Goal: Task Accomplishment & Management: Complete application form

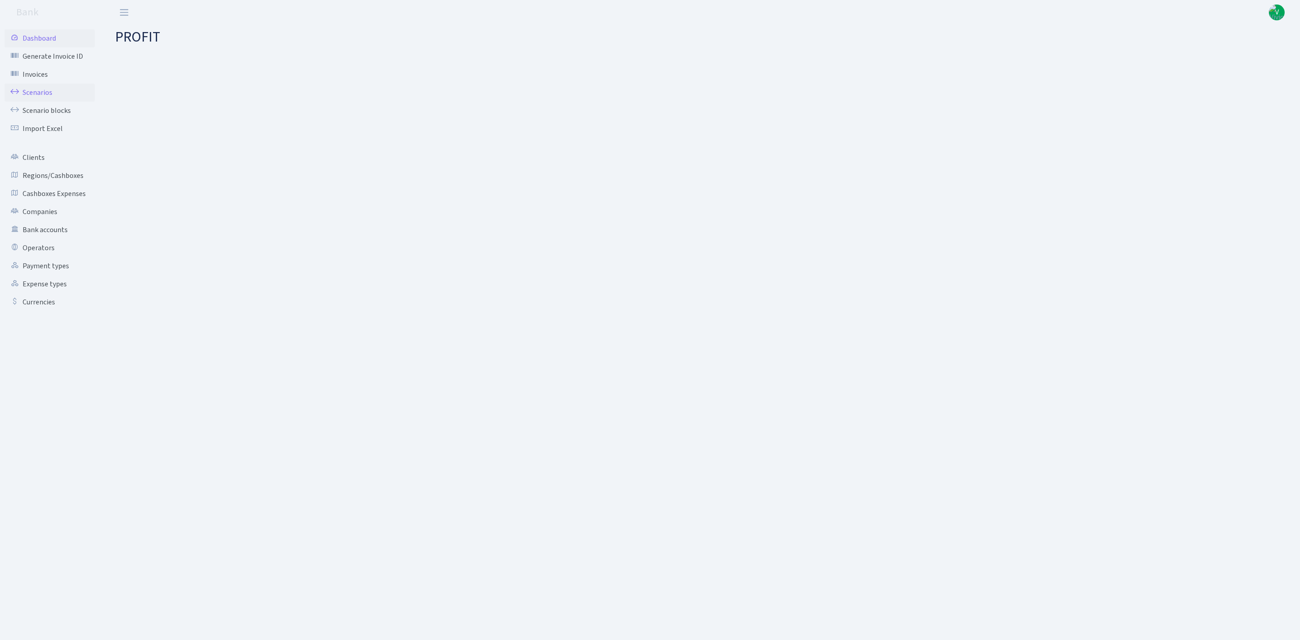
click at [50, 92] on link "Scenarios" at bounding box center [50, 93] width 90 height 18
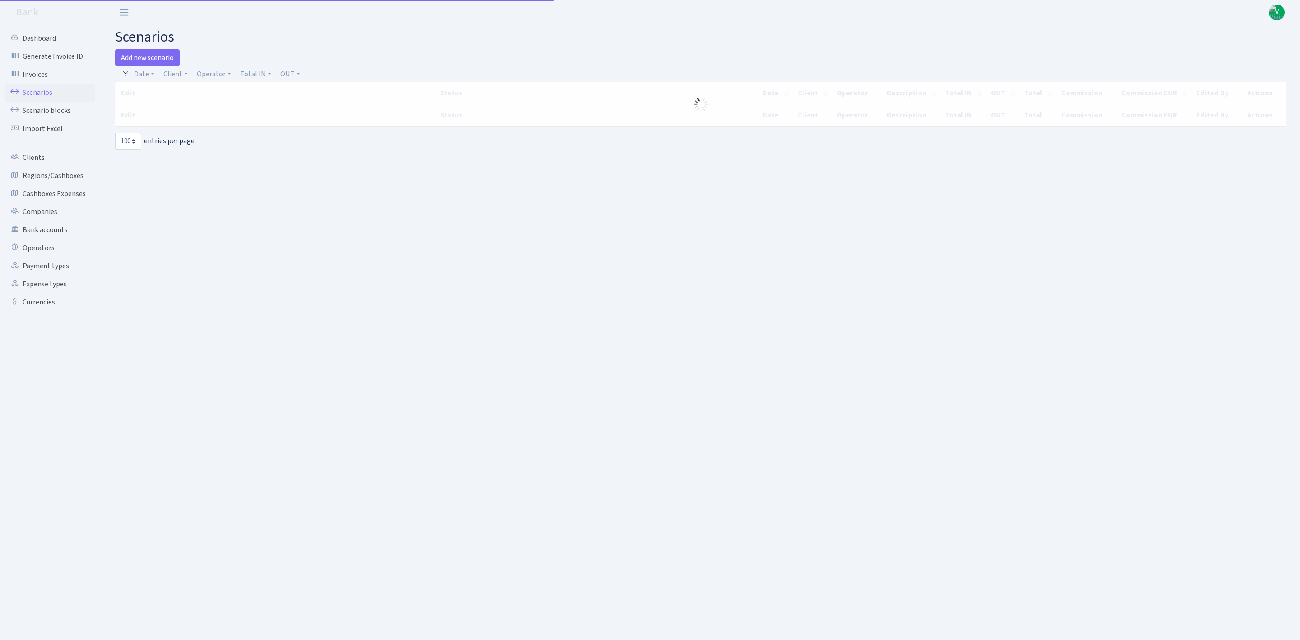
select select "100"
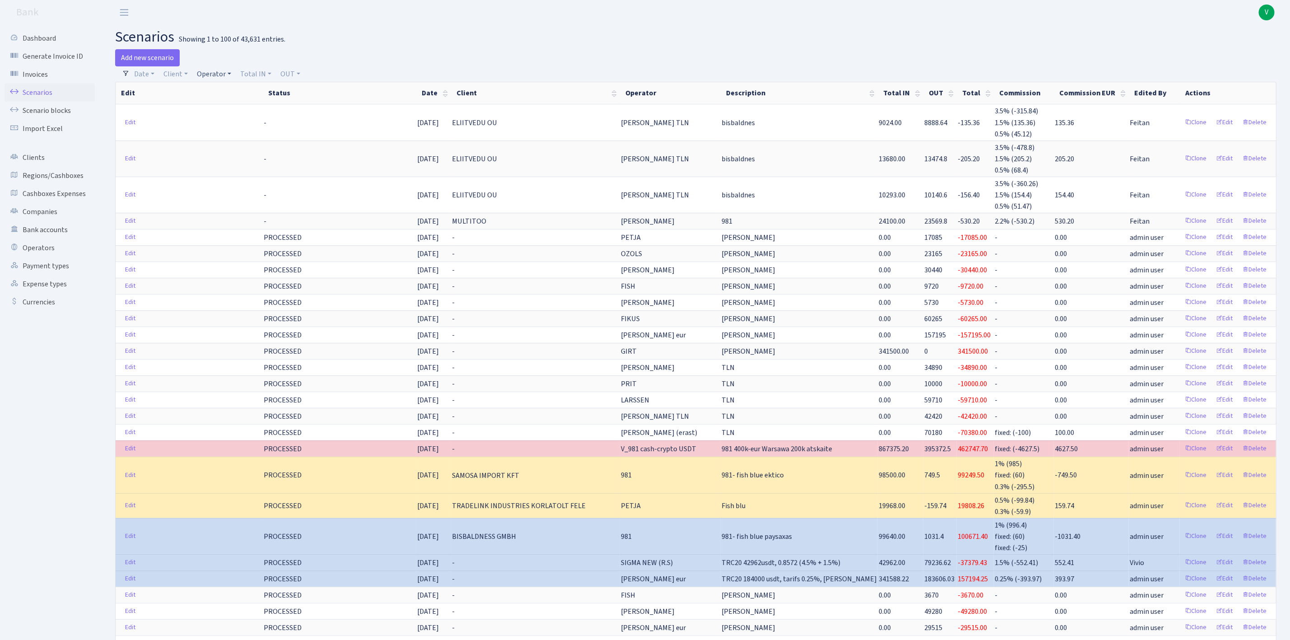
click at [220, 72] on link "Operator" at bounding box center [214, 73] width 42 height 15
click at [239, 110] on input "search" at bounding box center [229, 106] width 66 height 14
type input "981"
click at [289, 37] on h2 "scenarios Showing 1 to 100 of 43,631 entries." at bounding box center [695, 36] width 1161 height 17
click at [141, 56] on link "Add new scenario" at bounding box center [147, 57] width 65 height 17
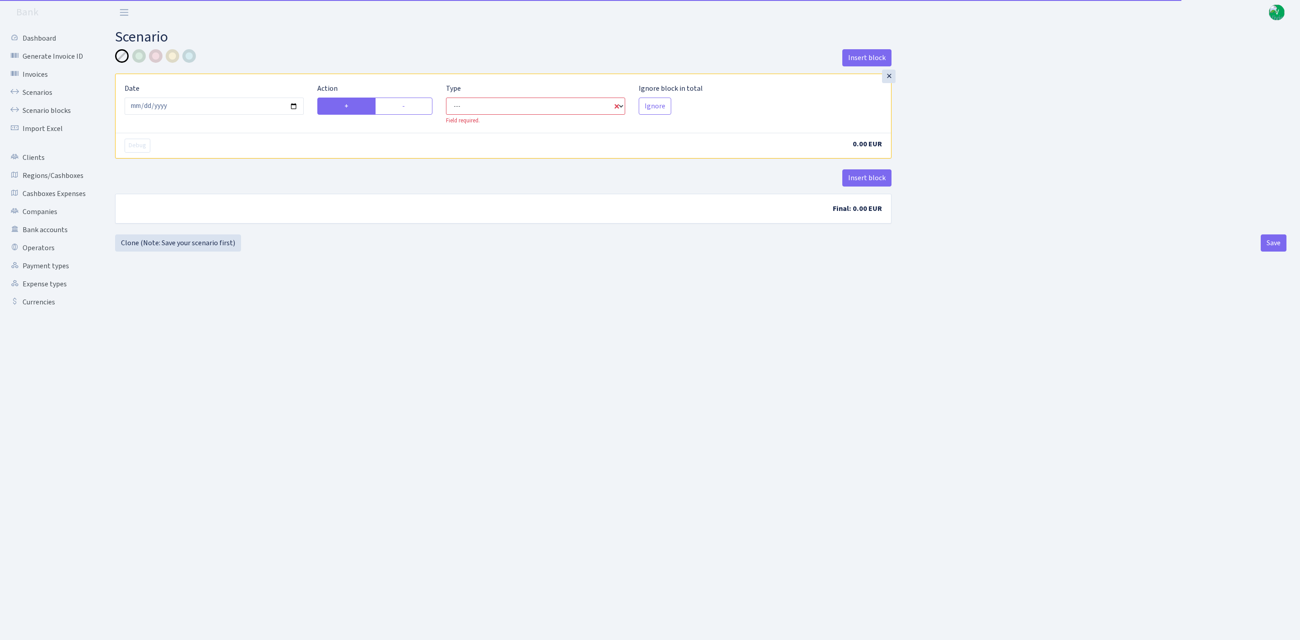
click at [497, 106] on select "--- In Out Commission" at bounding box center [535, 106] width 179 height 17
select select "in"
click at [446, 98] on select "--- In Out Commission" at bounding box center [535, 106] width 179 height 17
select select "1"
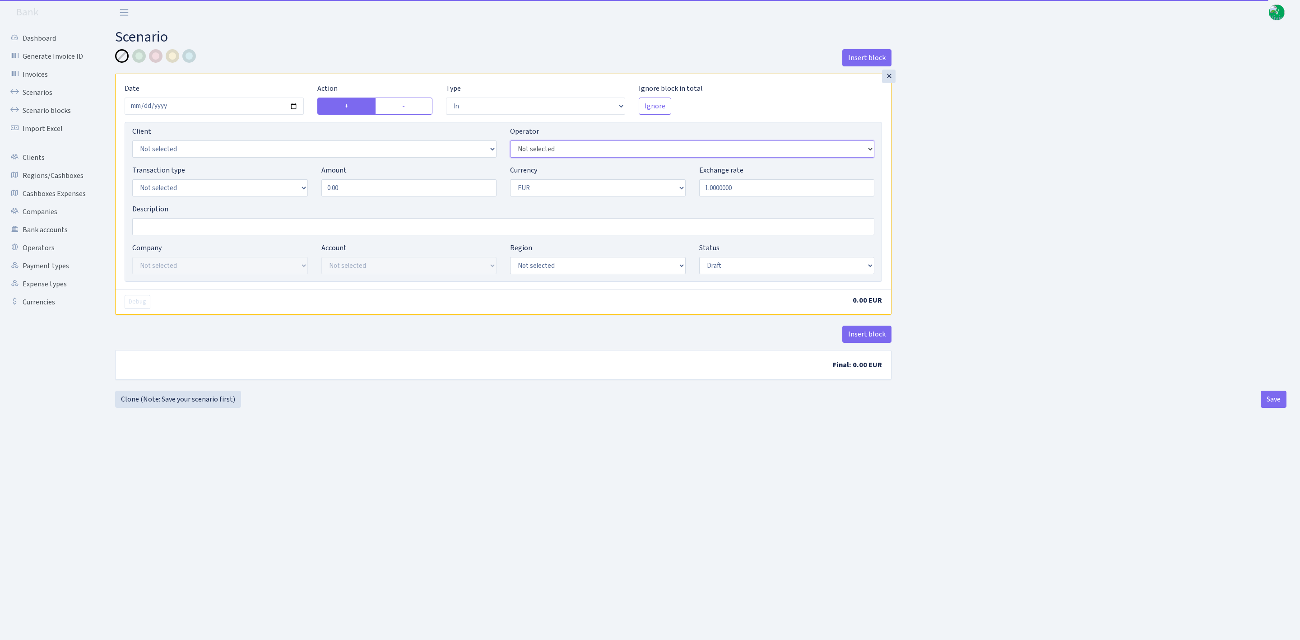
click at [597, 146] on select "Not selected 981 981 AED 981 BN usdt 981 CASH USDT 981 CASH USDT EUR 981 GOLD 9…" at bounding box center [692, 148] width 364 height 17
select select "242"
click at [510, 142] on select "Not selected 981 981 AED 981 BN usdt 981 CASH USDT 981 CASH USDT EUR 981 GOLD 9…" at bounding box center [692, 148] width 364 height 17
click at [811, 438] on main "Scenario Insert block × Date 2025-09-01 Action + - Type --- In Out Commission F…" at bounding box center [701, 321] width 1199 height 592
click at [241, 186] on select "Not selected 981 ELF FISH crypto GIRT IVO dekl MM-BALTIC eur UAB Bank Cash Cash…" at bounding box center [220, 187] width 176 height 17
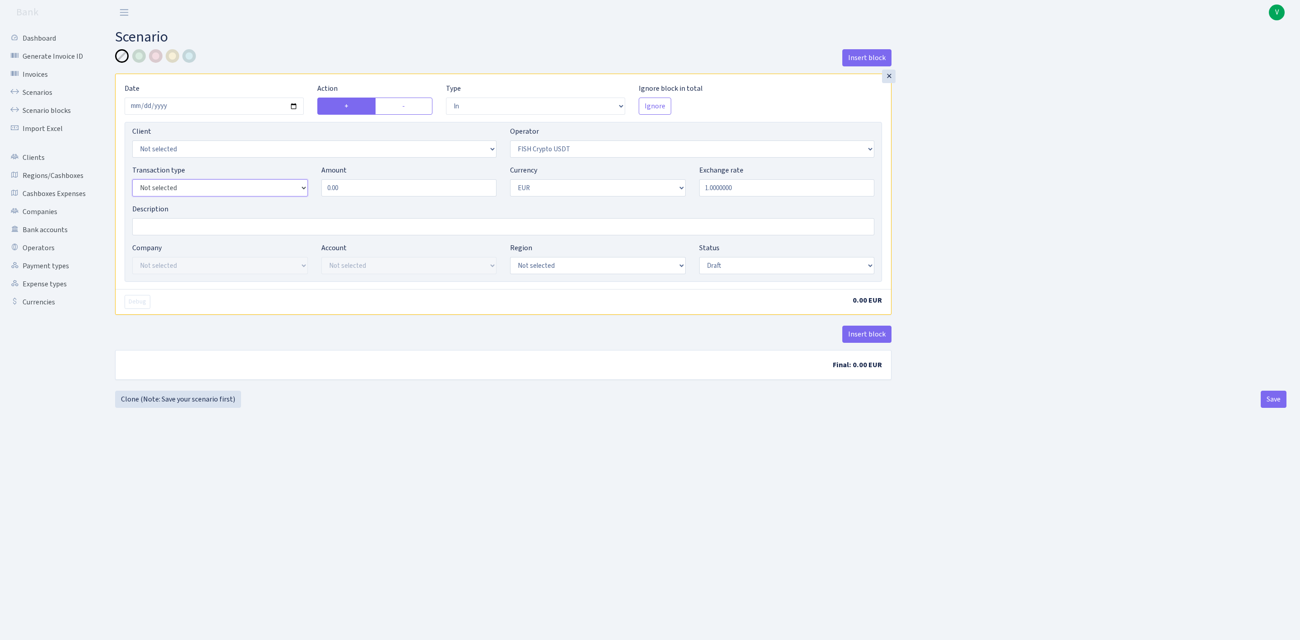
select select "2"
click at [132, 181] on select "Not selected 981 ELF FISH crypto GIRT IVO dekl MM-BALTIC eur UAB Bank Cash Cash…" at bounding box center [220, 187] width 176 height 17
drag, startPoint x: 324, startPoint y: 172, endPoint x: 336, endPoint y: 176, distance: 12.3
click at [324, 172] on label "Amount" at bounding box center [333, 170] width 25 height 11
click at [324, 179] on input "0.00" at bounding box center [409, 187] width 176 height 17
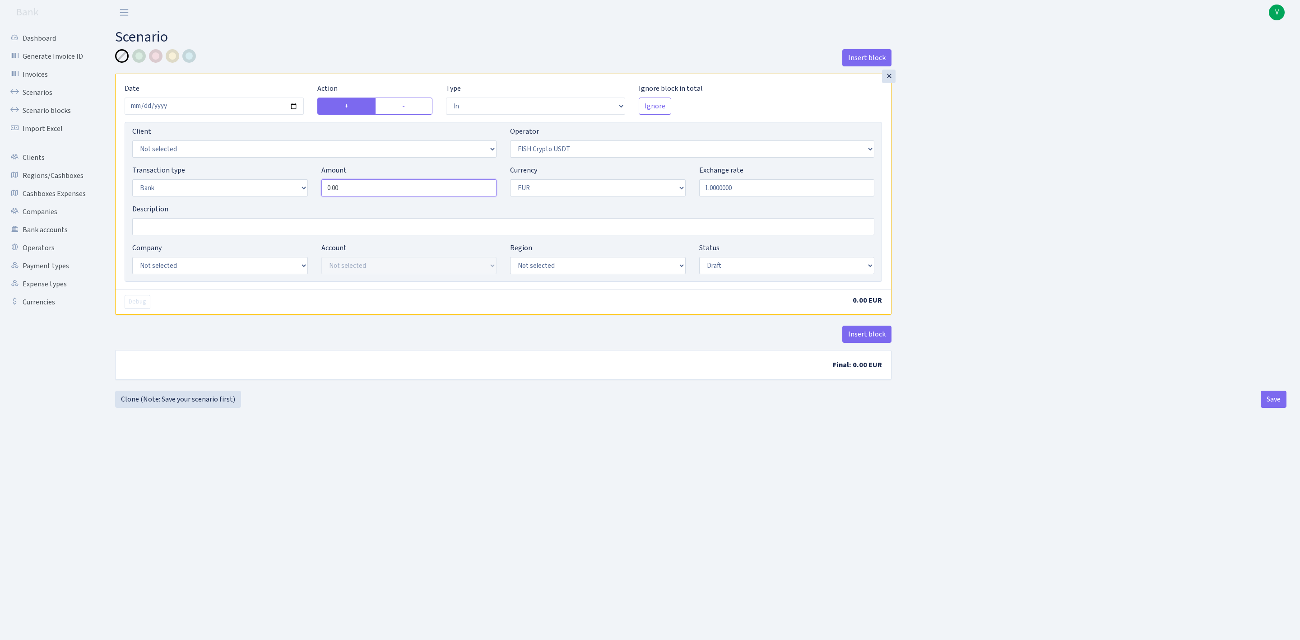
drag, startPoint x: 314, startPoint y: 179, endPoint x: 306, endPoint y: 177, distance: 8.3
click at [306, 177] on div "Transaction type Not selected 981 ELF FISH crypto GIRT IVO dekl MM-BALTIC eur U…" at bounding box center [504, 184] width 756 height 39
type input "493,628.73"
click at [558, 190] on select "Not selected AED BGN BTC ETH EUR GBP JPN RUB TRX UAH" at bounding box center [598, 187] width 176 height 17
select select "6"
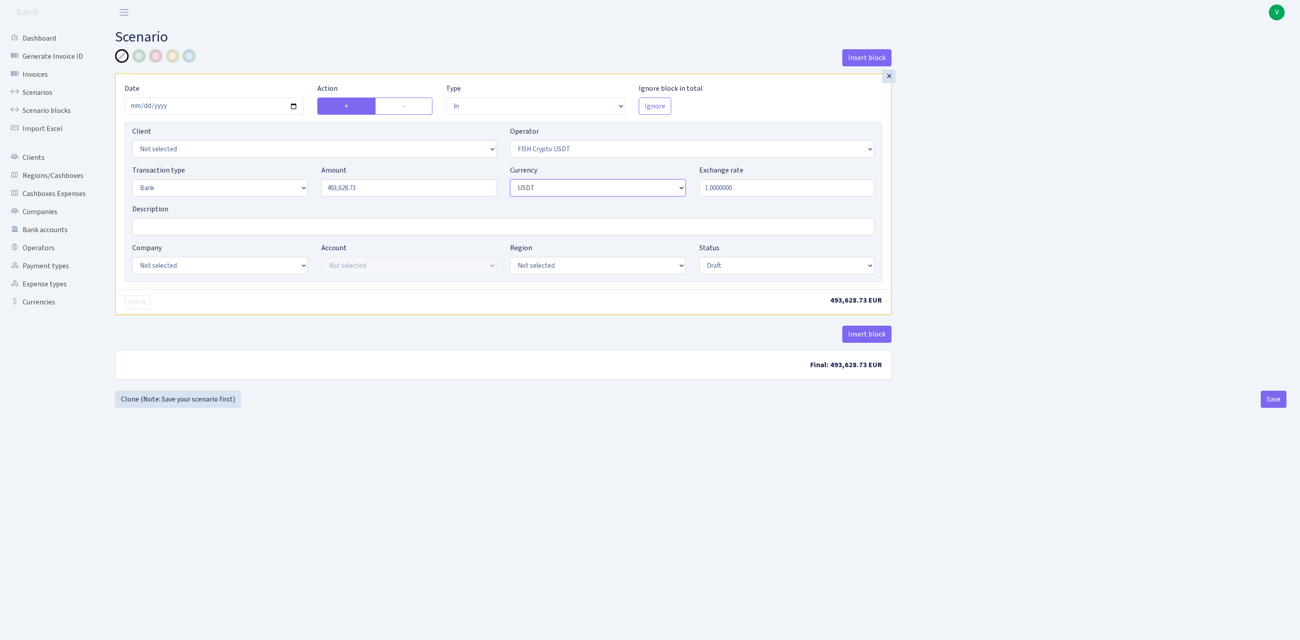
click at [510, 181] on select "Not selected AED BGN BTC ETH EUR GBP JPN RUB TRX UAH" at bounding box center [598, 187] width 176 height 17
click at [573, 414] on main "Scenario Insert block × Date 2025-09-01 Action + - Type --- In Out Commission F…" at bounding box center [701, 321] width 1199 height 592
drag, startPoint x: 300, startPoint y: 182, endPoint x: 281, endPoint y: 179, distance: 19.2
click at [281, 179] on div "Transaction type Not selected 981 ELF FISH crypto GIRT IVO dekl MM-BALTIC eur U…" at bounding box center [504, 184] width 756 height 39
click at [172, 228] on input "Description" at bounding box center [503, 226] width 742 height 17
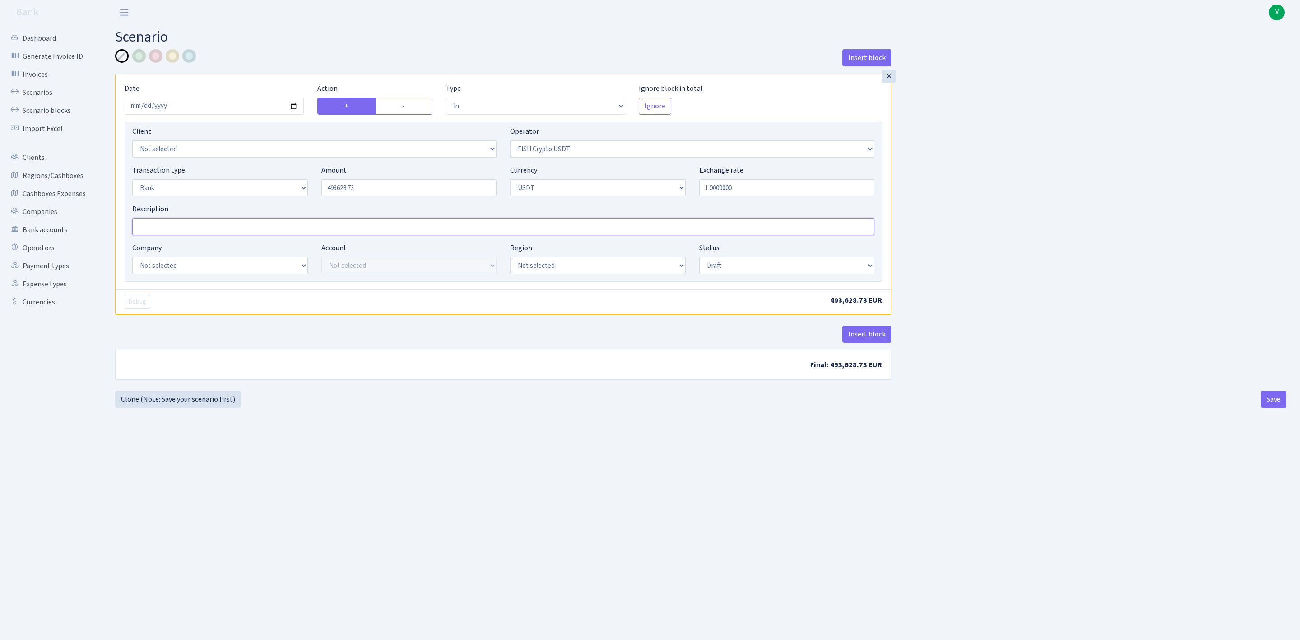
type input "493,628.73"
paste input "493628.73"
click at [353, 232] on input "TRC20 493628.73 usdt (" at bounding box center [503, 226] width 742 height 17
paste input "419430.33/0.8530866=491662.08+0.4%=493628.73usdt"
type input "TRC20 493628.73 usdt (419430.33/0.8530866=491662.08+0.4%=493628.73usdt)"
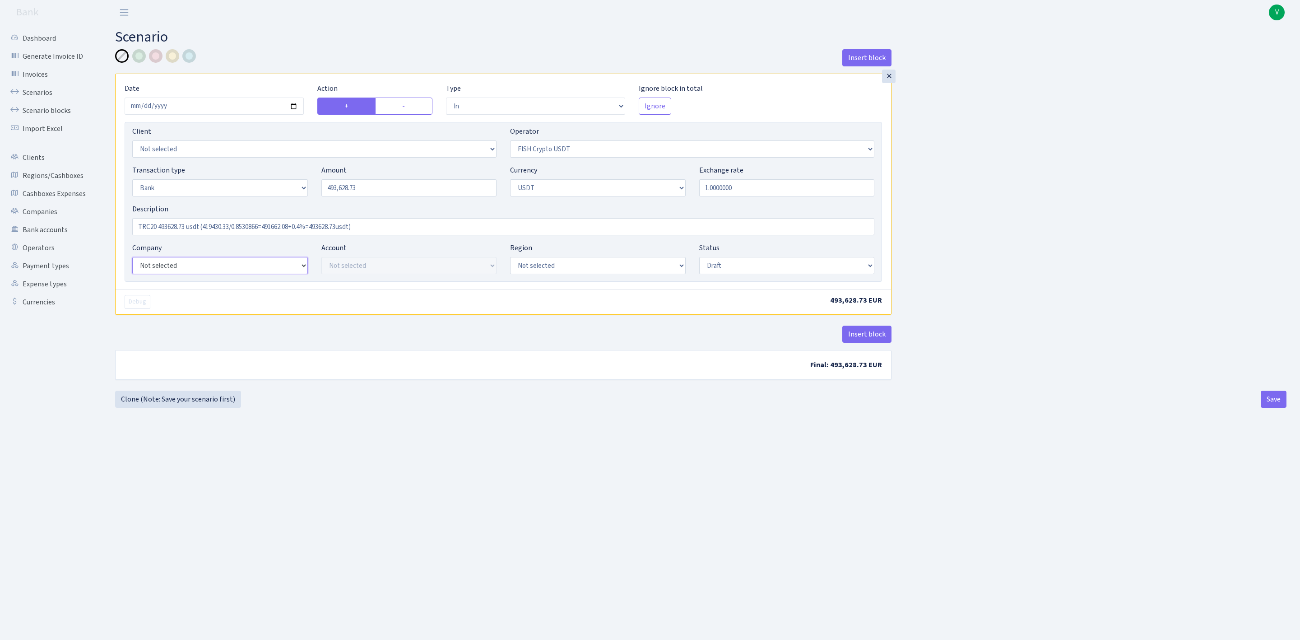
click at [273, 270] on select "Not selected ALFASTAR ATARA COMMERCE LTD CONTROL BASE CRYPTO TOMASS CRYPTO wall…" at bounding box center [220, 265] width 176 height 17
select select "20"
click at [132, 258] on select "Not selected ALFASTAR ATARA COMMERCE LTD CONTROL BASE CRYPTO TOMASS CRYPTO wall…" at bounding box center [220, 265] width 176 height 17
click at [341, 261] on select "Not selected TRC20 2024.08.01 S8dYrDY TRC20 2024.09.12 KEMg2gdc TRC20 2024.10.1…" at bounding box center [409, 265] width 176 height 17
select select "61"
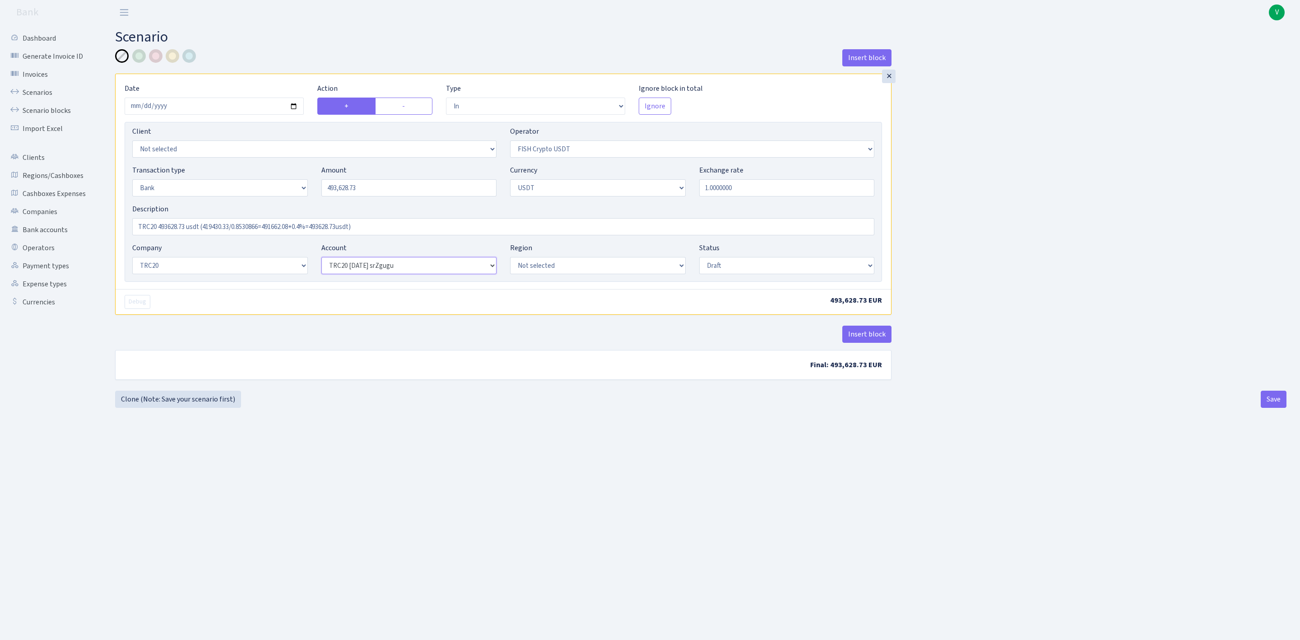
click at [321, 258] on select "Not selected TRC20 2024.08.01 S8dYrDY TRC20 2024.09.12 KEMg2gdc TRC20 2024.10.1…" at bounding box center [409, 265] width 176 height 17
click at [572, 408] on div "Insert block × Date 2025-09-01 Action + - Type --- In Out Commission Field requ…" at bounding box center [701, 228] width 1172 height 359
click at [715, 261] on select "Draft Pending Later Never Processed" at bounding box center [787, 265] width 176 height 17
select select "processed"
click at [699, 258] on select "Draft Pending Later Never Processed" at bounding box center [787, 265] width 176 height 17
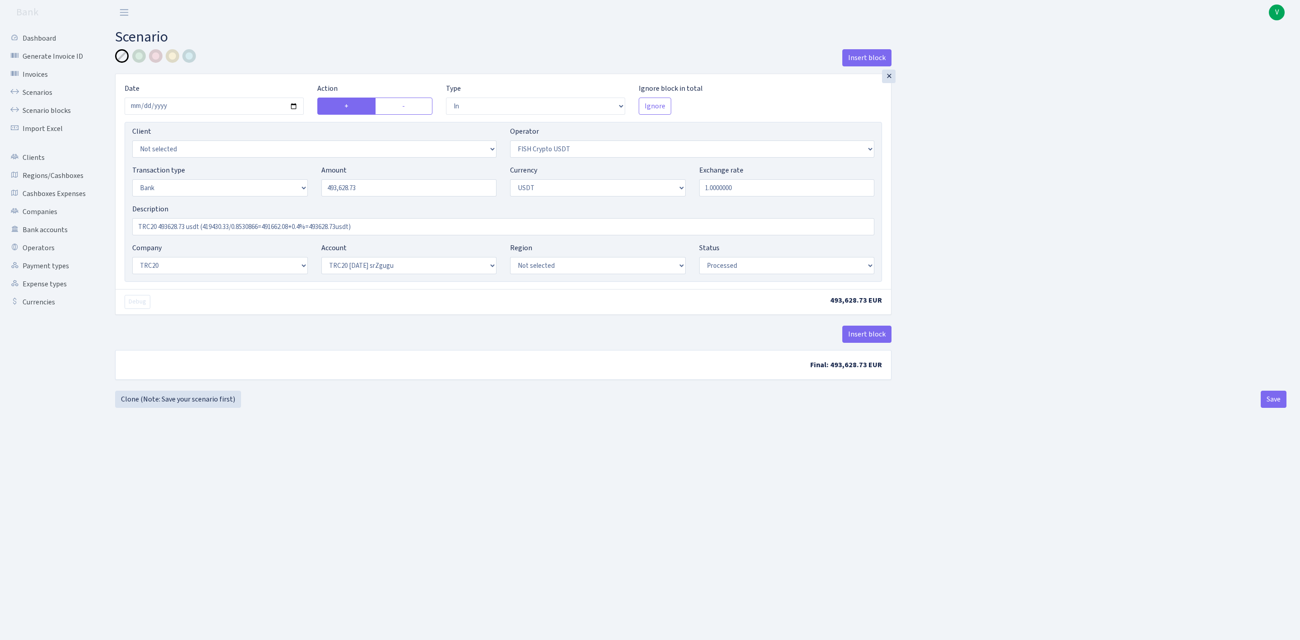
click at [768, 432] on main "Scenario Insert block × Date 2025-09-01 Action + - Type --- In Out Commission F…" at bounding box center [701, 321] width 1199 height 592
click at [1272, 401] on button "Save" at bounding box center [1274, 399] width 26 height 17
select select "in"
select select "242"
select select "2"
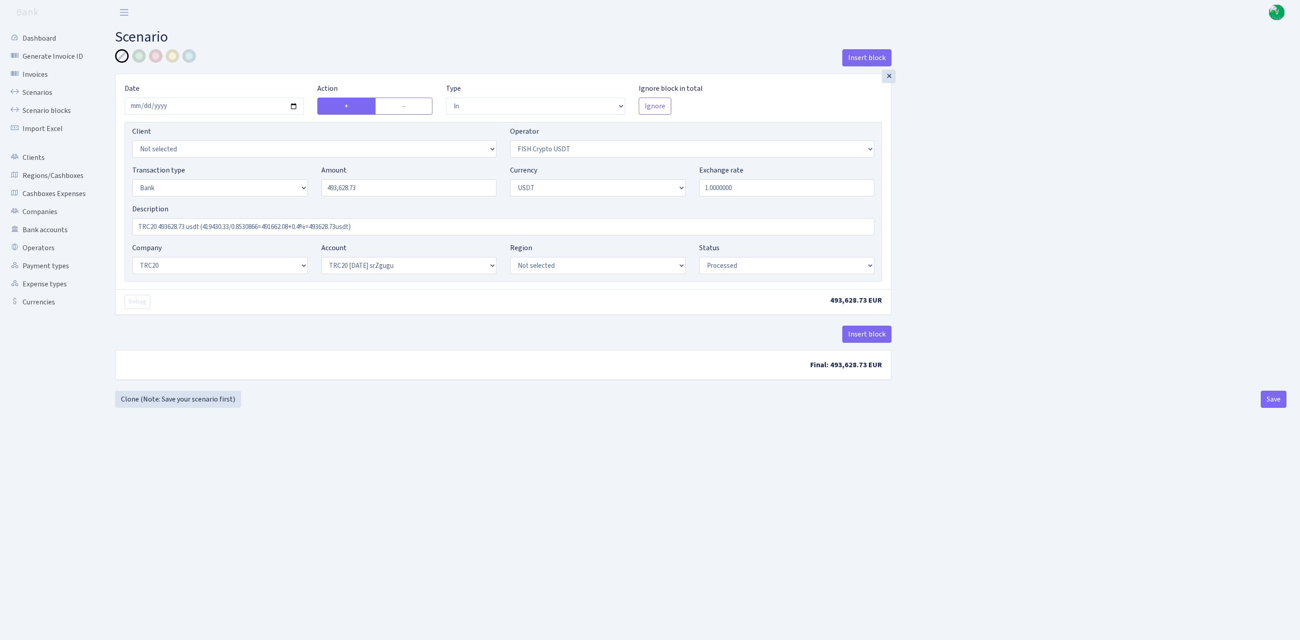
select select "6"
select select "20"
select select "61"
select select "processed"
click at [47, 91] on link "Scenarios" at bounding box center [50, 93] width 90 height 18
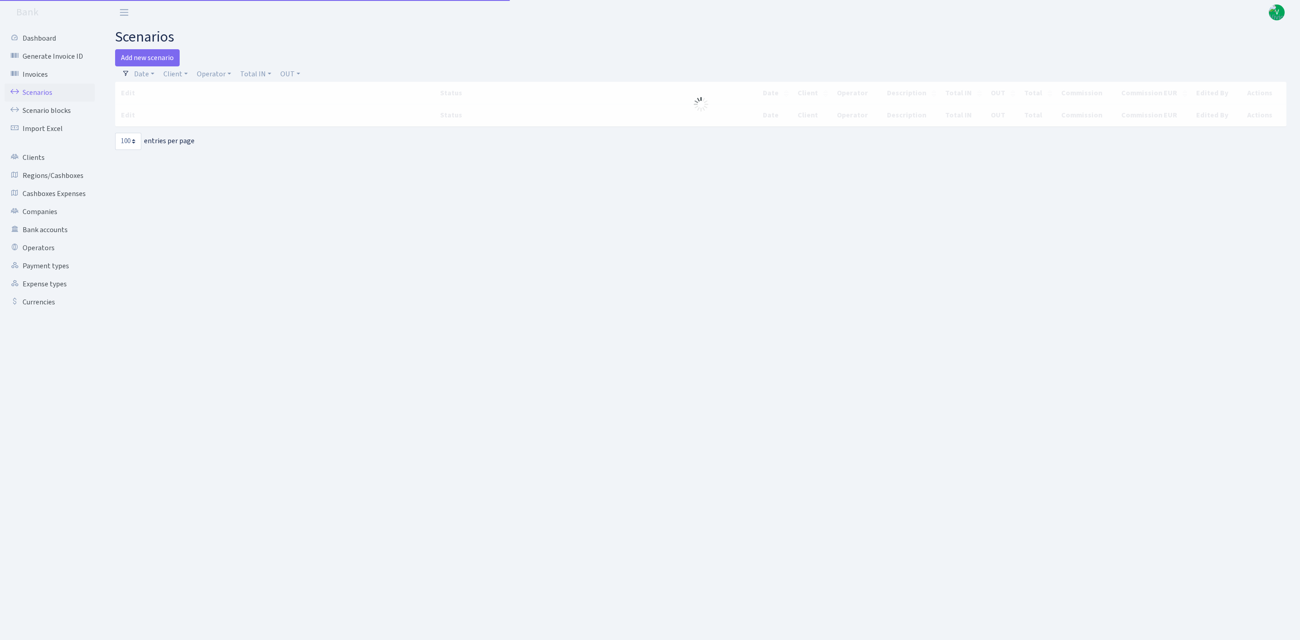
select select "100"
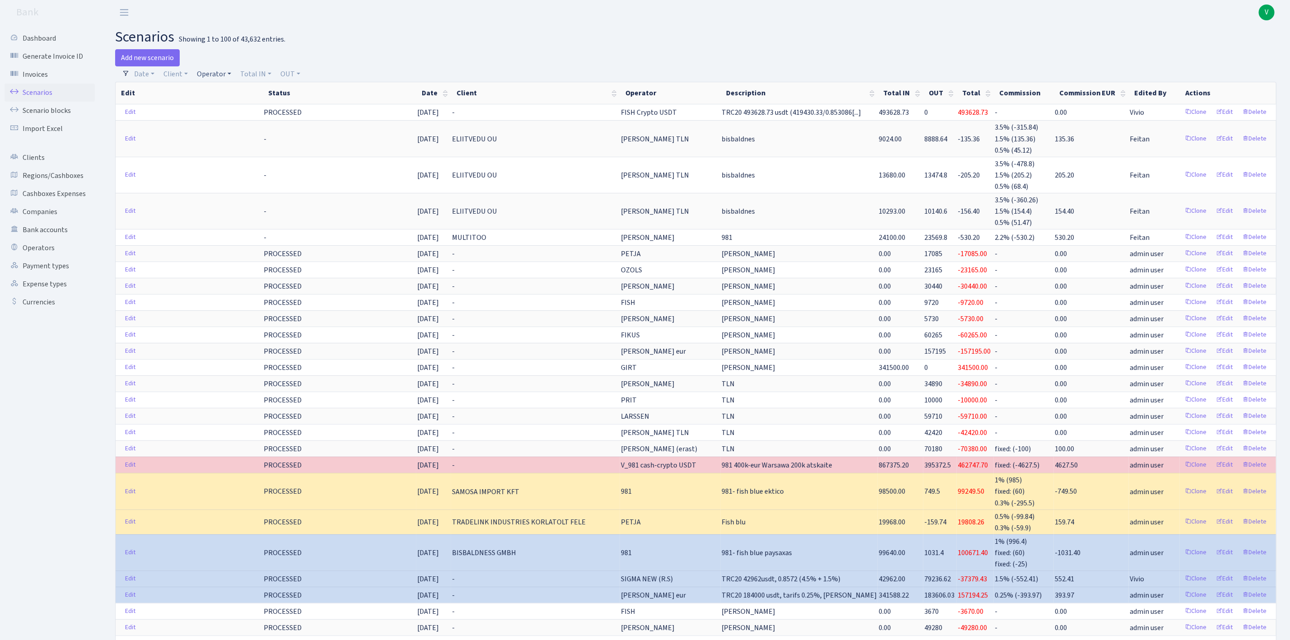
click at [209, 73] on link "Operator" at bounding box center [214, 73] width 42 height 15
click at [221, 99] on input "search" at bounding box center [229, 106] width 66 height 14
type input "981"
click at [227, 156] on li "V_981 cash-crypto USDT" at bounding box center [230, 153] width 68 height 26
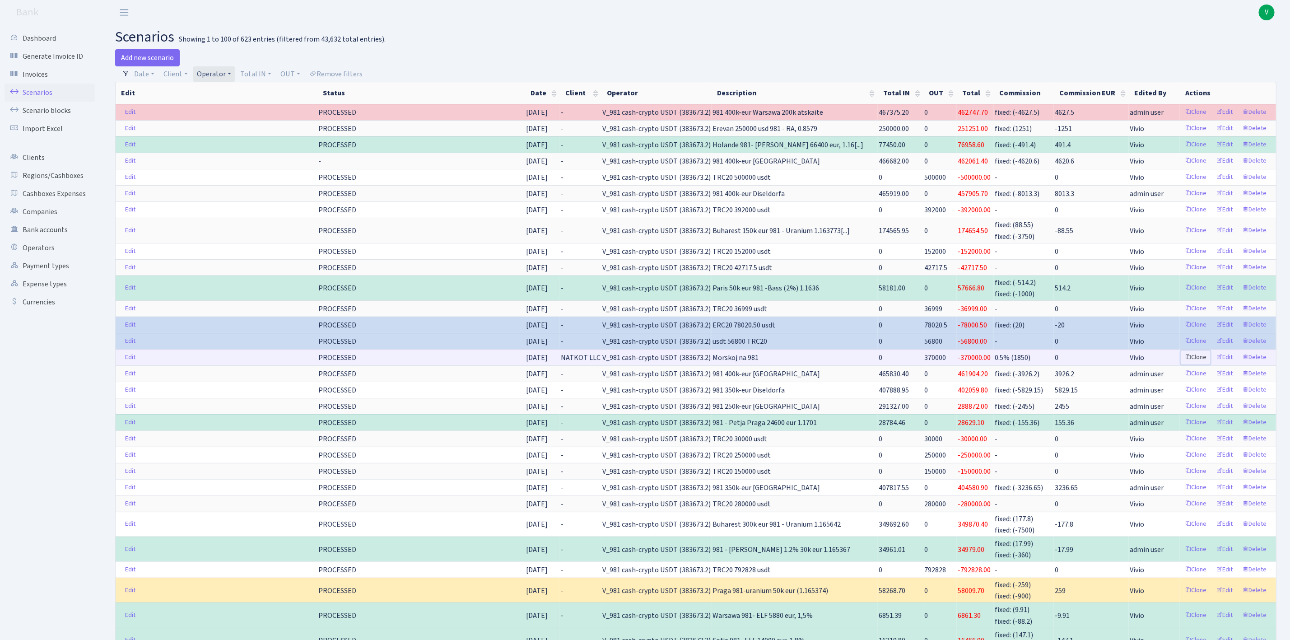
click at [1193, 364] on link "Clone" at bounding box center [1196, 357] width 30 height 14
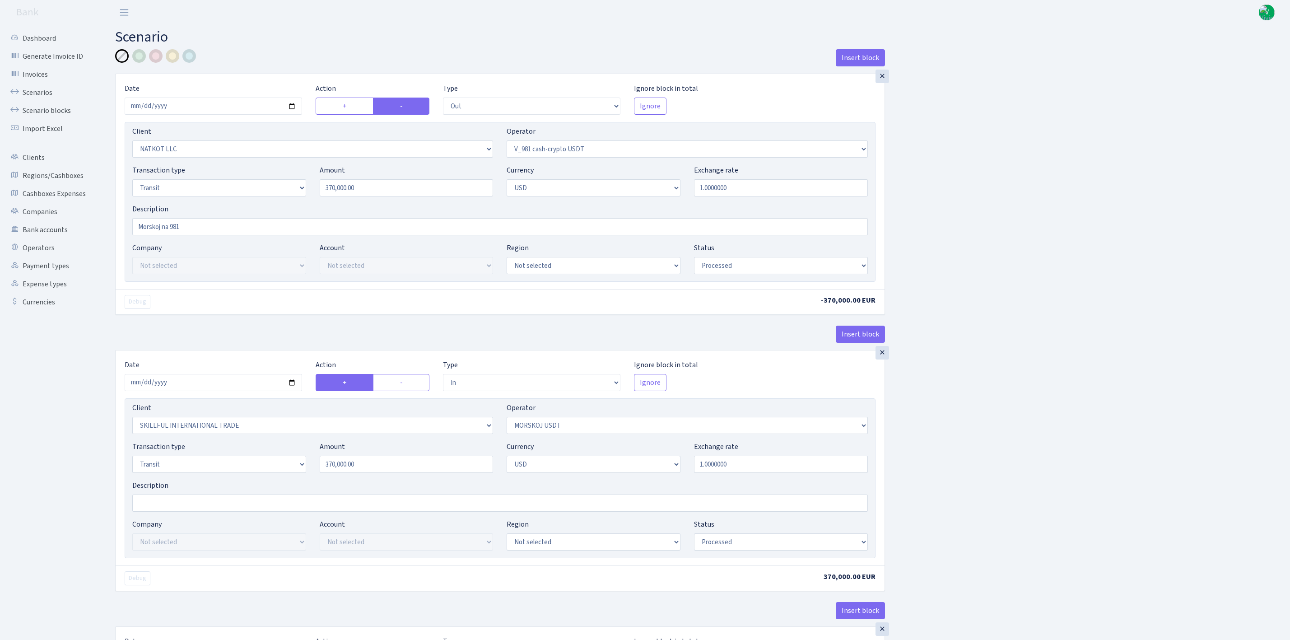
select select "out"
select select "3321"
select select "435"
select select "5"
select select "2"
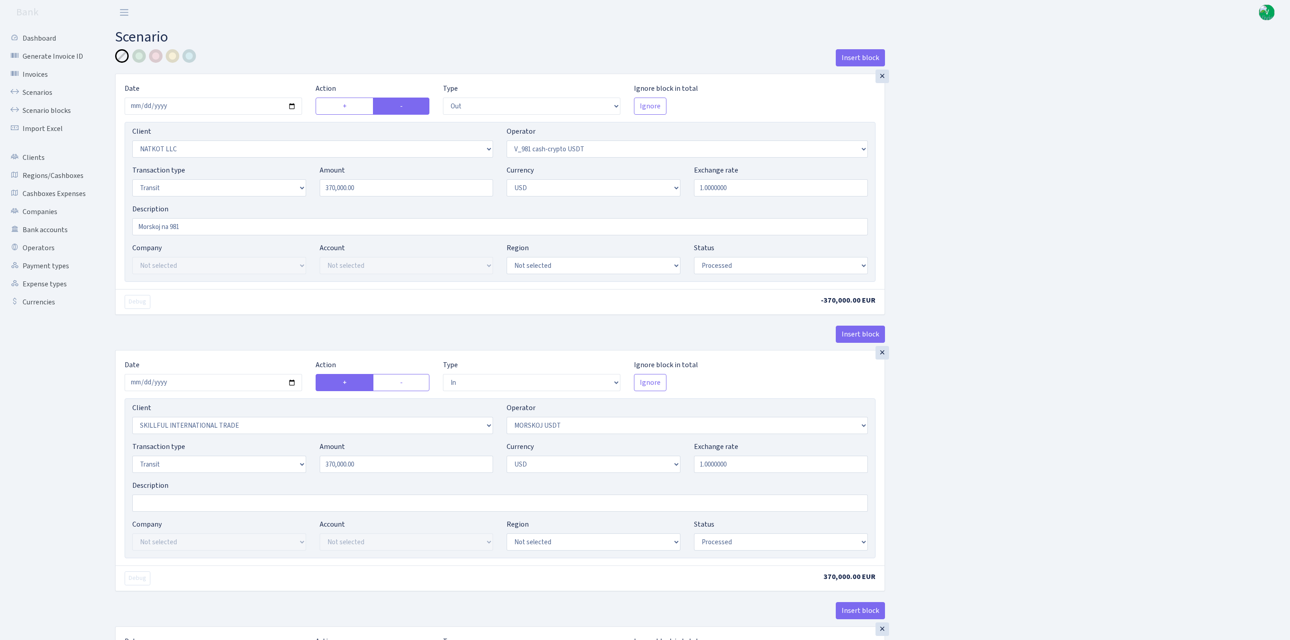
select select "processed"
select select "in"
select select "2655"
select select "324"
select select "5"
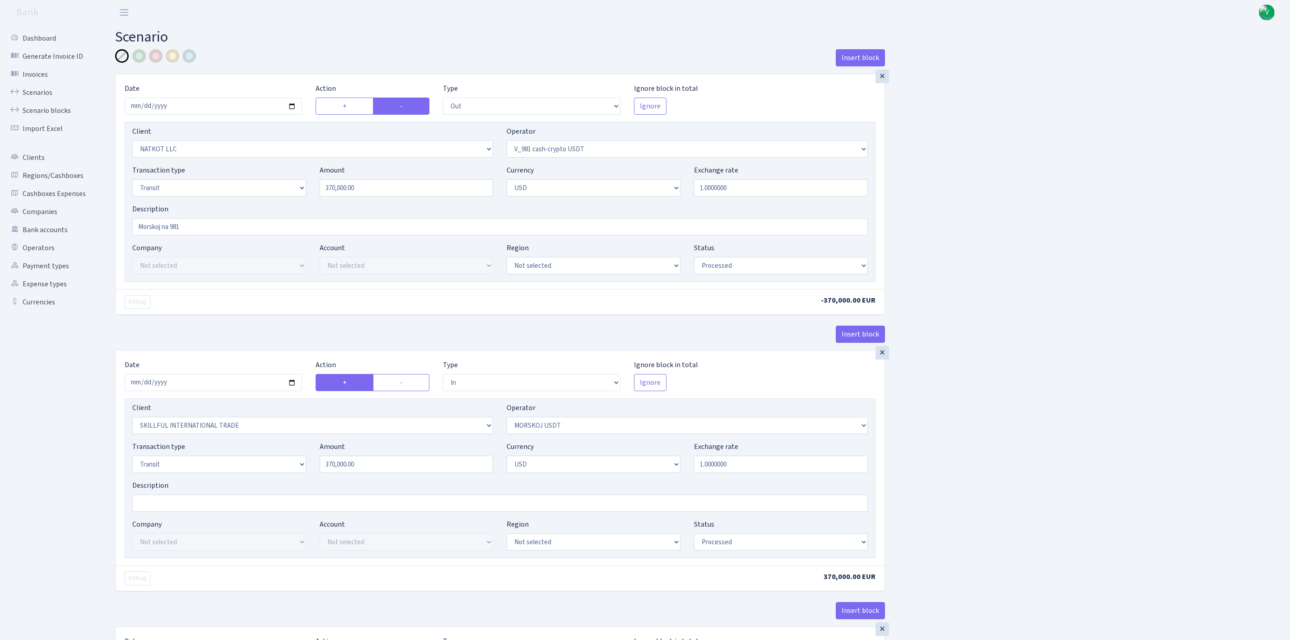
select select "2"
select select "processed"
select select "commission"
select select "324"
select select "processed"
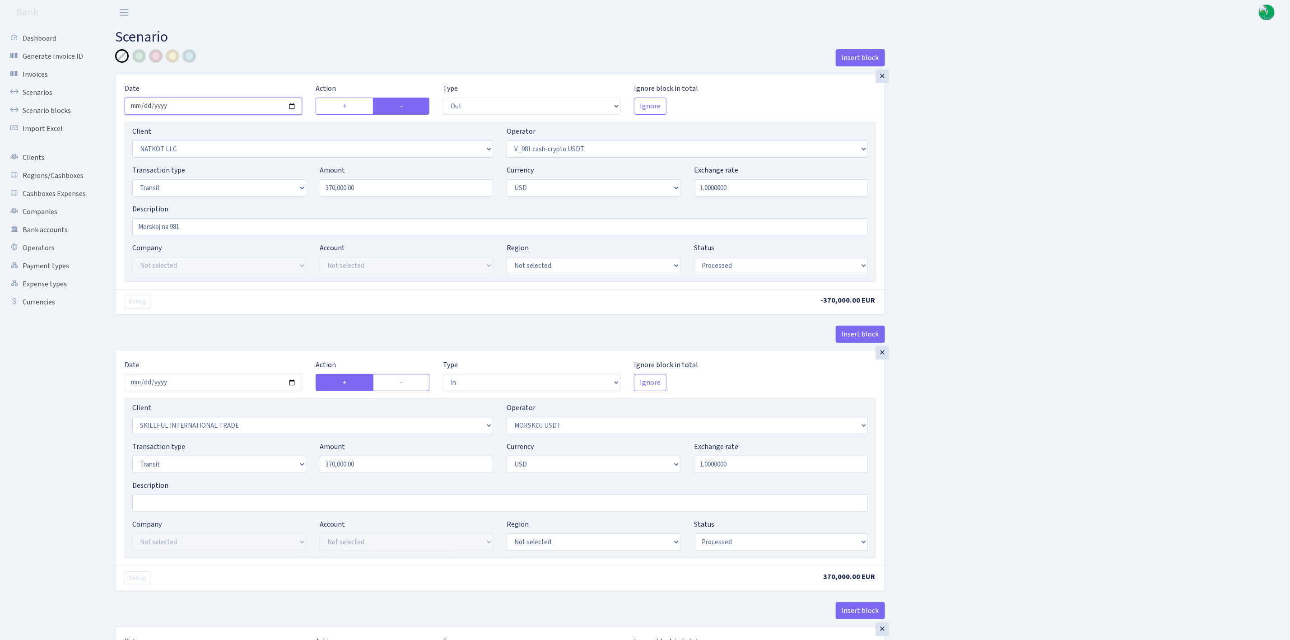
click at [294, 105] on input "2025-08-26" at bounding box center [213, 106] width 177 height 17
type input "[DATE]"
click at [393, 189] on input "370000.00" at bounding box center [407, 187] width 174 height 17
drag, startPoint x: 403, startPoint y: 189, endPoint x: 263, endPoint y: 171, distance: 140.7
click at [264, 171] on div "Transaction type Not selected 981 ELF FISH crypto GIRT IVO dekl MM-BALTIC eur U…" at bounding box center [500, 184] width 749 height 39
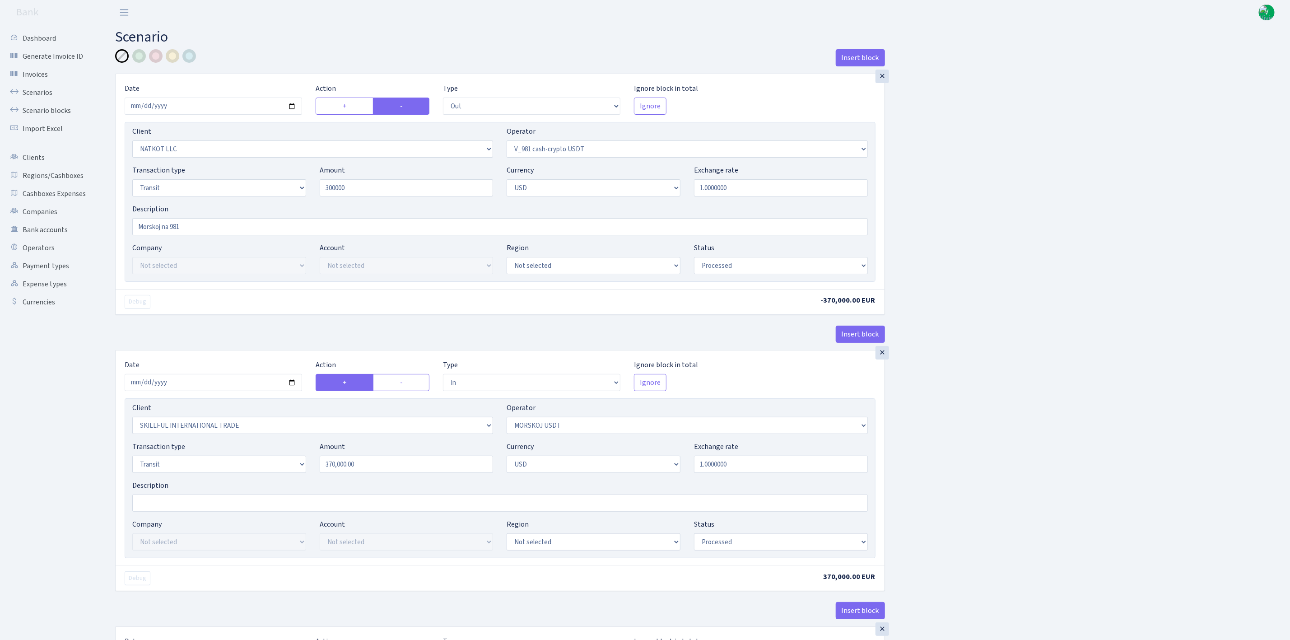
click at [932, 201] on div "Insert block × Date 2025-09-01 Action + - Type --- In Out Commission Field requ…" at bounding box center [695, 476] width 1175 height 855
type input "300,000.00"
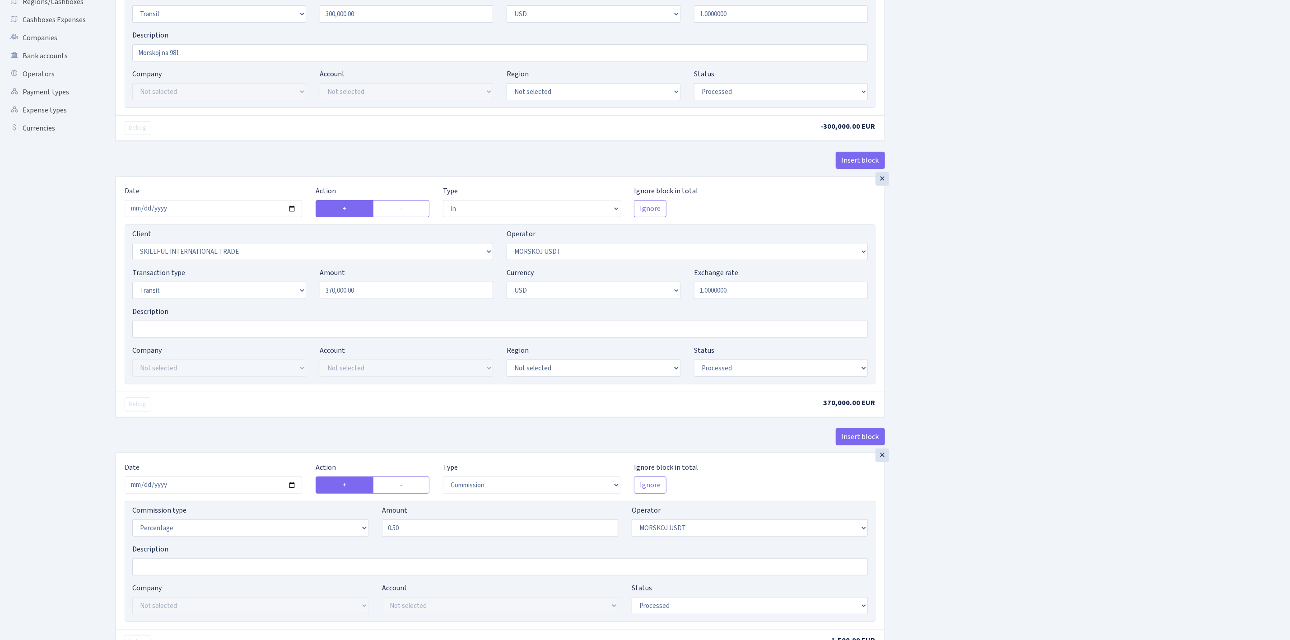
scroll to position [203, 0]
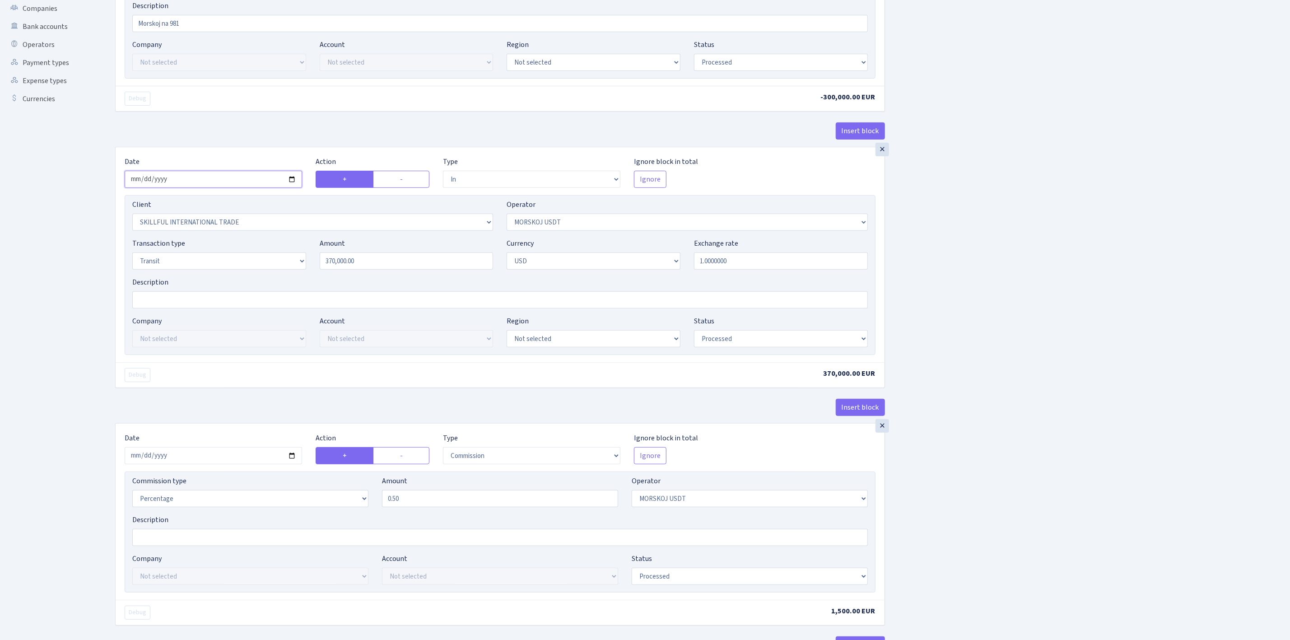
click at [292, 180] on input "2025-08-26" at bounding box center [213, 179] width 177 height 17
type input "[DATE]"
drag, startPoint x: 405, startPoint y: 267, endPoint x: 294, endPoint y: 242, distance: 114.0
click at [296, 243] on div "Transaction type Not selected 981 ELF FISH crypto GIRT IVO dekl MM-BALTIC eur U…" at bounding box center [500, 257] width 749 height 39
click at [1087, 358] on div "Insert block × Date 2025-09-01 Action + - Type --- In Out Commission Field requ…" at bounding box center [695, 273] width 1175 height 855
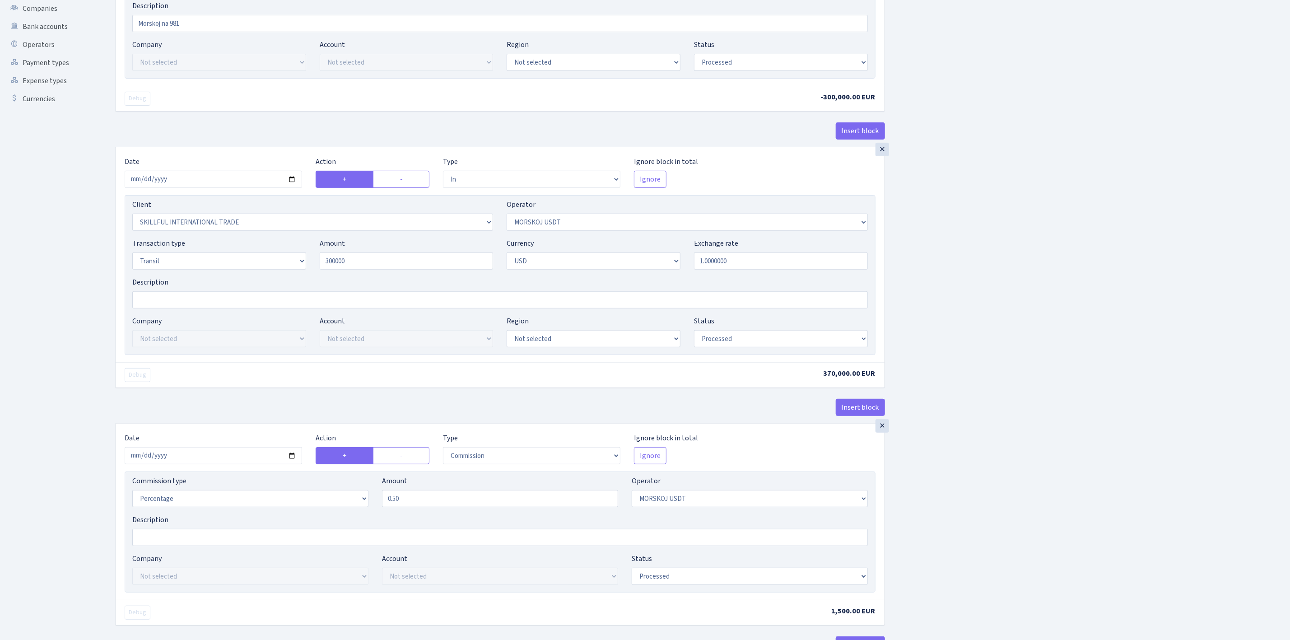
type input "300,000.00"
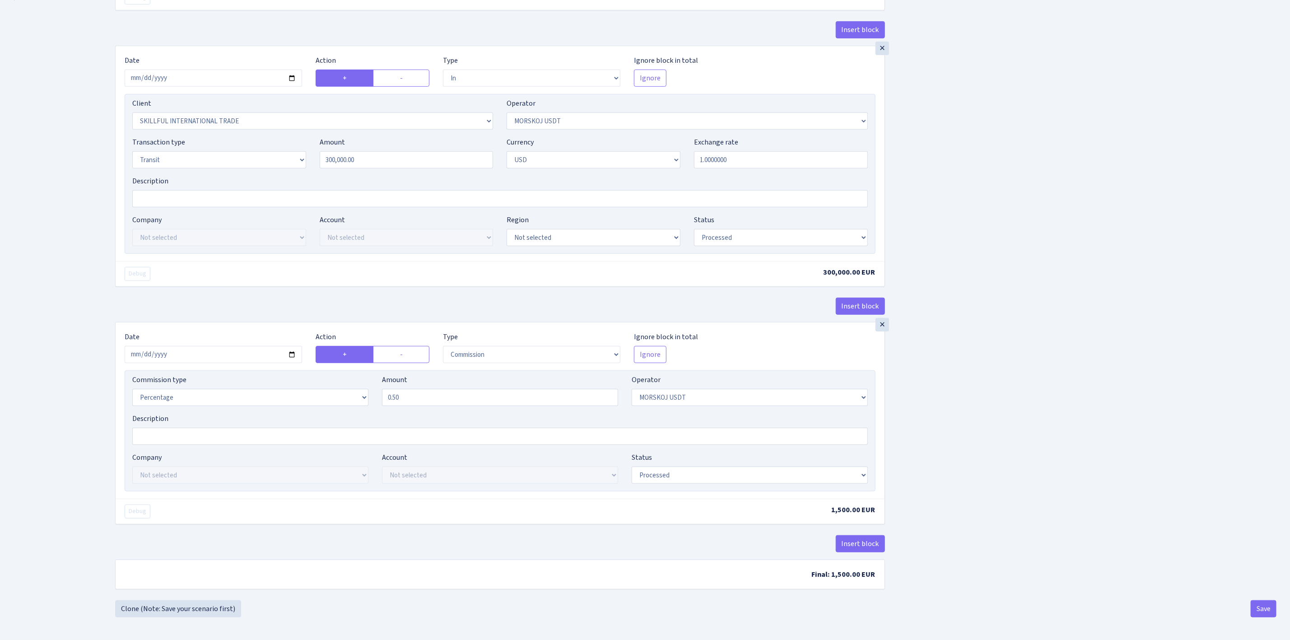
scroll to position [313, 0]
click at [292, 352] on input "2025-08-26" at bounding box center [213, 354] width 177 height 17
type input "[DATE]"
click at [1156, 416] on div "Insert block × Date [DATE] Action + - Type --- In Out Commission Field required…" at bounding box center [695, 172] width 1175 height 855
click at [1155, 416] on div "Insert block × Date [DATE] Action + - Type --- In Out Commission Field required…" at bounding box center [695, 172] width 1175 height 855
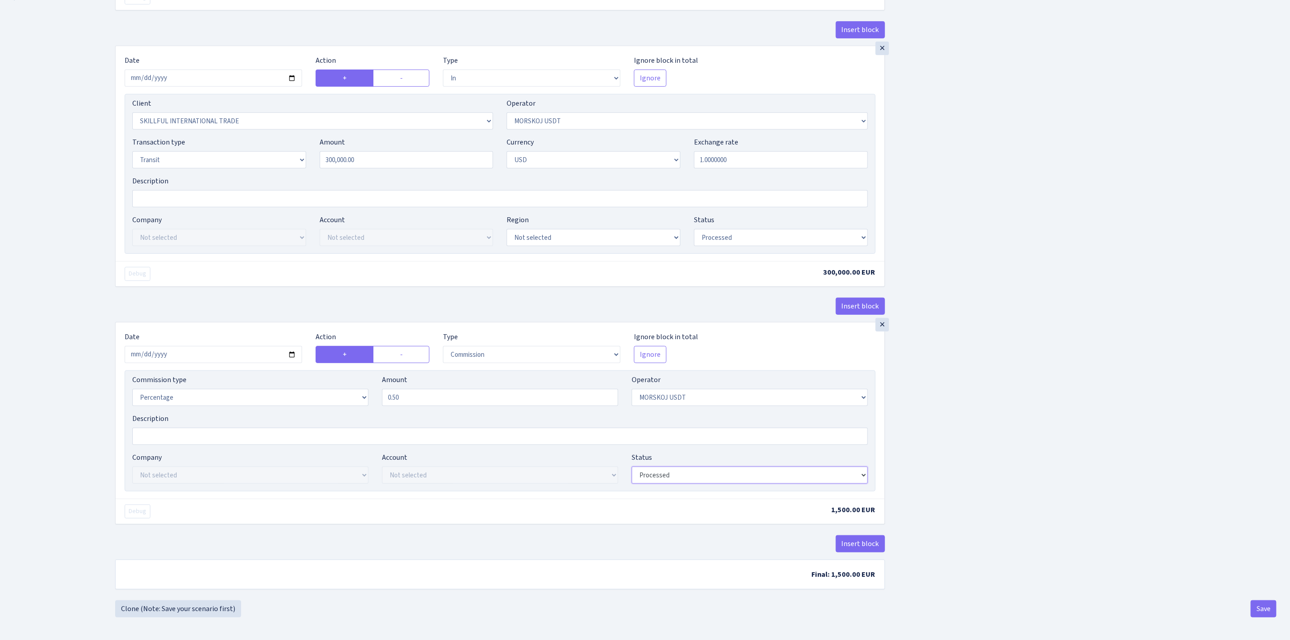
click at [673, 475] on select "Draft Pending Later Never Processed" at bounding box center [750, 474] width 236 height 17
select select "pending"
click at [632, 466] on select "Draft Pending Later Never Processed" at bounding box center [750, 474] width 236 height 17
click at [719, 232] on select "Draft Pending Later Never Processed" at bounding box center [781, 237] width 174 height 17
click at [694, 229] on select "Draft Pending Later Never Processed" at bounding box center [781, 237] width 174 height 17
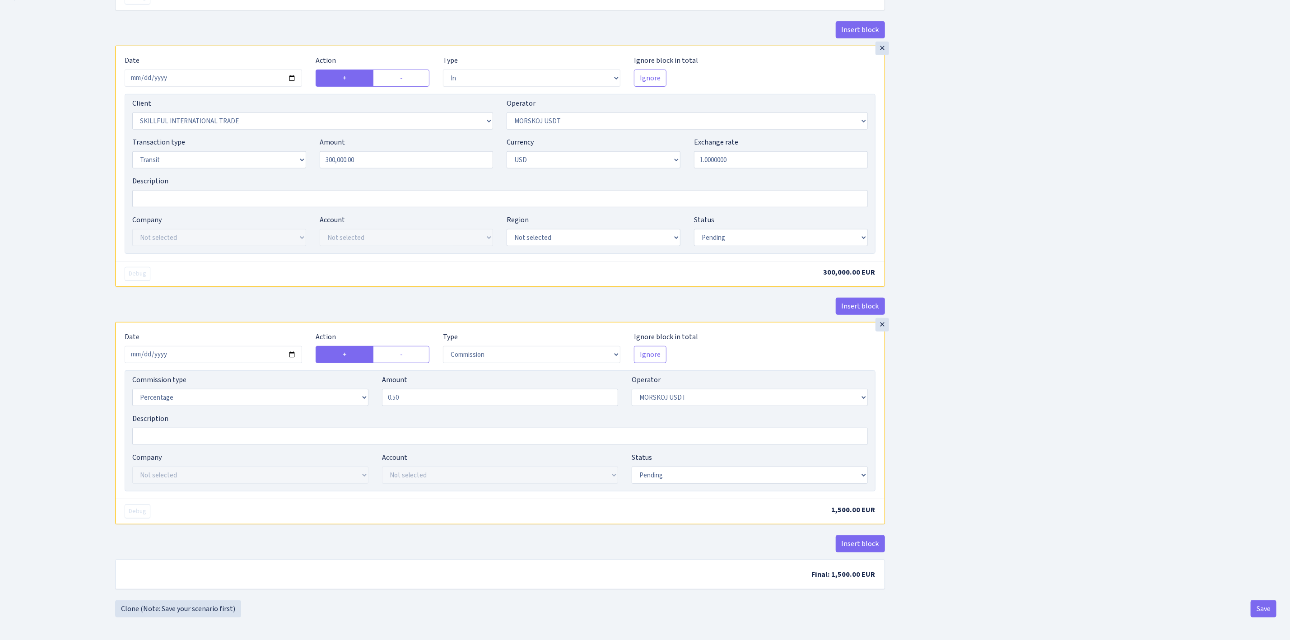
click at [908, 264] on div "Insert block × Date 2025-09-01 Action + - Type --- In Out Commission Field requ…" at bounding box center [695, 172] width 1175 height 855
click at [726, 232] on select "Draft Pending Later Never Processed" at bounding box center [781, 237] width 174 height 17
select select "processed"
click at [694, 229] on select "Draft Pending Later Never Processed" at bounding box center [781, 237] width 174 height 17
click at [710, 472] on select "Draft Pending Later Never Processed" at bounding box center [750, 474] width 236 height 17
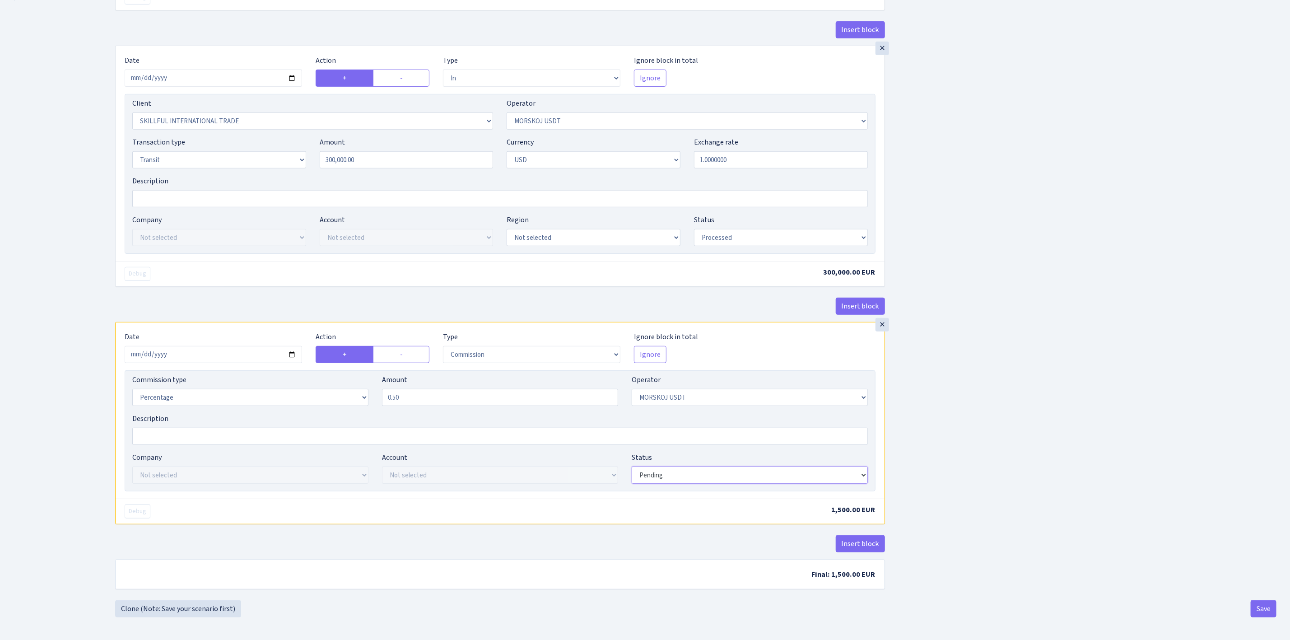
select select "processed"
click at [632, 466] on select "Draft Pending Later Never Processed" at bounding box center [750, 474] width 236 height 17
click at [1044, 494] on div "Insert block × Date 2025-09-01 Action + - Type --- In Out Commission Field requ…" at bounding box center [695, 172] width 1175 height 855
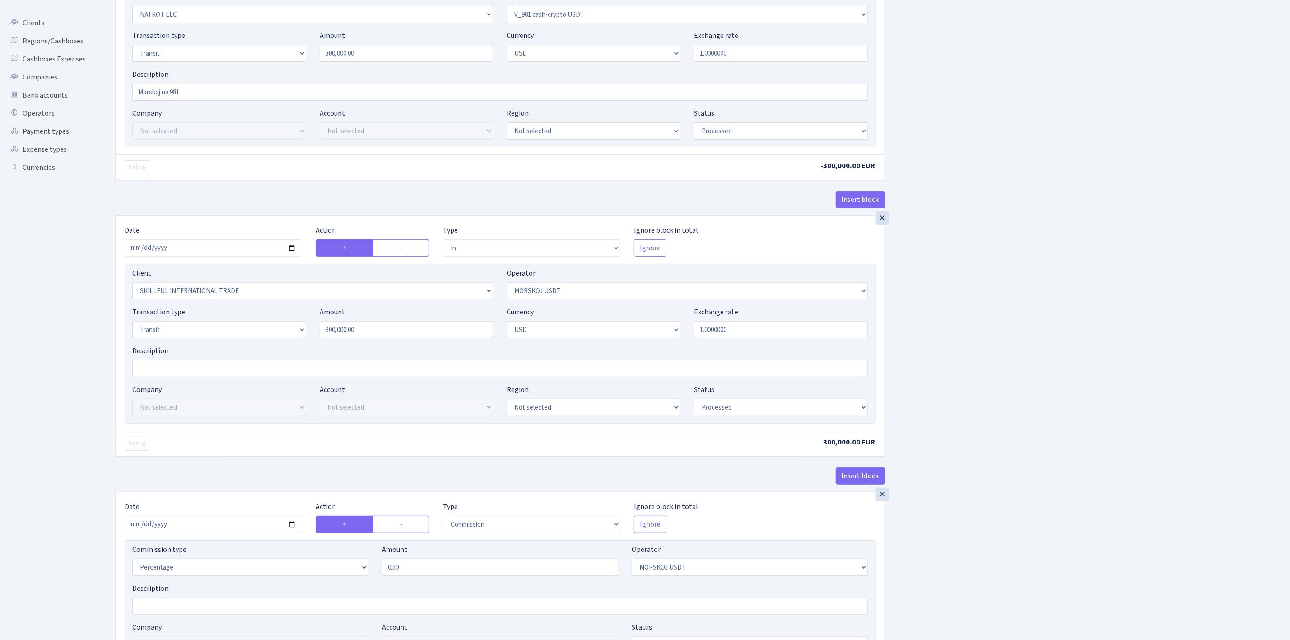
scroll to position [0, 0]
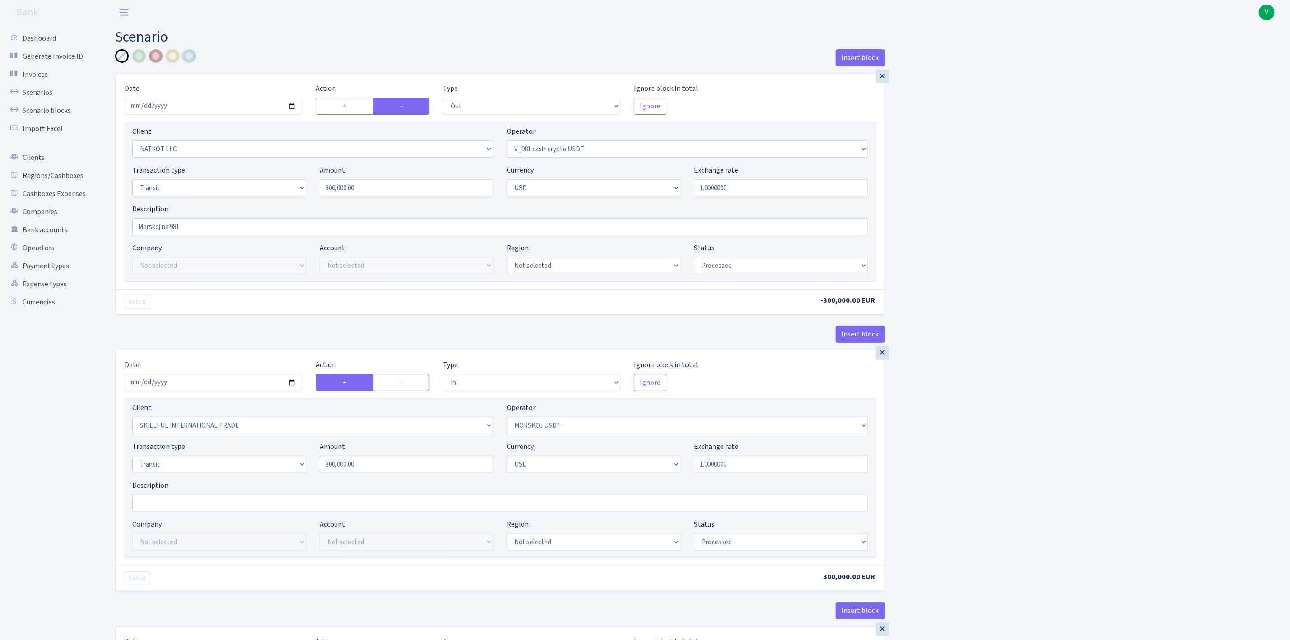
click at [159, 53] on div at bounding box center [156, 56] width 14 height 14
click at [942, 319] on div "Insert block × Date 2025-09-01 Action + - Type --- In Out Commission Field requ…" at bounding box center [695, 476] width 1175 height 855
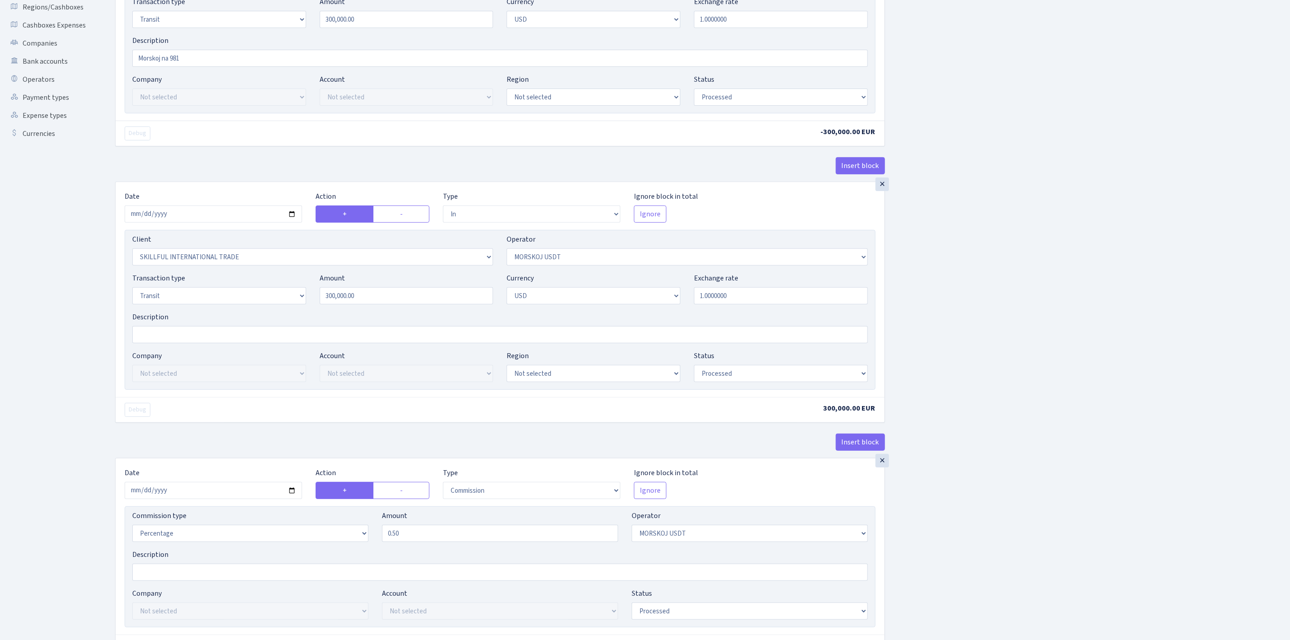
scroll to position [313, 0]
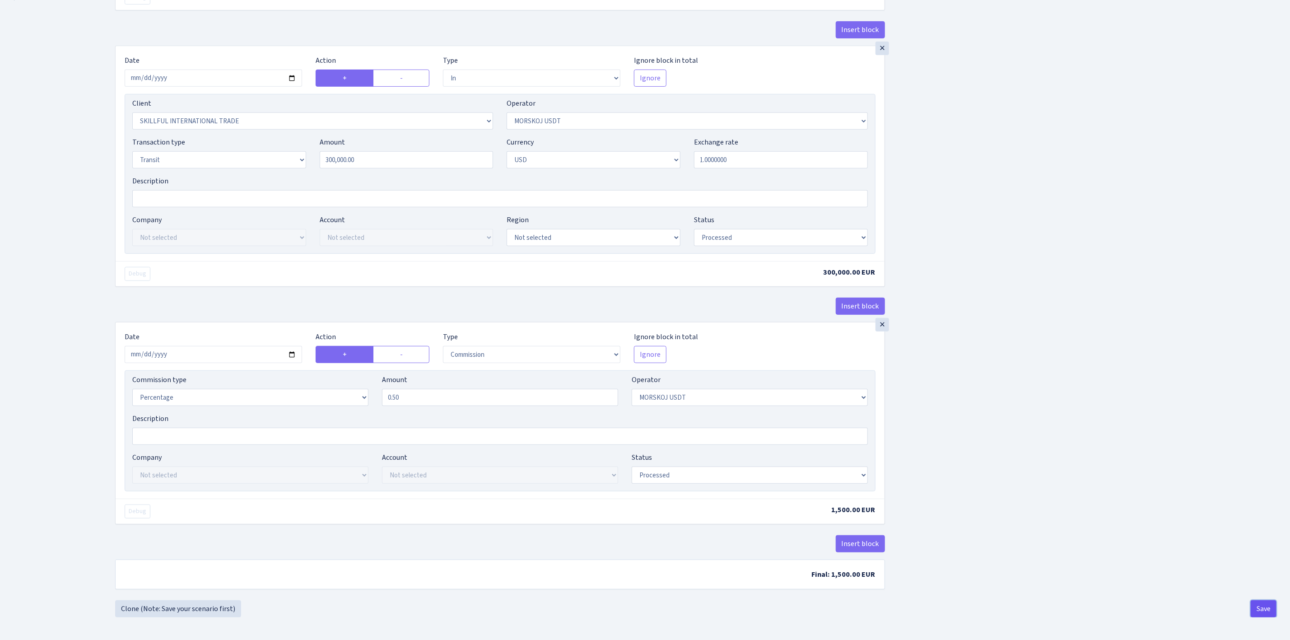
click at [1268, 606] on button "Save" at bounding box center [1264, 608] width 26 height 17
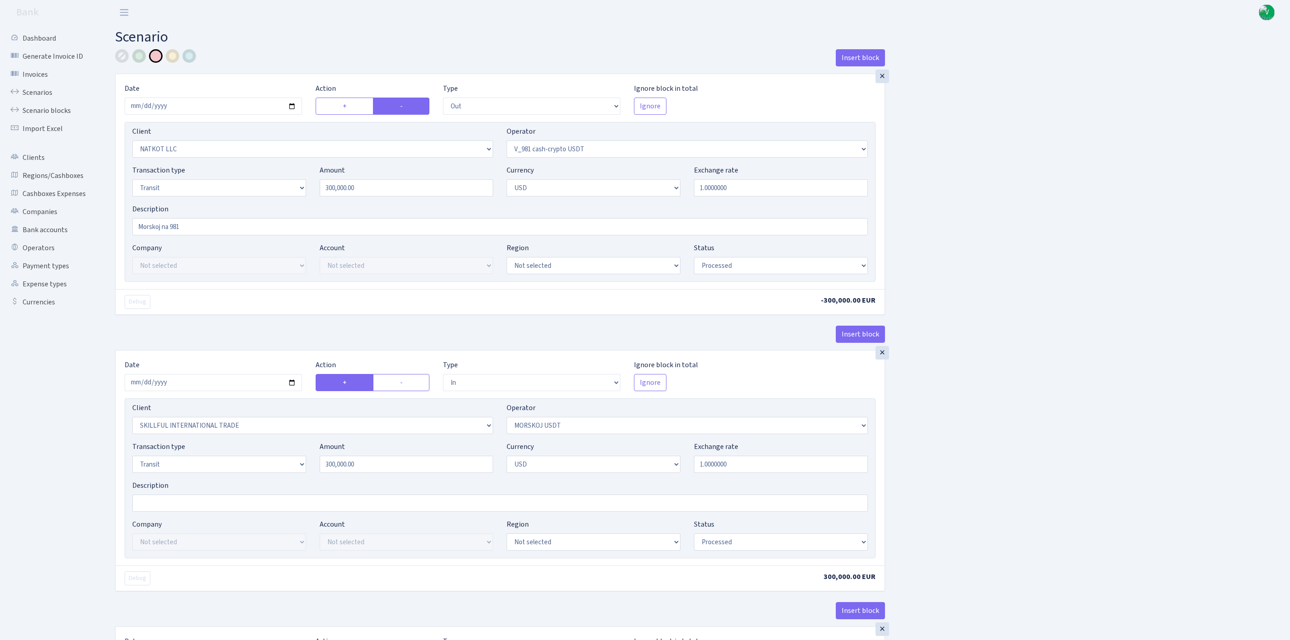
select select "out"
select select "3321"
select select "435"
select select "5"
select select "2"
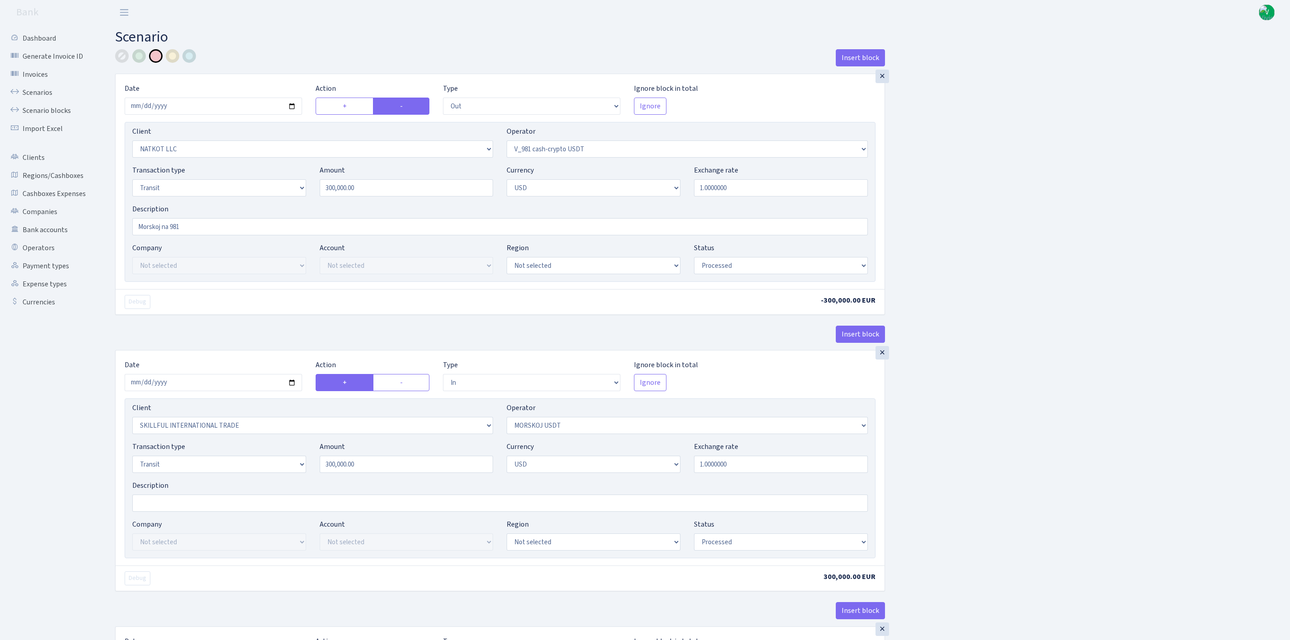
select select "processed"
select select "in"
select select "2655"
select select "324"
select select "5"
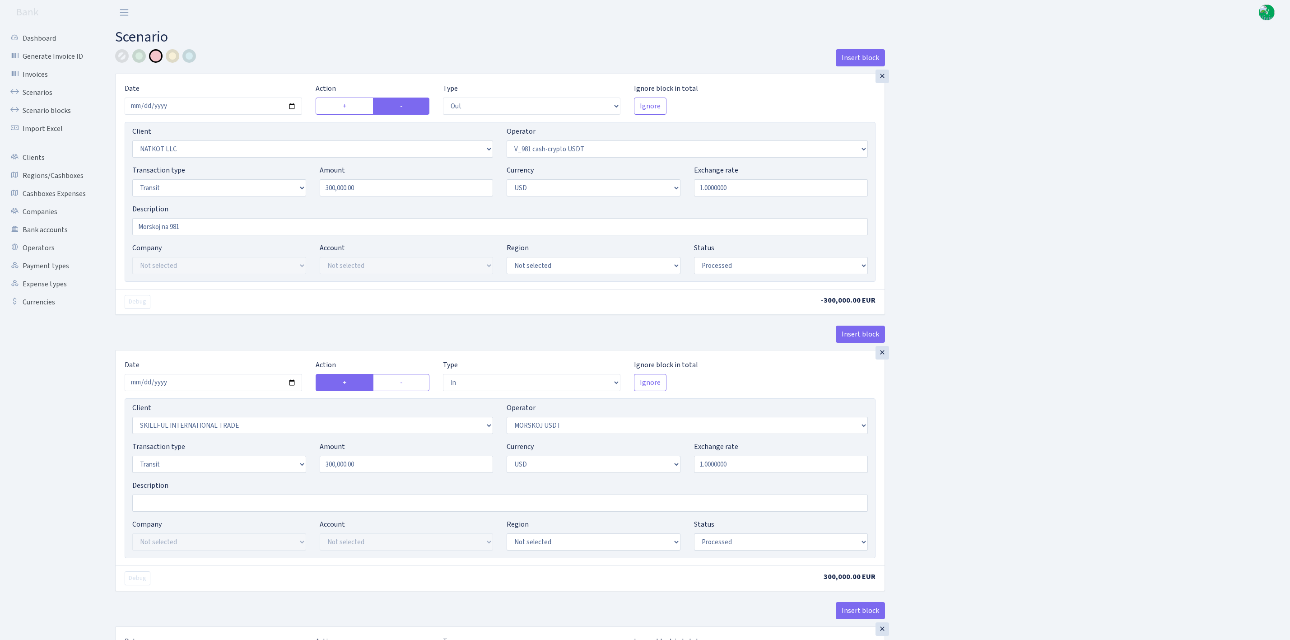
select select "2"
select select "processed"
select select "commission"
select select "324"
select select "processed"
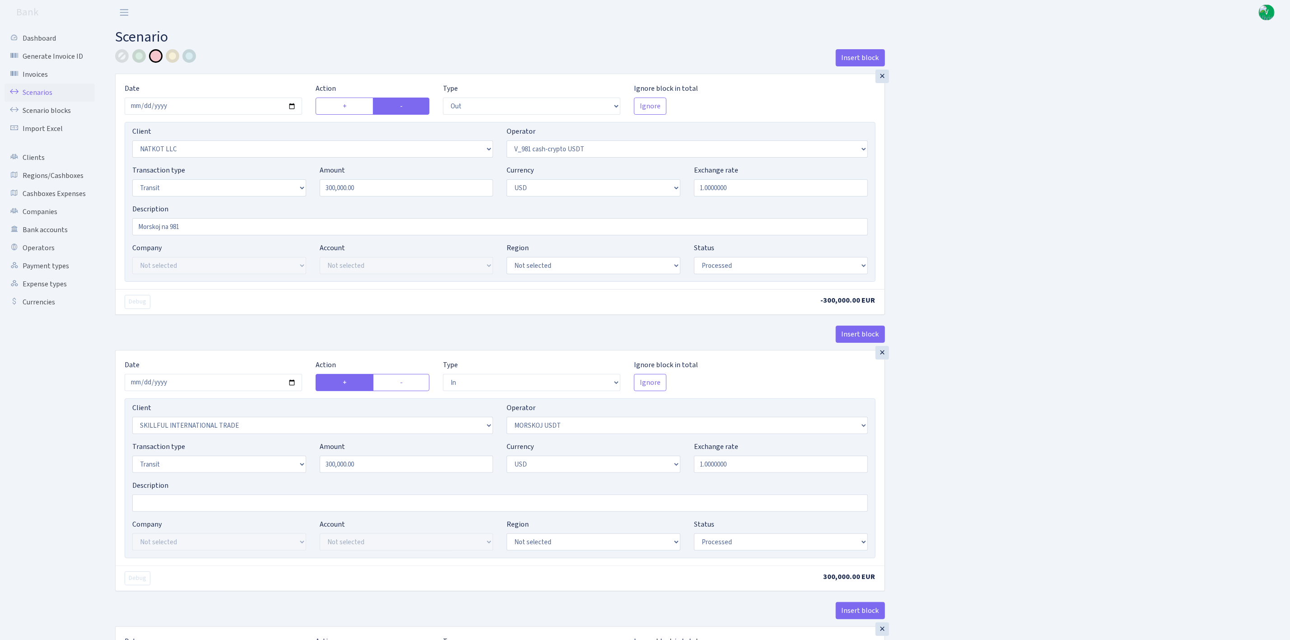
click at [45, 91] on link "Scenarios" at bounding box center [50, 93] width 90 height 18
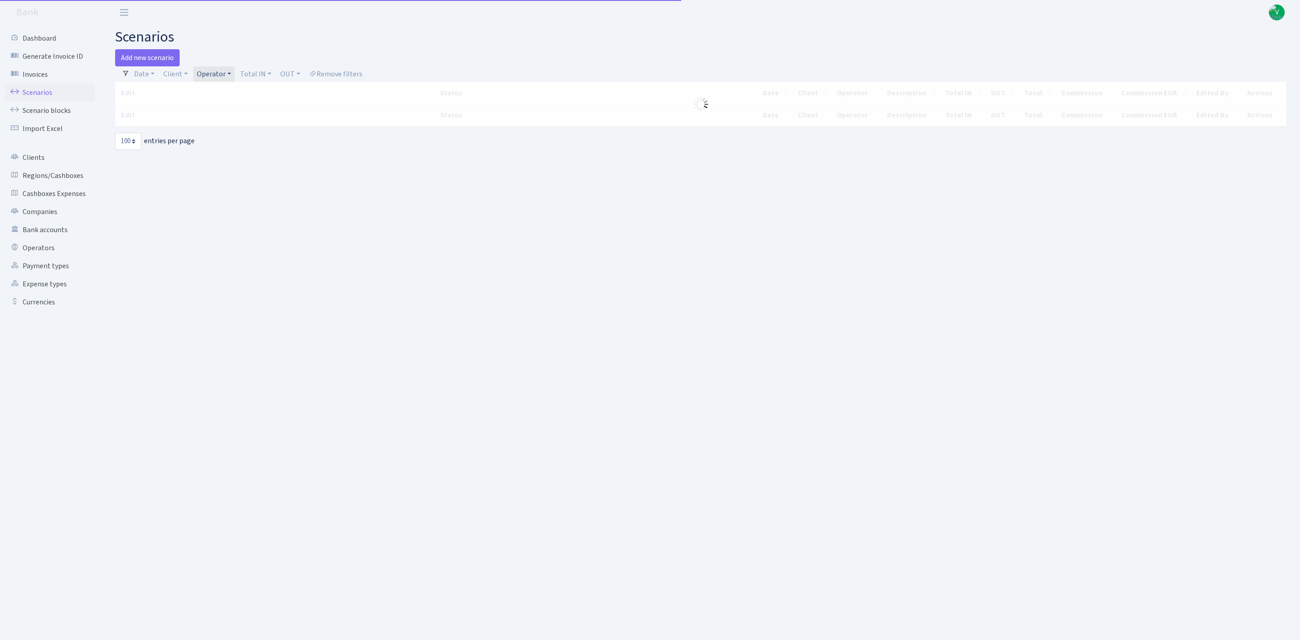
select select "100"
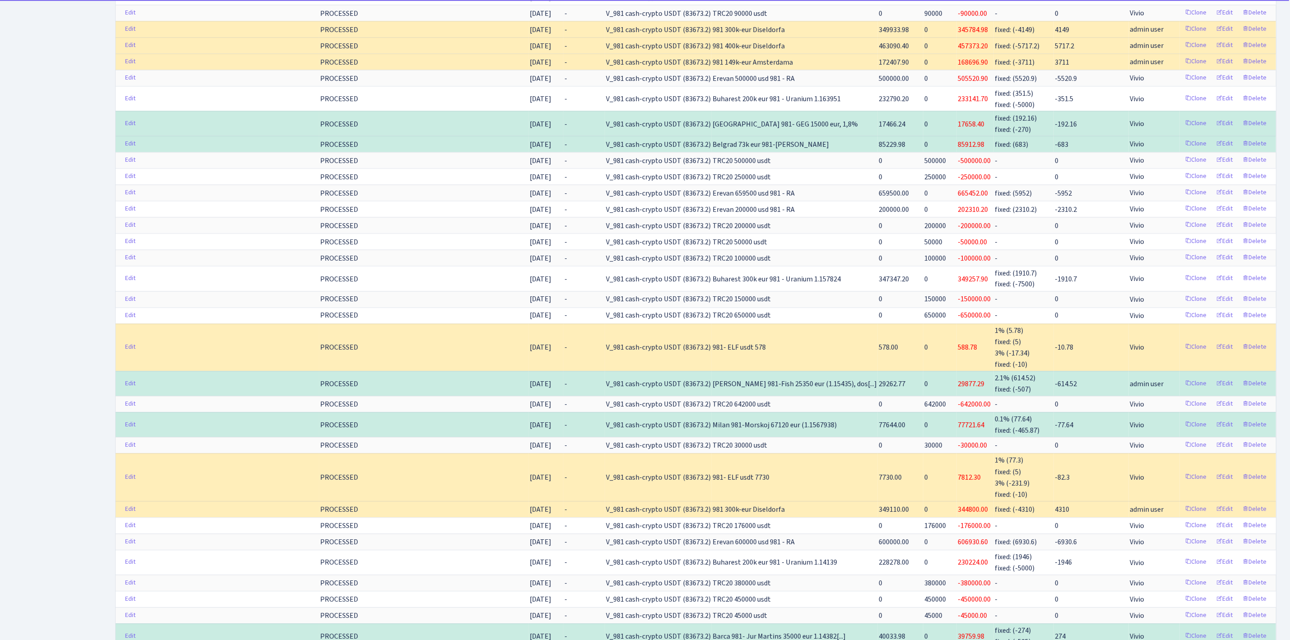
scroll to position [1520, 0]
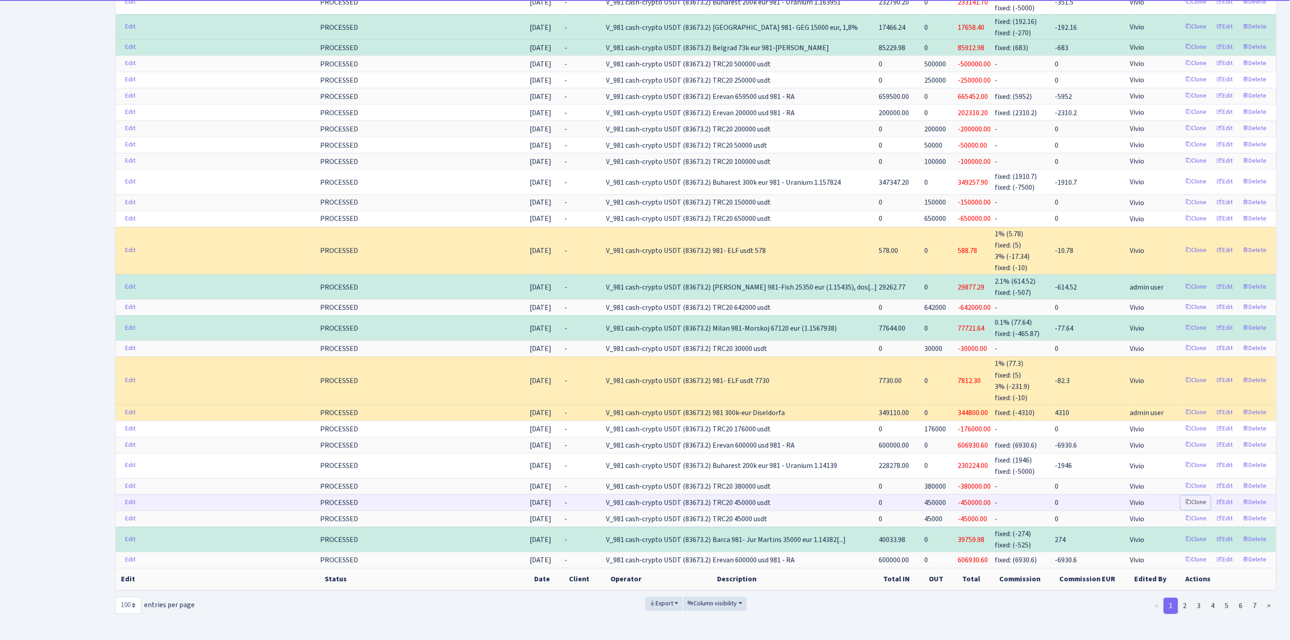
click at [1196, 495] on link "Clone" at bounding box center [1196, 502] width 30 height 14
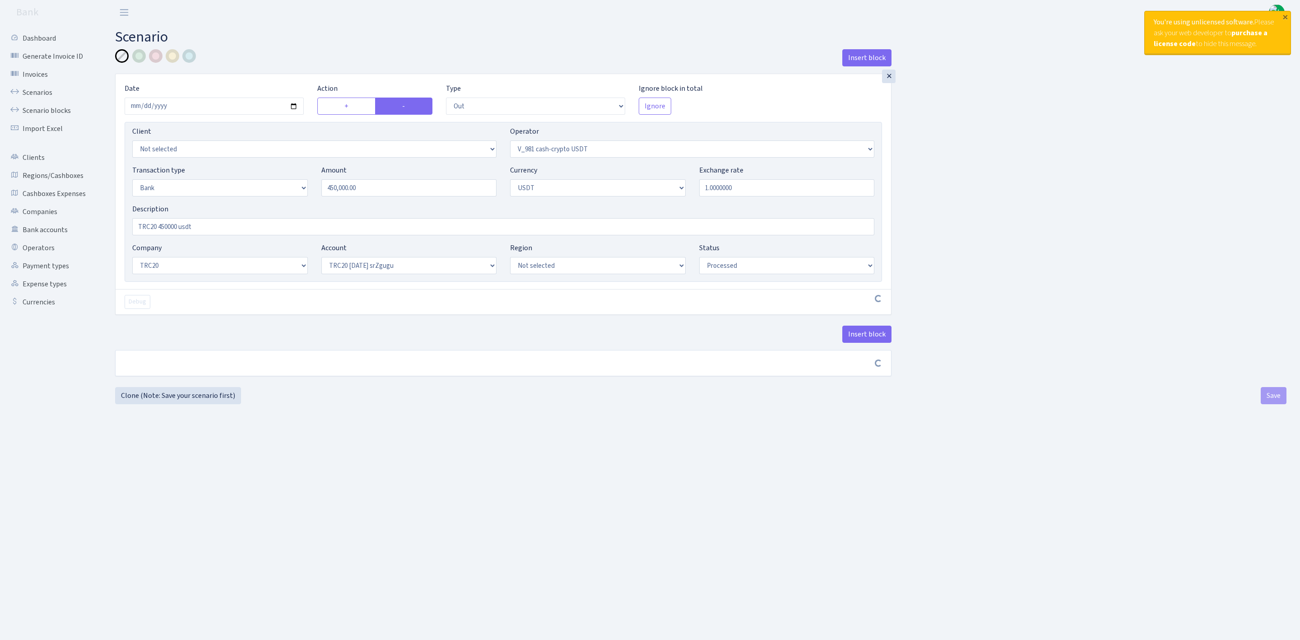
select select "out"
select select "435"
select select "2"
select select "6"
select select "20"
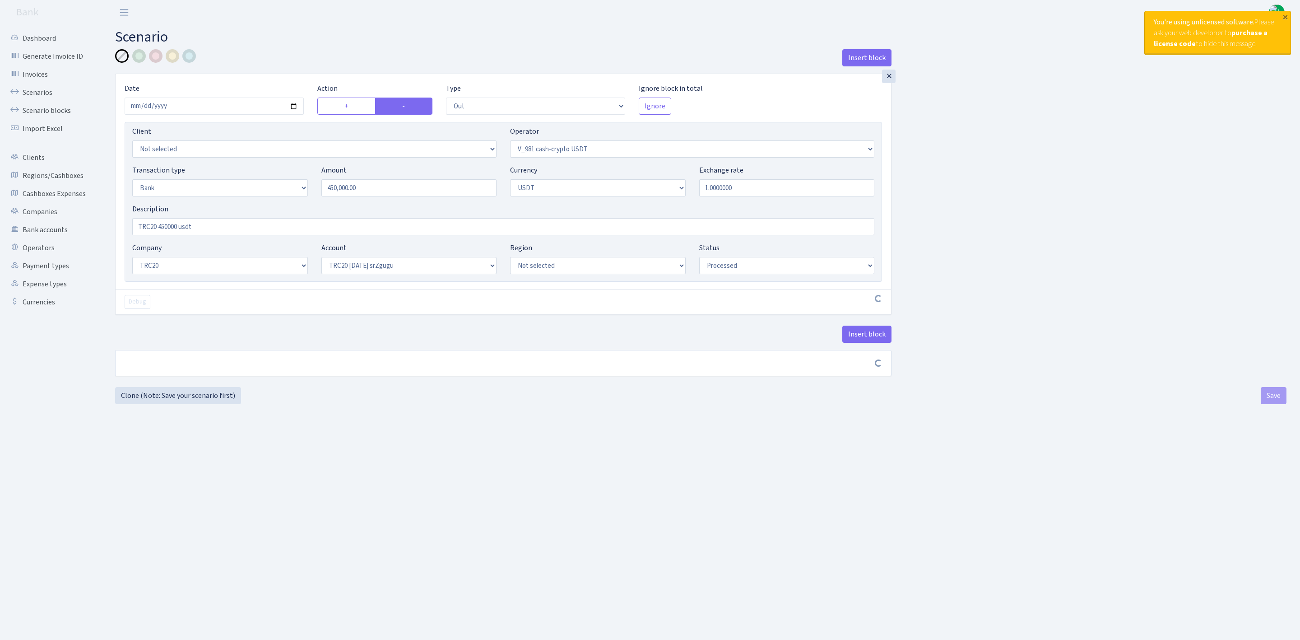
select select "61"
select select "processed"
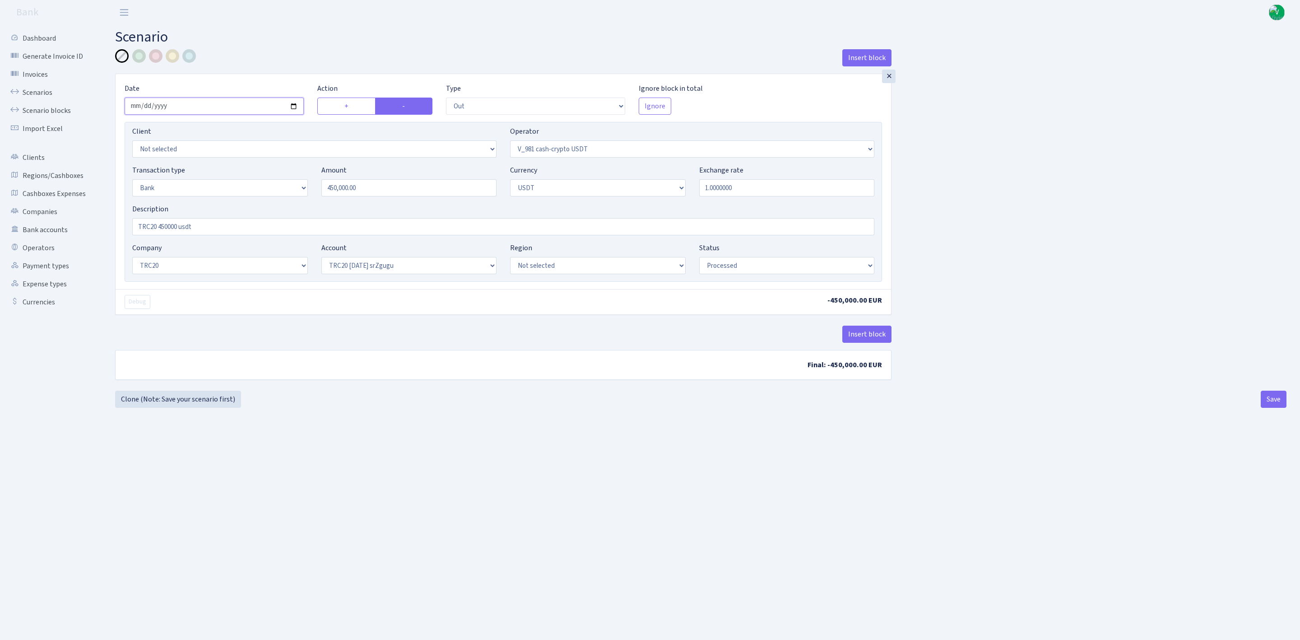
click at [293, 102] on input "2025-08-01" at bounding box center [214, 106] width 179 height 17
click at [293, 105] on input "2025-08-01" at bounding box center [214, 106] width 179 height 17
type input "2025-09-01"
drag, startPoint x: 391, startPoint y: 194, endPoint x: 217, endPoint y: 141, distance: 181.3
click at [232, 151] on div "Client Not selected 1 KOC GEMICILIK VE TASIMACILIK 1/BALDERE-SILDEDZE SIGNE 1/S…" at bounding box center [504, 202] width 758 height 160
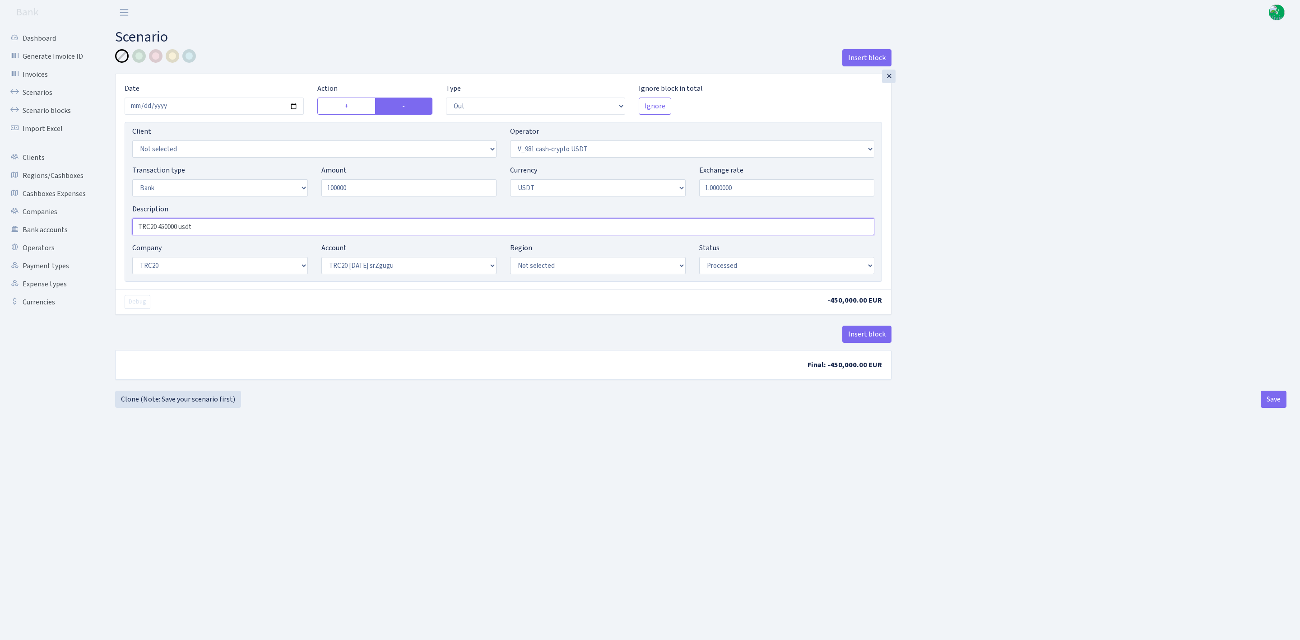
type input "100,000.00"
click at [146, 225] on input "TRC20 450000 usdt" at bounding box center [503, 226] width 742 height 17
click at [165, 225] on input "TRC20 450000 usdt" at bounding box center [503, 226] width 742 height 17
type input "TRC20 100000 usdt"
click at [1072, 254] on div "Insert block × Date [DATE] Action + - Type --- In Out Commission Field required…" at bounding box center [700, 219] width 1185 height 341
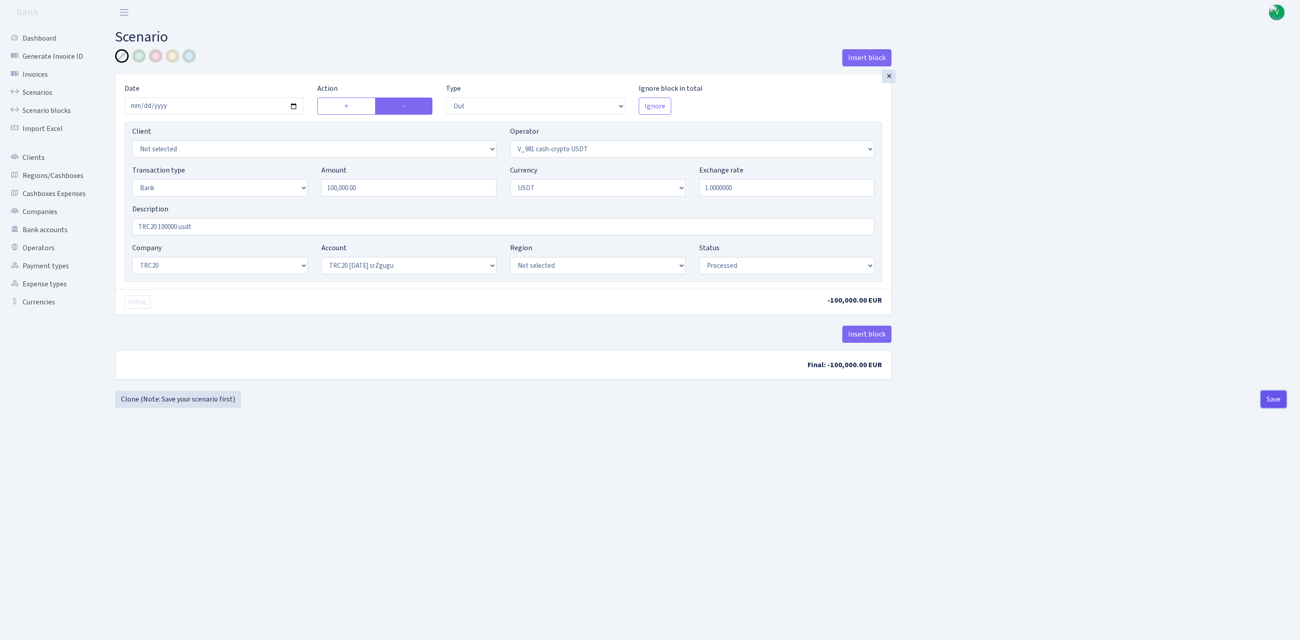
click at [1275, 397] on button "Save" at bounding box center [1274, 399] width 26 height 17
select select "out"
select select "435"
select select "2"
select select "6"
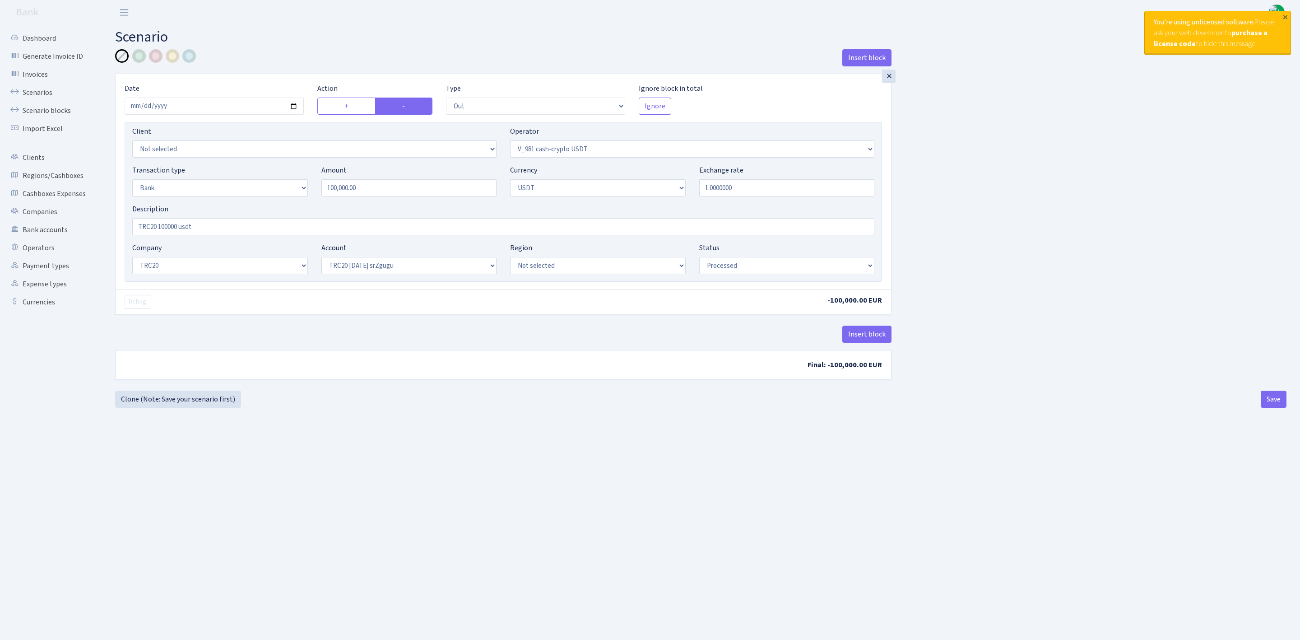
select select "20"
select select "61"
select select "processed"
click at [28, 88] on link "Scenarios" at bounding box center [50, 93] width 90 height 18
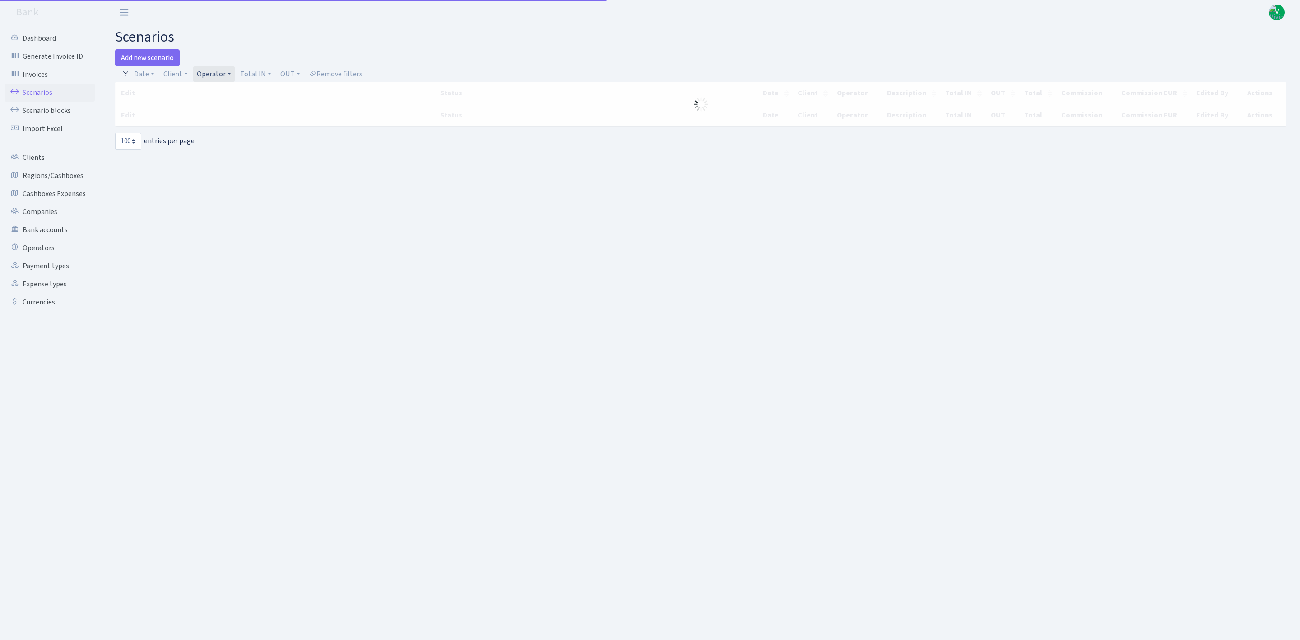
select select "100"
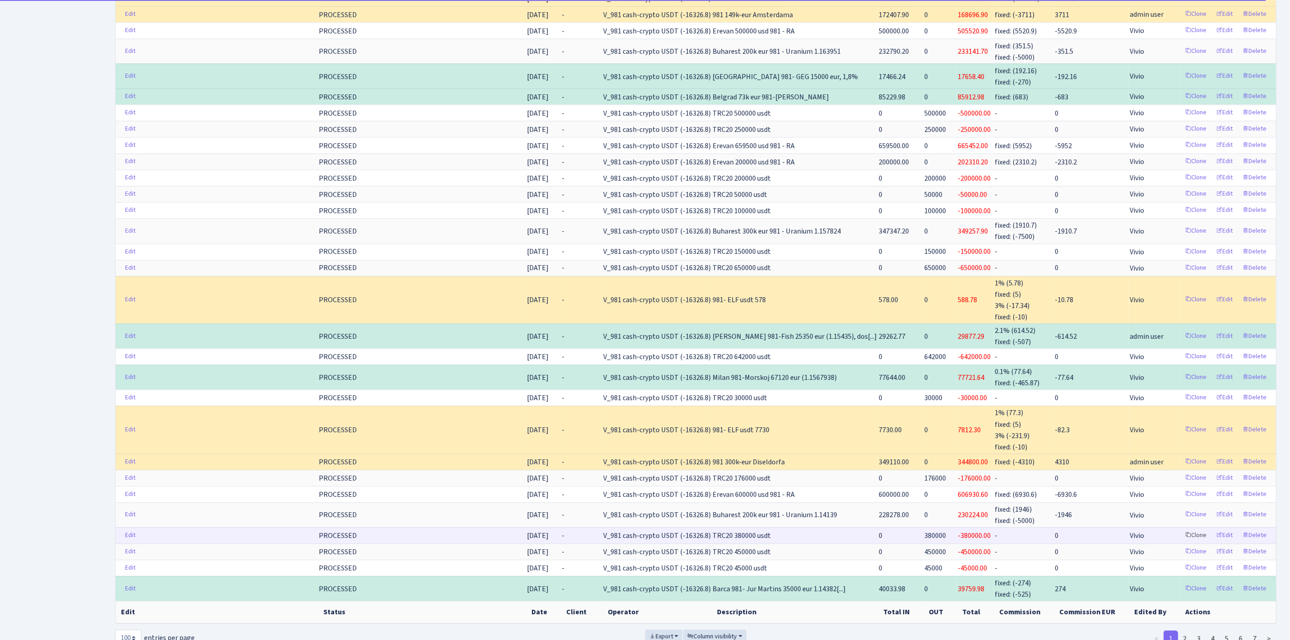
scroll to position [1520, 0]
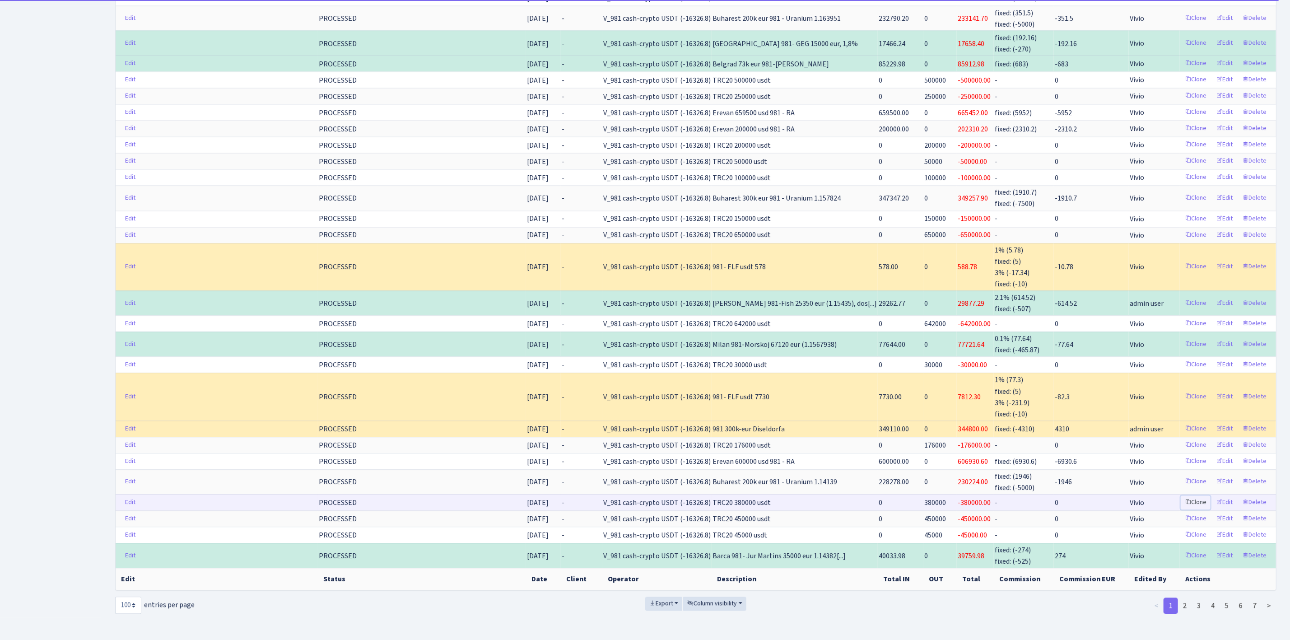
click at [1195, 495] on link "Clone" at bounding box center [1196, 502] width 30 height 14
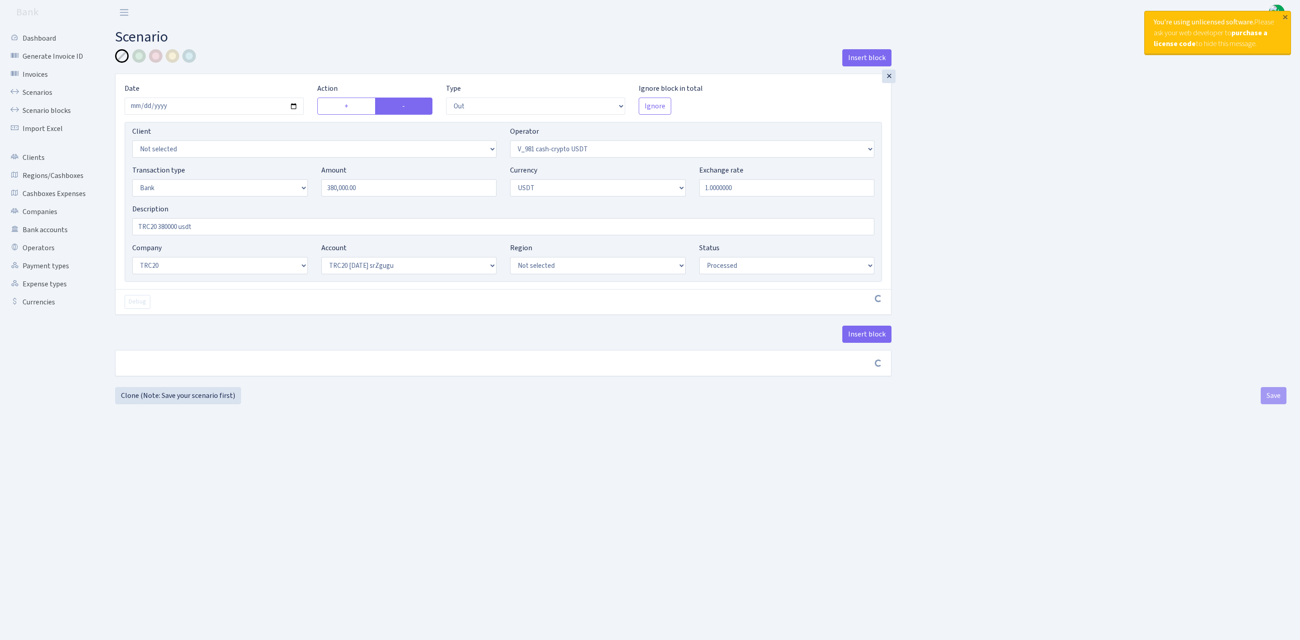
select select "out"
select select "435"
select select "2"
select select "6"
select select "20"
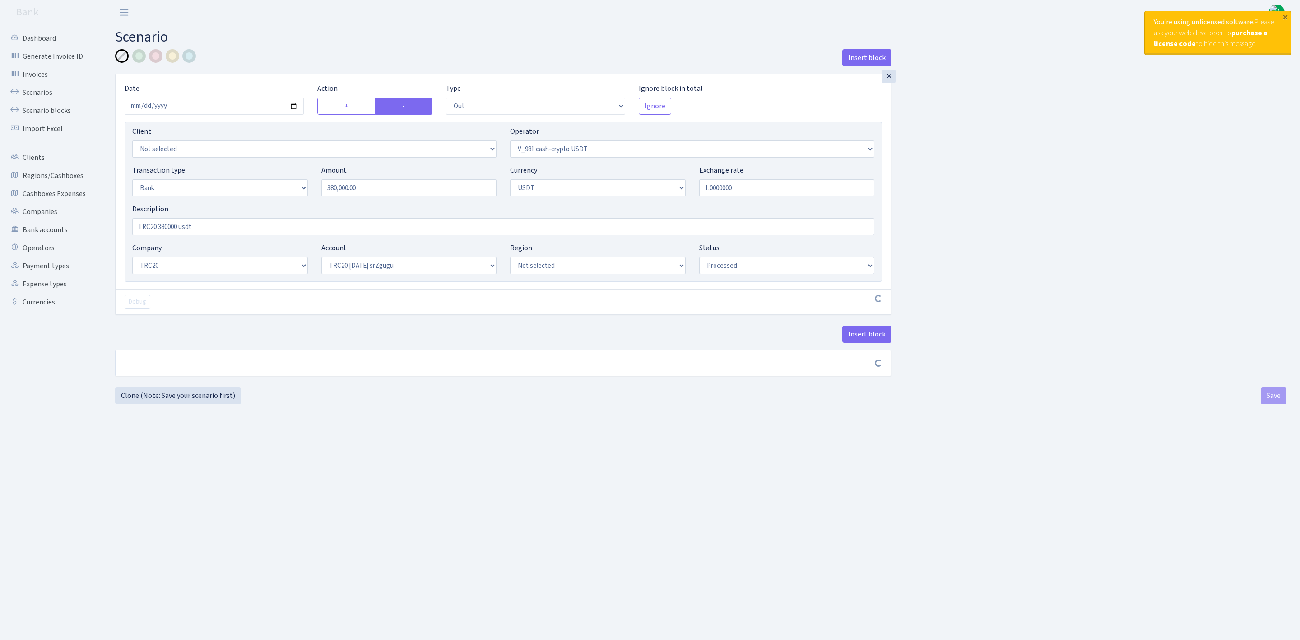
select select "61"
select select "processed"
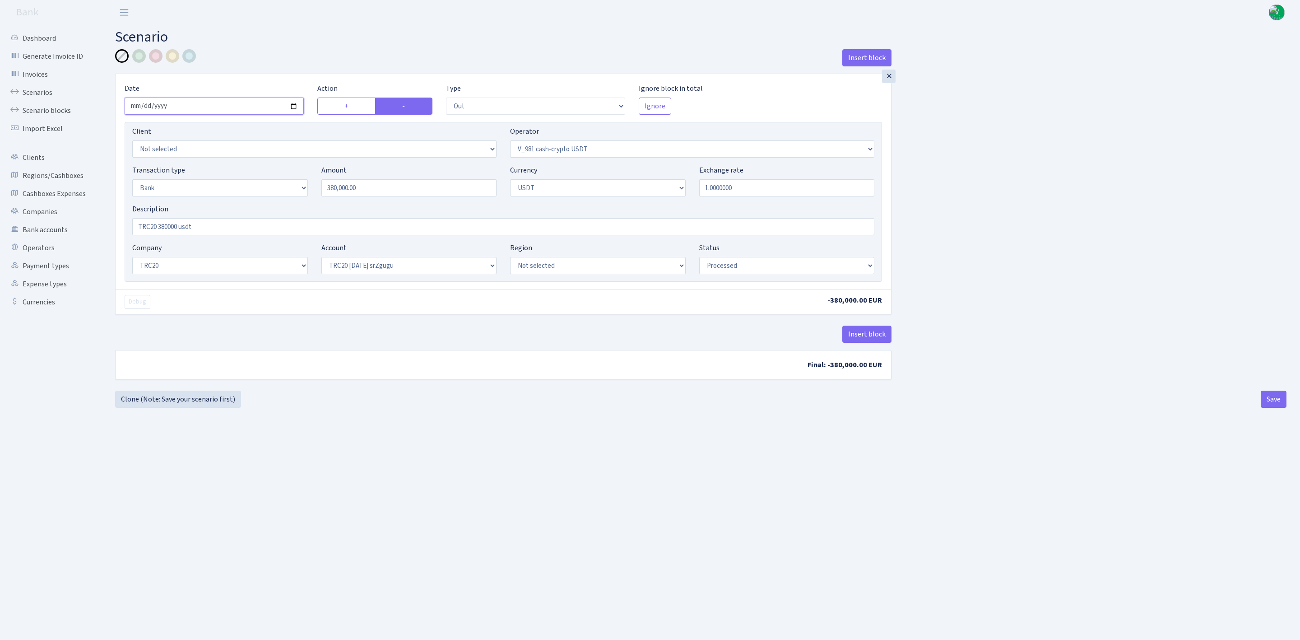
click at [298, 107] on input "[DATE]" at bounding box center [214, 106] width 179 height 17
click at [298, 105] on input "[DATE]" at bounding box center [214, 106] width 179 height 17
click at [293, 104] on input "[DATE]" at bounding box center [214, 106] width 179 height 17
type input "[DATE]"
drag, startPoint x: 400, startPoint y: 192, endPoint x: 309, endPoint y: 184, distance: 90.7
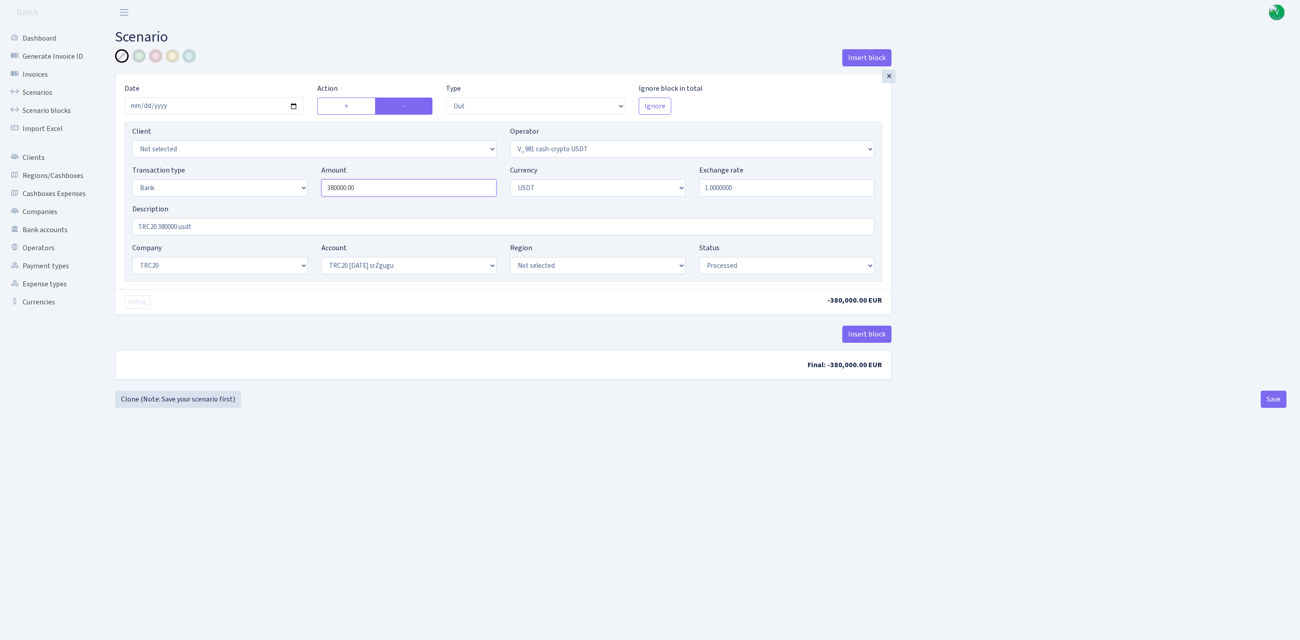
click at [316, 183] on div "Amount 380000.00" at bounding box center [409, 181] width 189 height 32
type input "350,000.00"
drag, startPoint x: 404, startPoint y: 486, endPoint x: 247, endPoint y: 323, distance: 226.7
click at [401, 484] on main "Scenario Insert block × Date 2025-09-01 Action + - Type --- In Out Commission F…" at bounding box center [701, 321] width 1199 height 592
click at [164, 229] on input "TRC20 380000 usdt" at bounding box center [503, 226] width 742 height 17
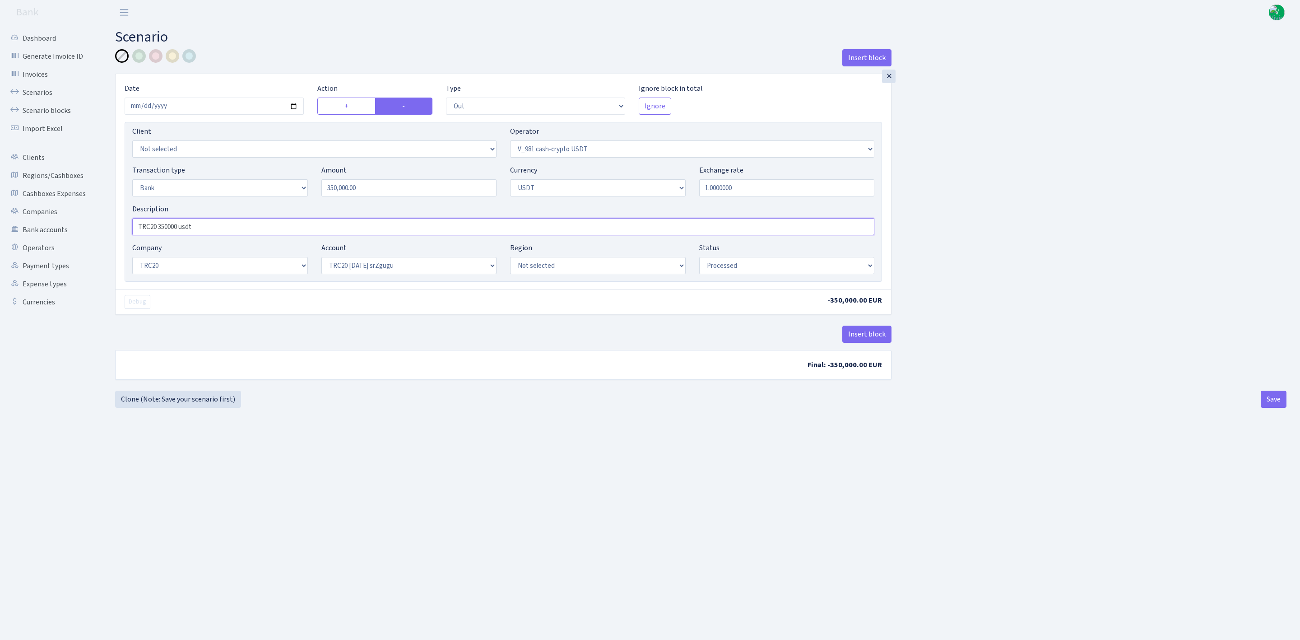
type input "TRC20 350000 usdt"
click at [1083, 145] on div "Insert block × Date 2025-09-01 Action + - Type --- In Out Commission Field requ…" at bounding box center [700, 219] width 1185 height 341
click at [1053, 298] on div "Insert block × Date 2025-09-01 Action + - Type --- In Out Commission Field requ…" at bounding box center [700, 219] width 1185 height 341
click at [1262, 400] on button "Save" at bounding box center [1274, 399] width 26 height 17
select select "out"
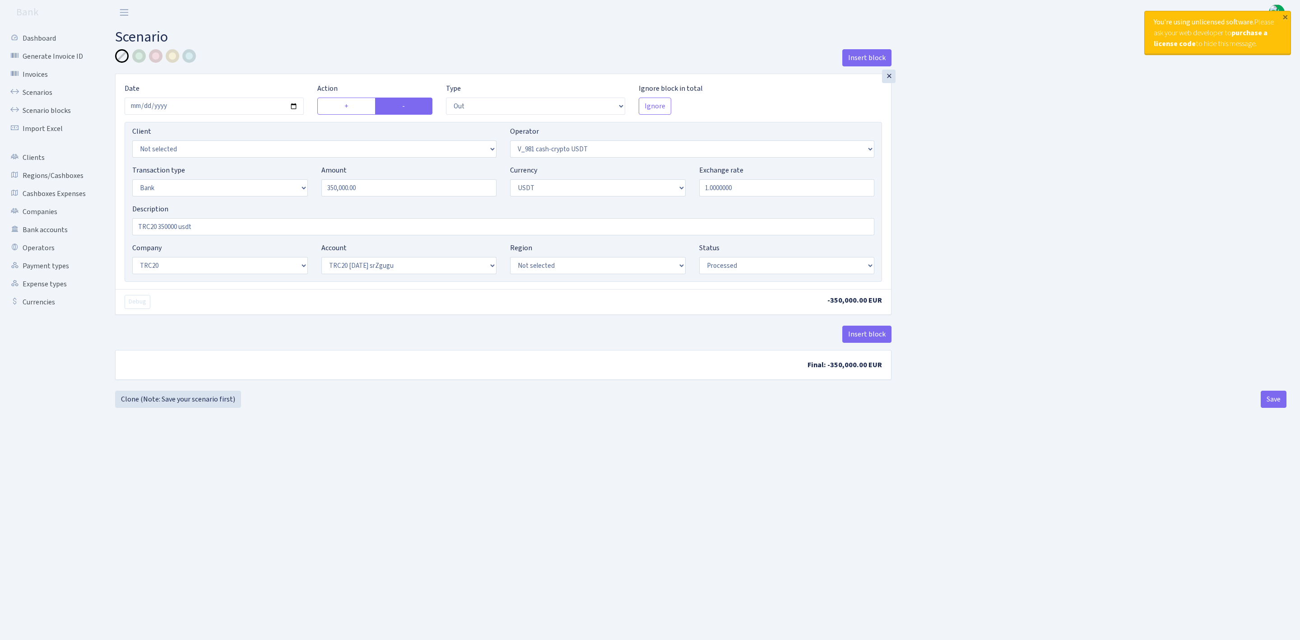
select select "435"
select select "2"
select select "6"
select select "20"
select select "61"
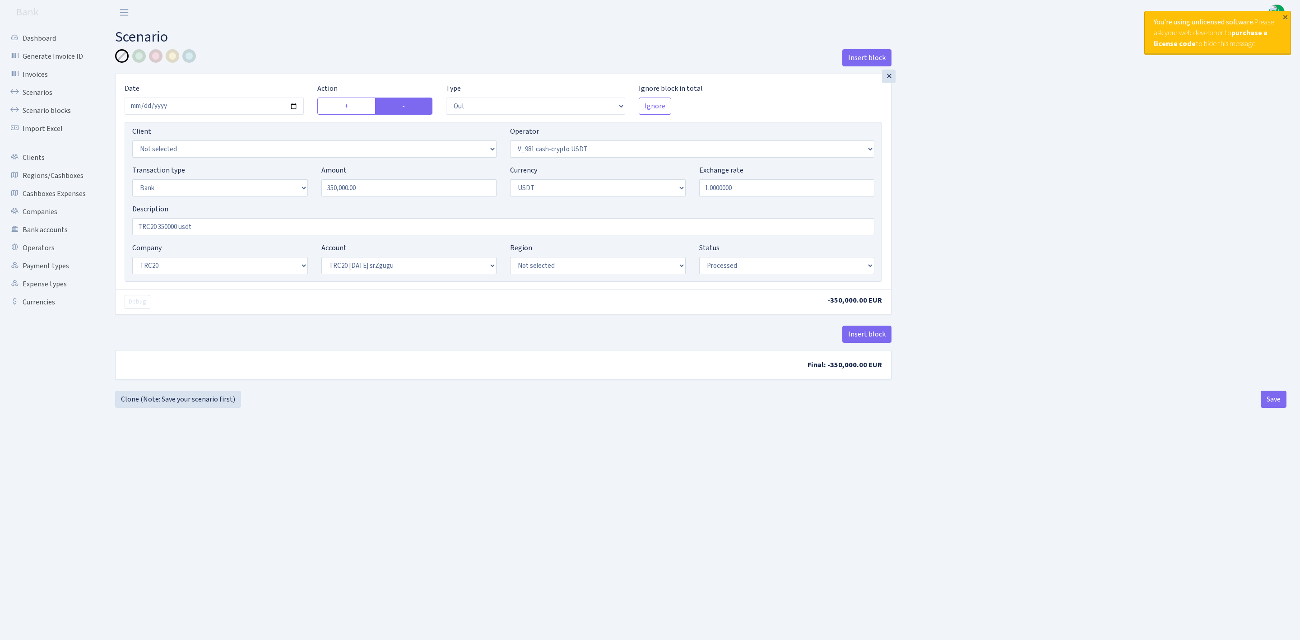
select select "processed"
click at [41, 93] on link "Scenarios" at bounding box center [50, 93] width 90 height 18
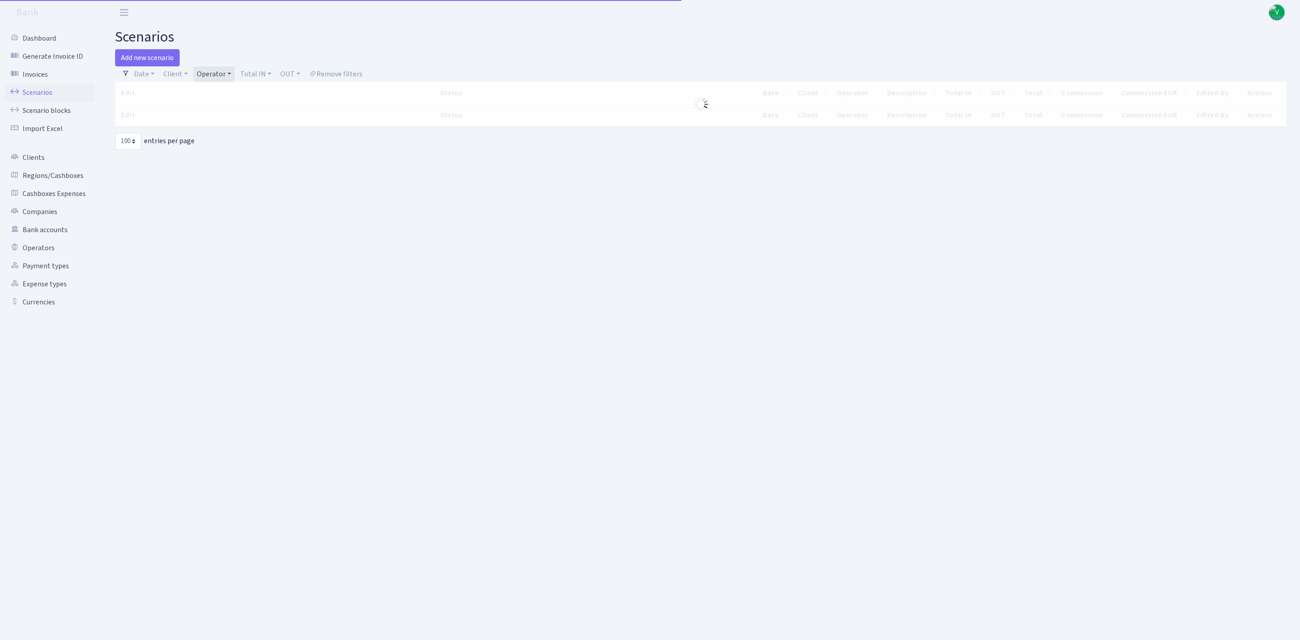
select select "100"
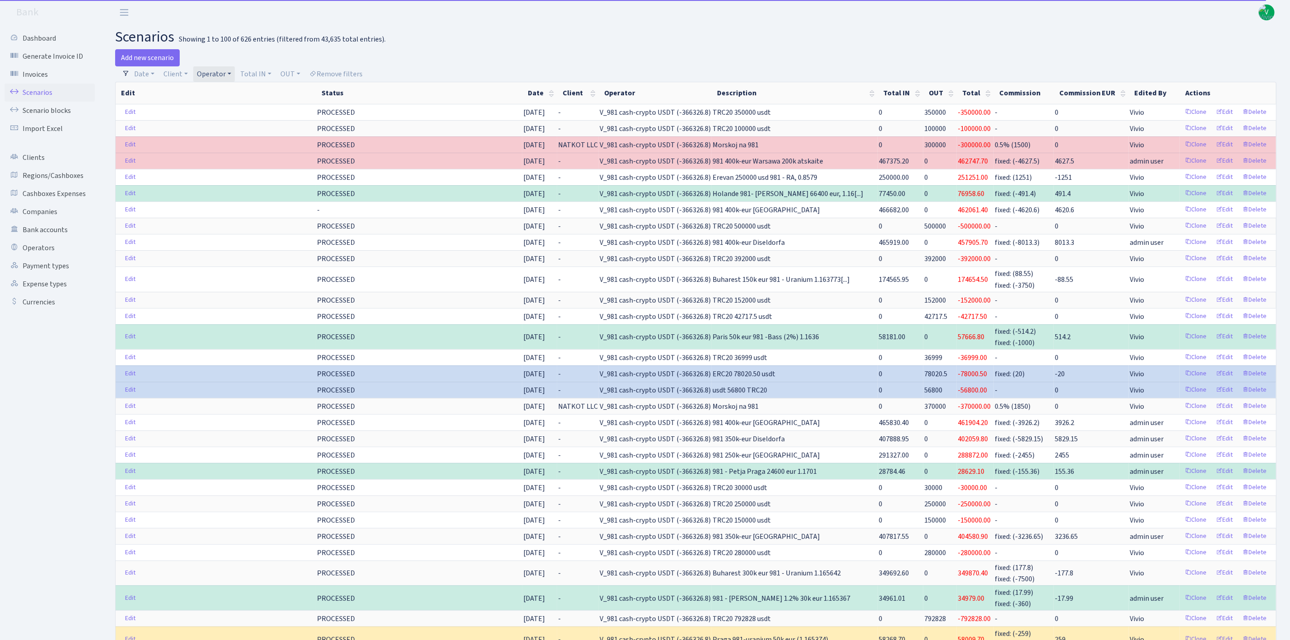
click at [215, 79] on link "Operator" at bounding box center [214, 73] width 42 height 15
click at [744, 30] on h2 "scenarios Showing 1 to 100 of 626 entries (filtered from 43,635 total entries)." at bounding box center [695, 36] width 1161 height 17
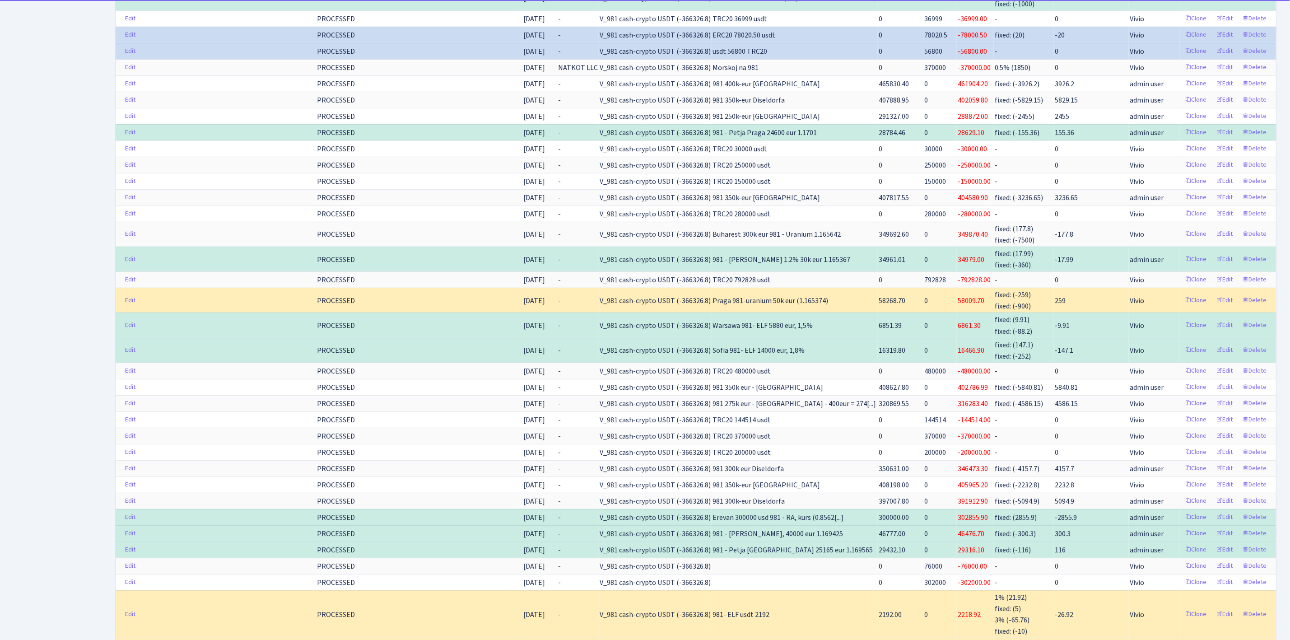
scroll to position [0, 0]
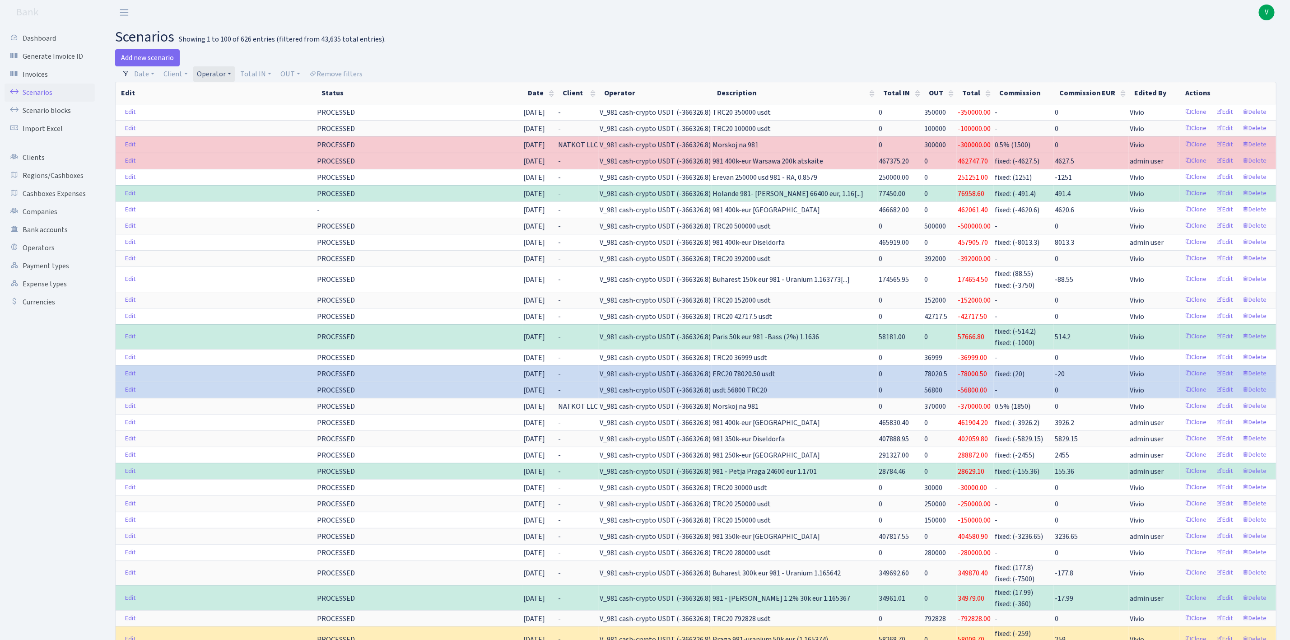
click at [215, 70] on link "Operator" at bounding box center [214, 73] width 42 height 15
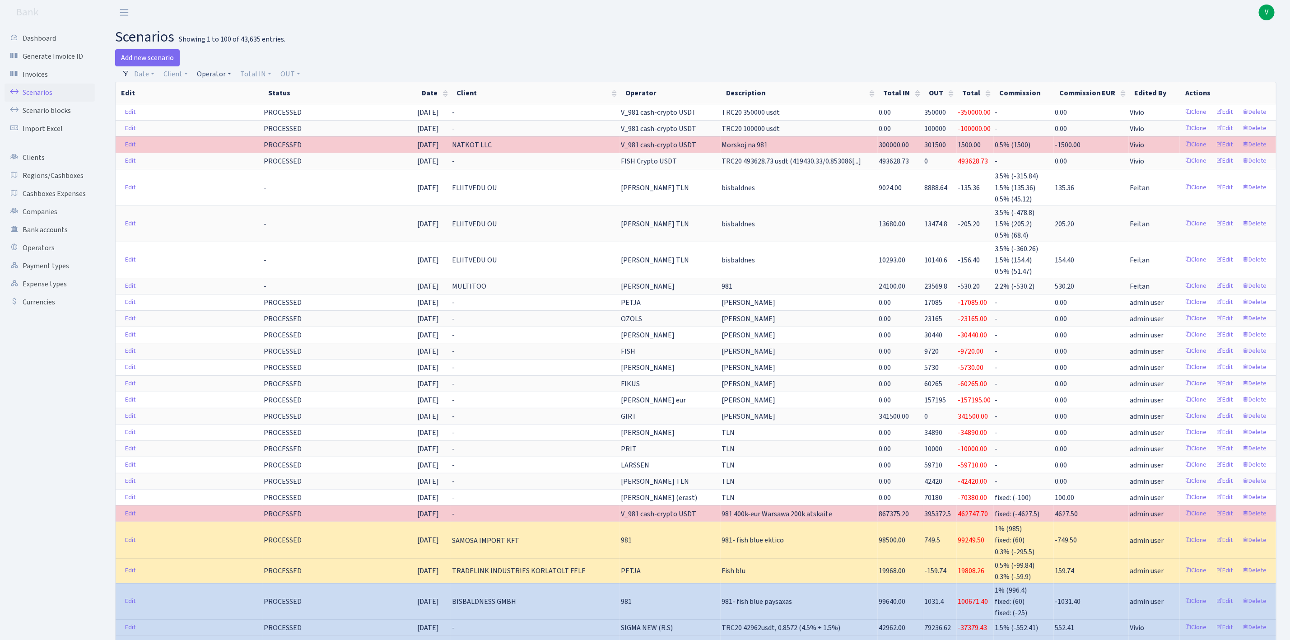
click at [205, 72] on link "Operator" at bounding box center [214, 73] width 42 height 15
click at [224, 103] on input "search" at bounding box center [229, 106] width 66 height 14
click at [233, 215] on li "_EXPENSES USDT_" at bounding box center [230, 223] width 68 height 16
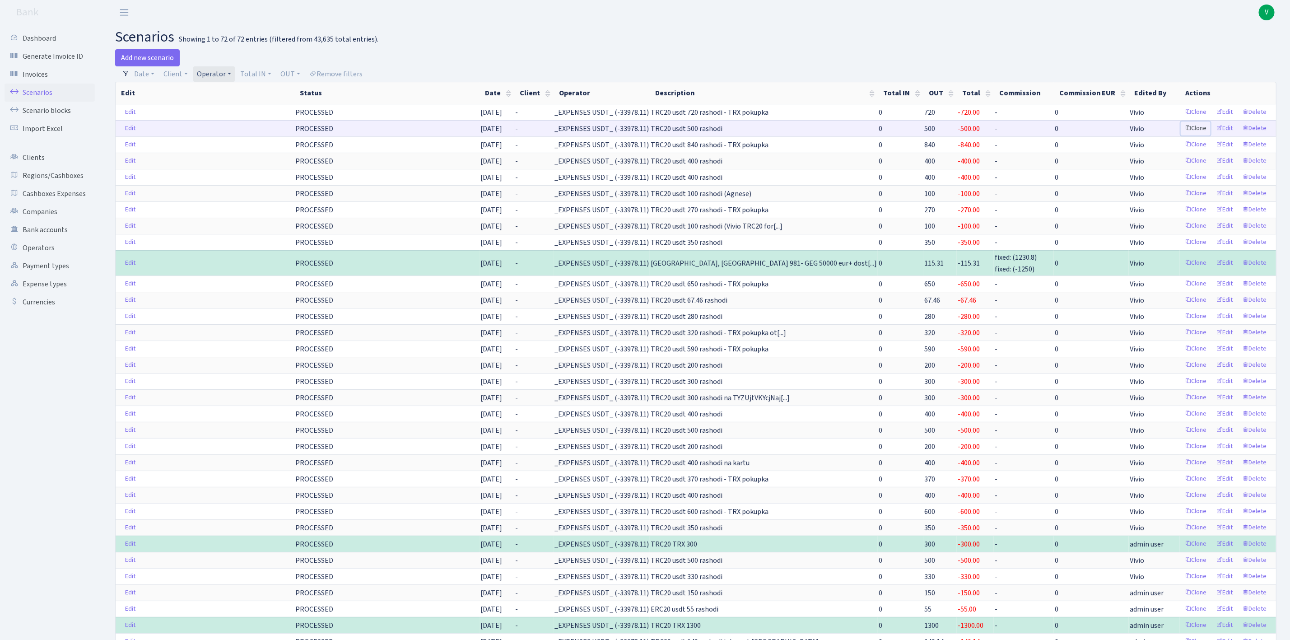
click at [1193, 129] on link "Clone" at bounding box center [1196, 128] width 30 height 14
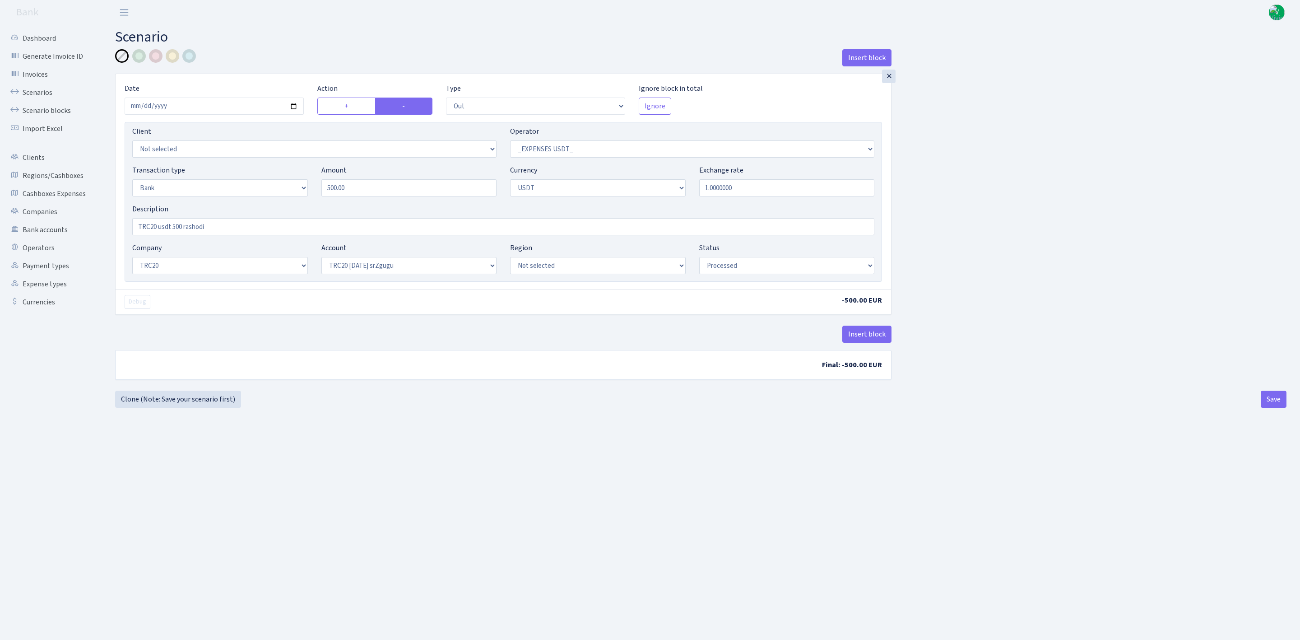
select select "out"
select select "306"
select select "2"
select select "6"
select select "20"
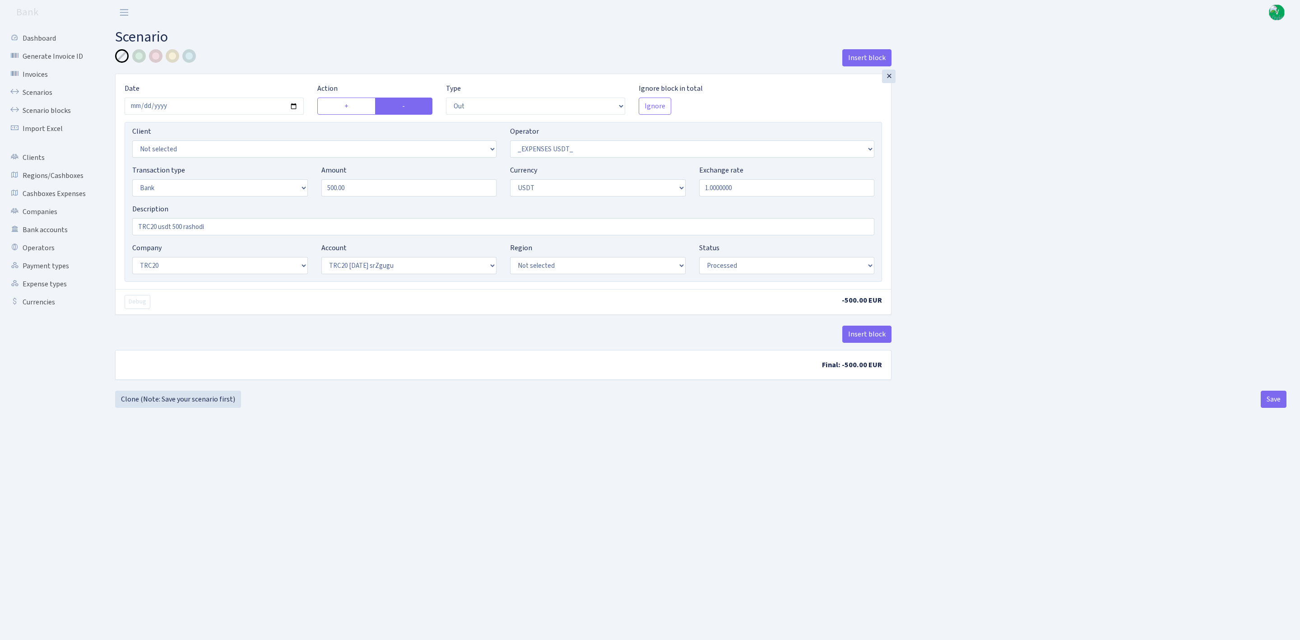
select select "61"
select select "processed"
click at [295, 103] on input "2025-08-18" at bounding box center [214, 106] width 179 height 17
click at [293, 104] on input "2025-08-18" at bounding box center [214, 106] width 179 height 17
type input "2025-08-30"
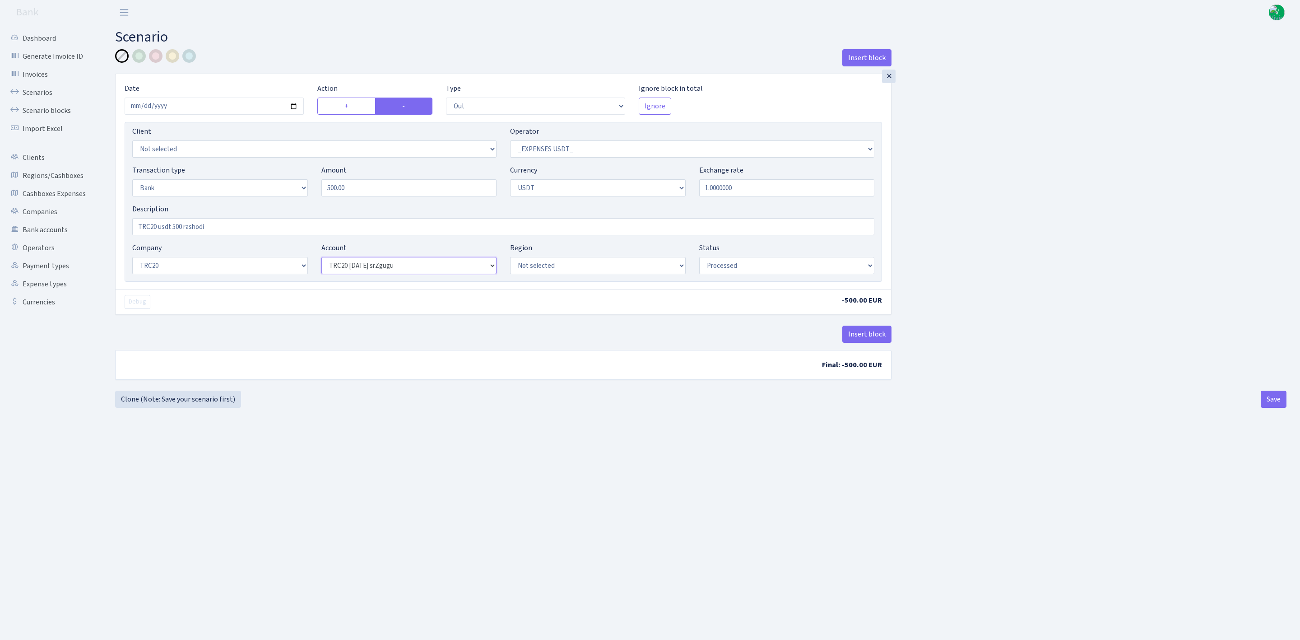
click at [376, 270] on select "Not selected TRC20 2024.08.01 S8dYrDY TRC20 2024.09.12 KEMg2gdc TRC20 2024.10.1…" at bounding box center [409, 265] width 176 height 17
select select "66"
click at [321, 258] on select "Not selected TRC20 2024.08.01 S8dYrDY TRC20 2024.09.12 KEMg2gdc TRC20 2024.10.1…" at bounding box center [409, 265] width 176 height 17
drag, startPoint x: 645, startPoint y: 440, endPoint x: 693, endPoint y: 468, distance: 54.8
click at [666, 447] on main "Scenario Insert block × Date 2025-08-30 Action + - Type --- In Out Commission F…" at bounding box center [701, 321] width 1199 height 592
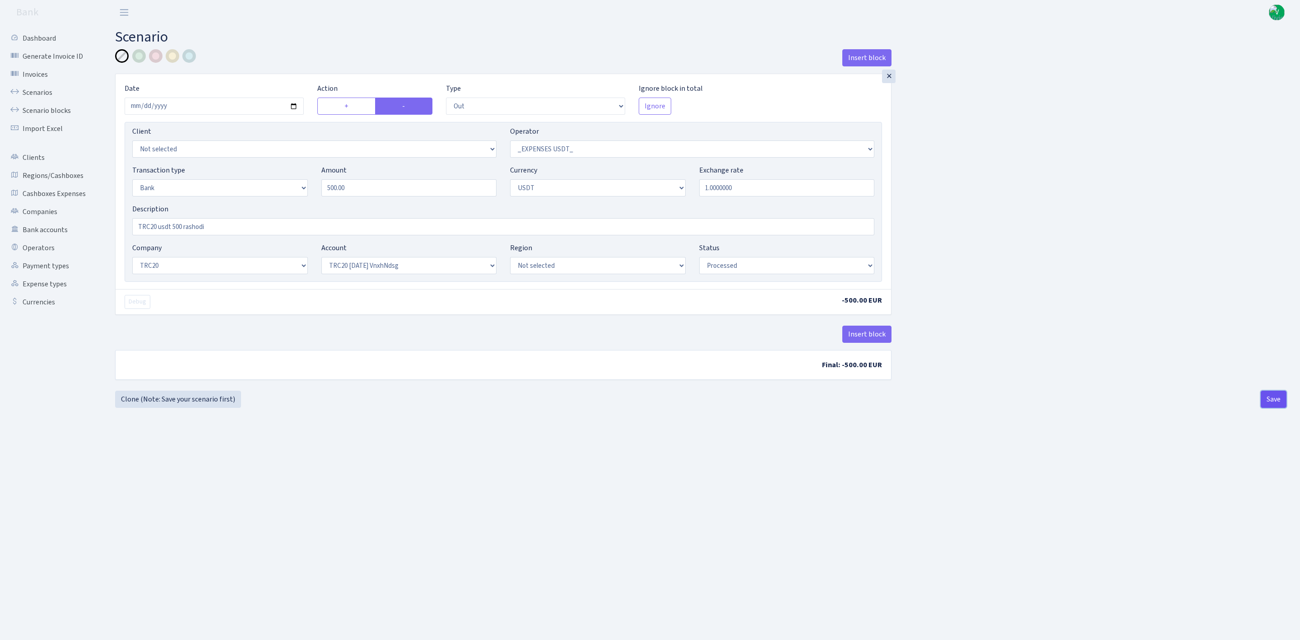
click at [1275, 401] on button "Save" at bounding box center [1274, 399] width 26 height 17
select select "out"
select select "306"
select select "2"
select select "6"
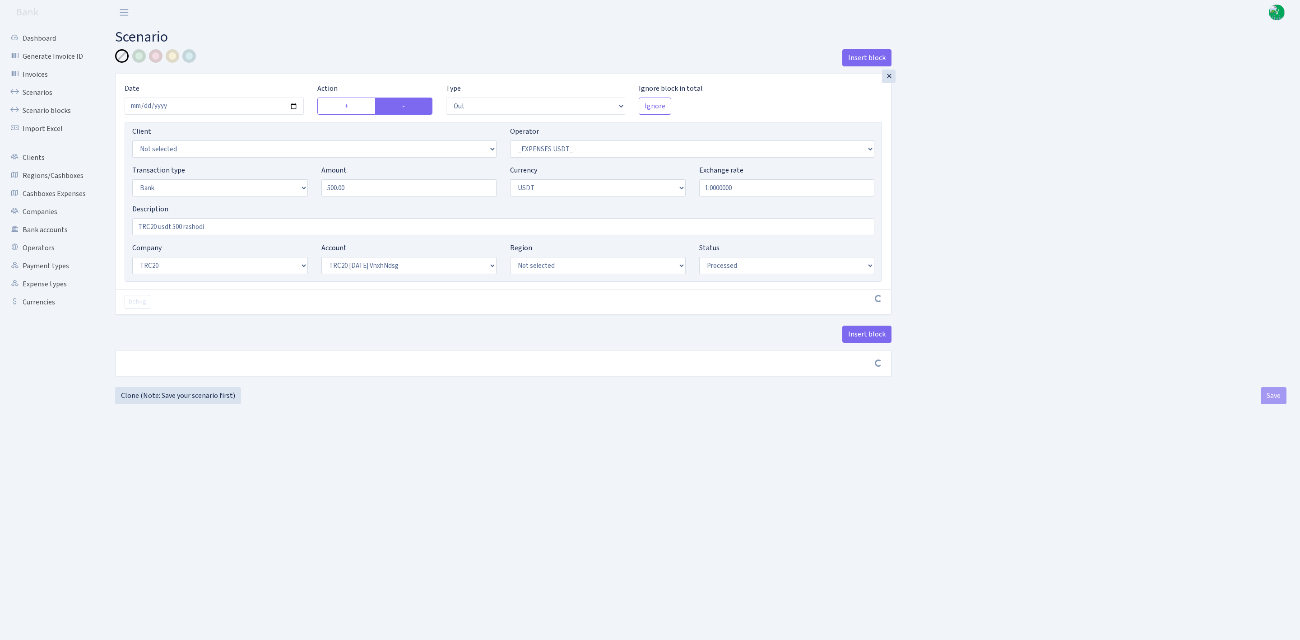
select select "20"
select select "66"
select select "processed"
click at [37, 93] on link "Scenarios" at bounding box center [50, 93] width 90 height 18
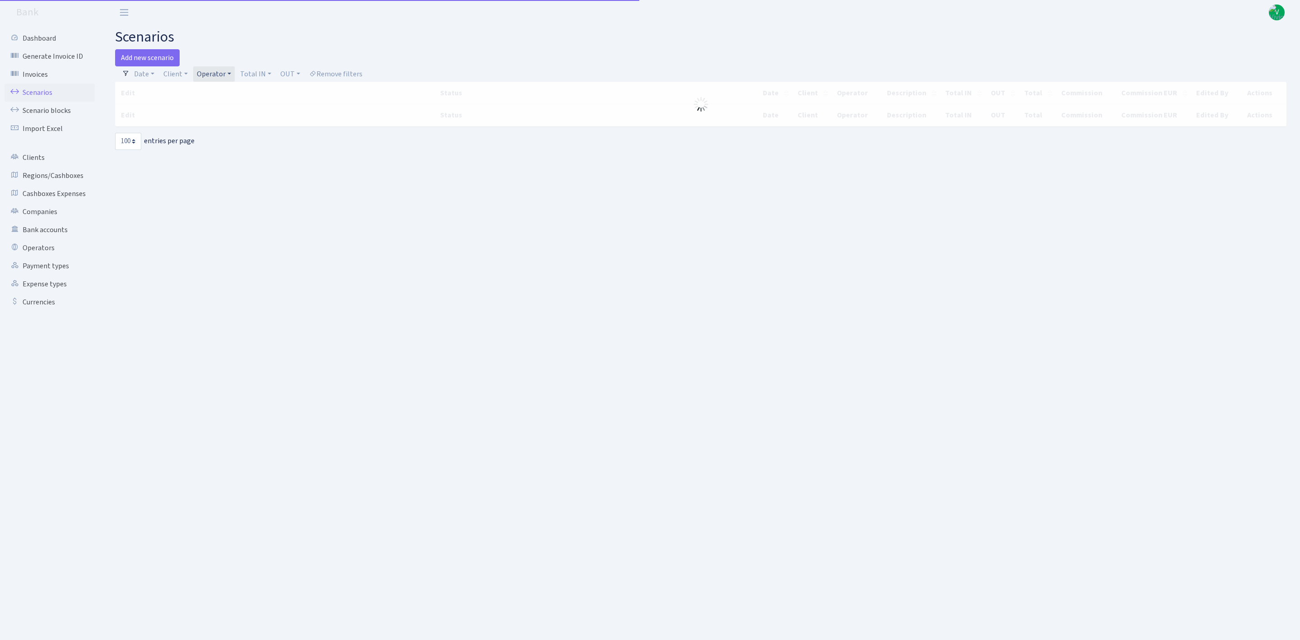
select select "100"
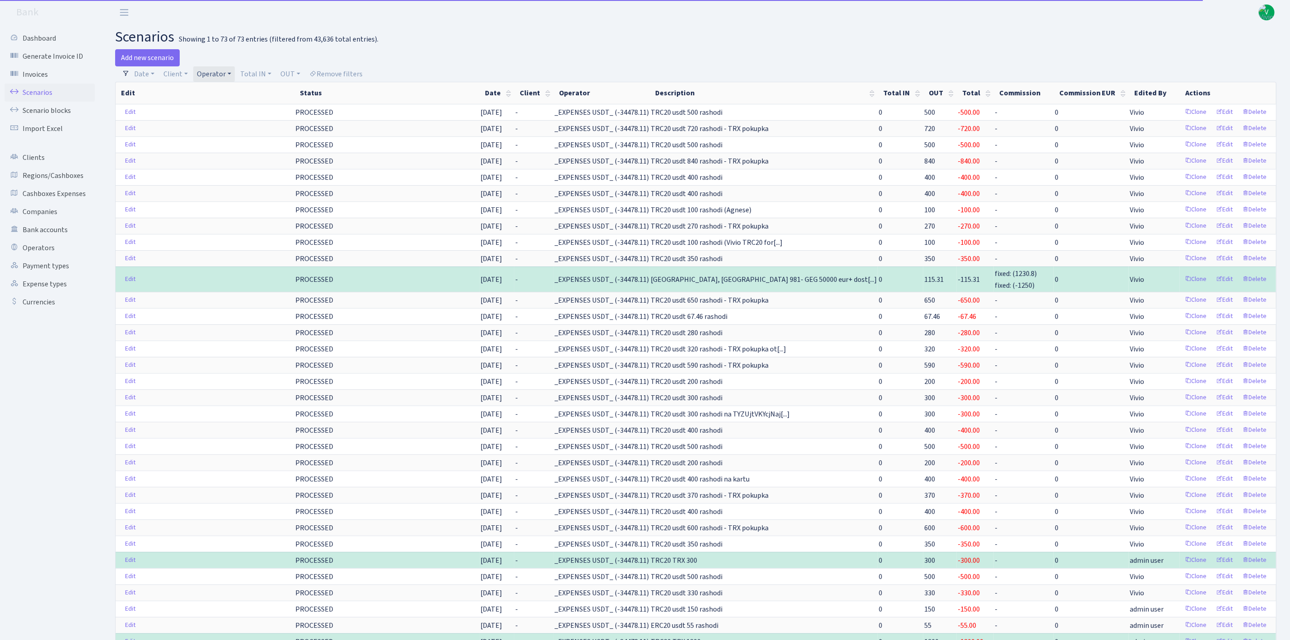
click at [220, 75] on link "Operator" at bounding box center [214, 73] width 42 height 15
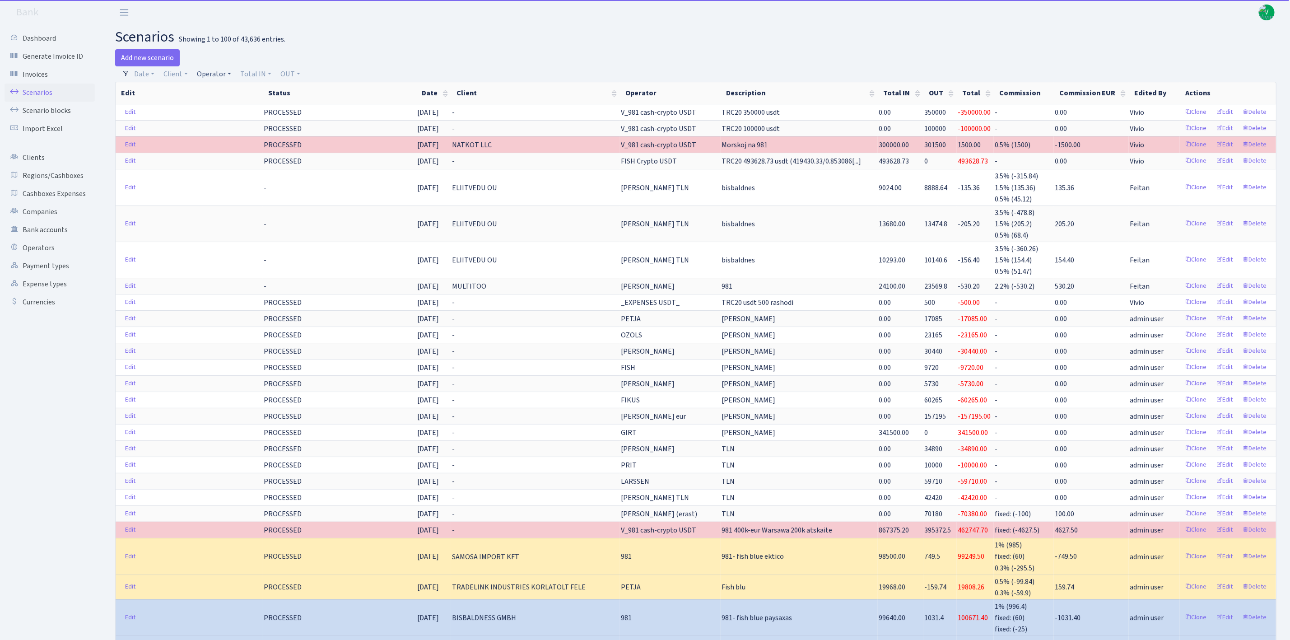
click at [207, 75] on link "Operator" at bounding box center [214, 73] width 42 height 15
click at [226, 103] on input "search" at bounding box center [229, 106] width 66 height 14
type input "yan"
click at [236, 120] on li "[PERSON_NAME]" at bounding box center [230, 123] width 68 height 16
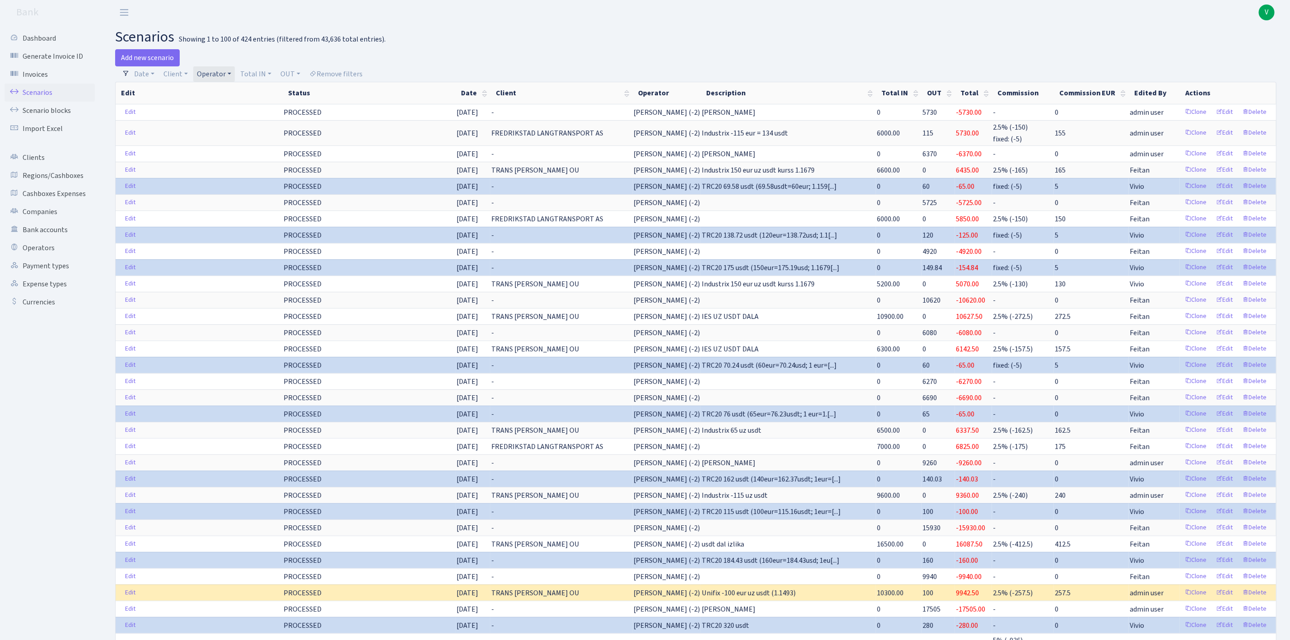
click at [209, 73] on link "Operator" at bounding box center [214, 73] width 42 height 15
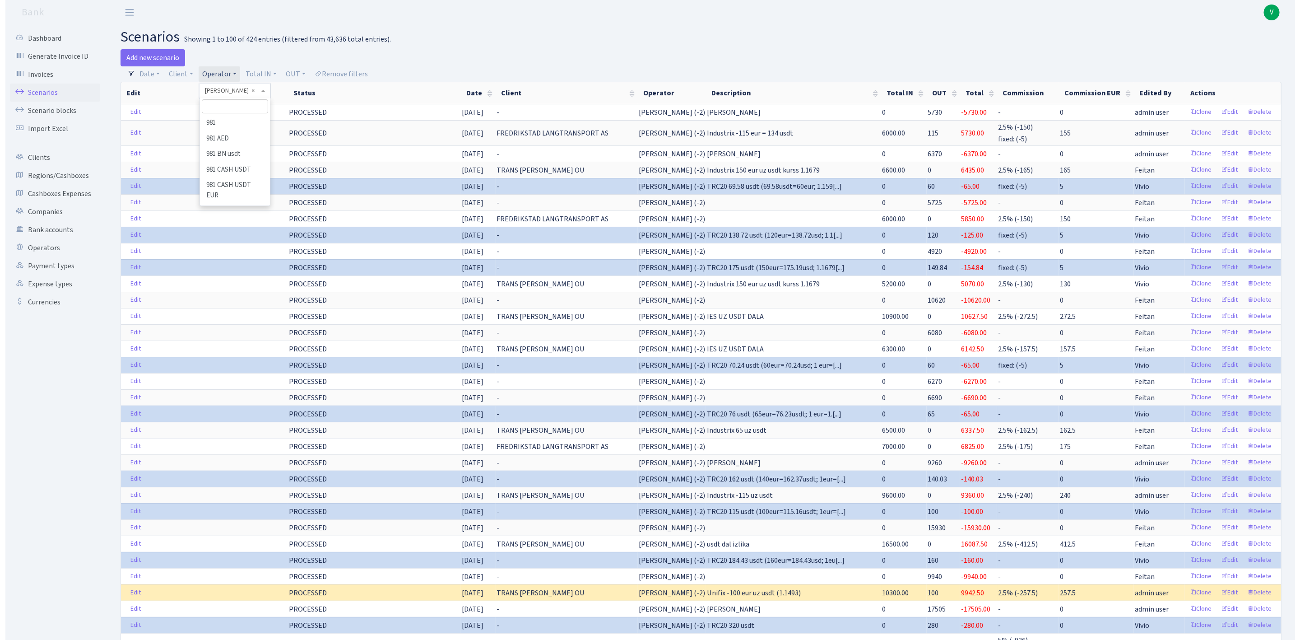
scroll to position [6417, 0]
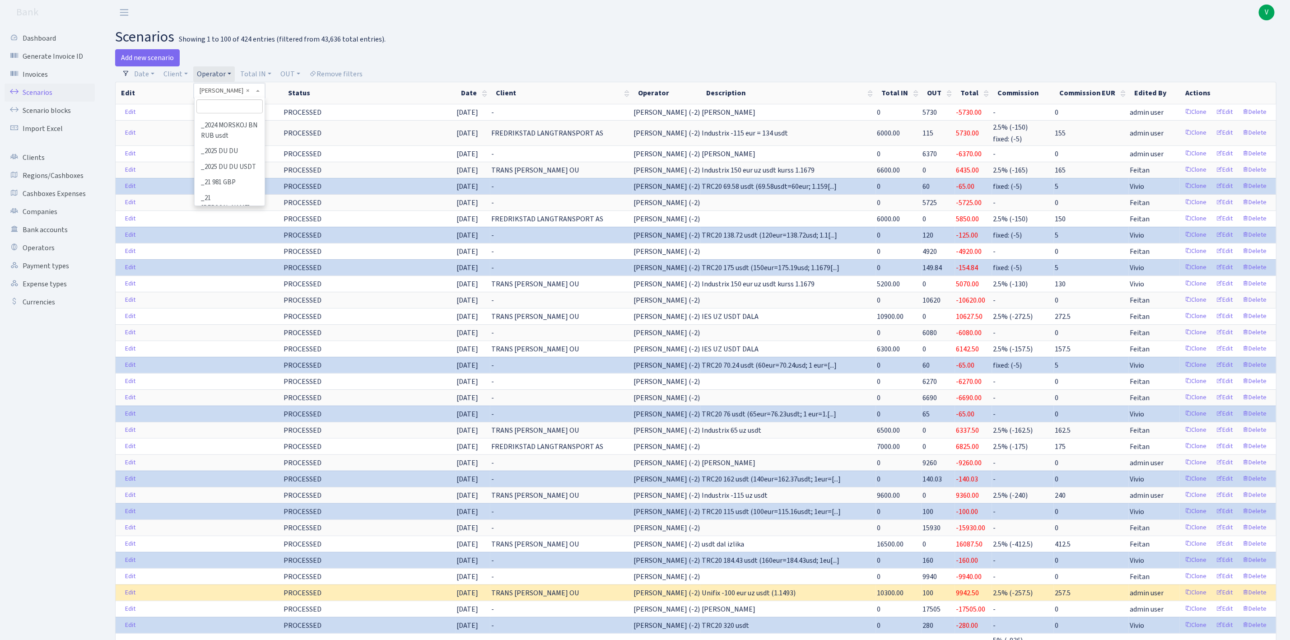
click at [240, 51] on li "[PERSON_NAME] USDT" at bounding box center [230, 38] width 68 height 26
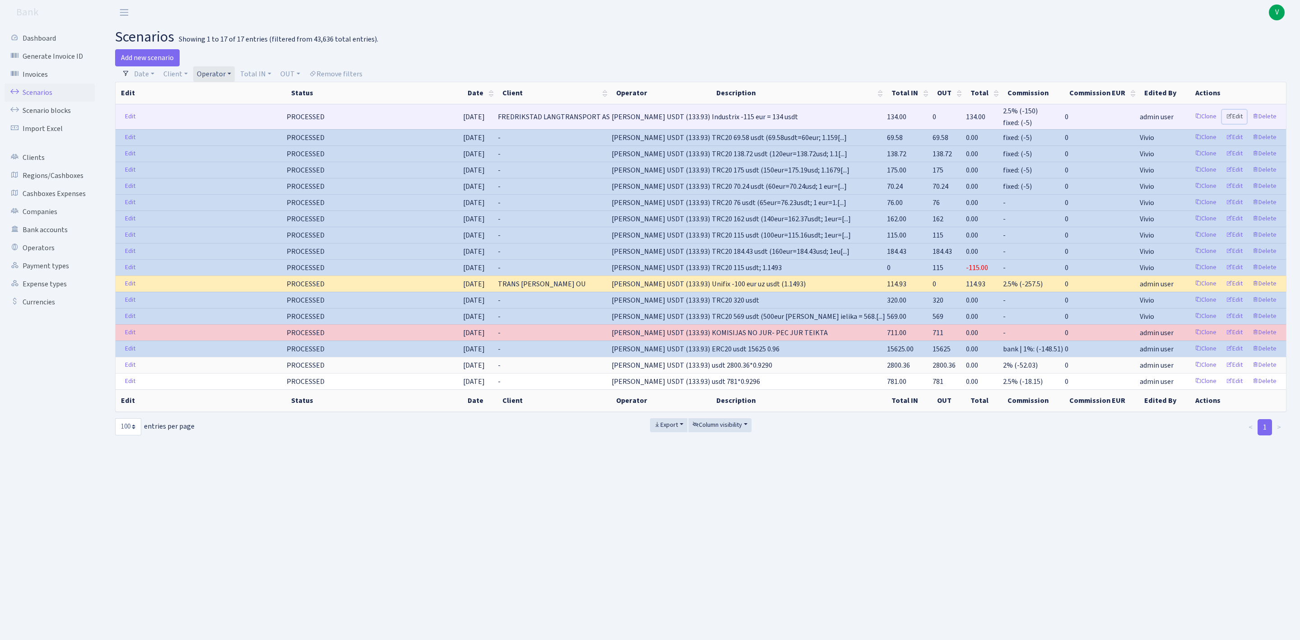
click at [1231, 114] on link "Edit" at bounding box center [1234, 117] width 25 height 14
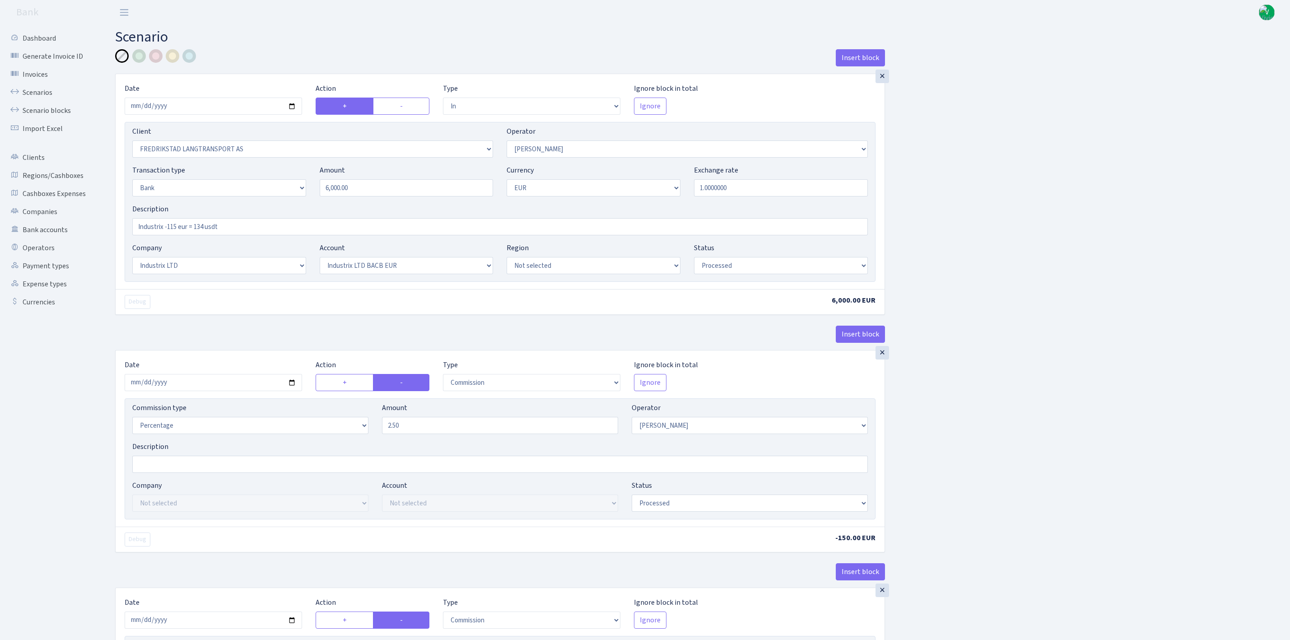
select select "in"
select select "681"
select select "72"
select select "2"
select select "1"
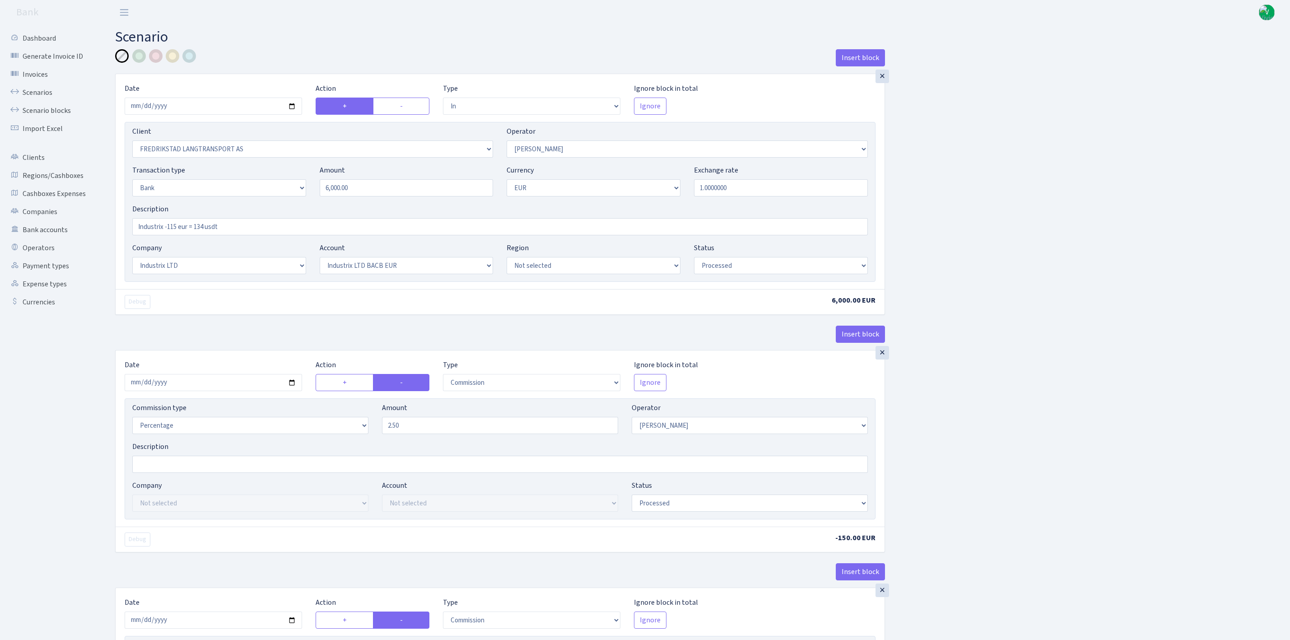
select select "17"
select select "41"
select select "processed"
select select "commission"
select select "72"
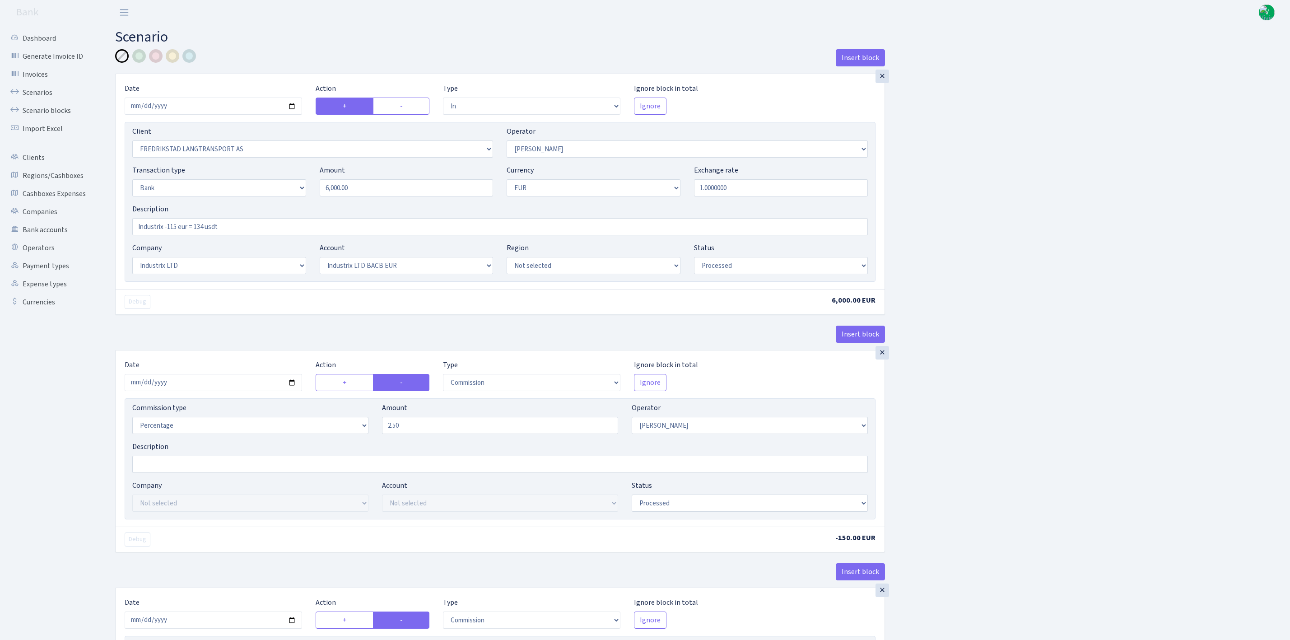
select select "processed"
select select "commission"
select select "fixed"
select select "72"
select select "processed"
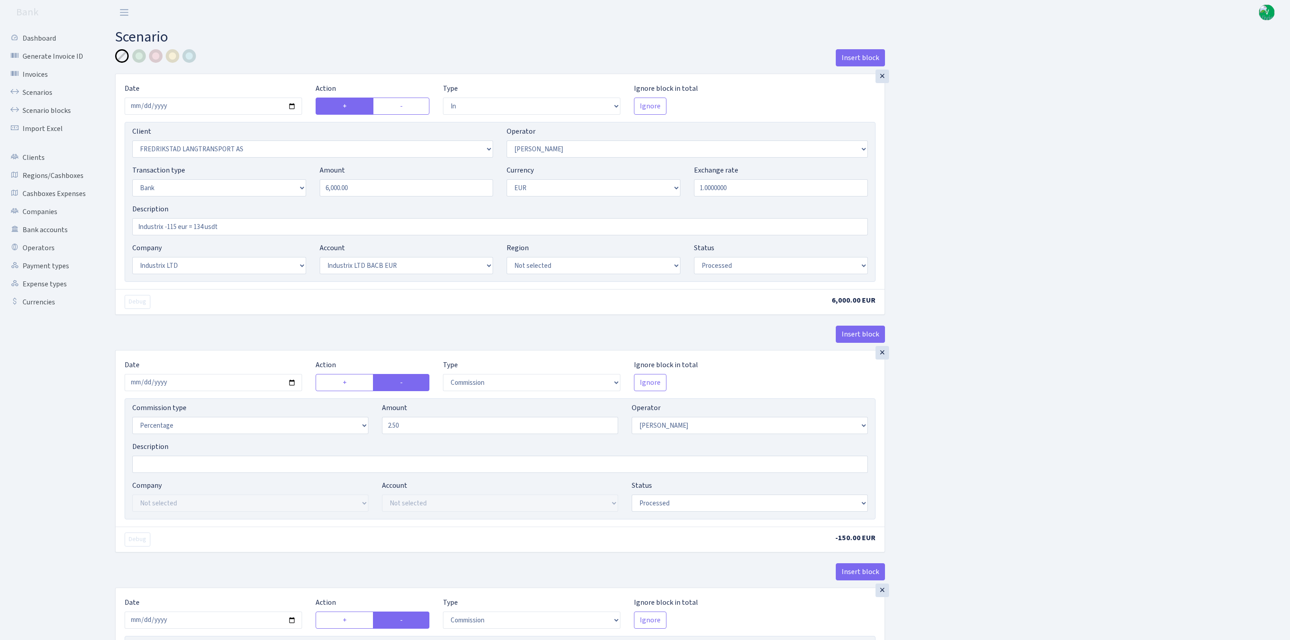
select select "out"
select select "72"
select select "15"
select select "1"
select select "processed"
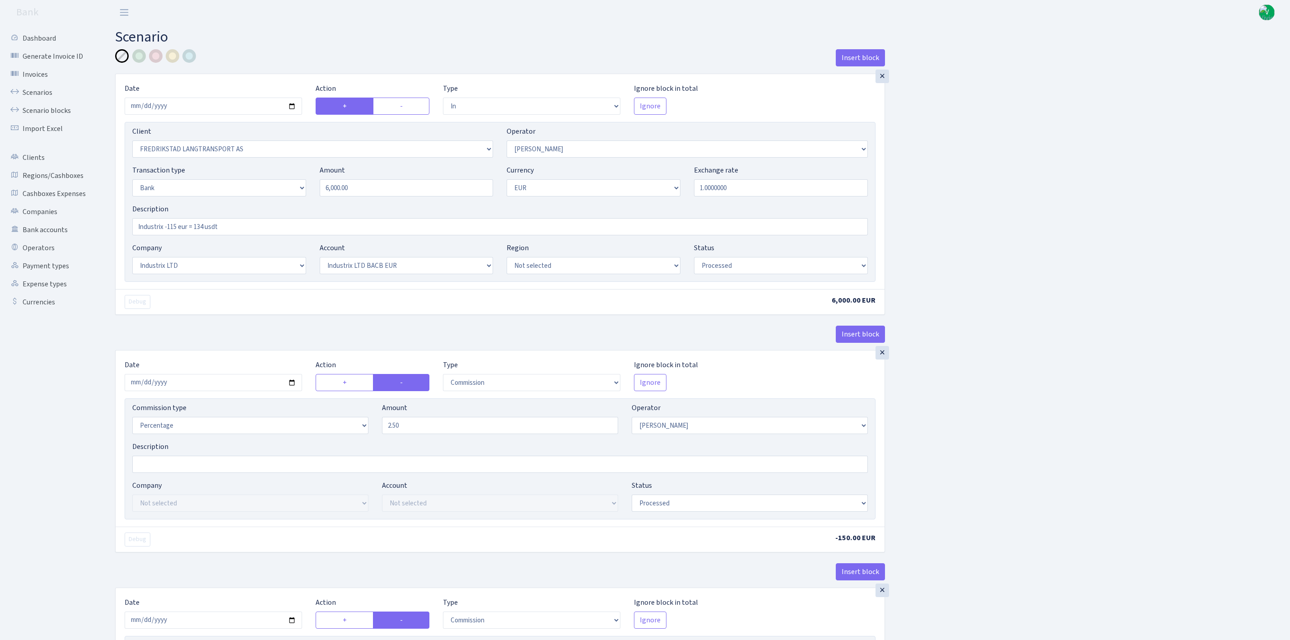
select select "in"
select select "289"
select select "15"
select select "6"
select select "processed"
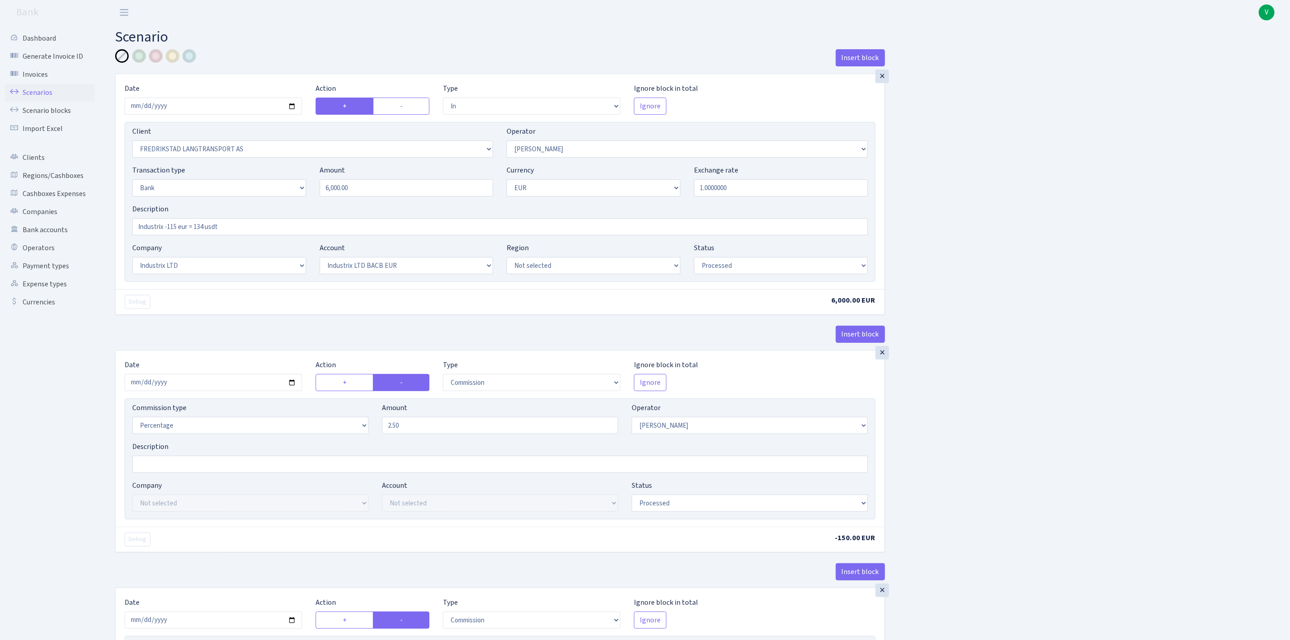
click at [38, 88] on link "Scenarios" at bounding box center [50, 93] width 90 height 18
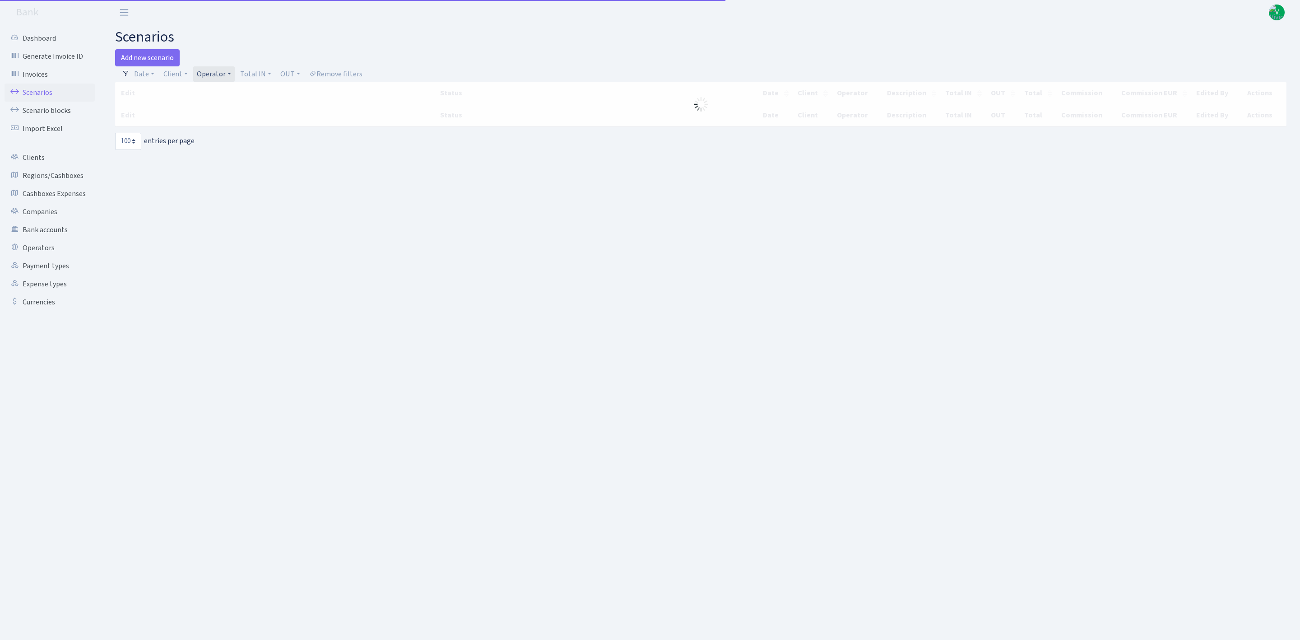
select select "100"
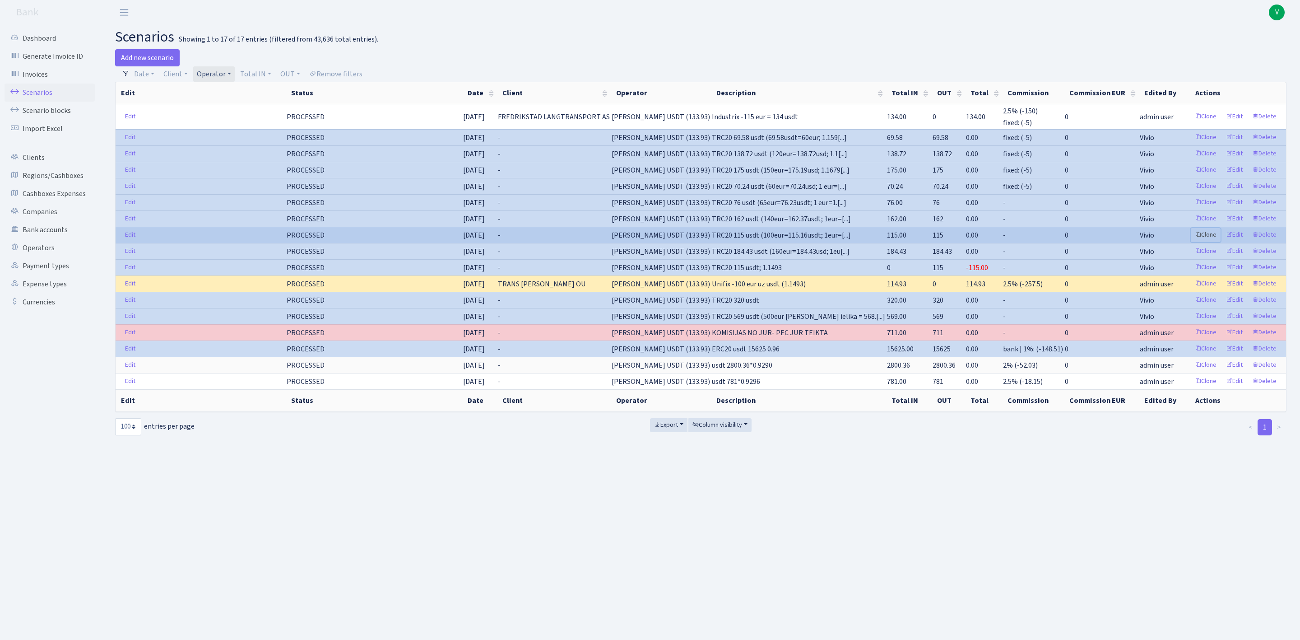
click at [1208, 237] on link "Clone" at bounding box center [1206, 235] width 30 height 14
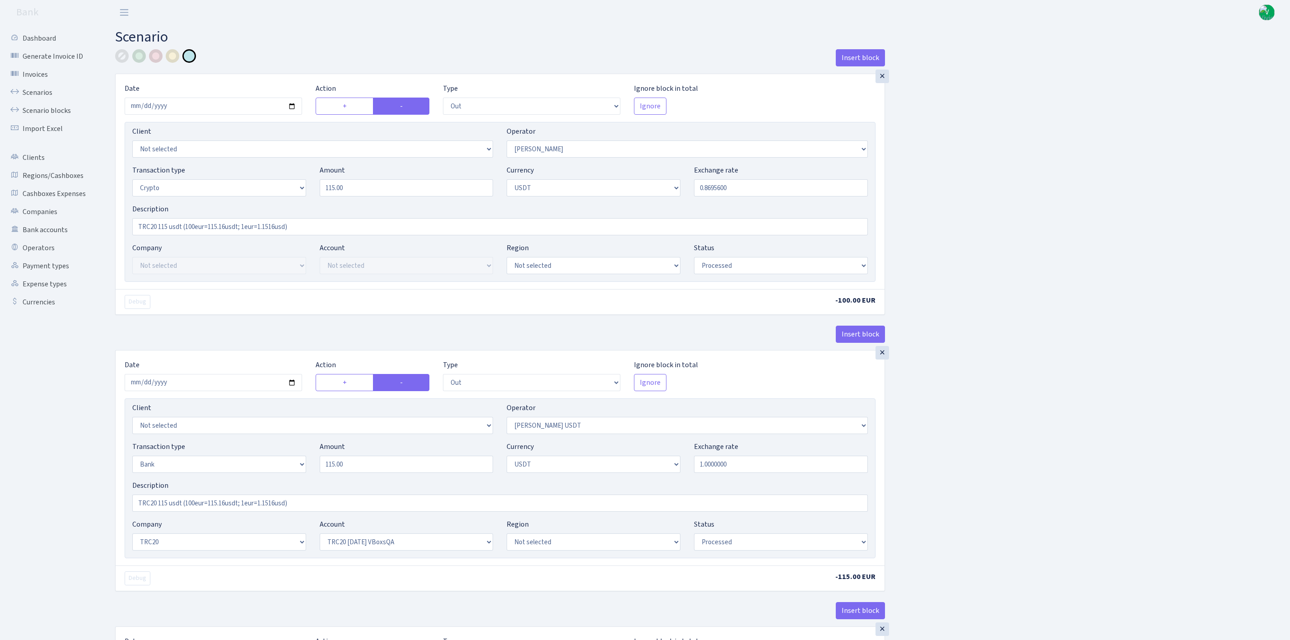
select select "out"
select select "72"
select select "3"
select select "6"
select select "processed"
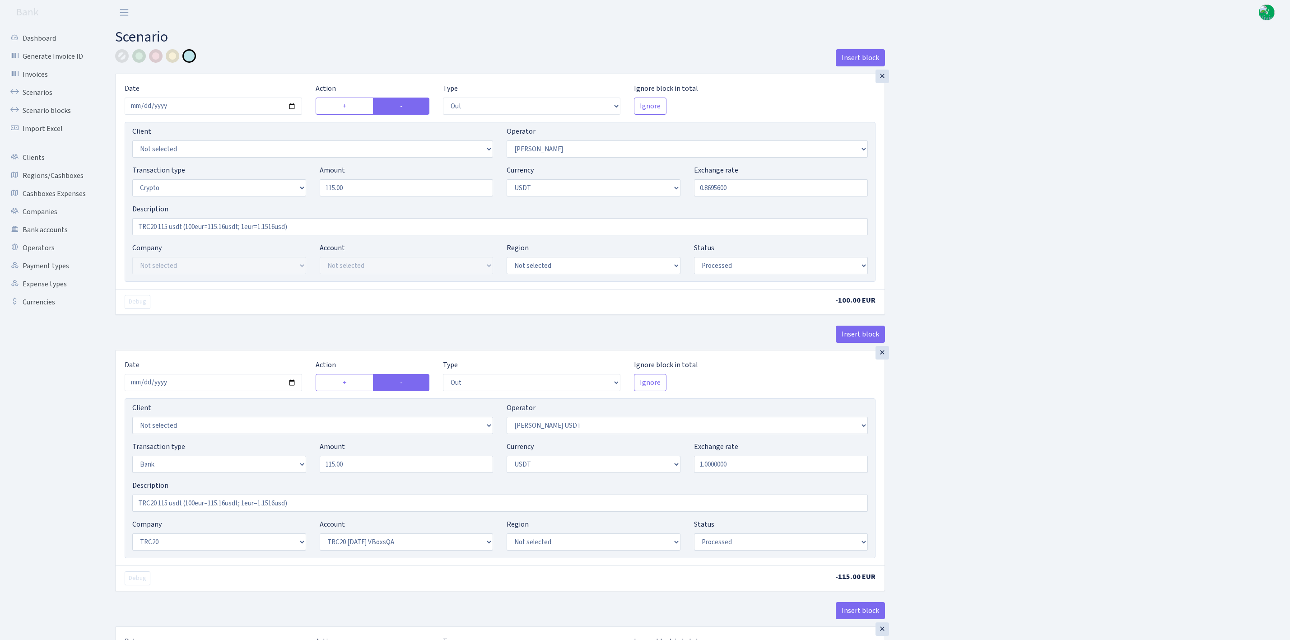
select select "out"
select select "289"
select select "2"
select select "6"
select select "20"
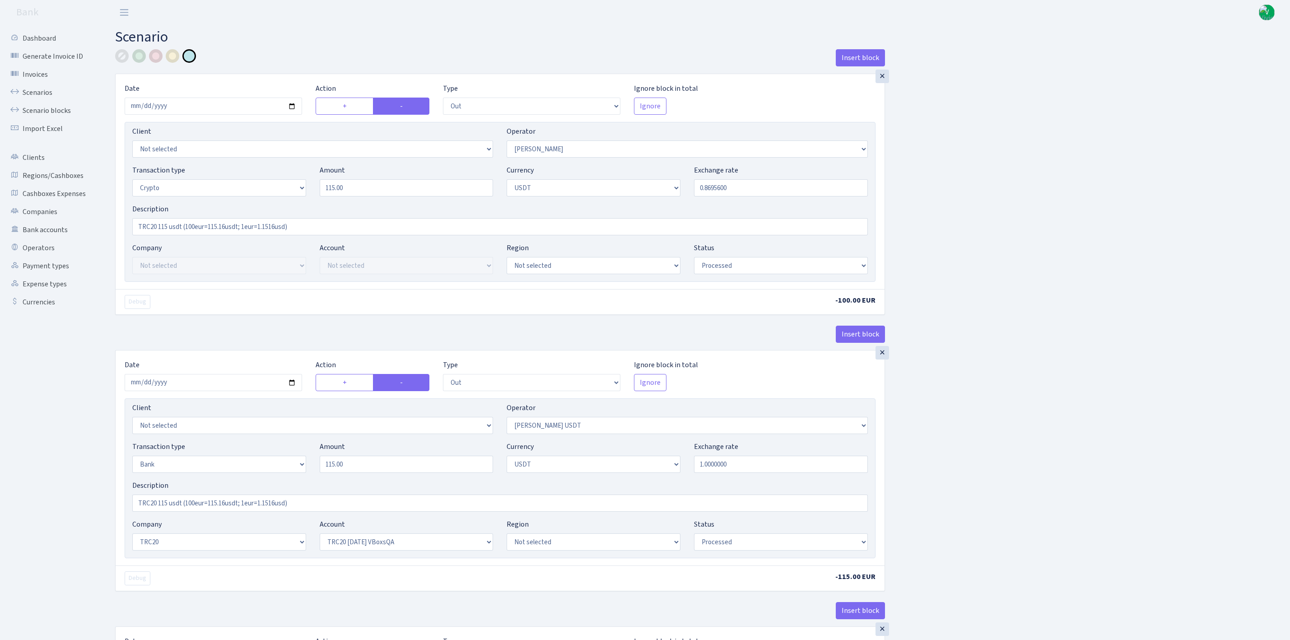
select select "57"
select select "processed"
select select "in"
select select "289"
select select "15"
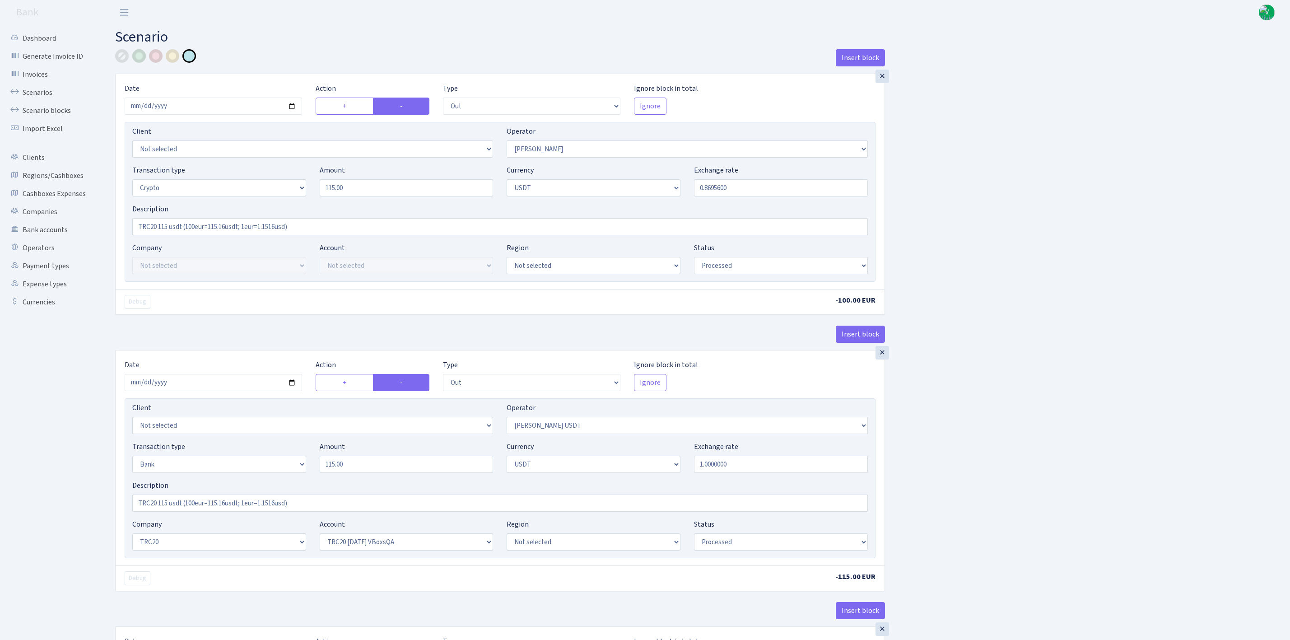
select select "6"
select select "processed"
click at [295, 106] on input "2025-06-20" at bounding box center [213, 106] width 177 height 17
click at [574, 49] on div "Insert block" at bounding box center [500, 61] width 770 height 24
click at [885, 80] on div "×" at bounding box center [883, 77] width 14 height 14
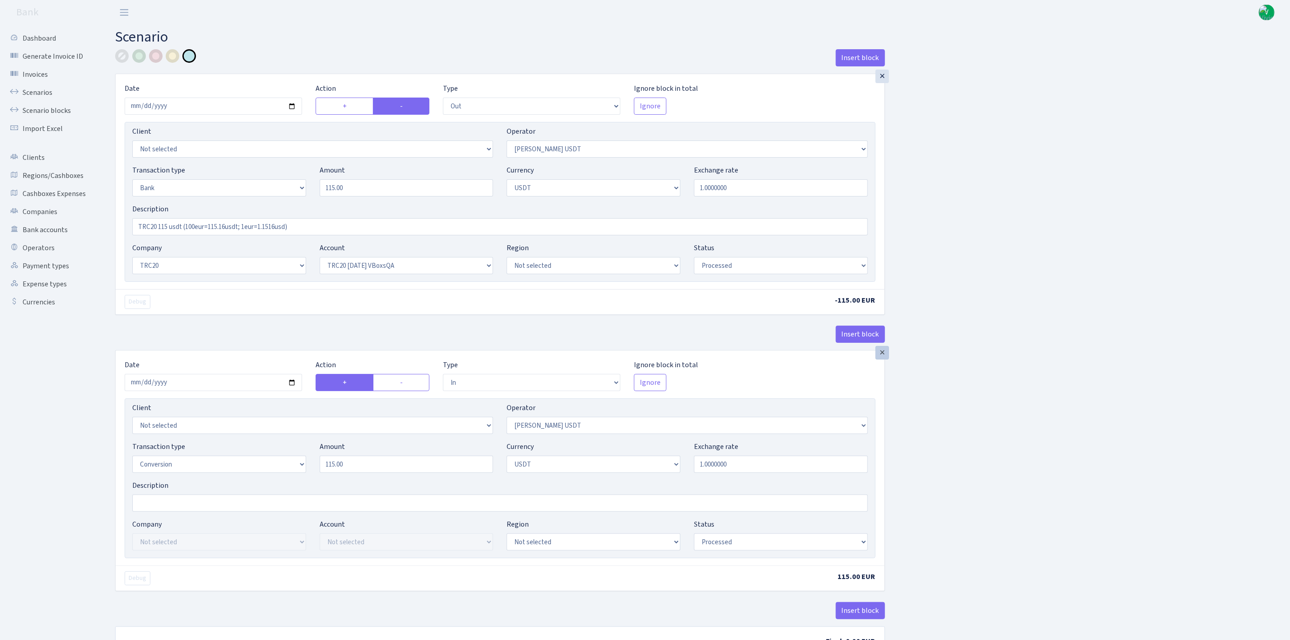
click at [882, 358] on div "×" at bounding box center [883, 353] width 14 height 14
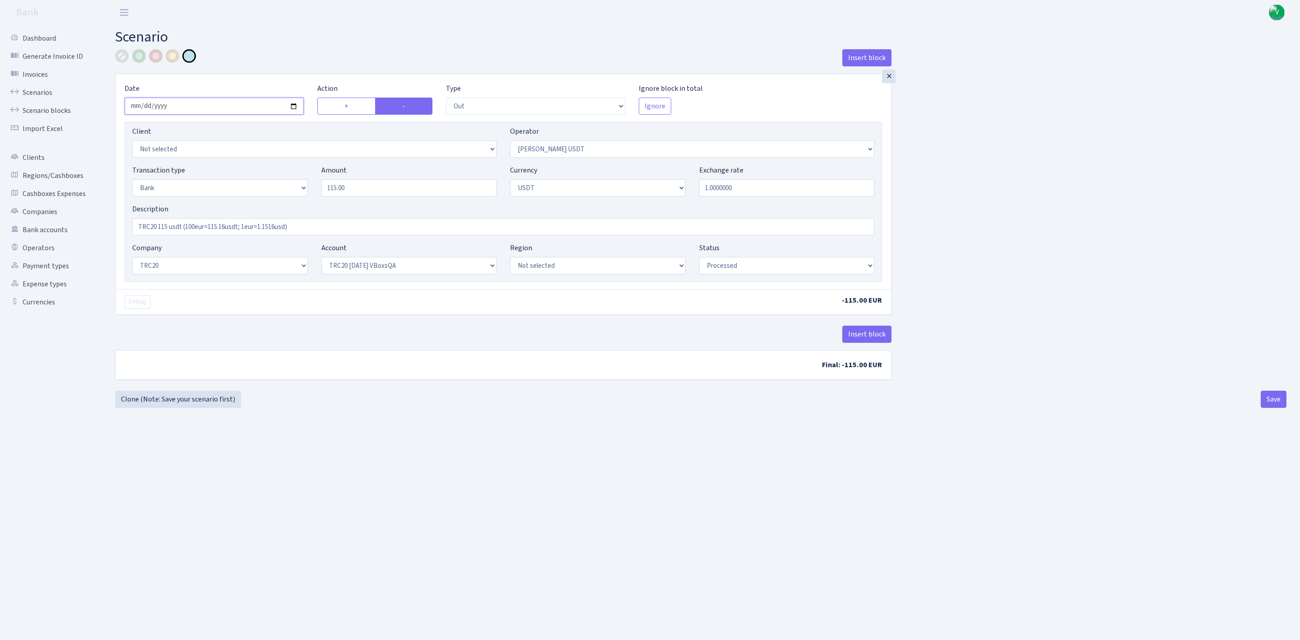
click at [293, 106] on input "2025-06-20" at bounding box center [214, 106] width 179 height 17
type input "2025-08-29"
drag, startPoint x: 396, startPoint y: 191, endPoint x: 309, endPoint y: 190, distance: 86.3
click at [309, 190] on div "Transaction type Not selected 981 ELF FISH crypto GIRT IVO dekl MM-BALTIC eur U…" at bounding box center [504, 184] width 756 height 39
type input "134.00"
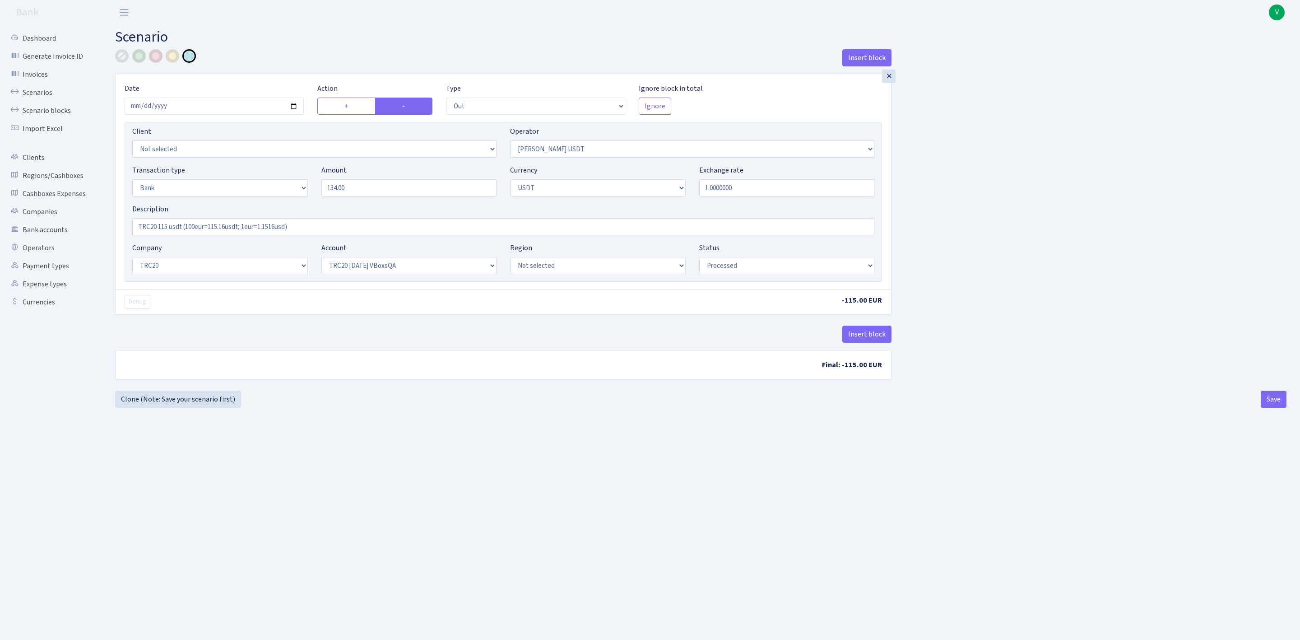
click at [1019, 216] on div "Insert block × Date 2025-08-29 Action + - Type --- In Out Commission Field requ…" at bounding box center [700, 219] width 1185 height 341
click at [416, 261] on select "Not selected TRC20 2024.08.01 S8dYrDY TRC20 2024.09.12 KEMg2gdc TRC20 2024.10.1…" at bounding box center [409, 265] width 176 height 17
select select "66"
click at [321, 258] on select "Not selected TRC20 2024.08.01 S8dYrDY TRC20 2024.09.12 KEMg2gdc TRC20 2024.10.1…" at bounding box center [409, 265] width 176 height 17
click at [168, 227] on input "TRC20 115 usdt (100eur=115.16usdt; 1eur=1.1516usd)" at bounding box center [503, 226] width 742 height 17
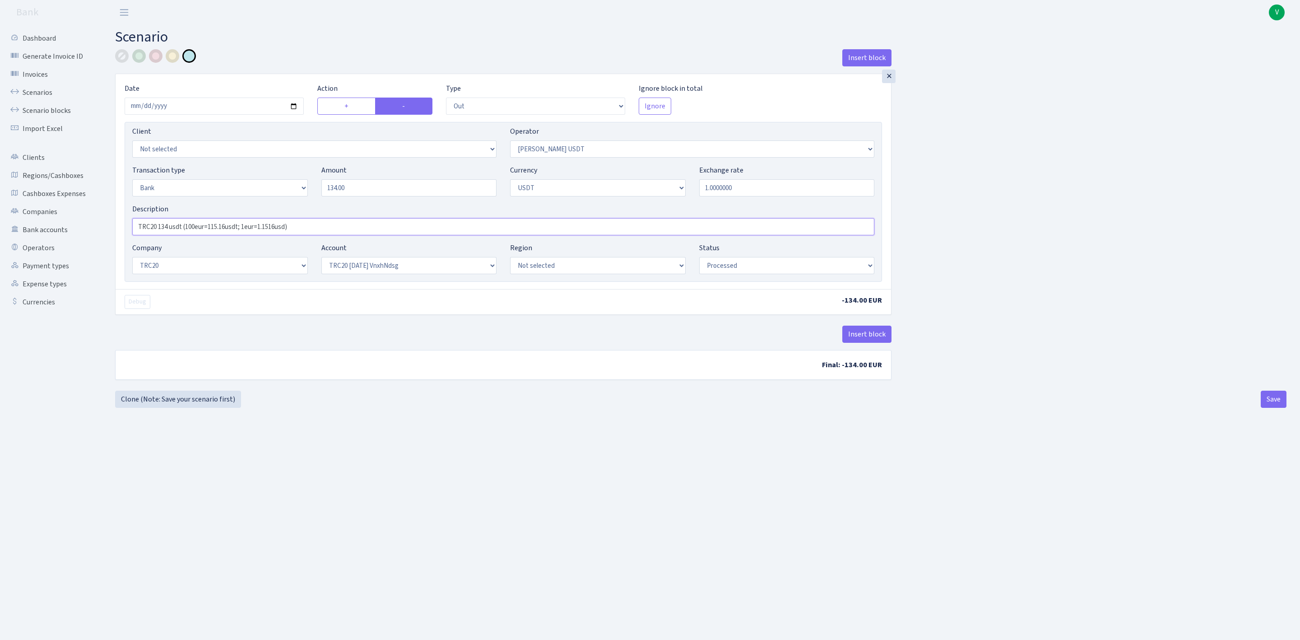
click at [221, 224] on input "TRC20 134 usdt (100eur=115.16usdt; 1eur=1.1516usd)" at bounding box center [503, 226] width 742 height 17
drag, startPoint x: 184, startPoint y: 222, endPoint x: 389, endPoint y: 222, distance: 205.0
click at [389, 222] on input "TRC20 134 usdt (100eur=115.16usdt; 1eur=1.1516usd)" at bounding box center [503, 226] width 742 height 17
type input "TRC20 134 usdt"
drag, startPoint x: 1151, startPoint y: 481, endPoint x: 1147, endPoint y: 486, distance: 6.8
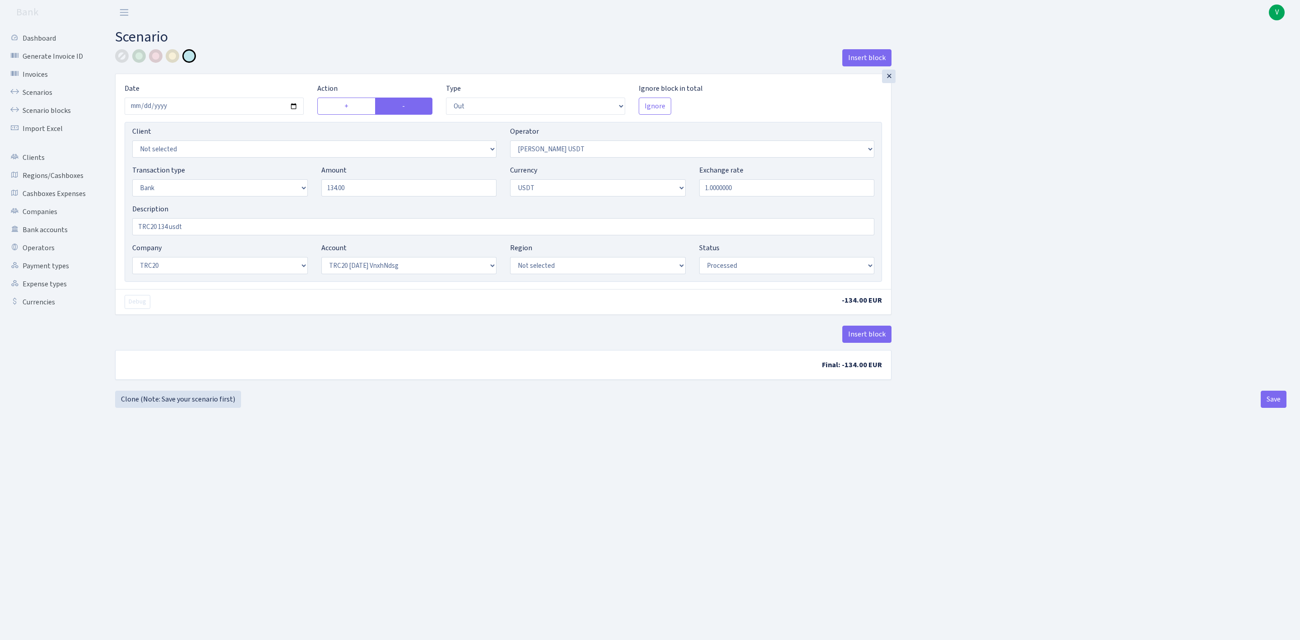
click at [1150, 481] on main "Scenario Insert block × Date 2025-08-29 Action + - Type --- In Out Commission F…" at bounding box center [701, 321] width 1199 height 592
click at [1271, 400] on button "Save" at bounding box center [1274, 399] width 26 height 17
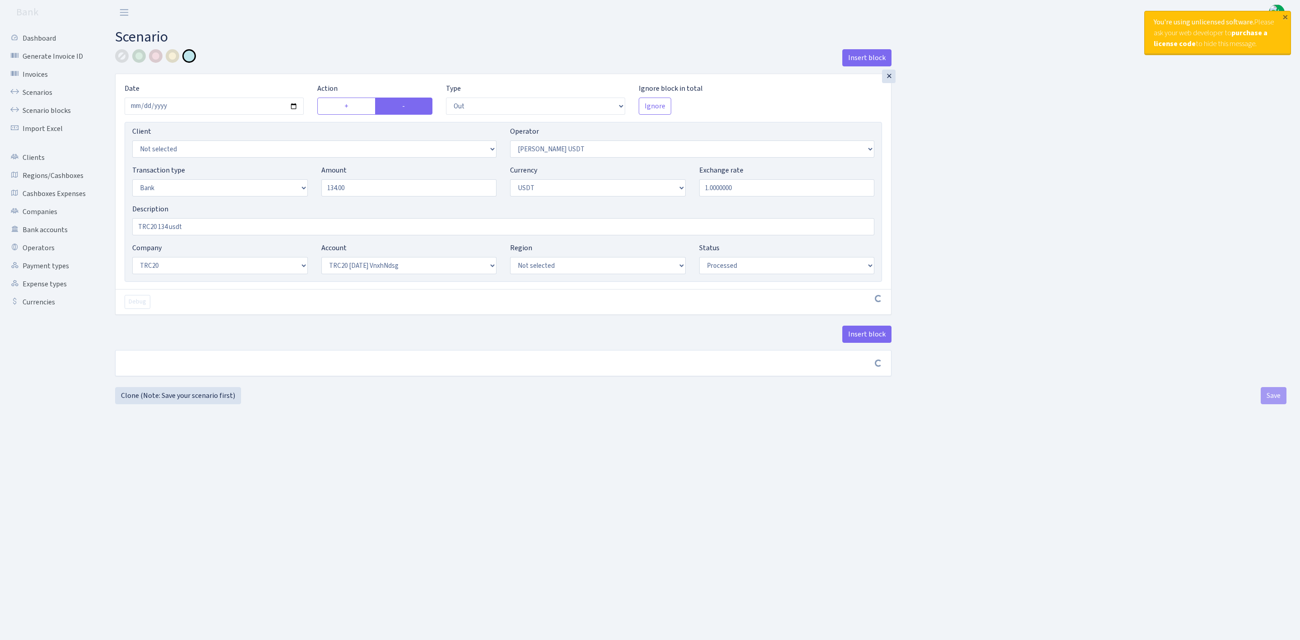
select select "out"
select select "289"
select select "2"
select select "6"
select select "20"
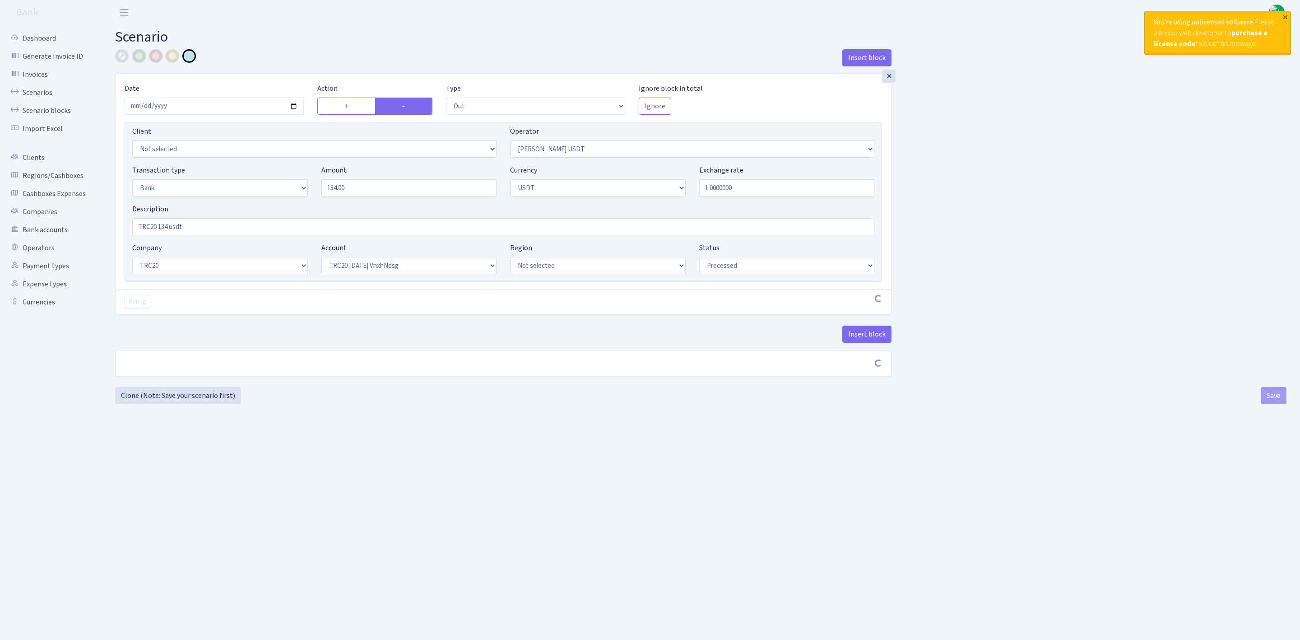
select select "66"
select select "processed"
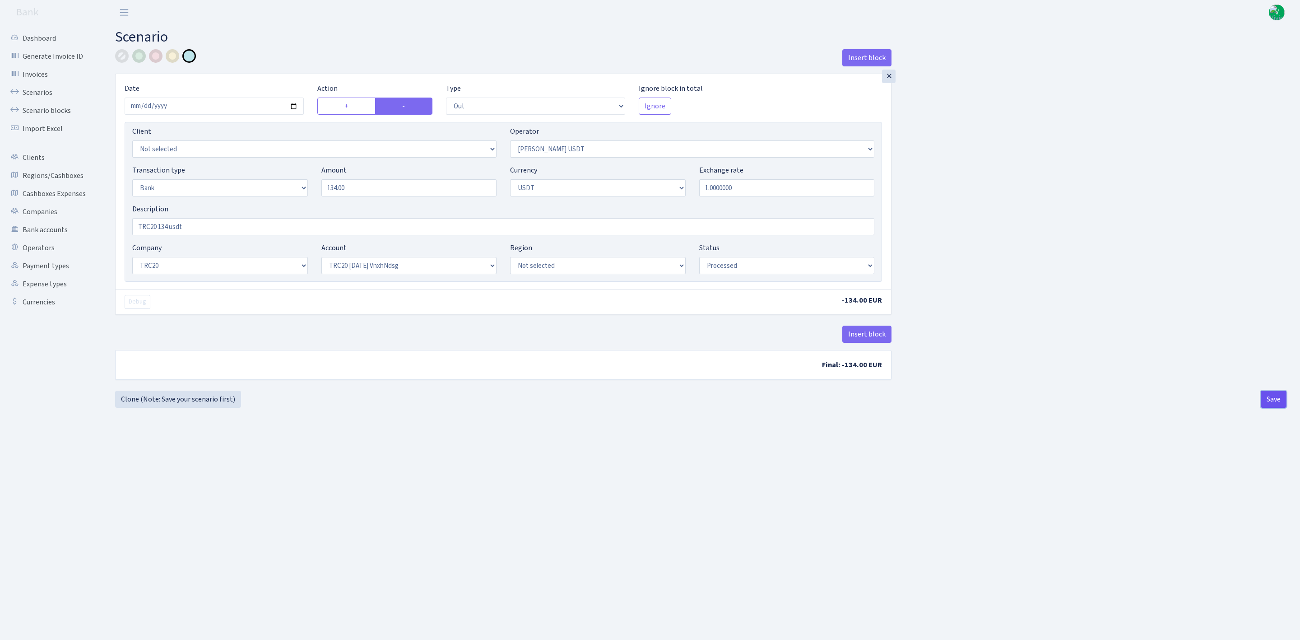
drag, startPoint x: 1272, startPoint y: 404, endPoint x: 1267, endPoint y: 402, distance: 5.6
click at [1272, 404] on button "Save" at bounding box center [1274, 399] width 26 height 17
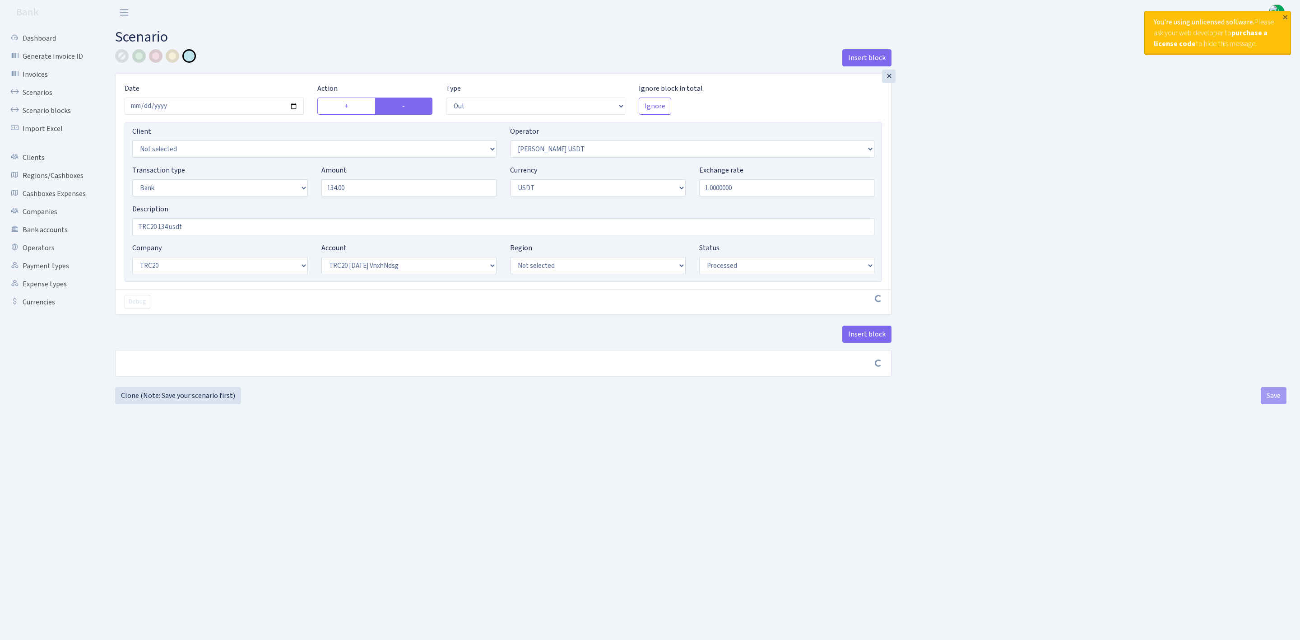
select select "out"
select select "289"
select select "2"
select select "6"
select select "20"
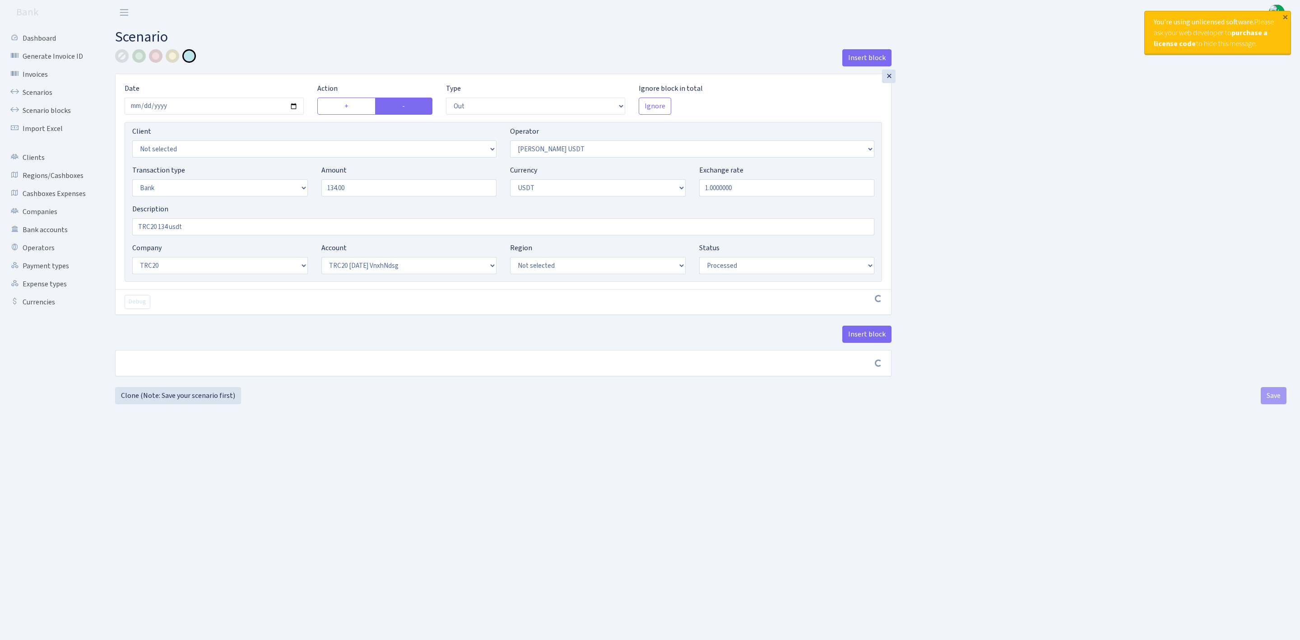
select select "66"
select select "processed"
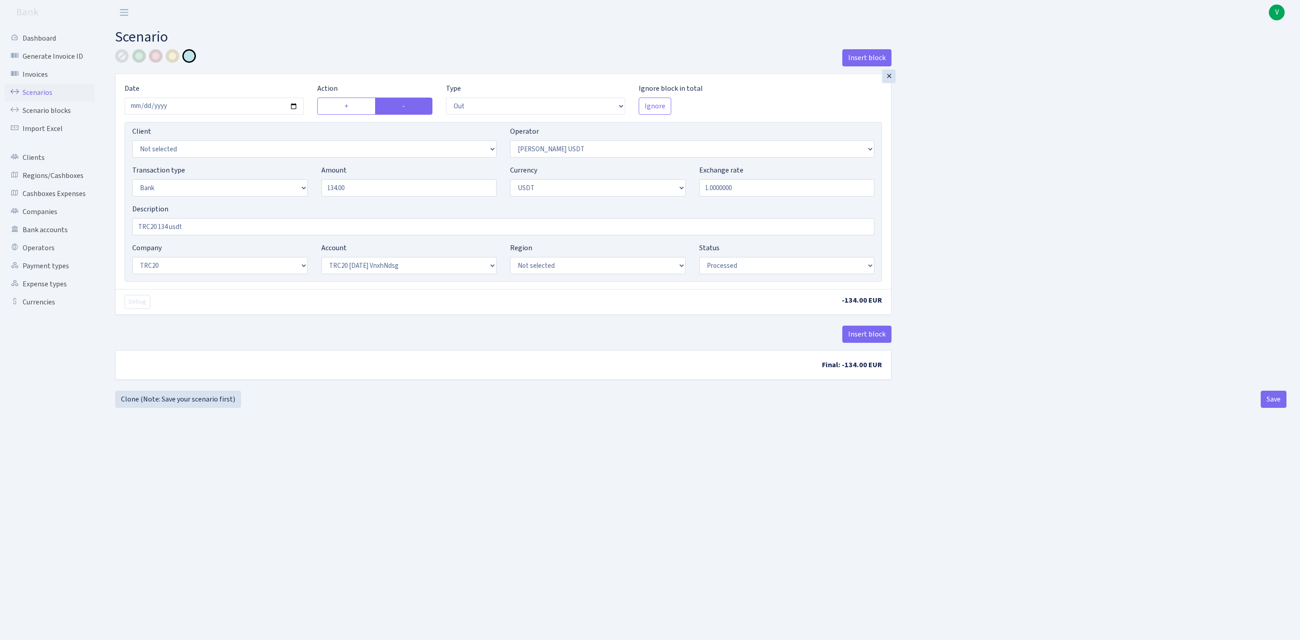
click at [49, 89] on link "Scenarios" at bounding box center [50, 93] width 90 height 18
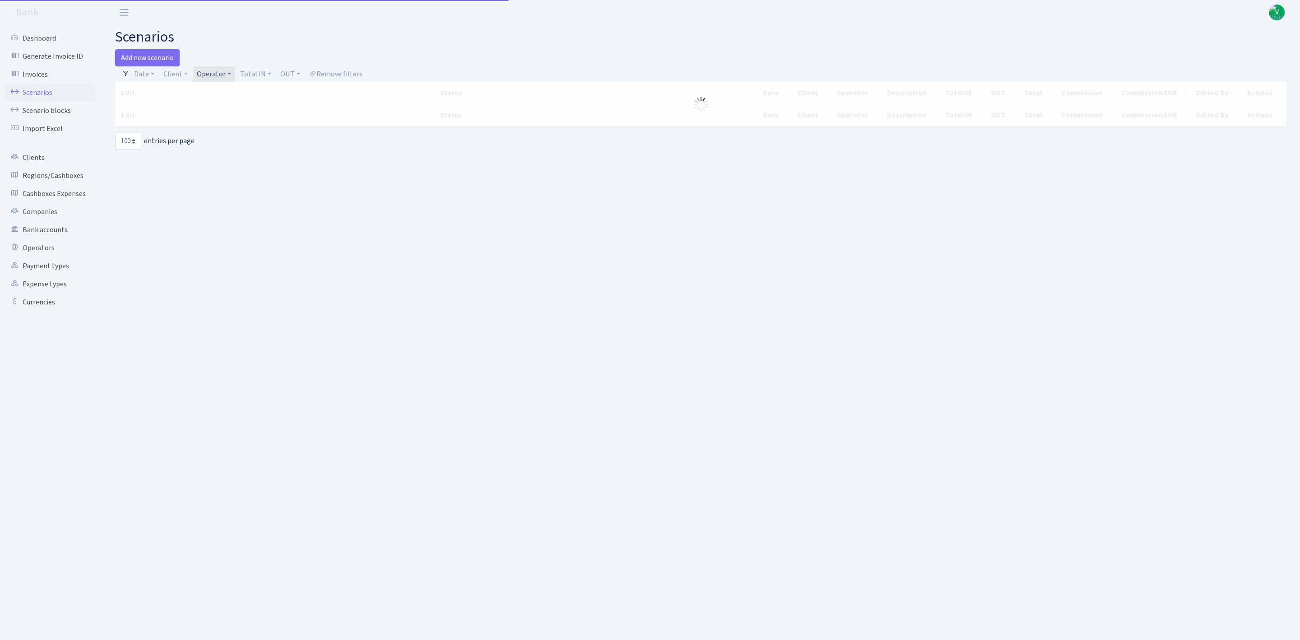
select select "100"
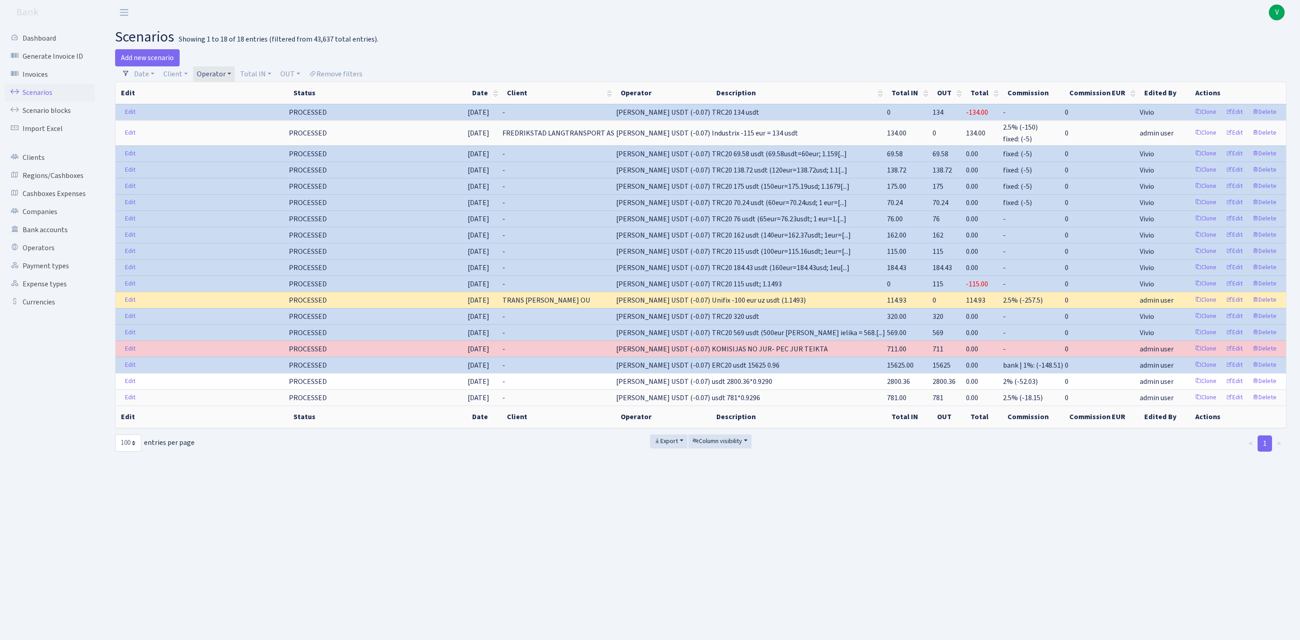
click at [210, 72] on link "Operator" at bounding box center [214, 73] width 42 height 15
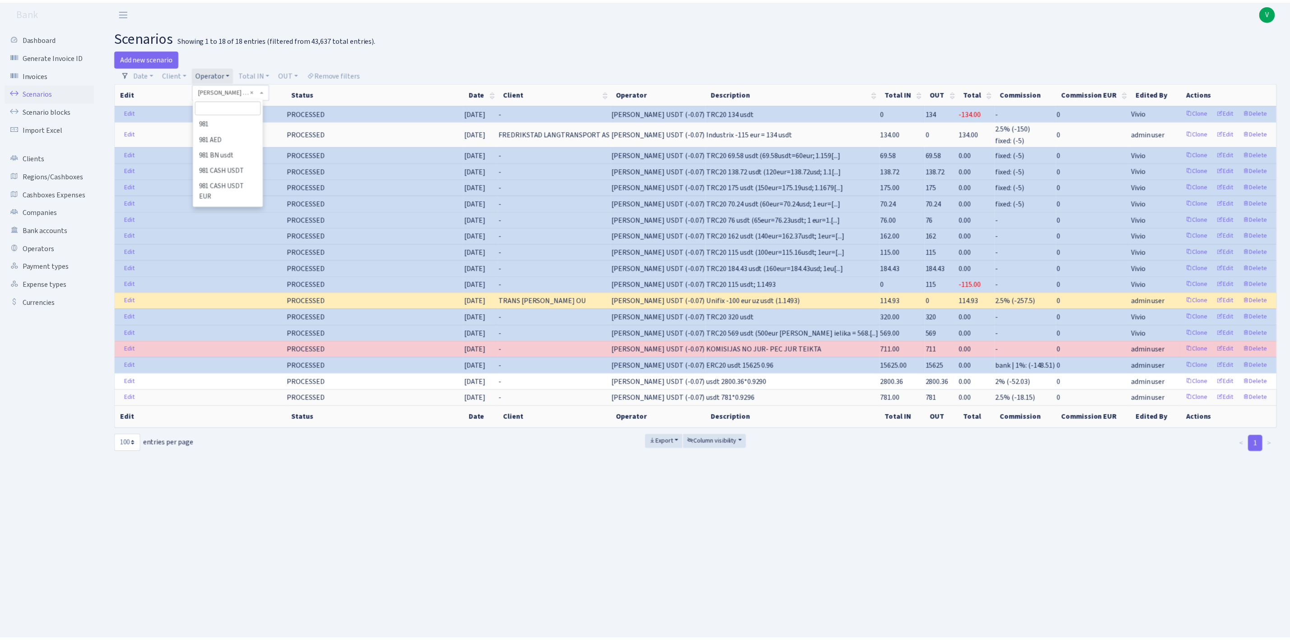
scroll to position [6458, 0]
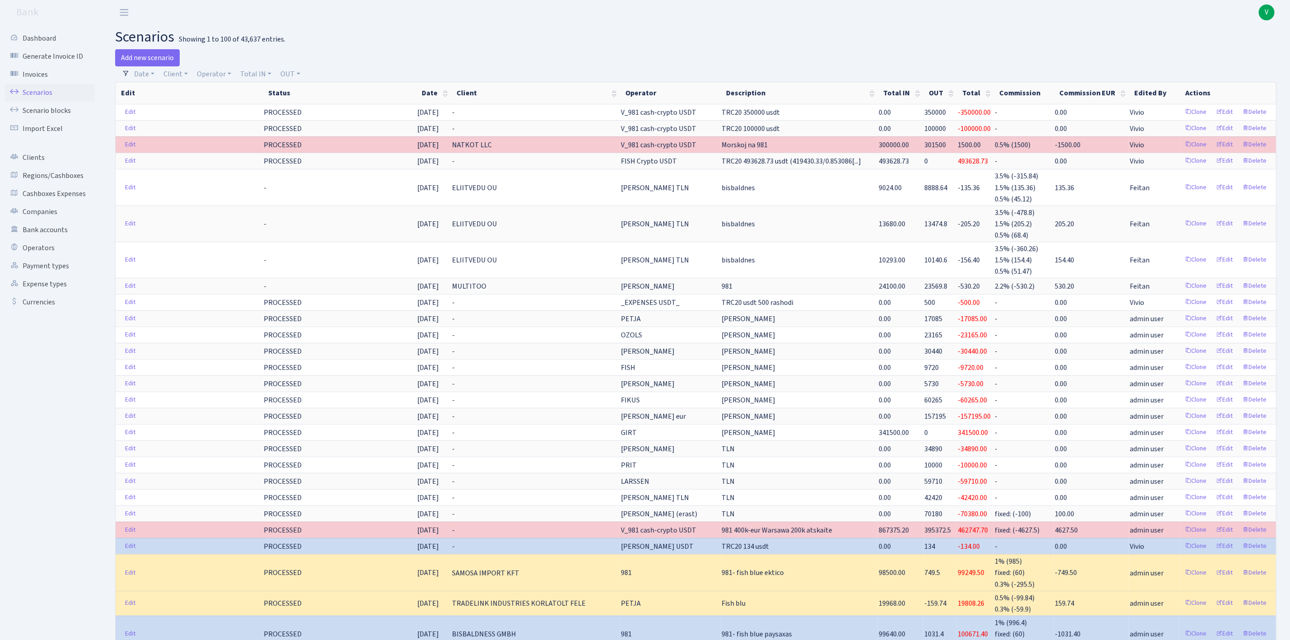
click at [503, 37] on h2 "scenarios Showing 1 to 100 of 43,637 entries." at bounding box center [695, 36] width 1161 height 17
click at [582, 64] on div "Add new scenario" at bounding box center [402, 57] width 574 height 17
click at [41, 177] on link "Regions/Cashboxes" at bounding box center [50, 176] width 90 height 18
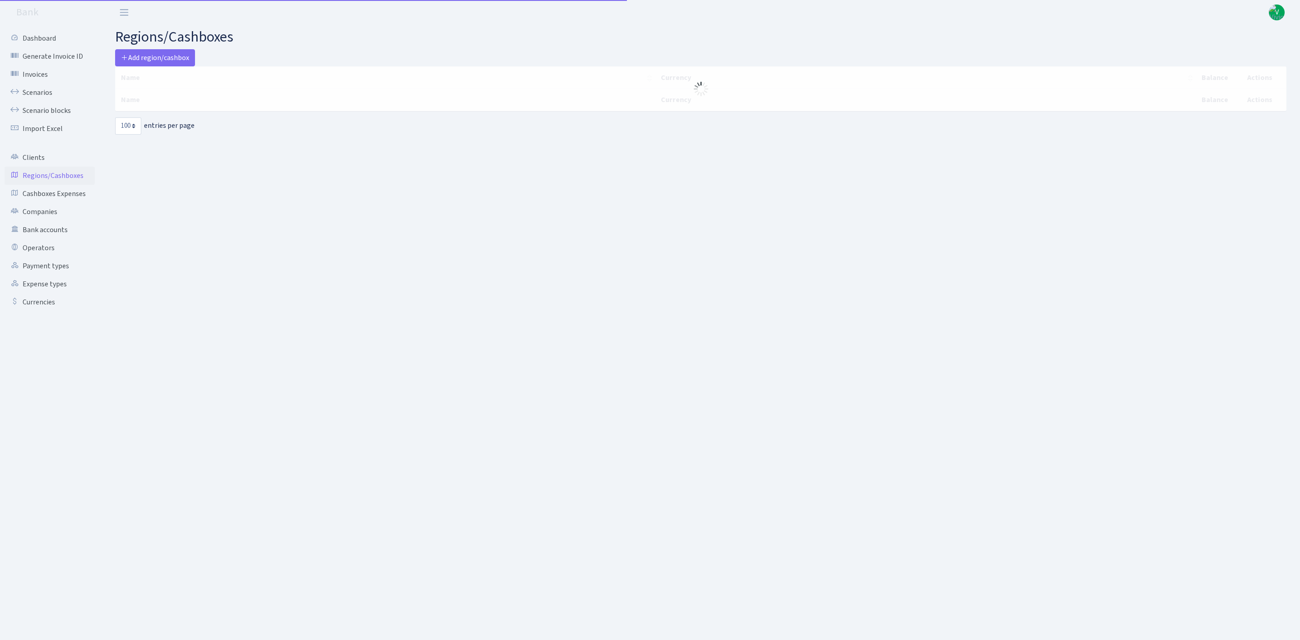
select select "100"
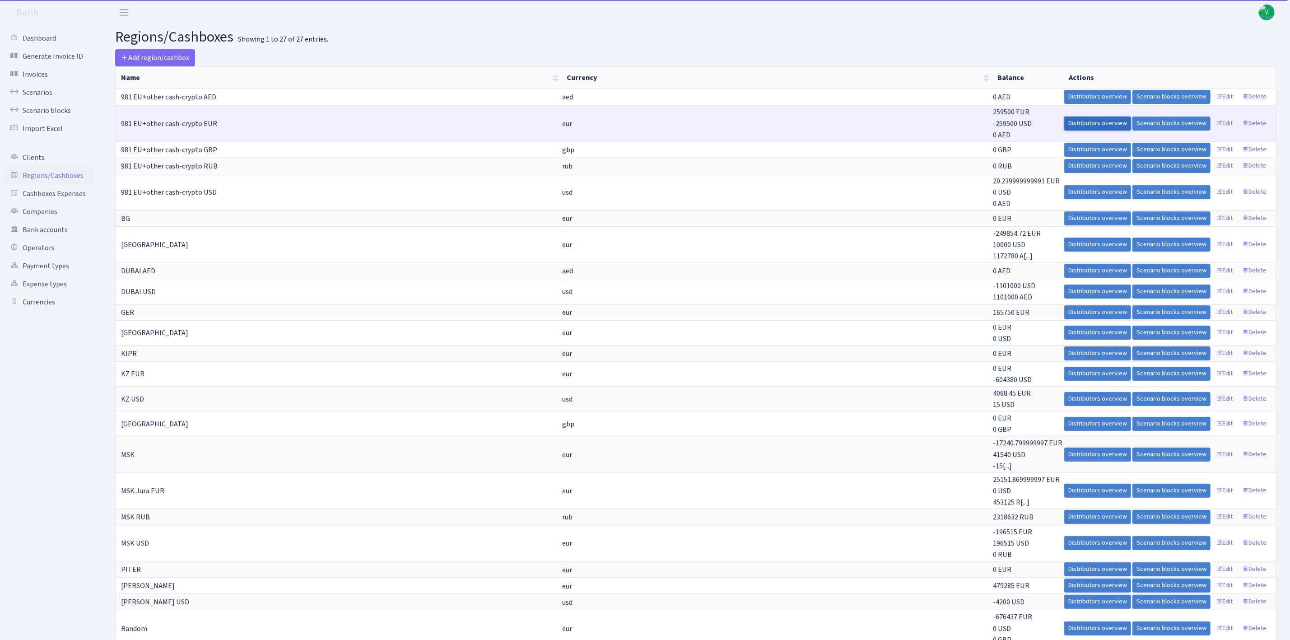
click at [1102, 125] on link "Distributors overview" at bounding box center [1097, 123] width 67 height 14
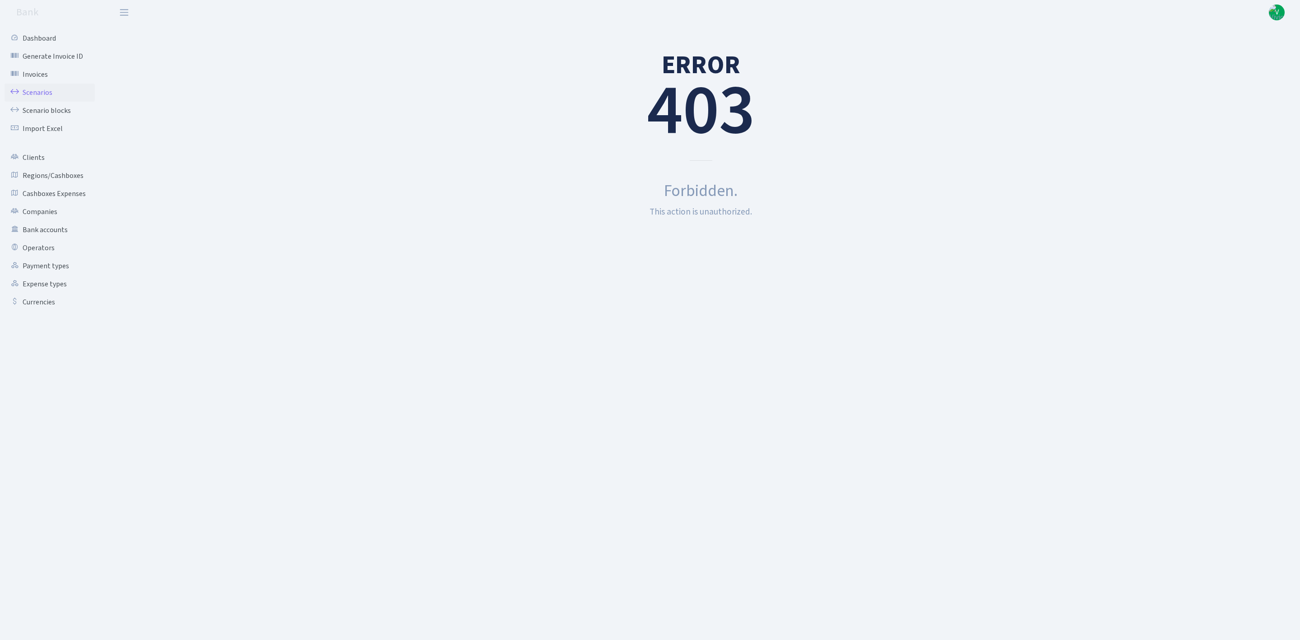
click at [44, 99] on link "Scenarios" at bounding box center [50, 93] width 90 height 18
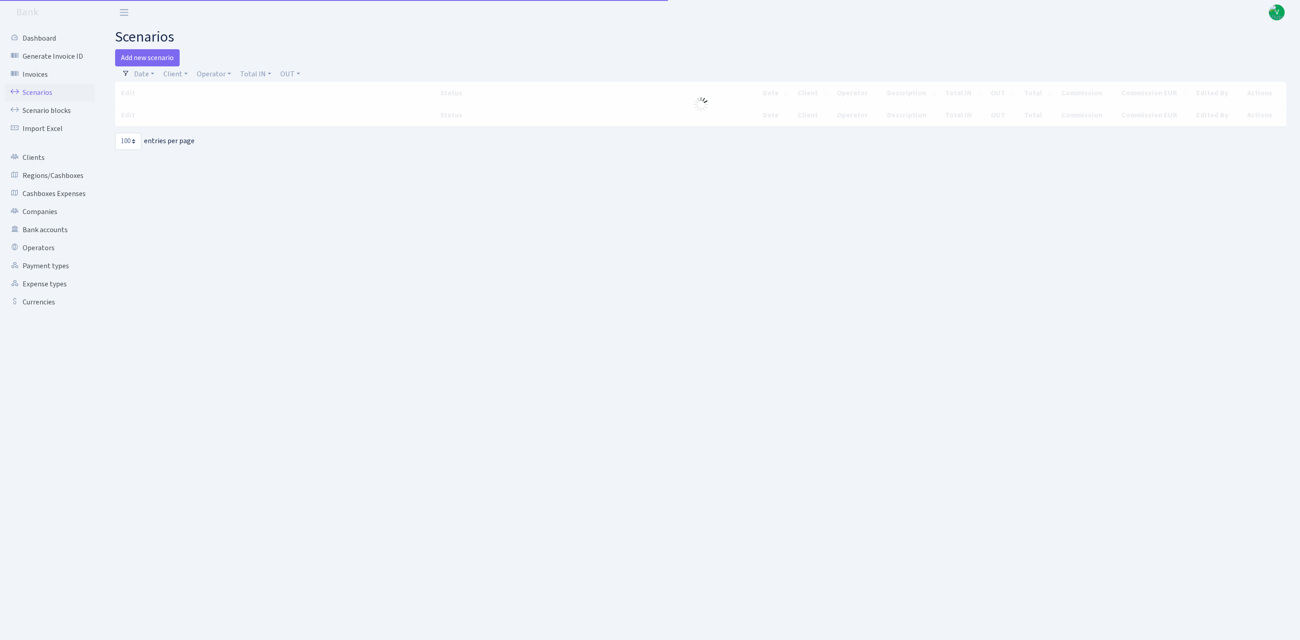
select select "100"
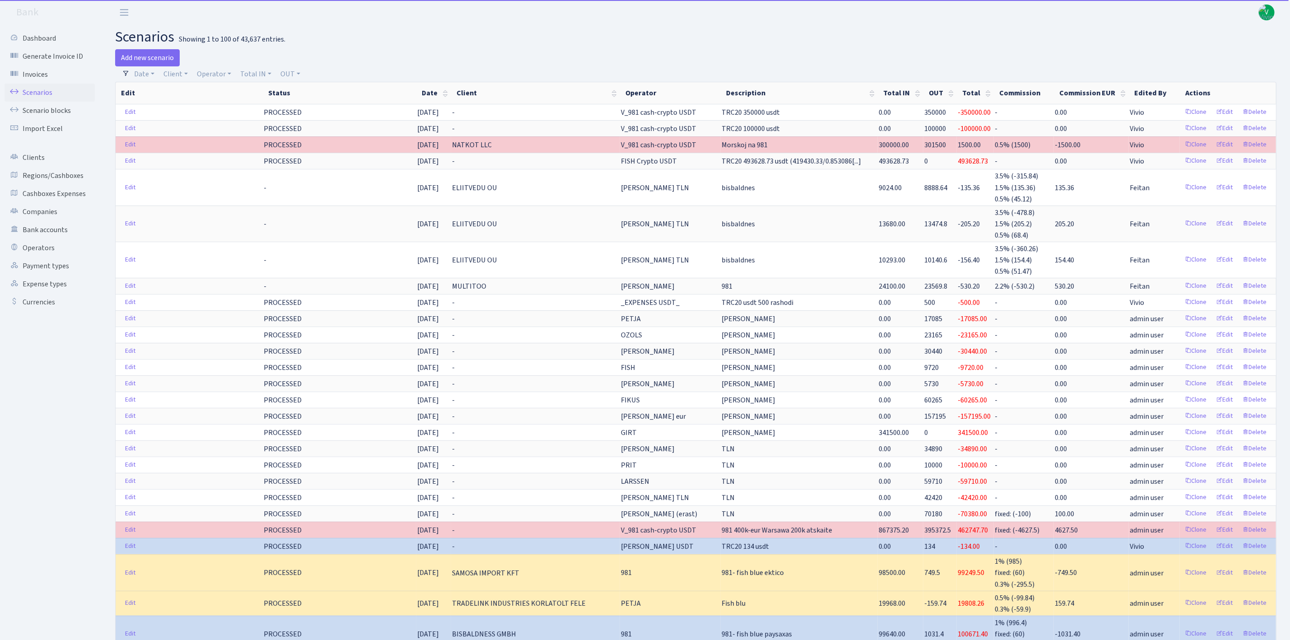
click at [52, 91] on link "Scenarios" at bounding box center [50, 93] width 90 height 18
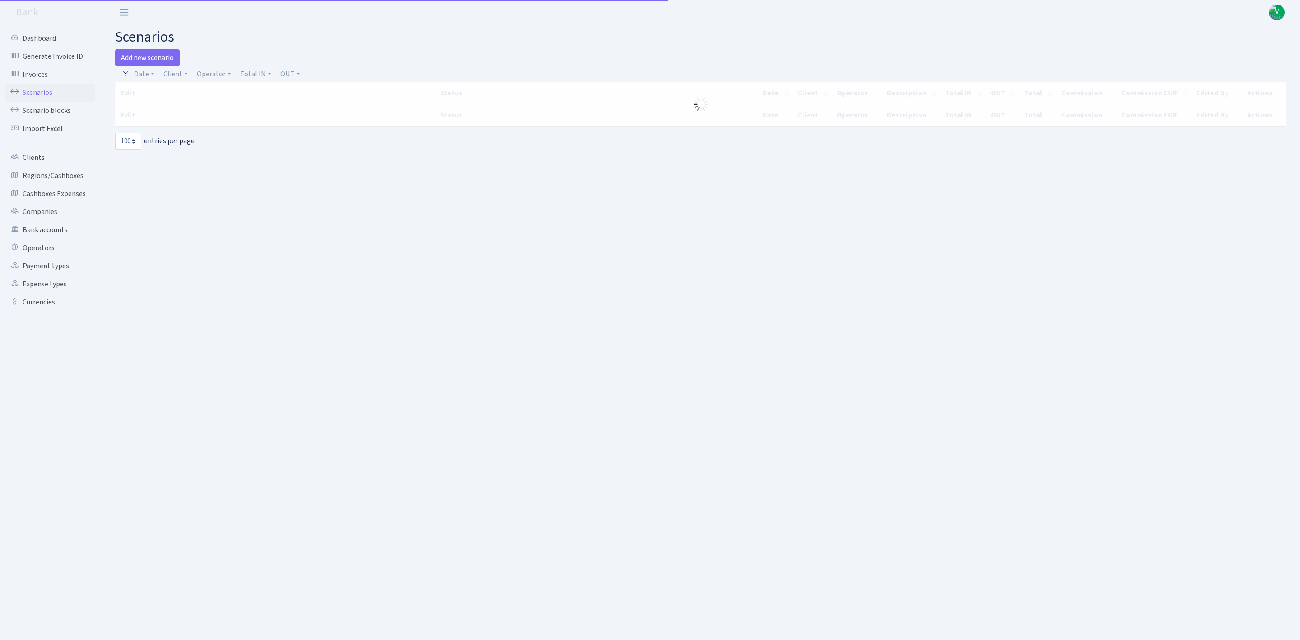
select select "100"
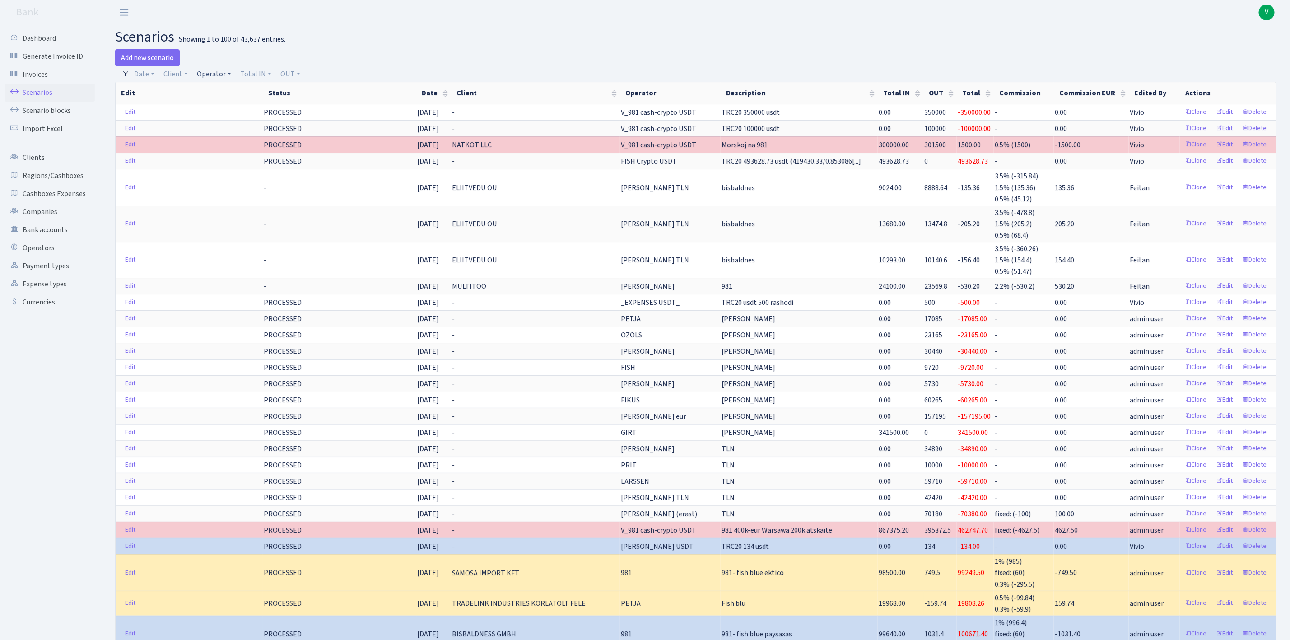
click at [210, 72] on link "Operator" at bounding box center [214, 73] width 42 height 15
drag, startPoint x: 232, startPoint y: 111, endPoint x: 238, endPoint y: 112, distance: 5.9
click at [232, 111] on input "search" at bounding box center [229, 106] width 66 height 14
type input "981"
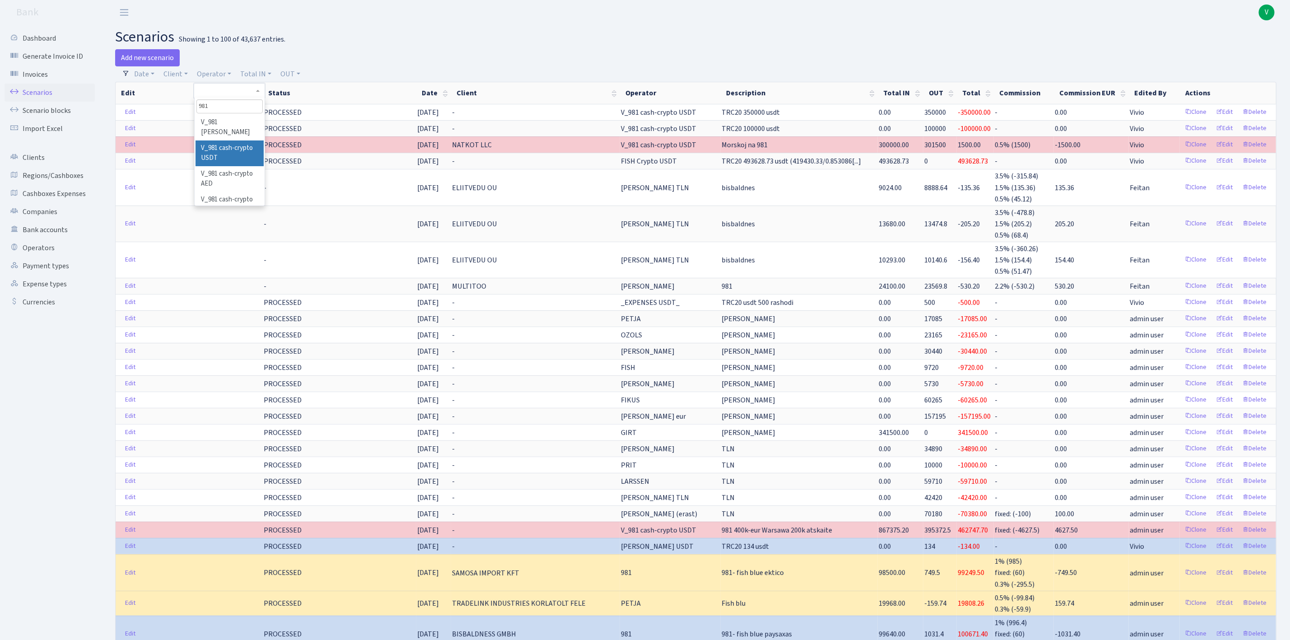
click at [238, 157] on li "V_981 cash-crypto USDT" at bounding box center [230, 153] width 68 height 26
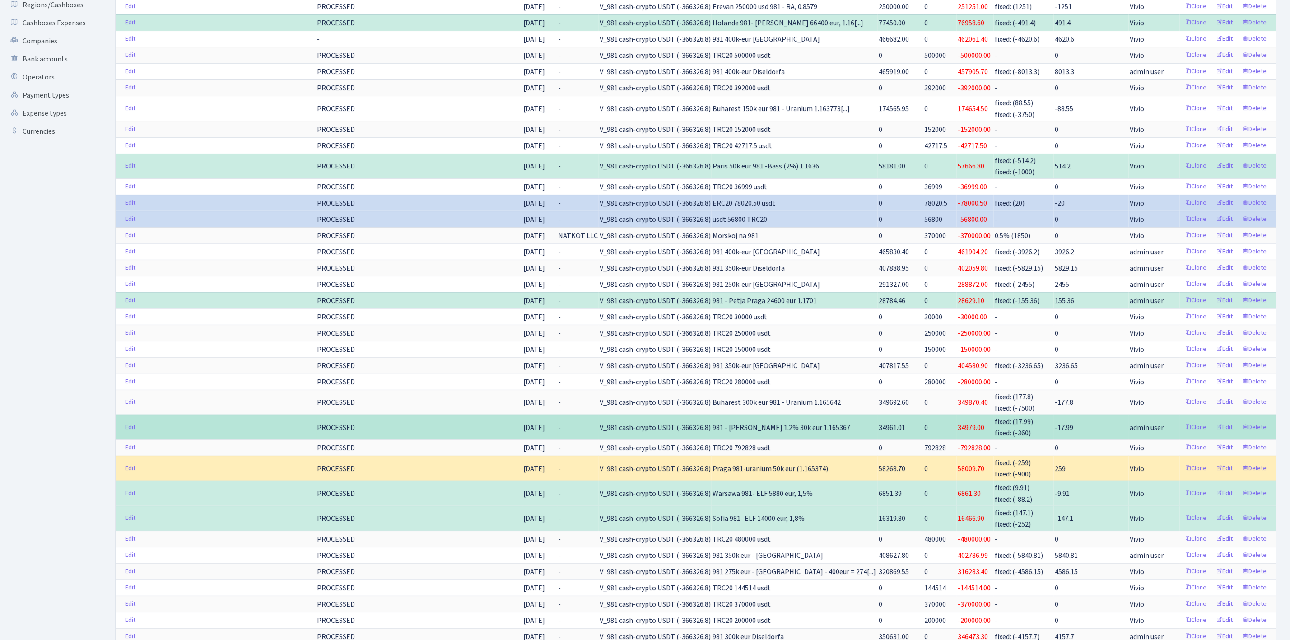
scroll to position [203, 0]
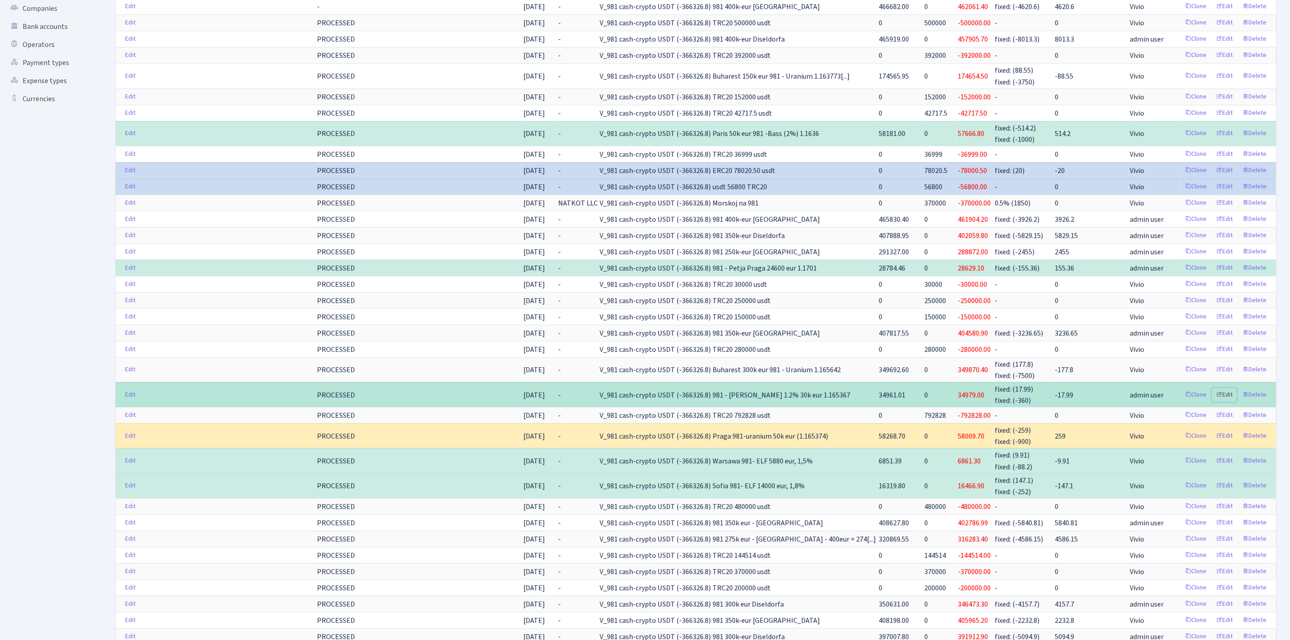
click at [1227, 402] on link "Edit" at bounding box center [1224, 395] width 25 height 14
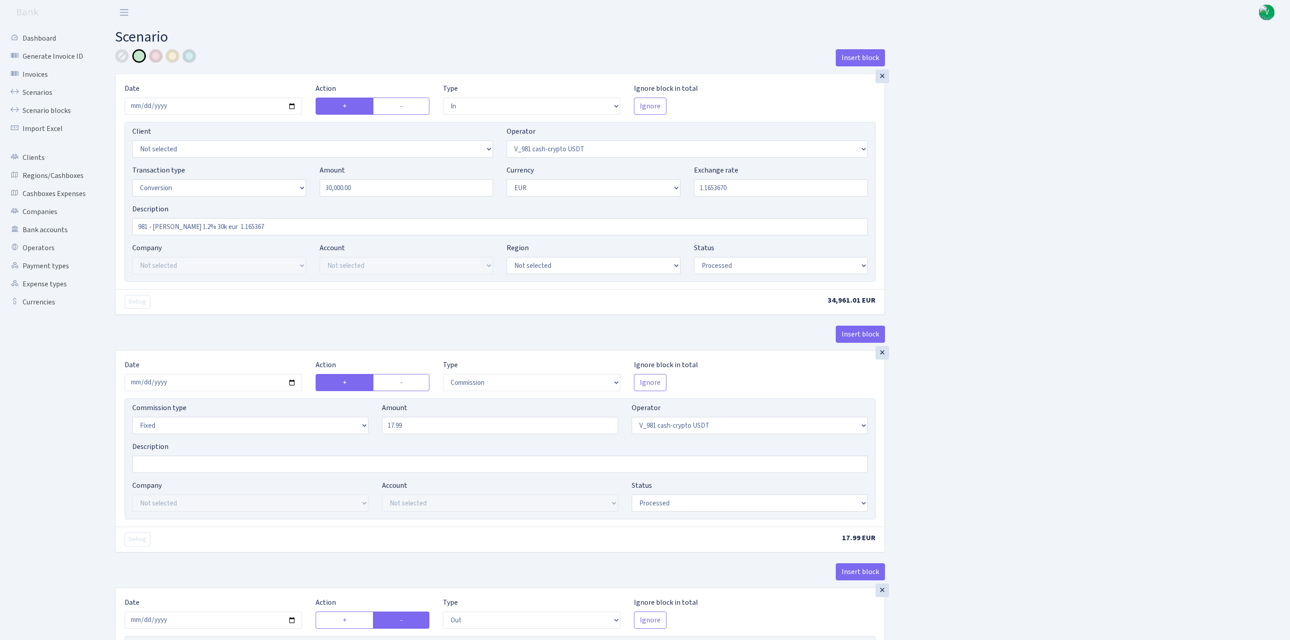
select select "in"
select select "435"
select select "15"
select select "1"
select select "processed"
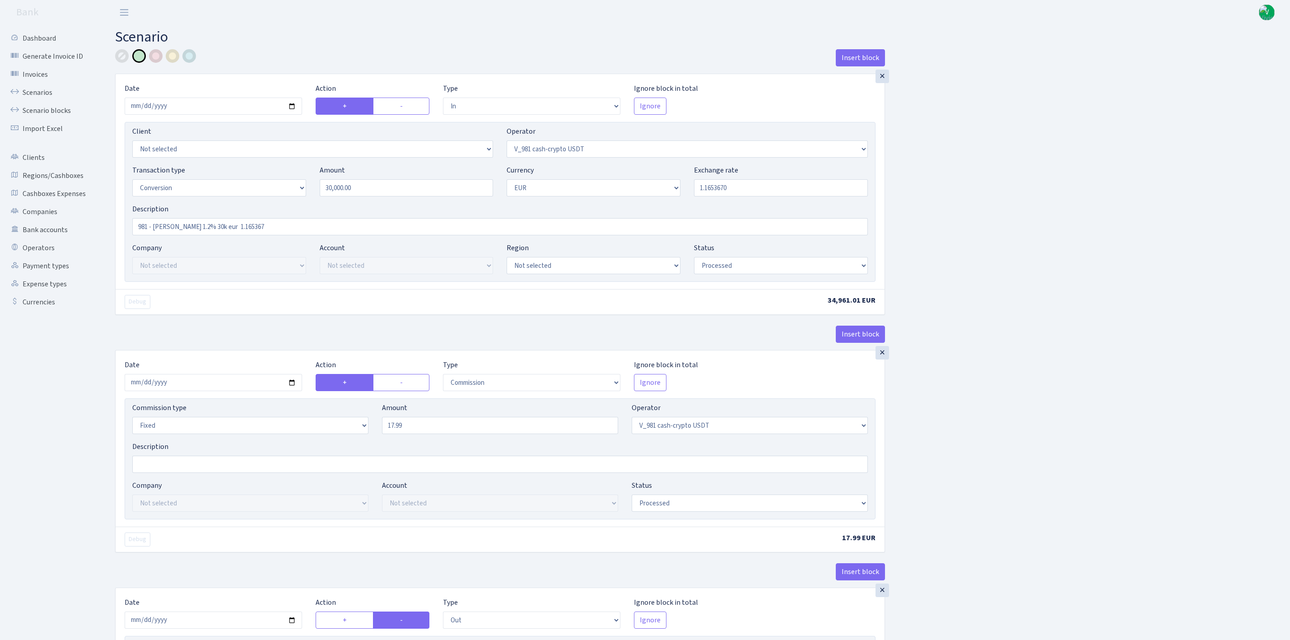
select select "commission"
select select "fixed"
select select "435"
select select "processed"
select select "out"
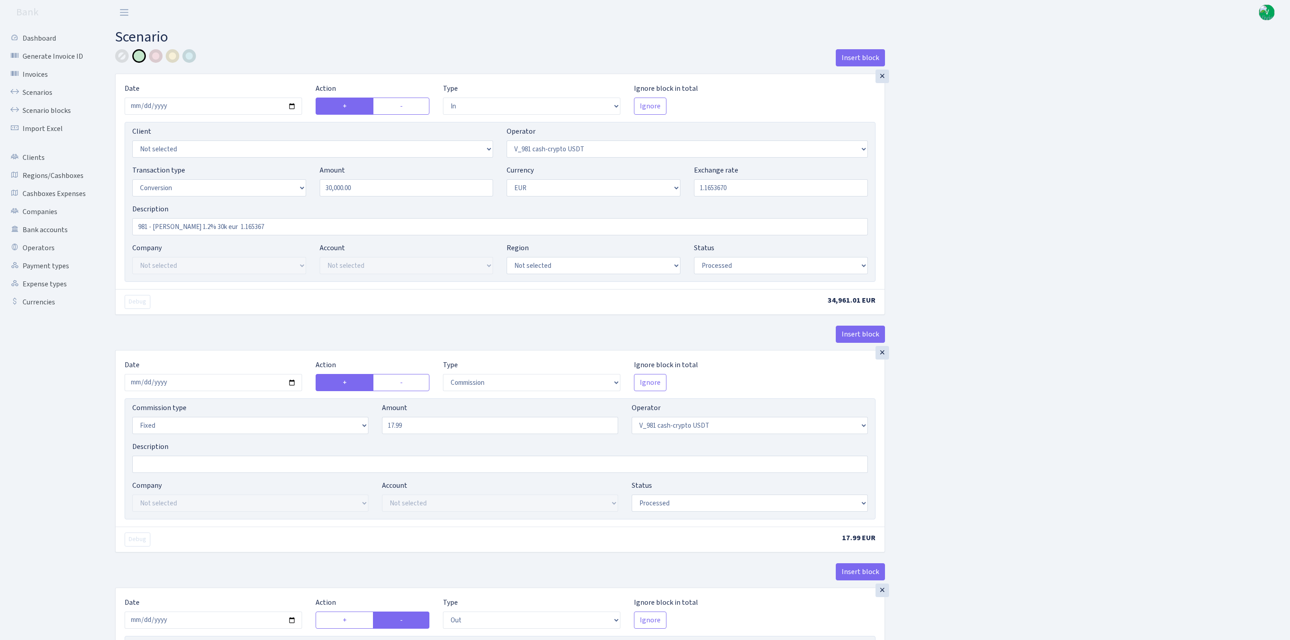
select select "434"
select select "15"
select select "1"
select select "processed"
select select "in"
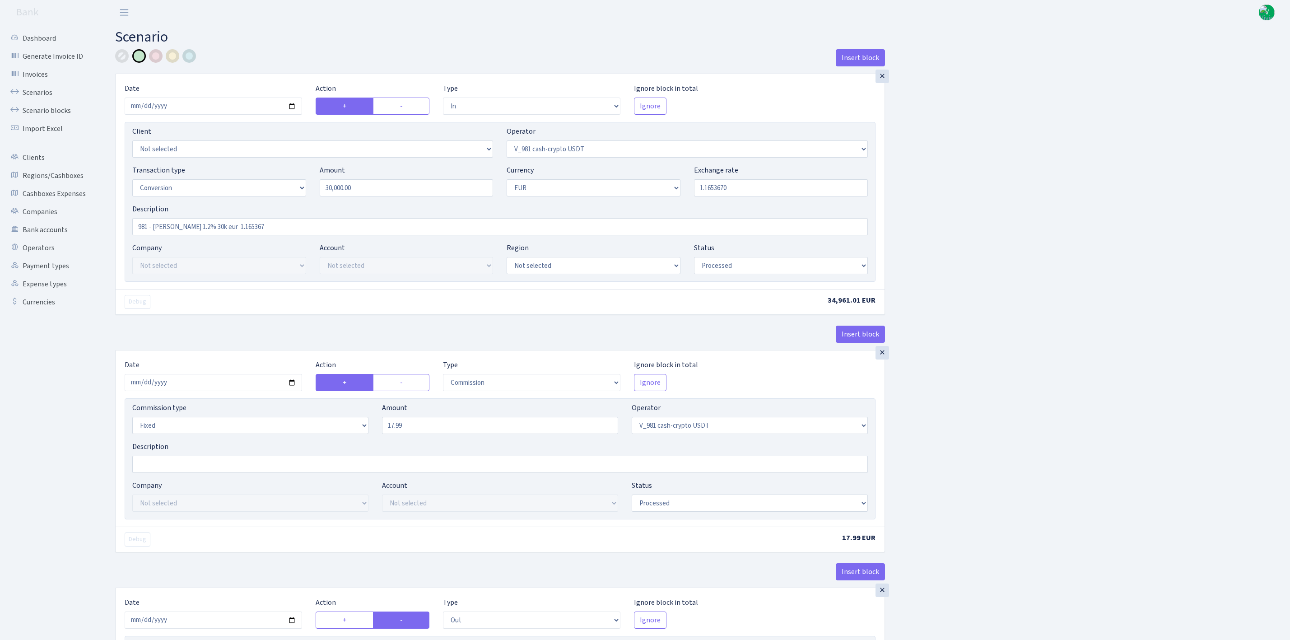
select select "434"
select select "1"
select select "22"
select select "processed"
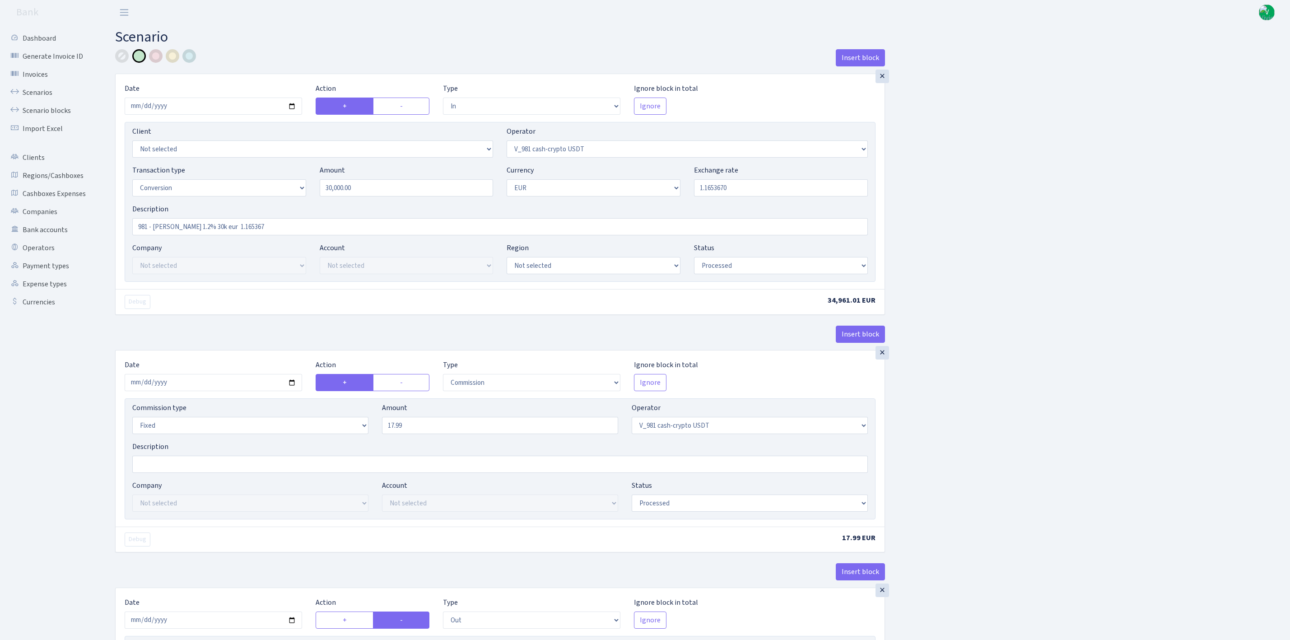
select select "out"
select select "15"
select select "1"
select select "22"
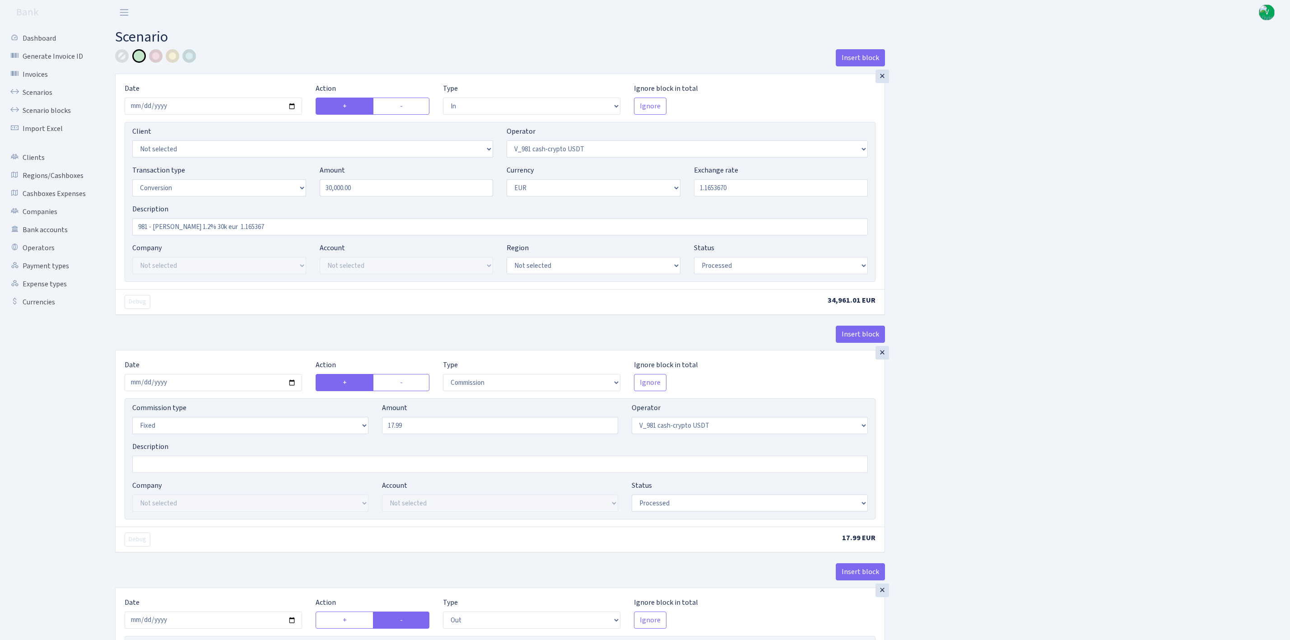
select select "processed"
select select "commission"
select select "fixed"
select select "15"
select select "processed"
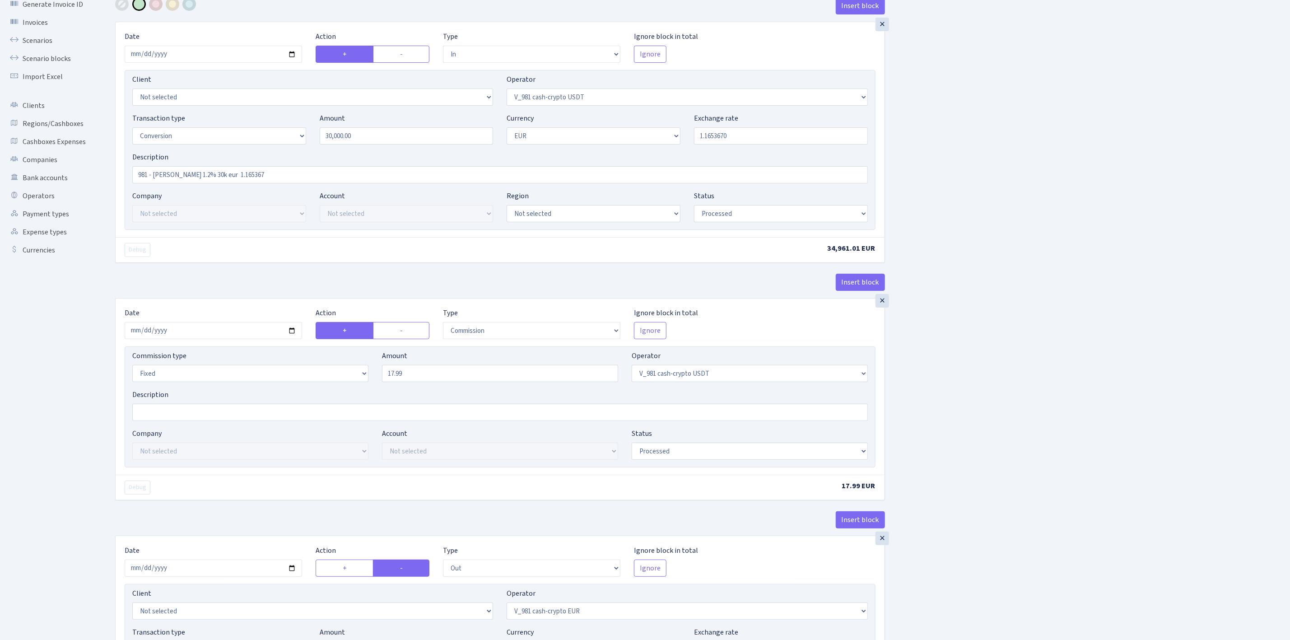
scroll to position [31, 0]
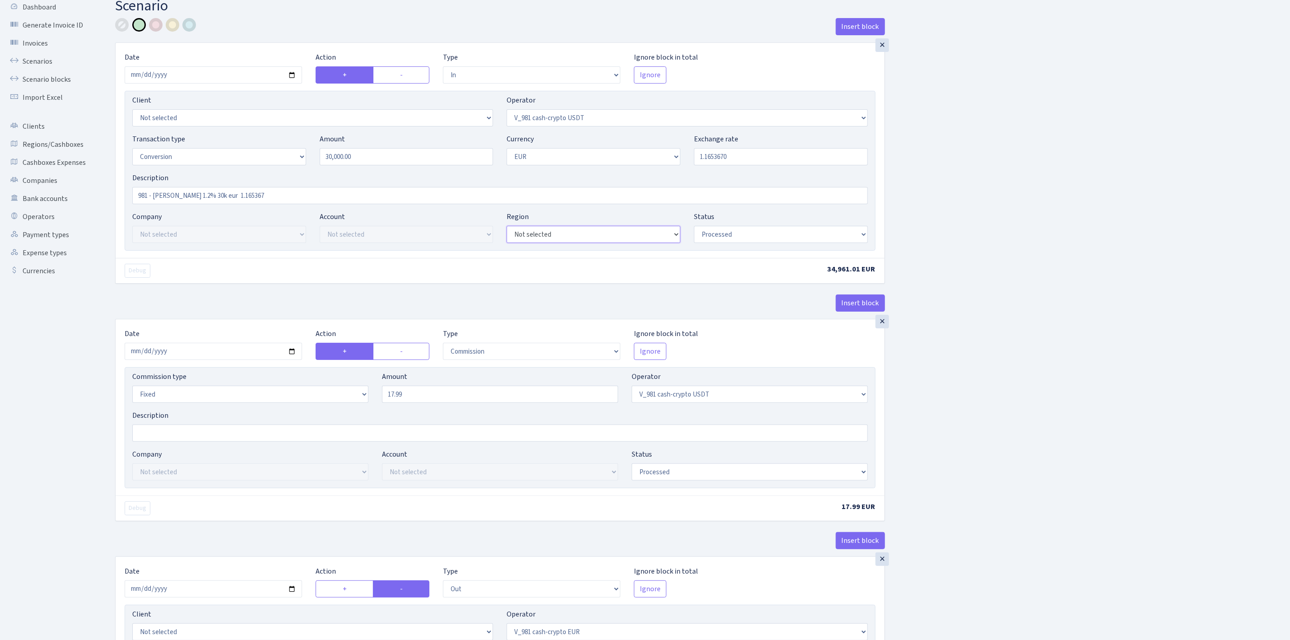
click at [519, 238] on select "Not selected 981 EU+other cash-crypto AED 981 EU+other cash-crypto EUR 981 EU+o…" at bounding box center [594, 234] width 174 height 17
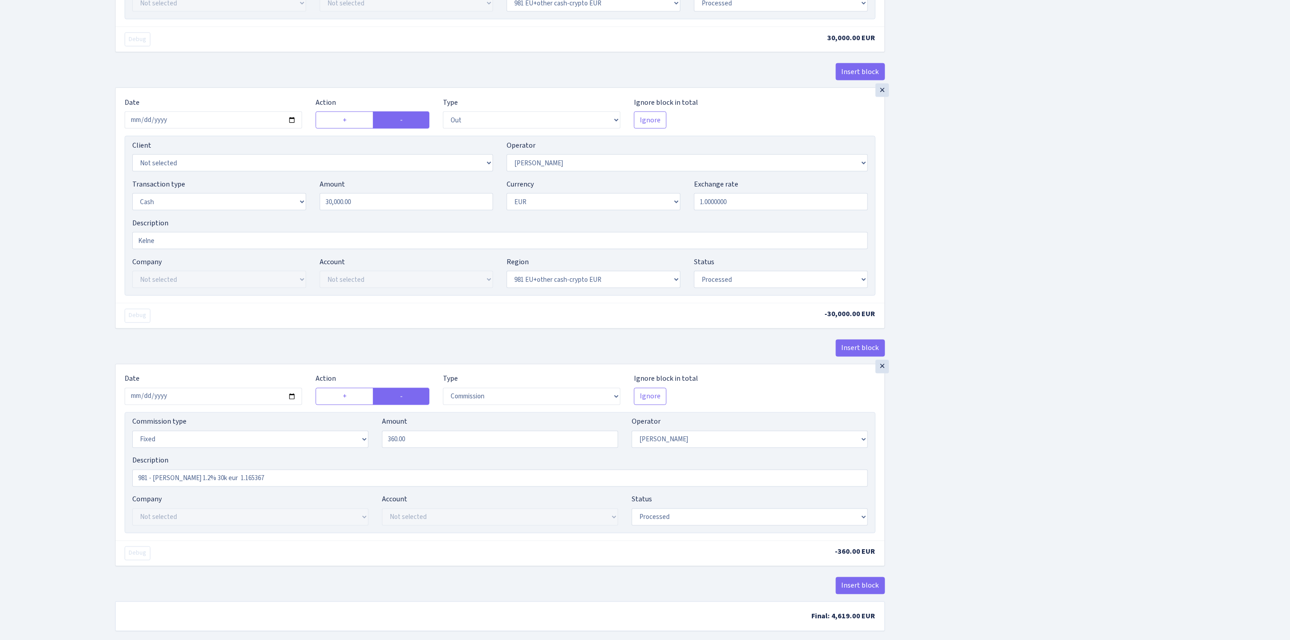
scroll to position [1110, 0]
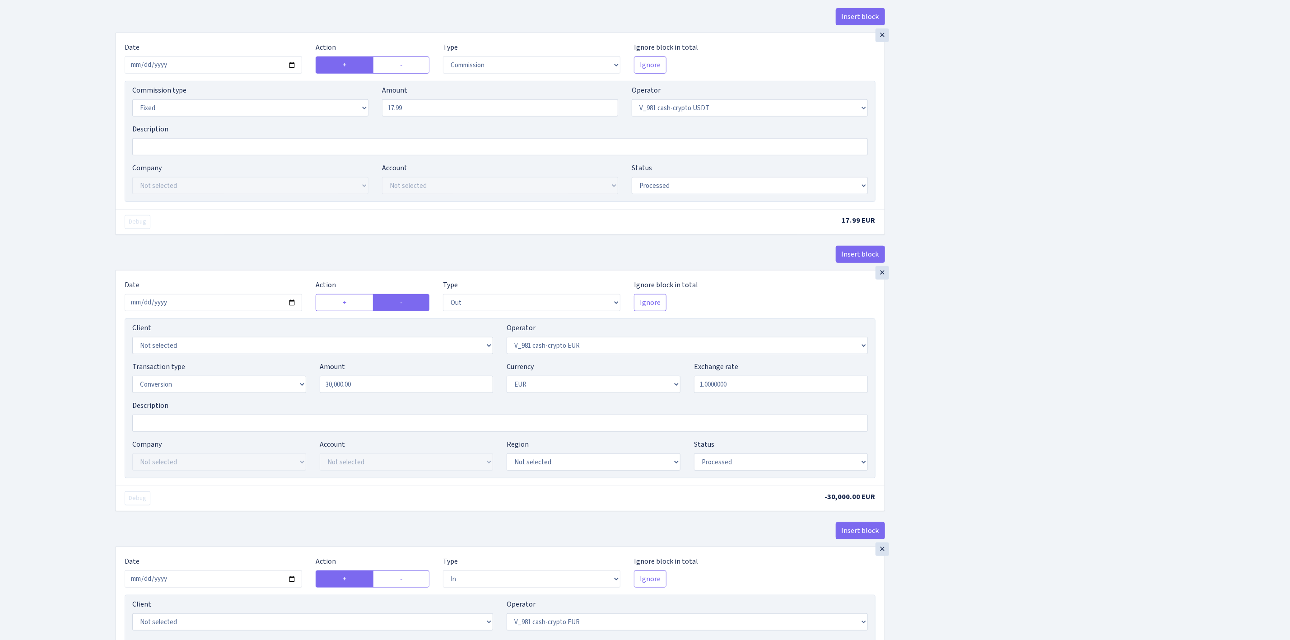
scroll to position [0, 0]
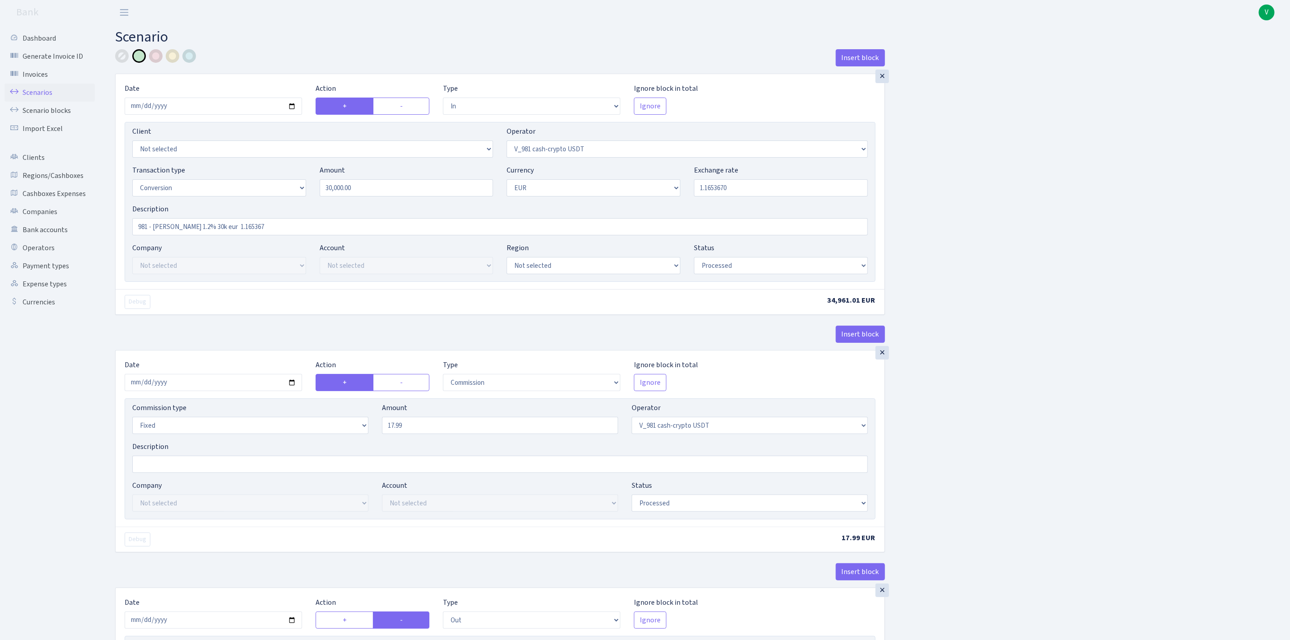
click at [44, 92] on link "Scenarios" at bounding box center [50, 93] width 90 height 18
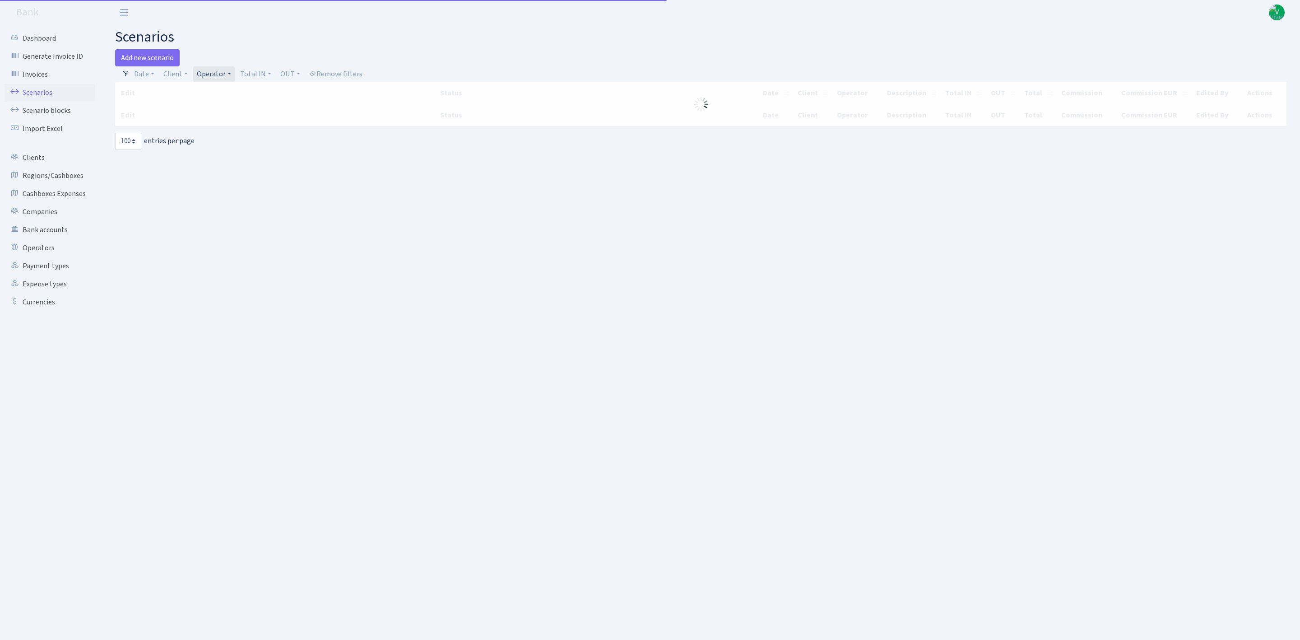
select select "100"
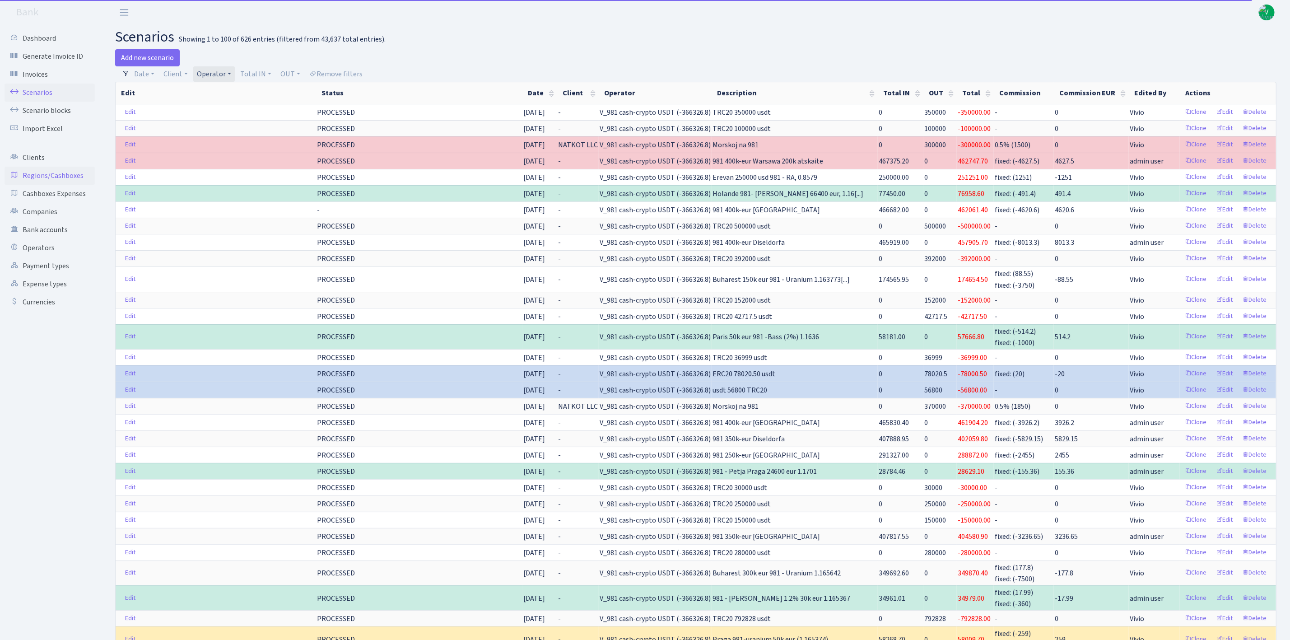
click at [56, 175] on link "Regions/Cashboxes" at bounding box center [50, 176] width 90 height 18
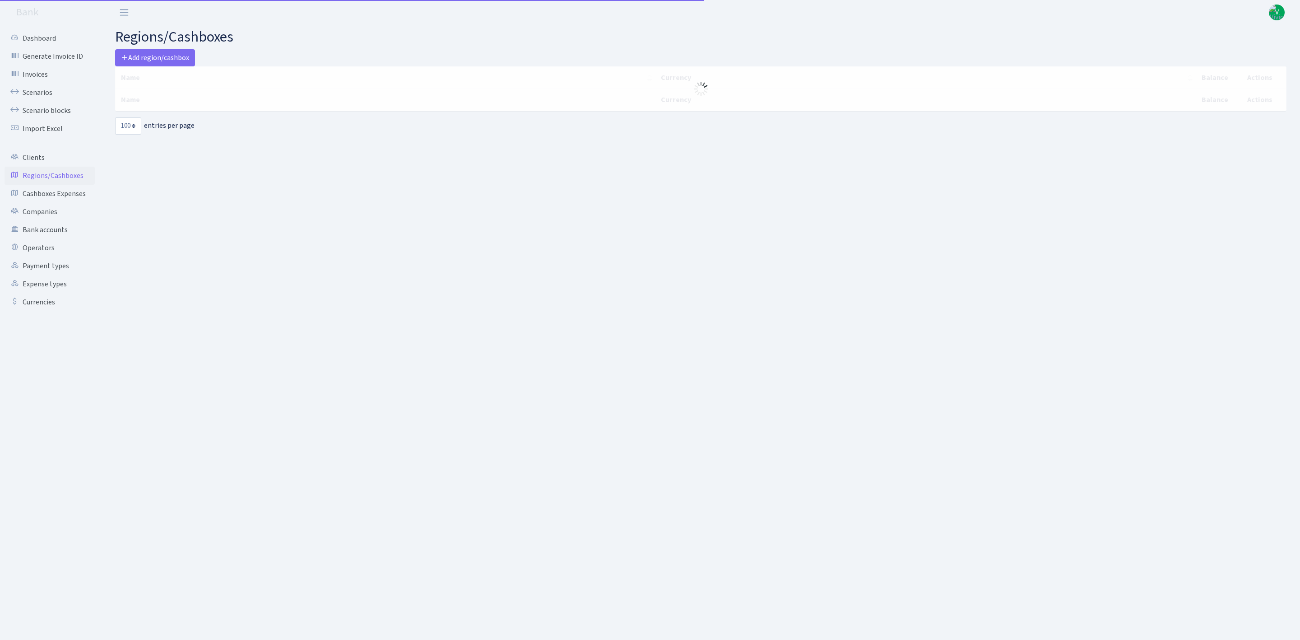
select select "100"
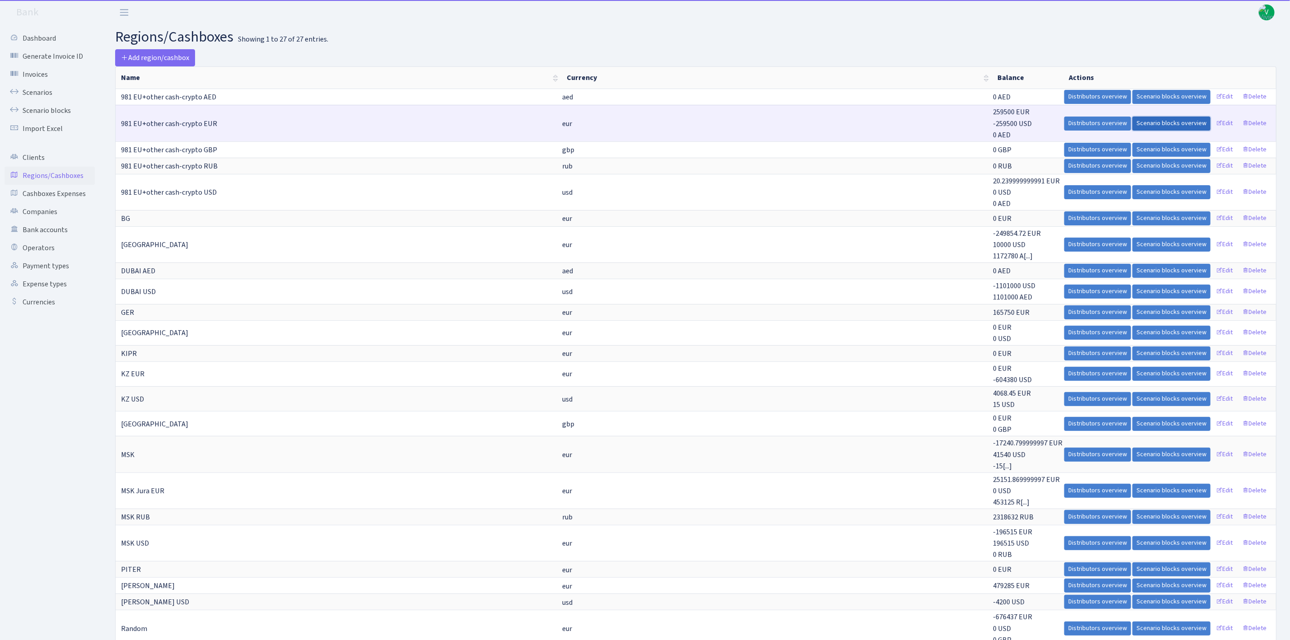
click at [1167, 124] on link "Scenario blocks overview" at bounding box center [1171, 123] width 78 height 14
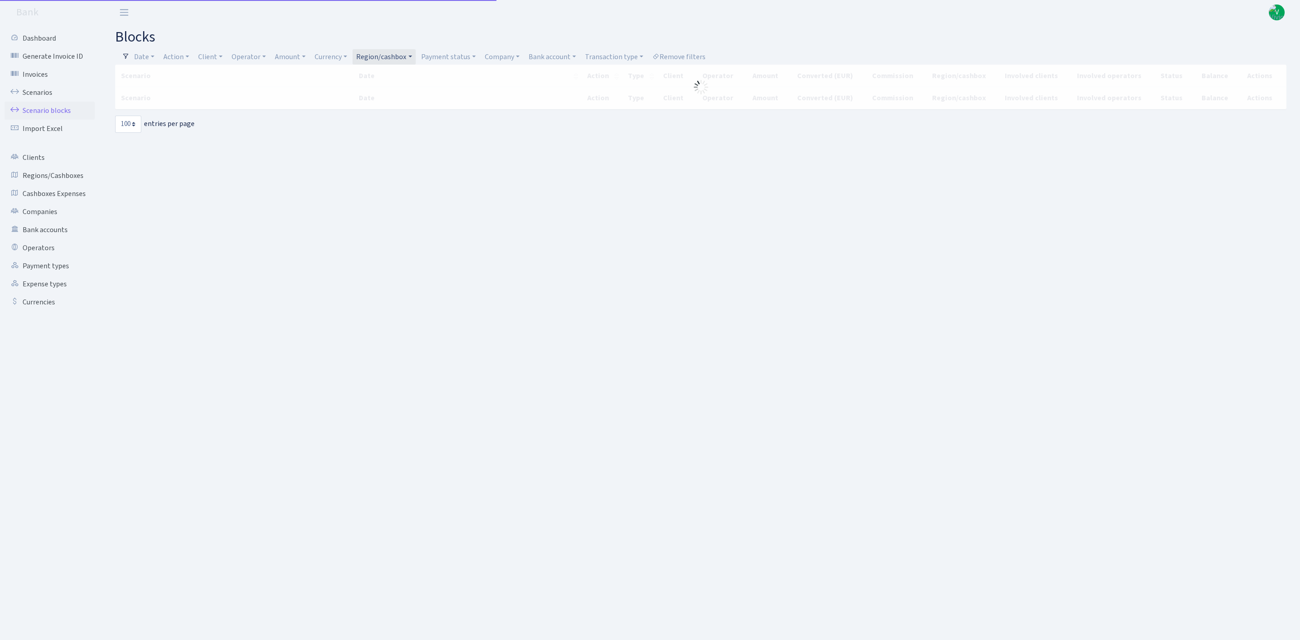
select select "100"
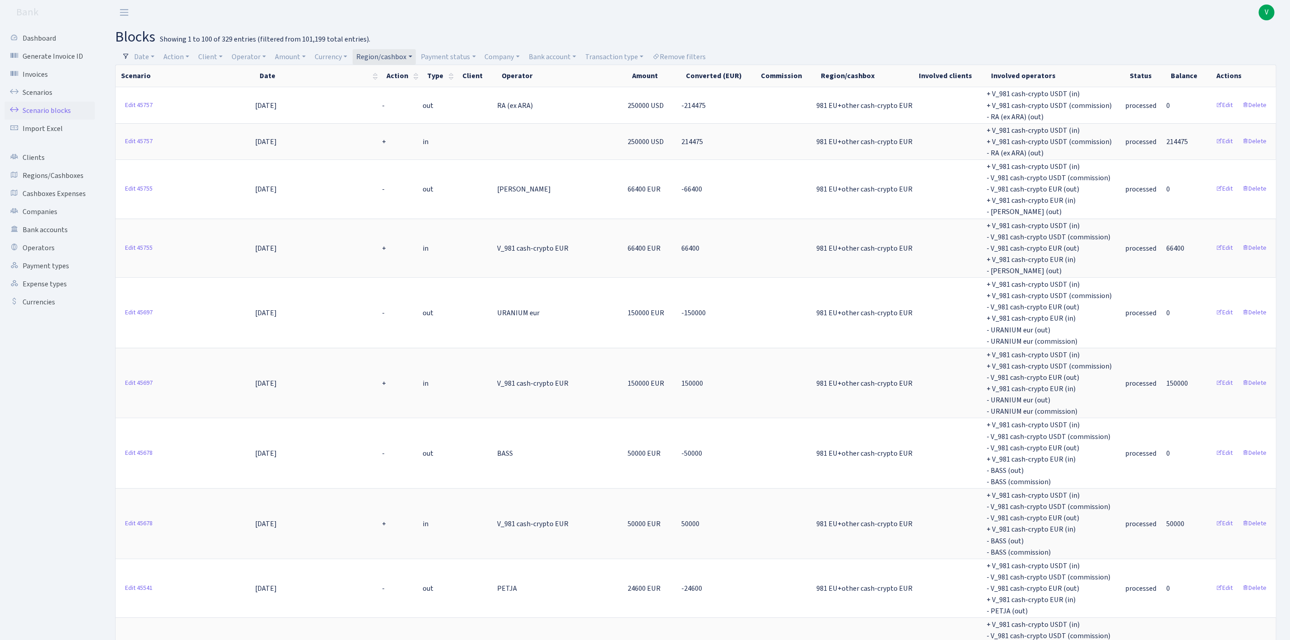
click at [48, 106] on link "Scenario blocks" at bounding box center [50, 111] width 90 height 18
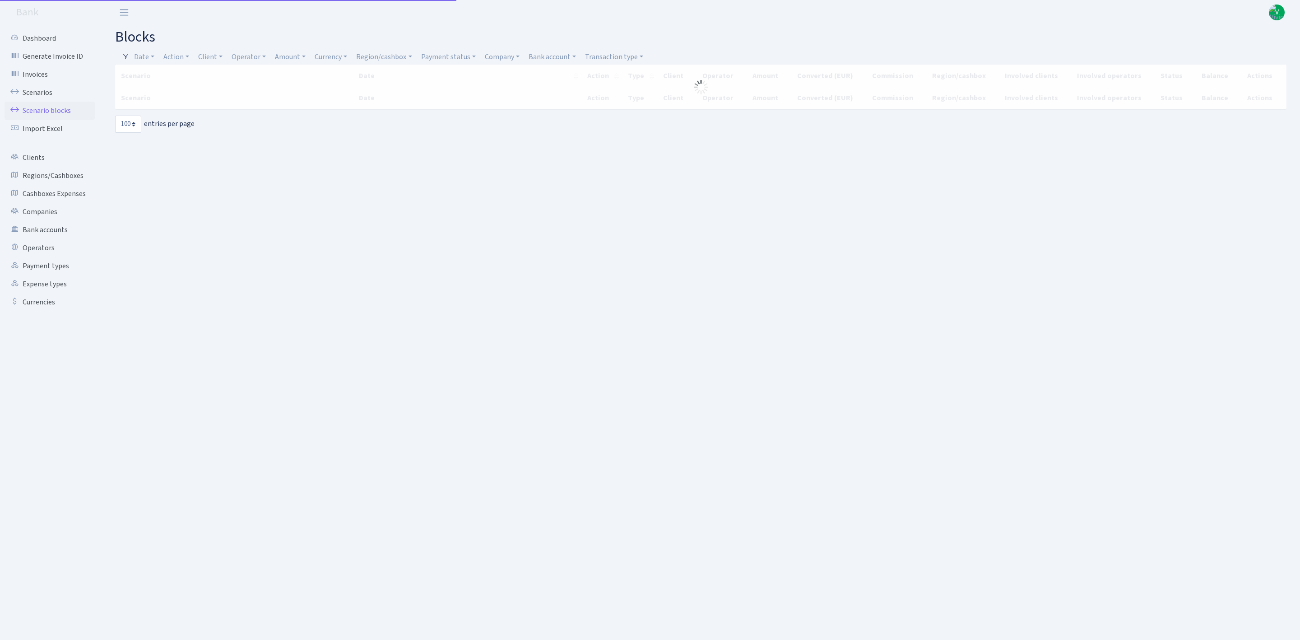
select select "100"
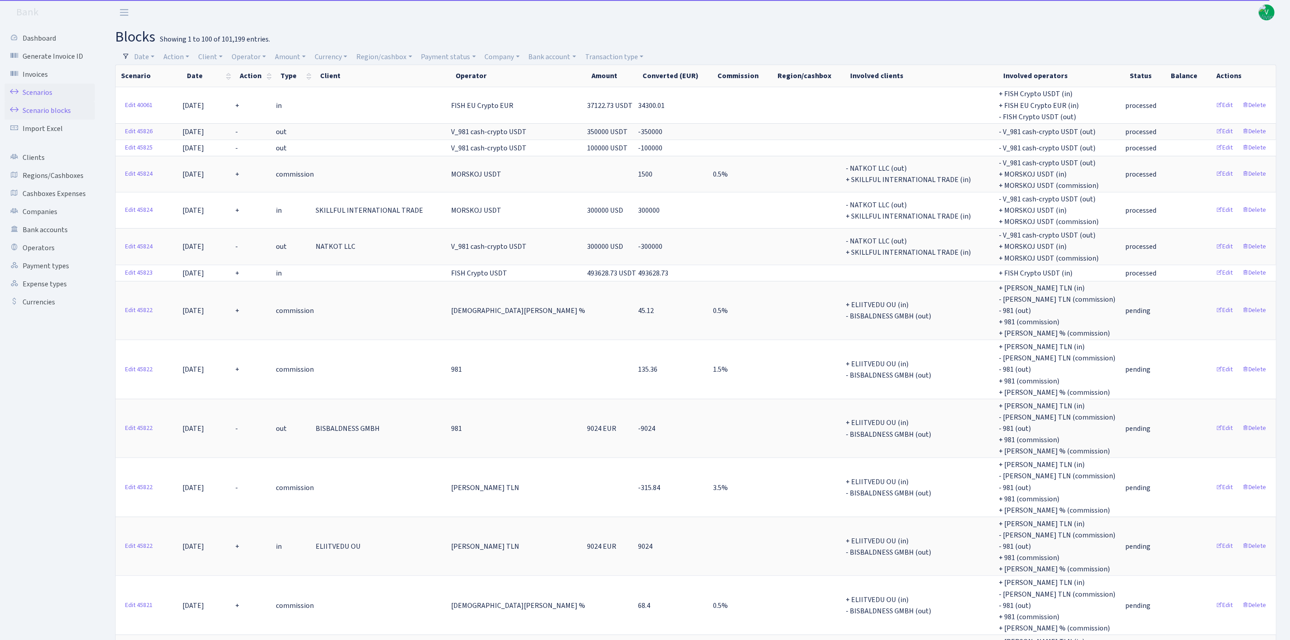
click at [45, 89] on link "Scenarios" at bounding box center [50, 93] width 90 height 18
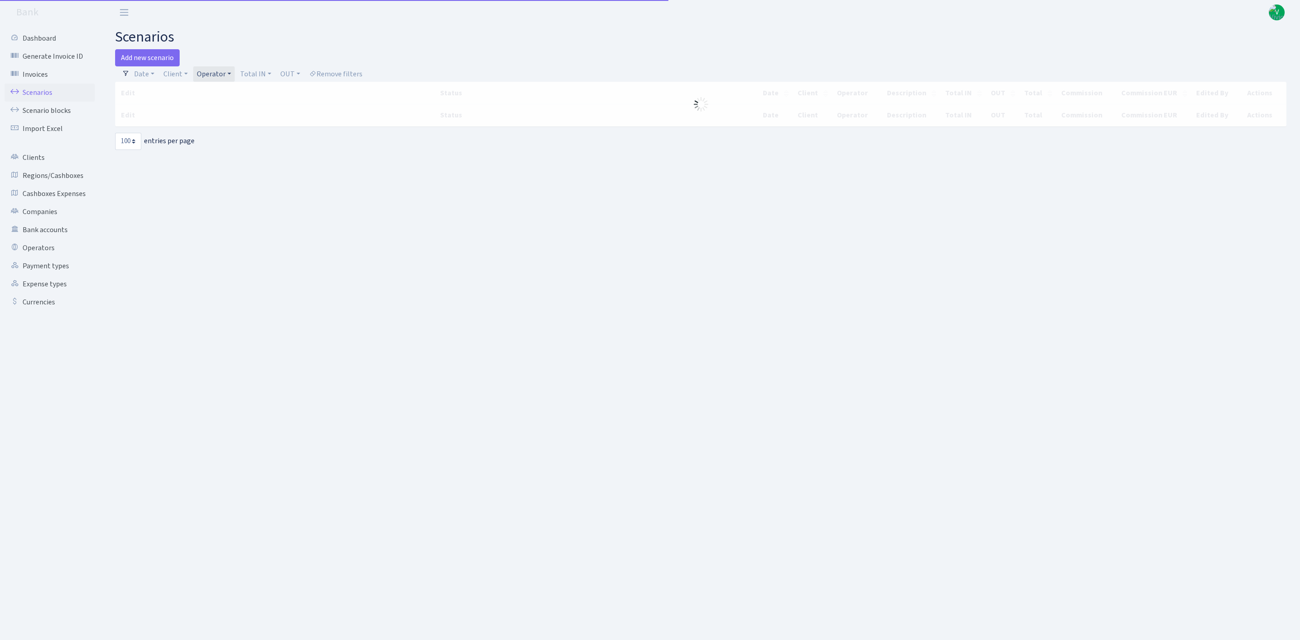
select select "100"
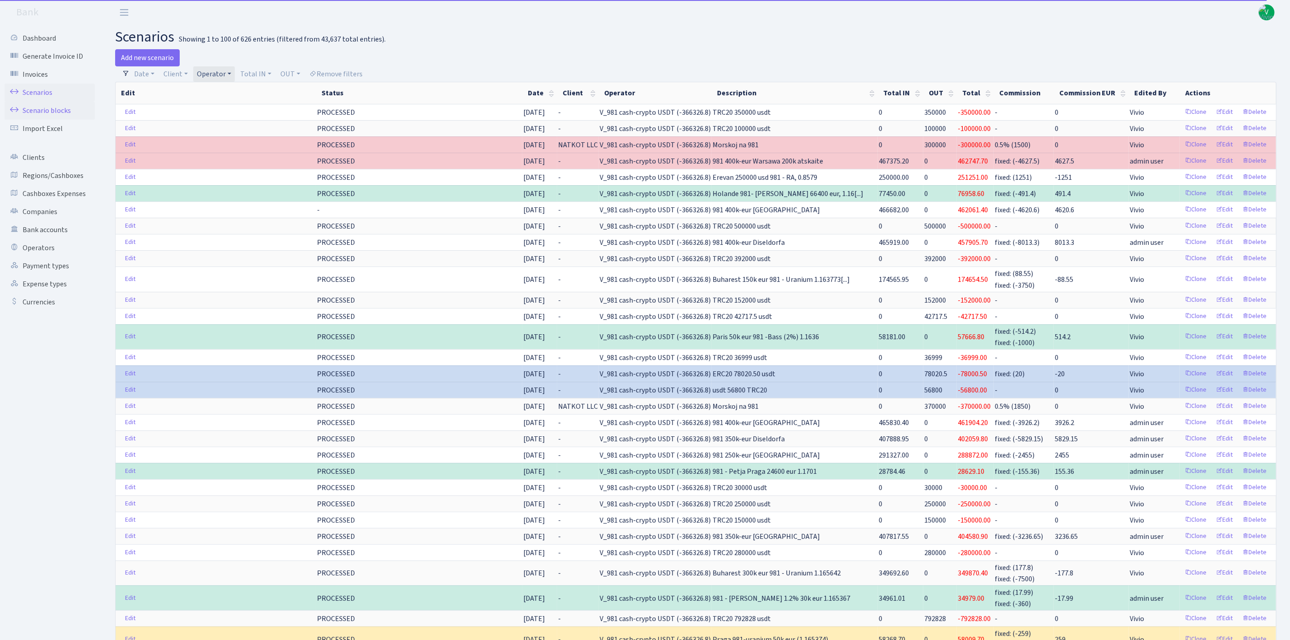
click at [60, 110] on link "Scenario blocks" at bounding box center [50, 111] width 90 height 18
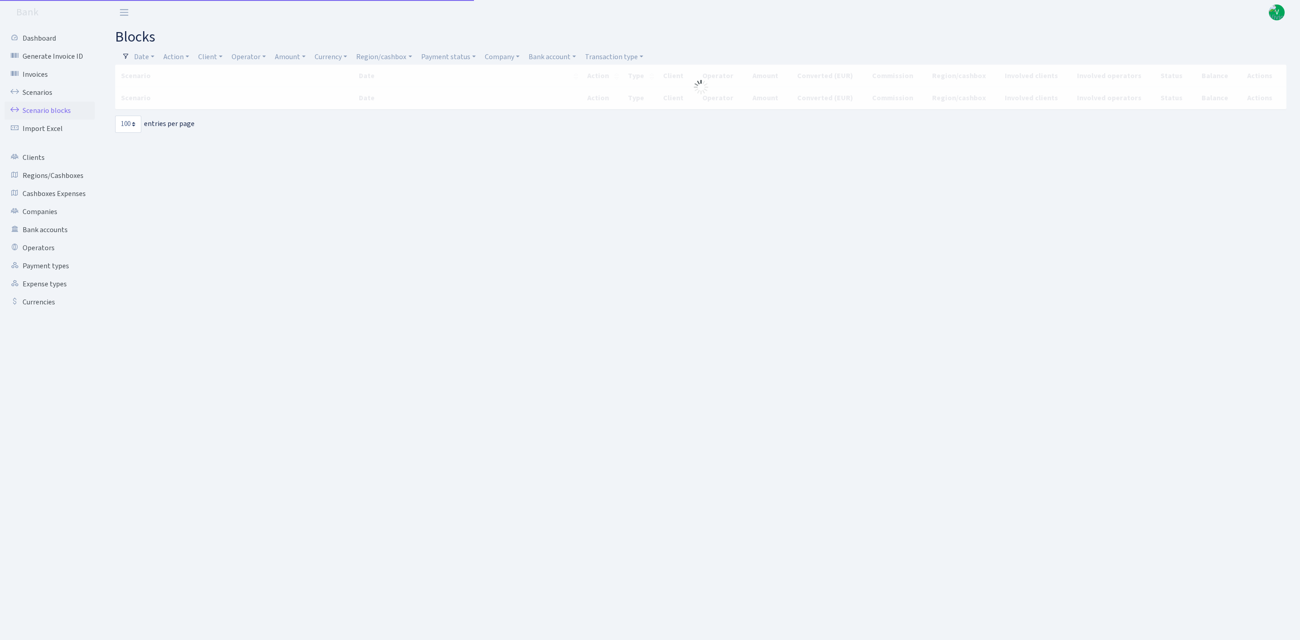
select select "100"
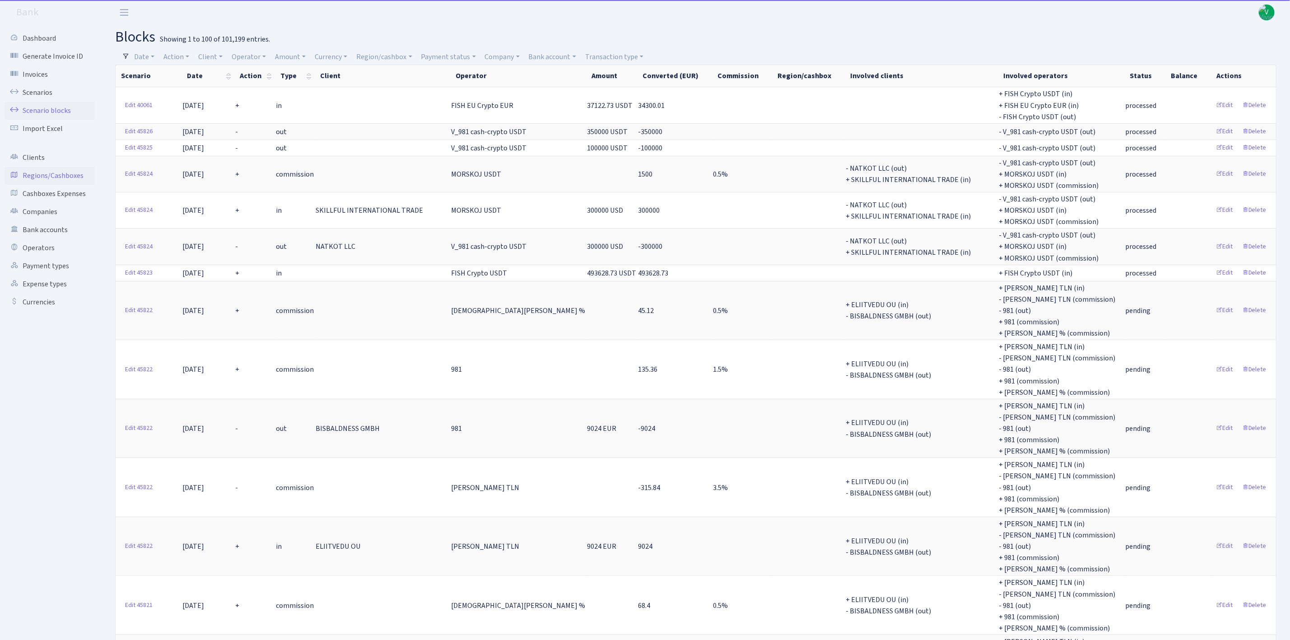
click at [52, 171] on link "Regions/Cashboxes" at bounding box center [50, 176] width 90 height 18
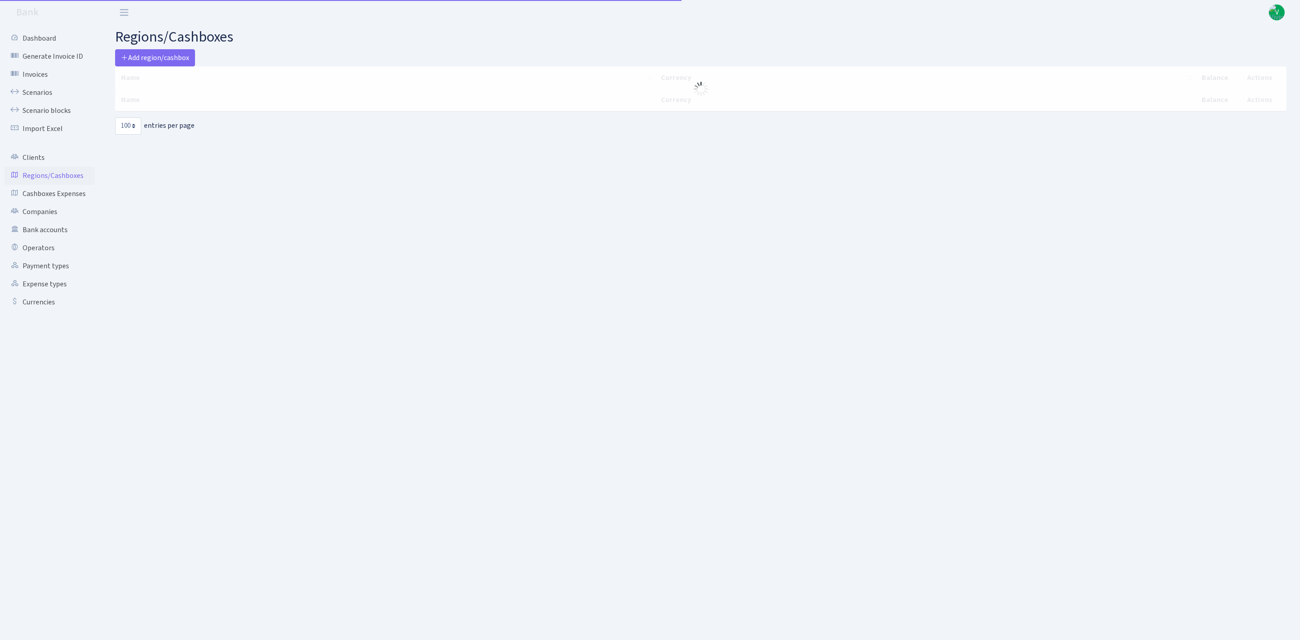
select select "100"
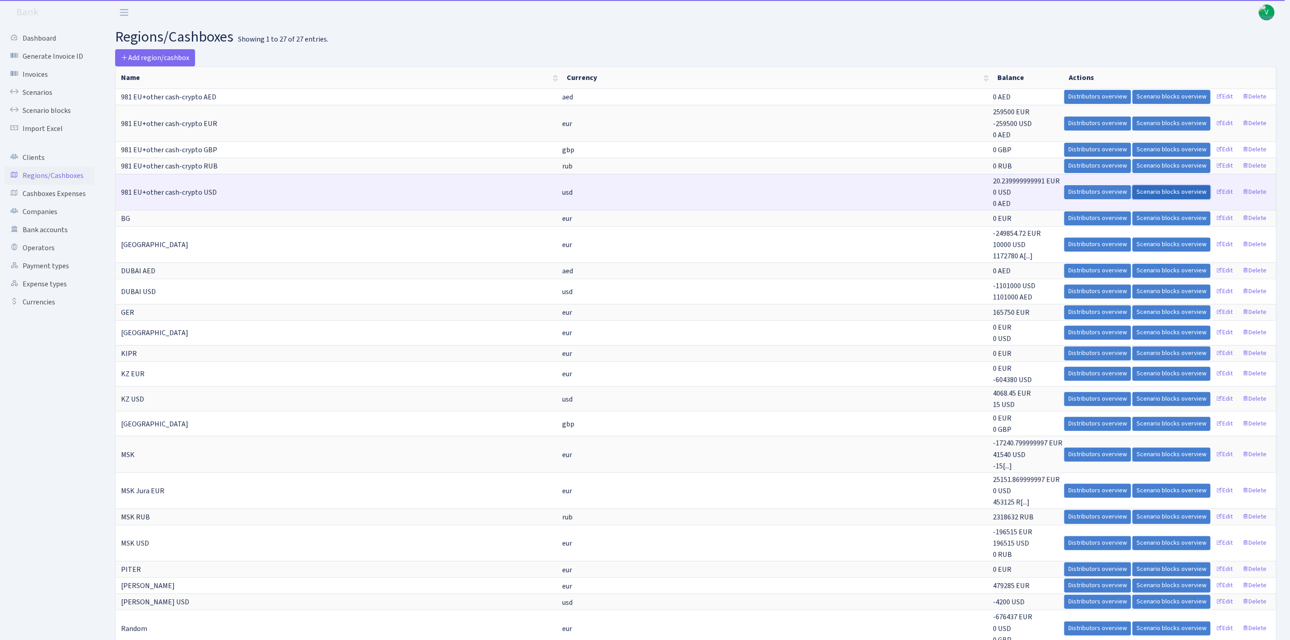
click at [1188, 193] on link "Scenario blocks overview" at bounding box center [1171, 192] width 78 height 14
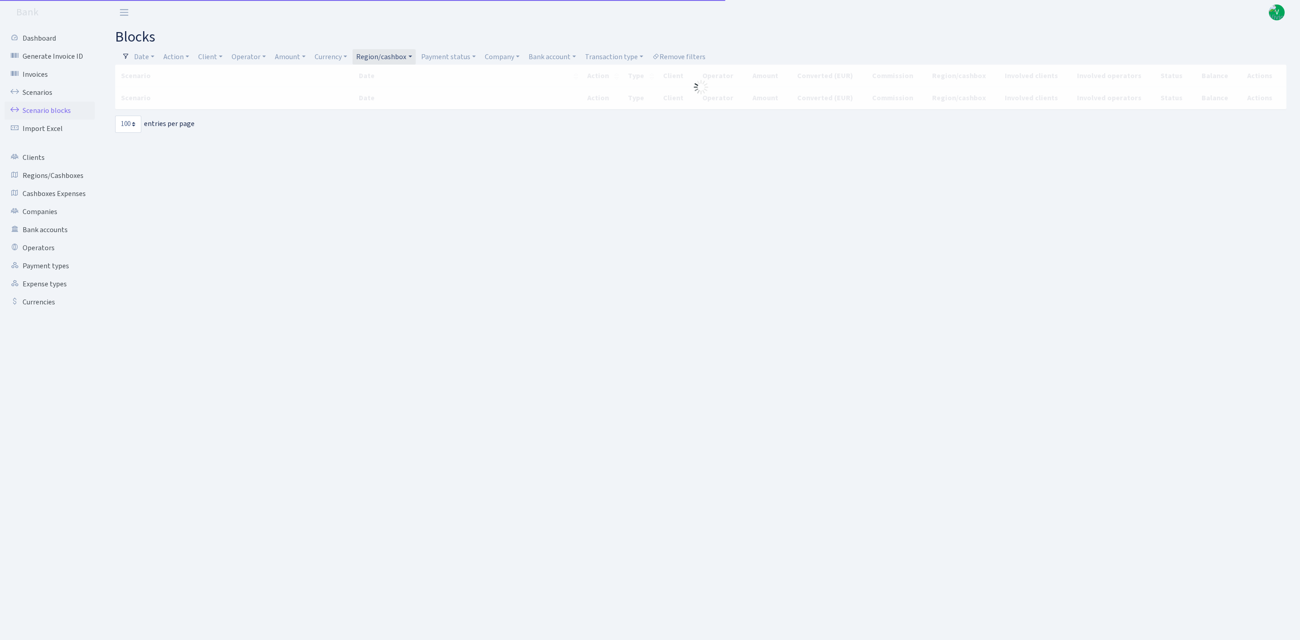
select select "100"
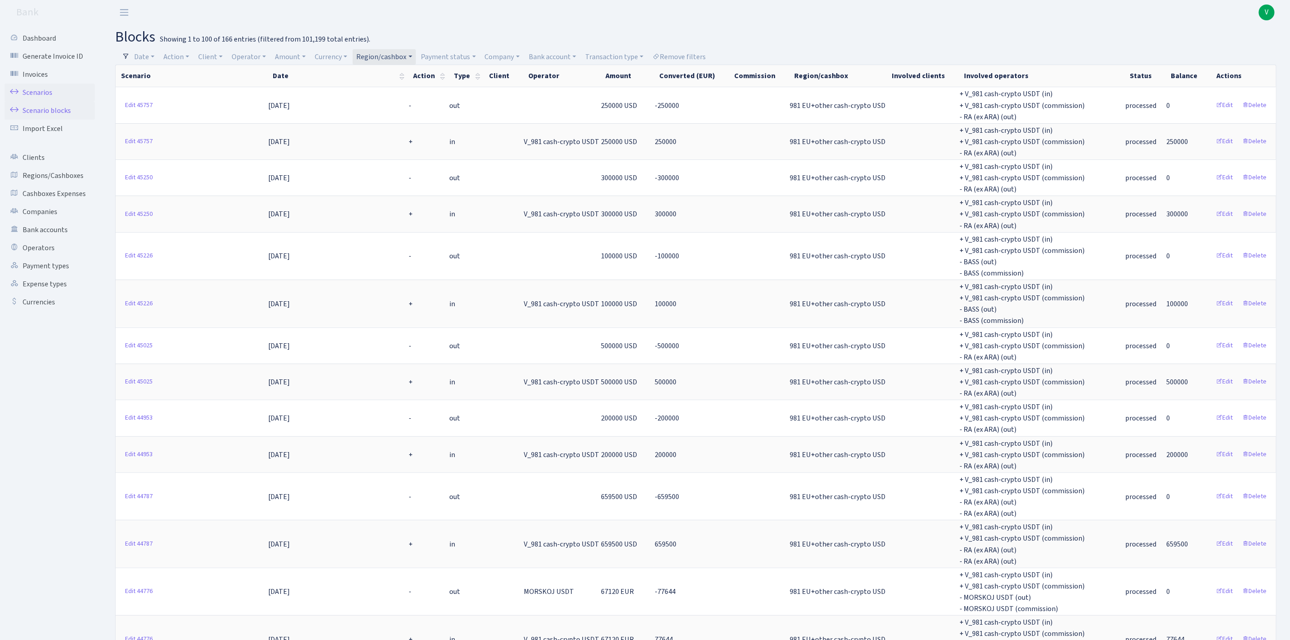
click at [38, 88] on link "Scenarios" at bounding box center [50, 93] width 90 height 18
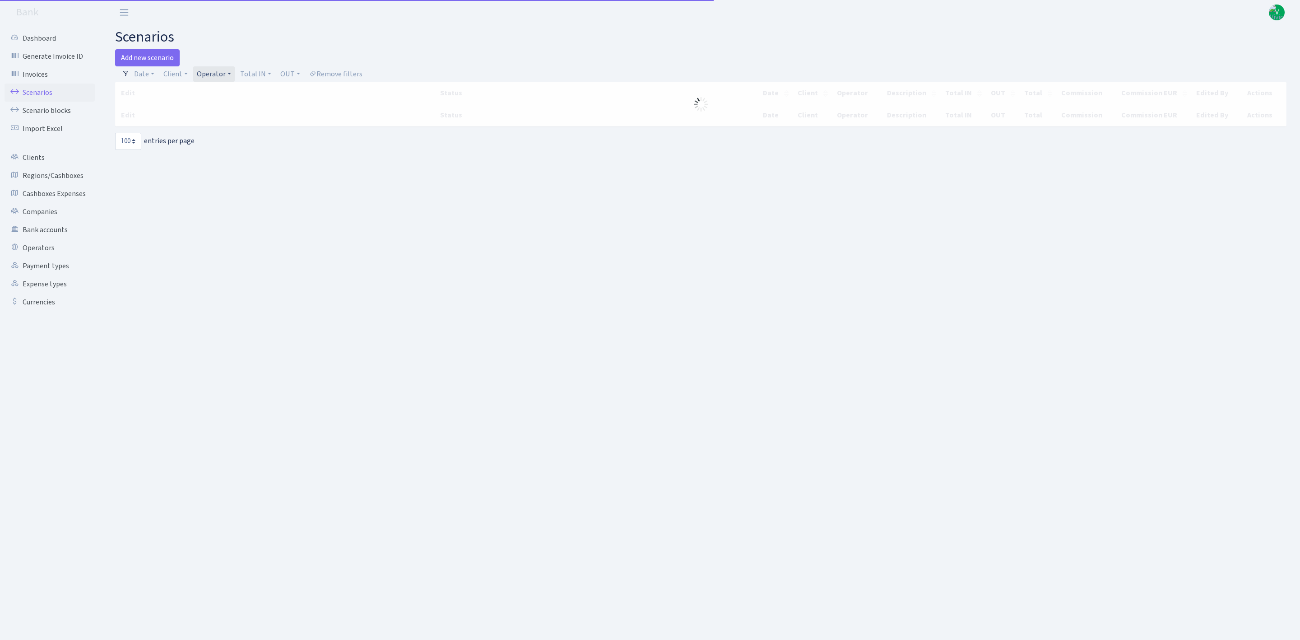
select select "100"
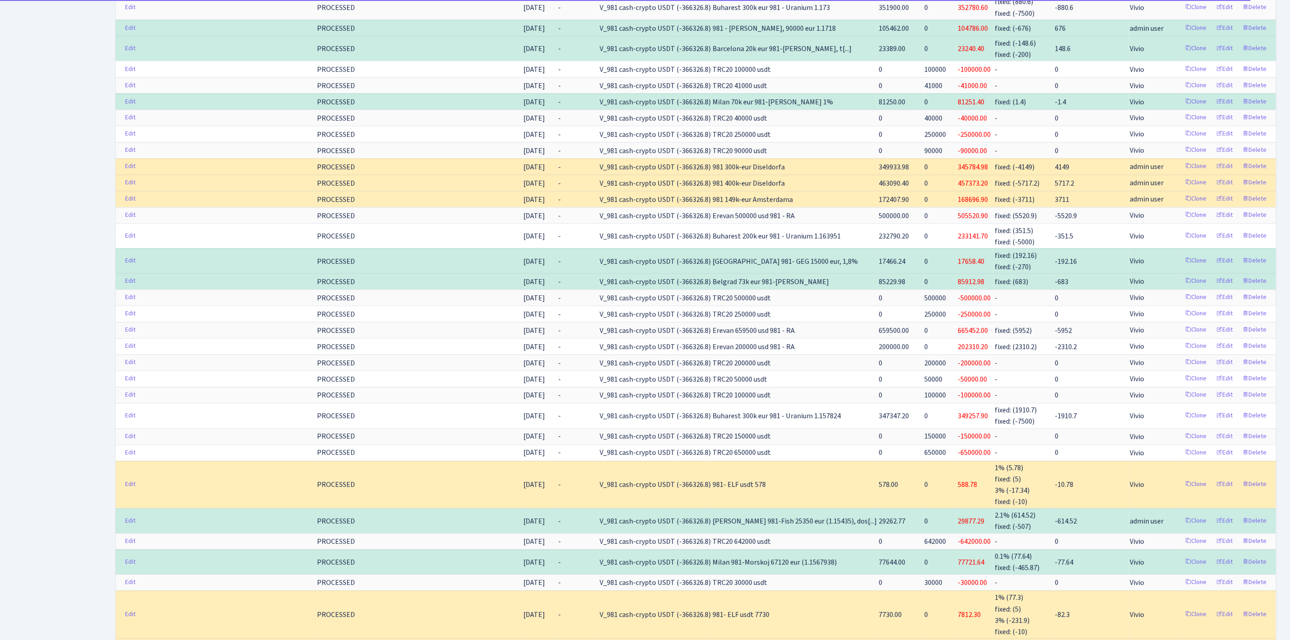
scroll to position [1490, 0]
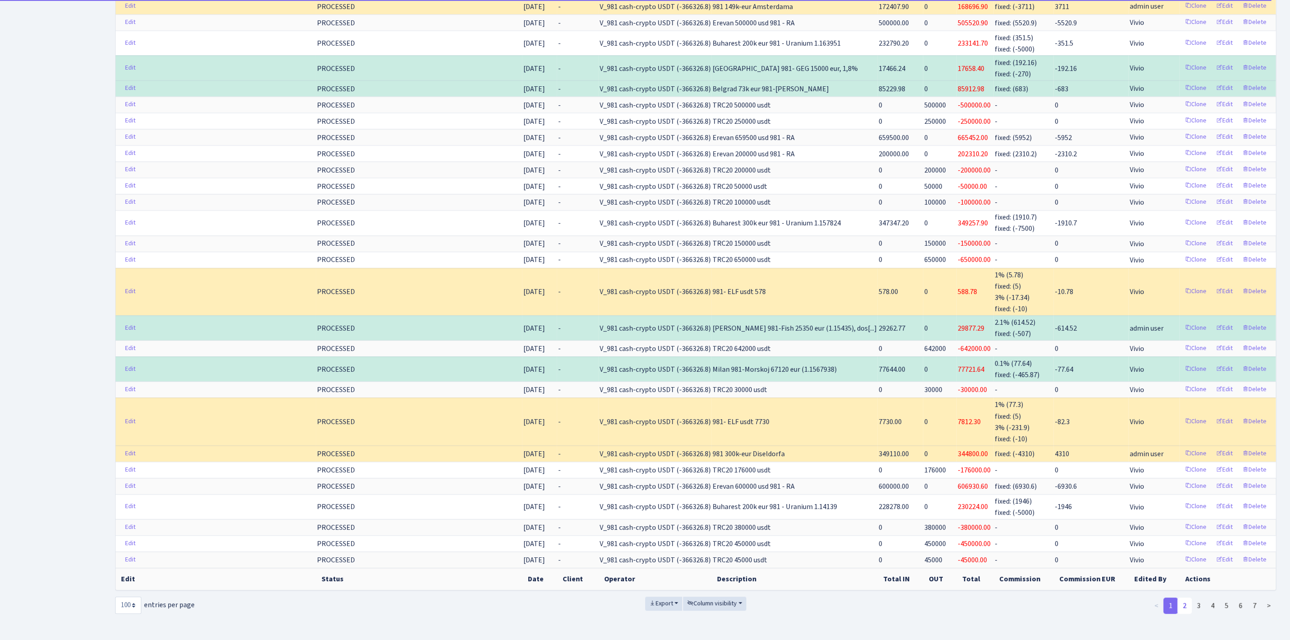
click at [1184, 614] on link "2" at bounding box center [1185, 605] width 14 height 16
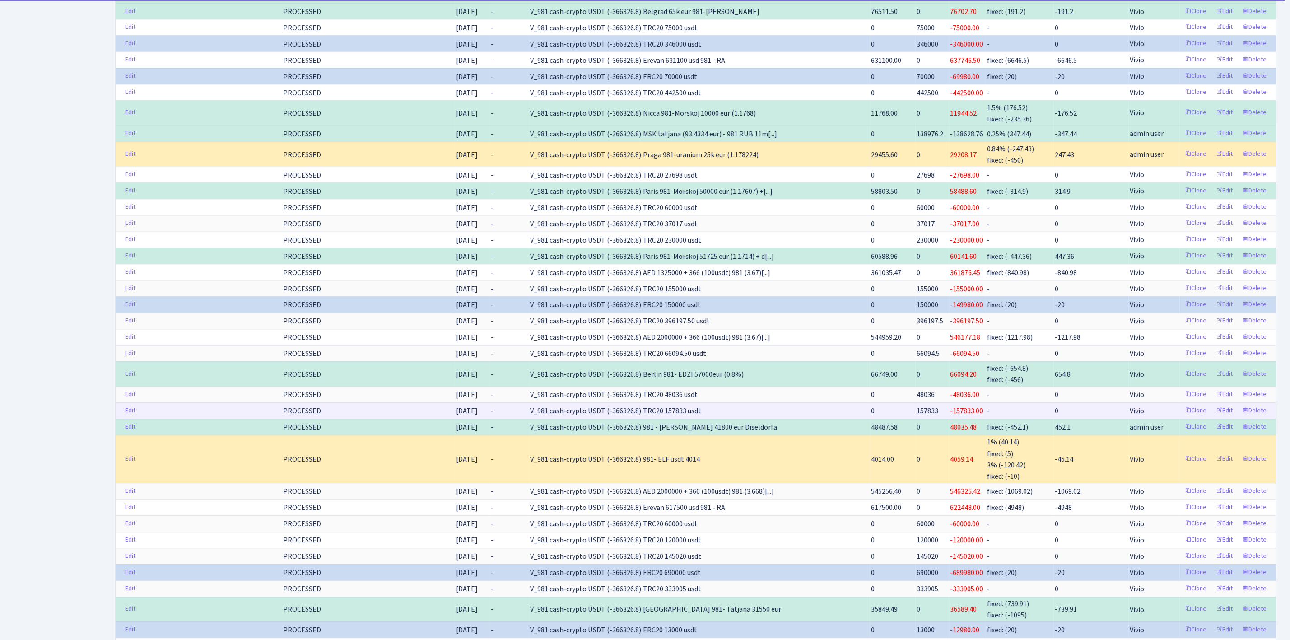
scroll to position [1355, 0]
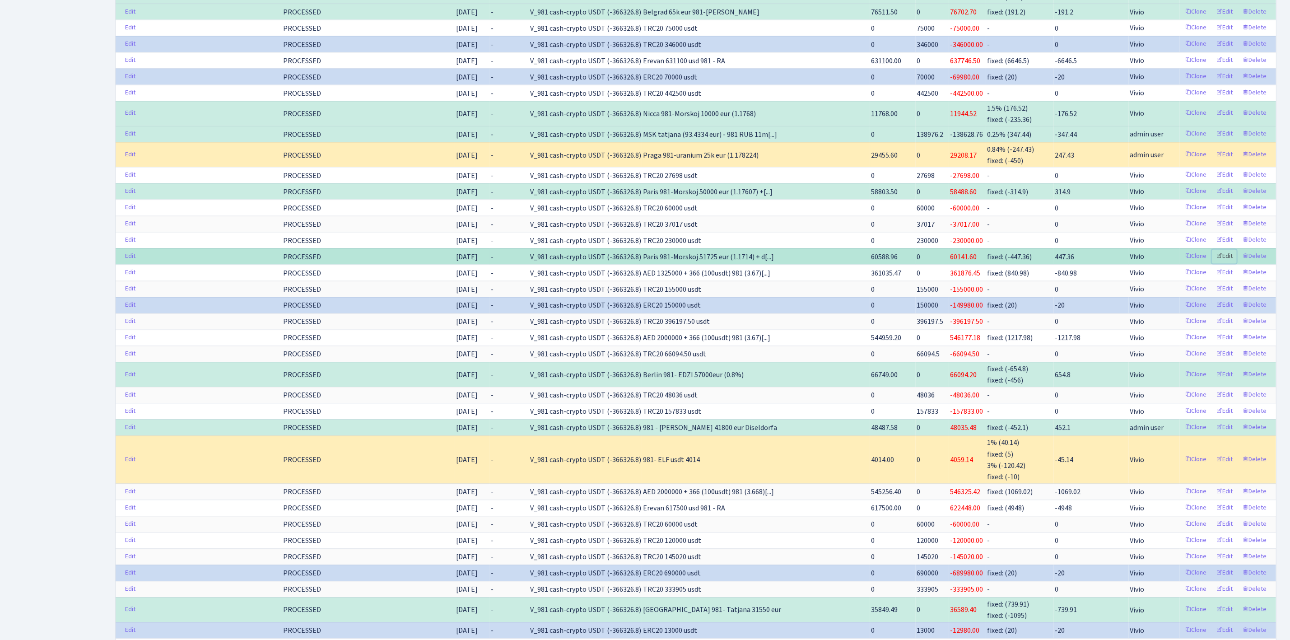
click at [1226, 263] on link "Edit" at bounding box center [1224, 256] width 25 height 14
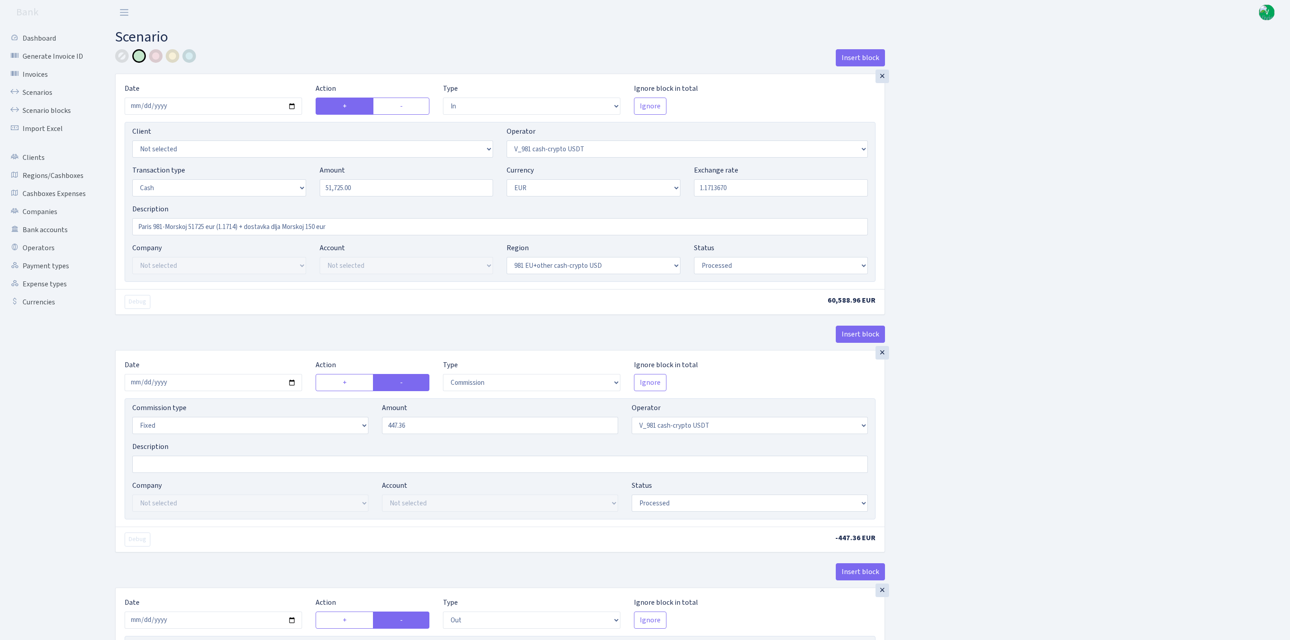
select select "in"
select select "435"
select select "1"
select select "23"
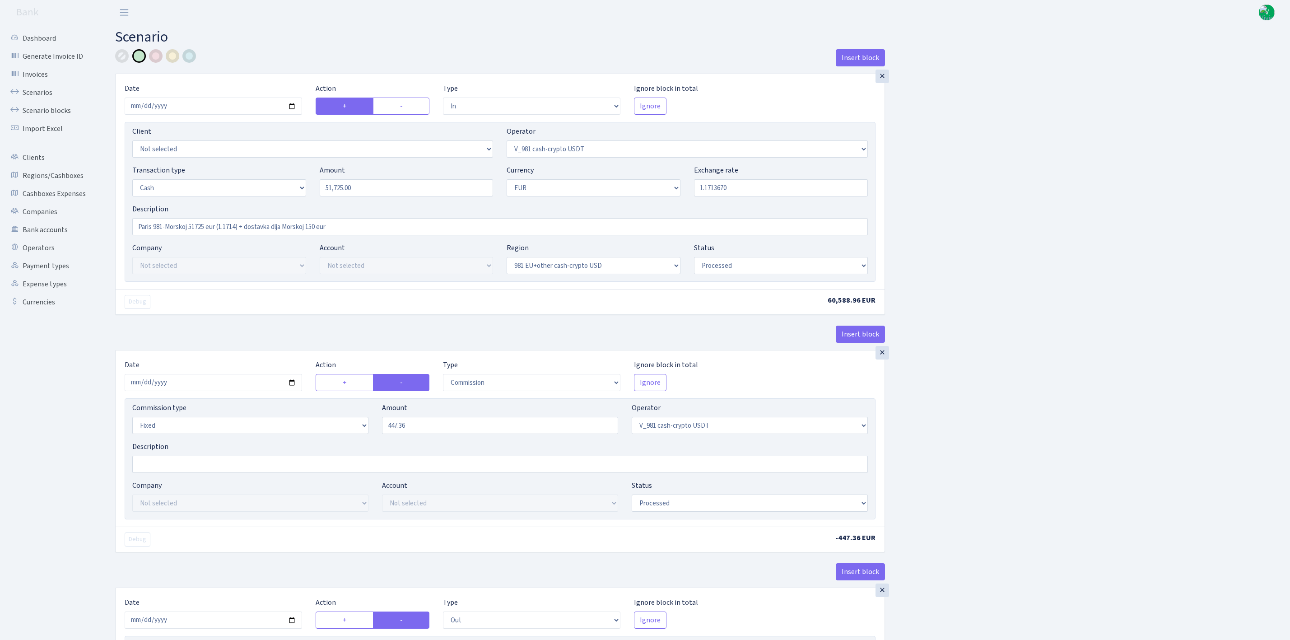
select select "processed"
select select "commission"
select select "fixed"
select select "435"
select select "processed"
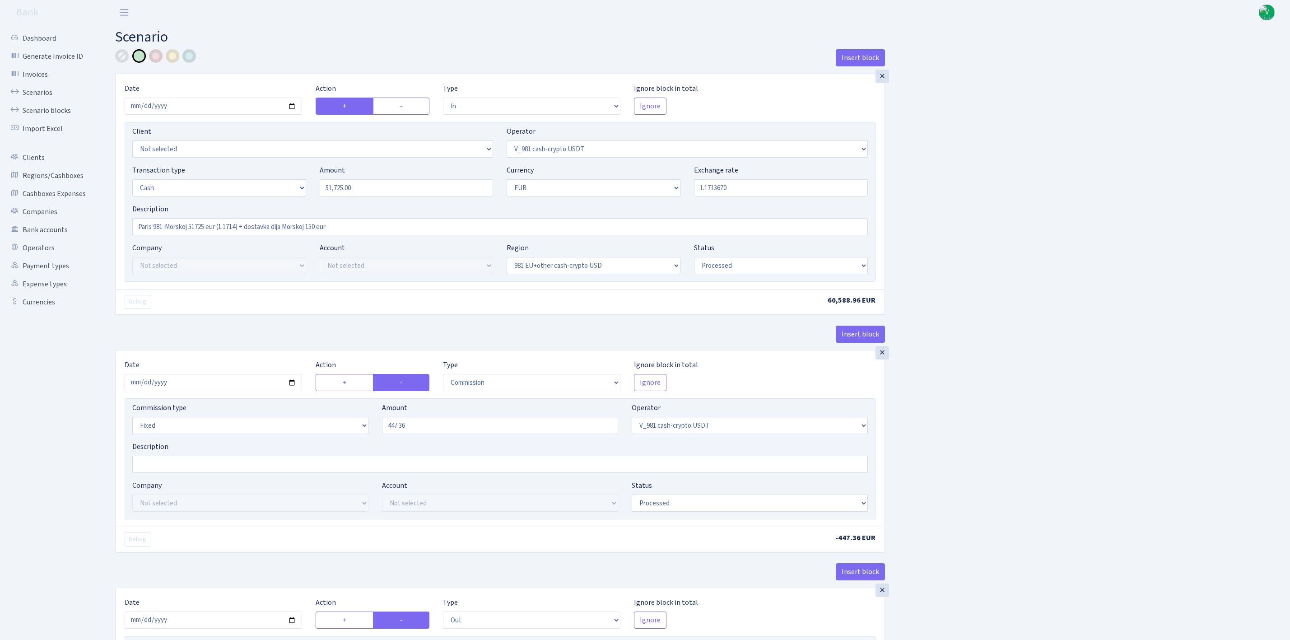
select select "out"
select select "324"
select select "1"
select select "23"
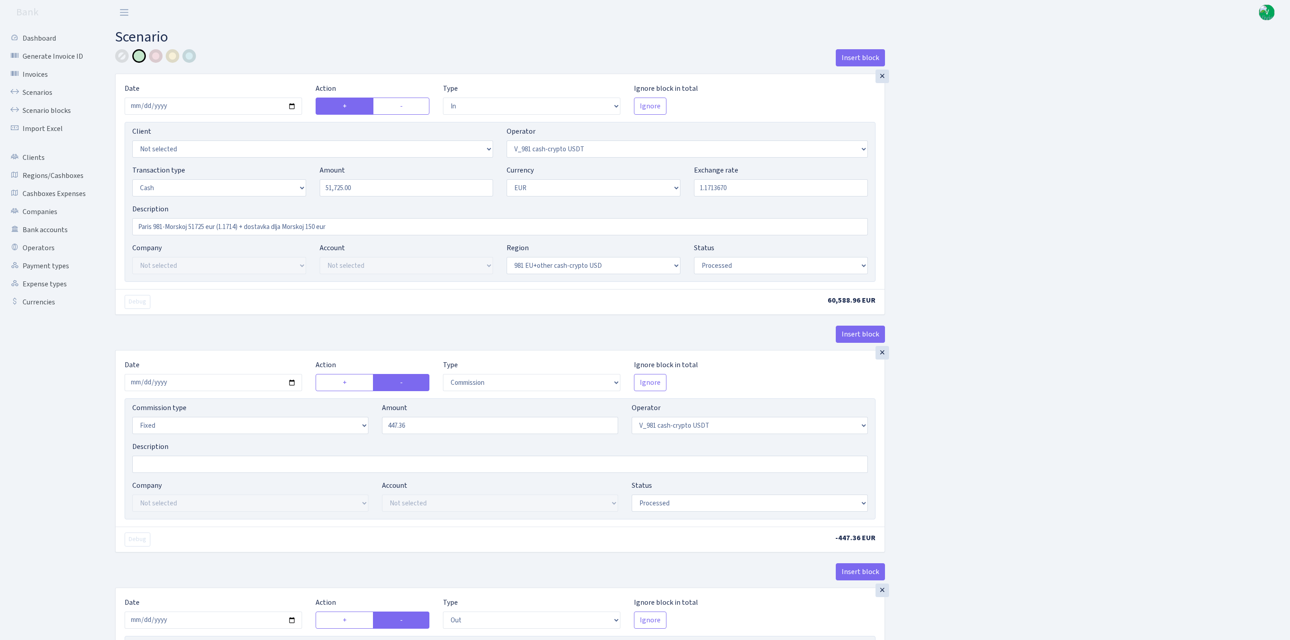
select select "processed"
select select "out"
select select "324"
select select "11"
select select "1"
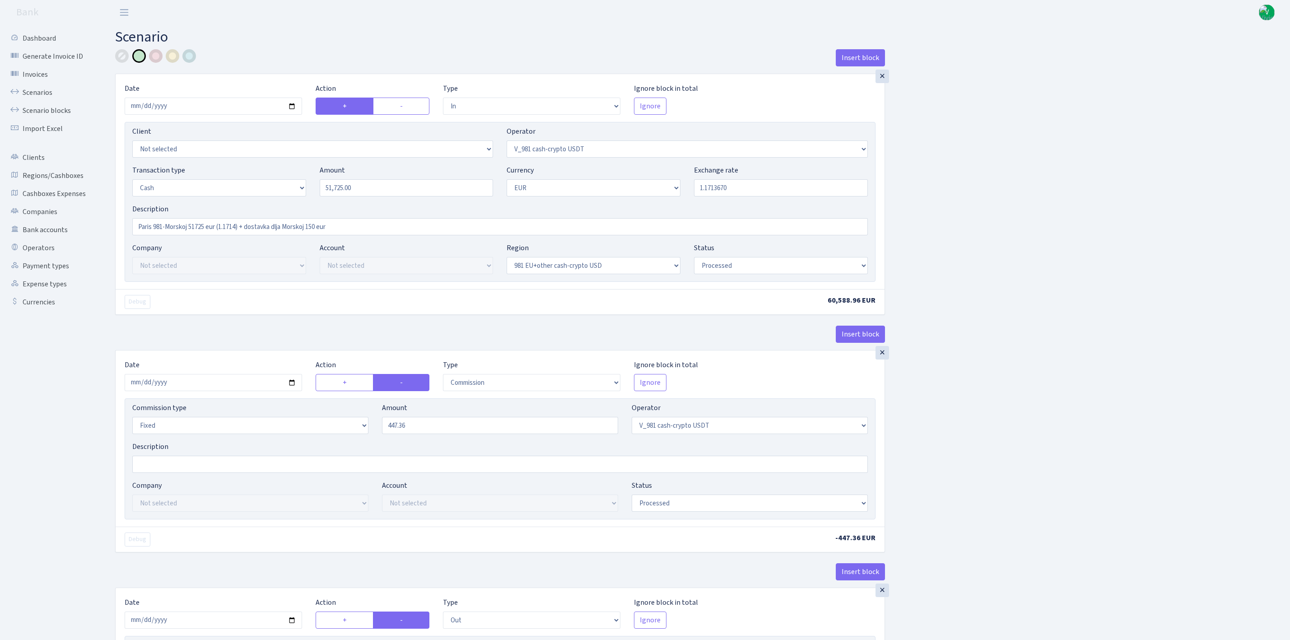
select select "processed"
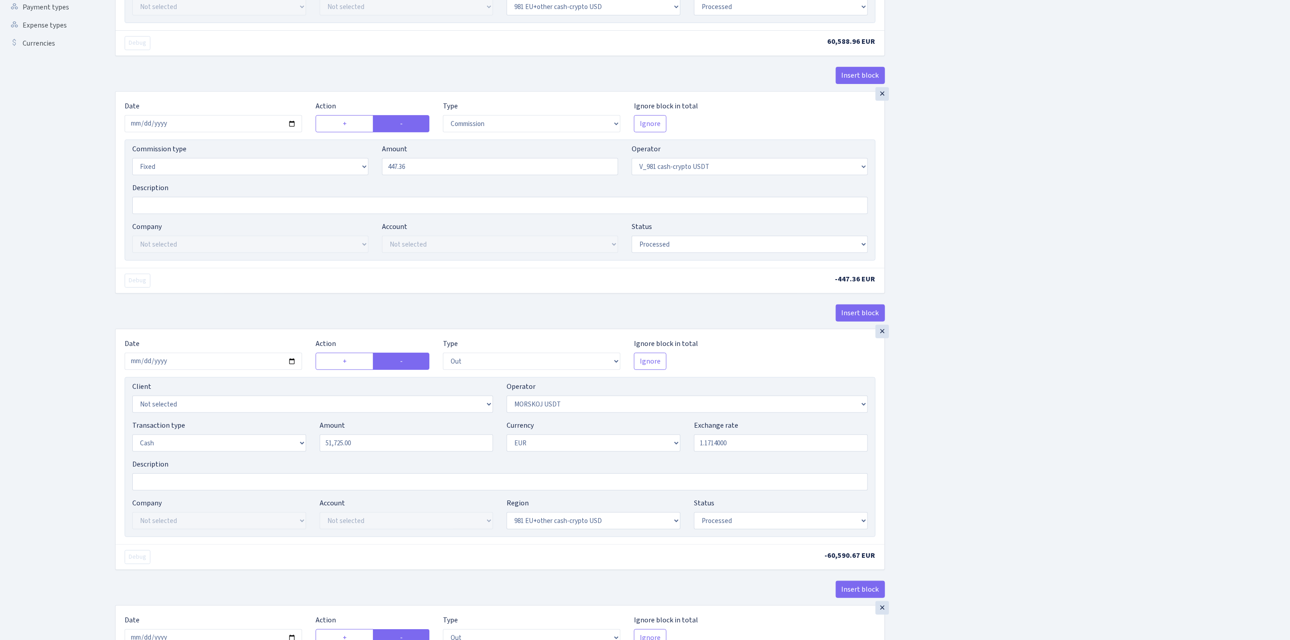
scroll to position [271, 0]
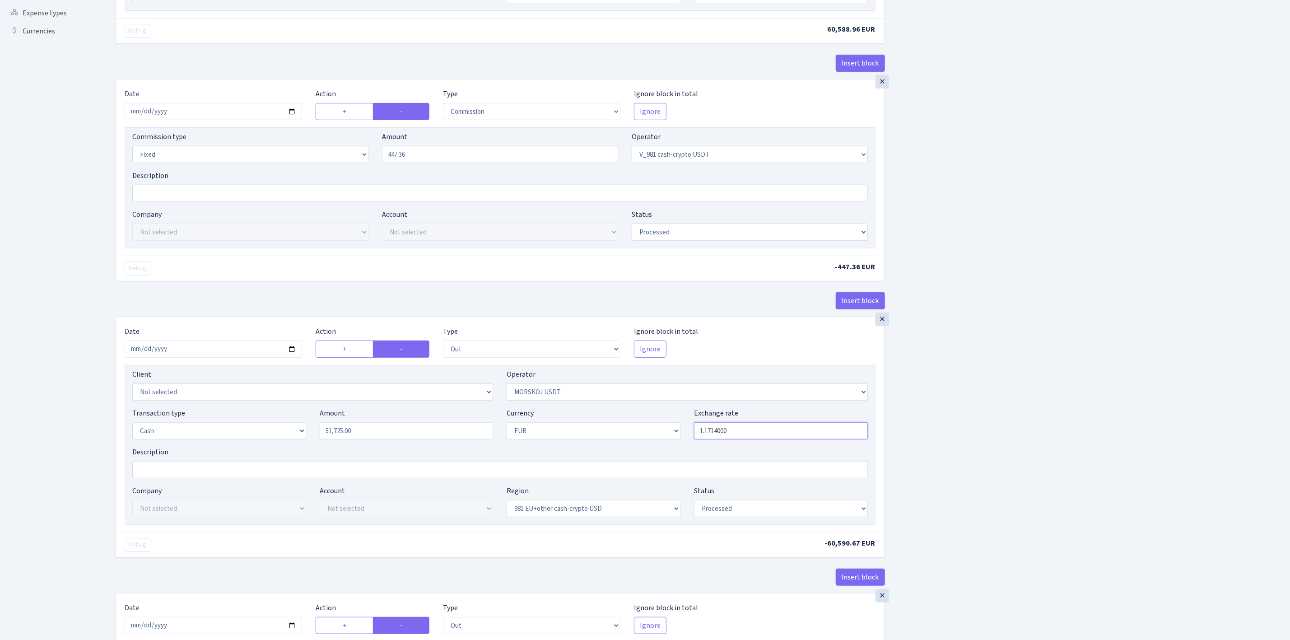
drag, startPoint x: 714, startPoint y: 435, endPoint x: 798, endPoint y: 431, distance: 84.1
click at [798, 431] on input "1.1714000" at bounding box center [781, 430] width 174 height 17
click at [988, 420] on div "Insert block × Date 2025-06-27 Action + - Type --- In Out Commission Field requ…" at bounding box center [695, 344] width 1175 height 1132
type input "1.1713800"
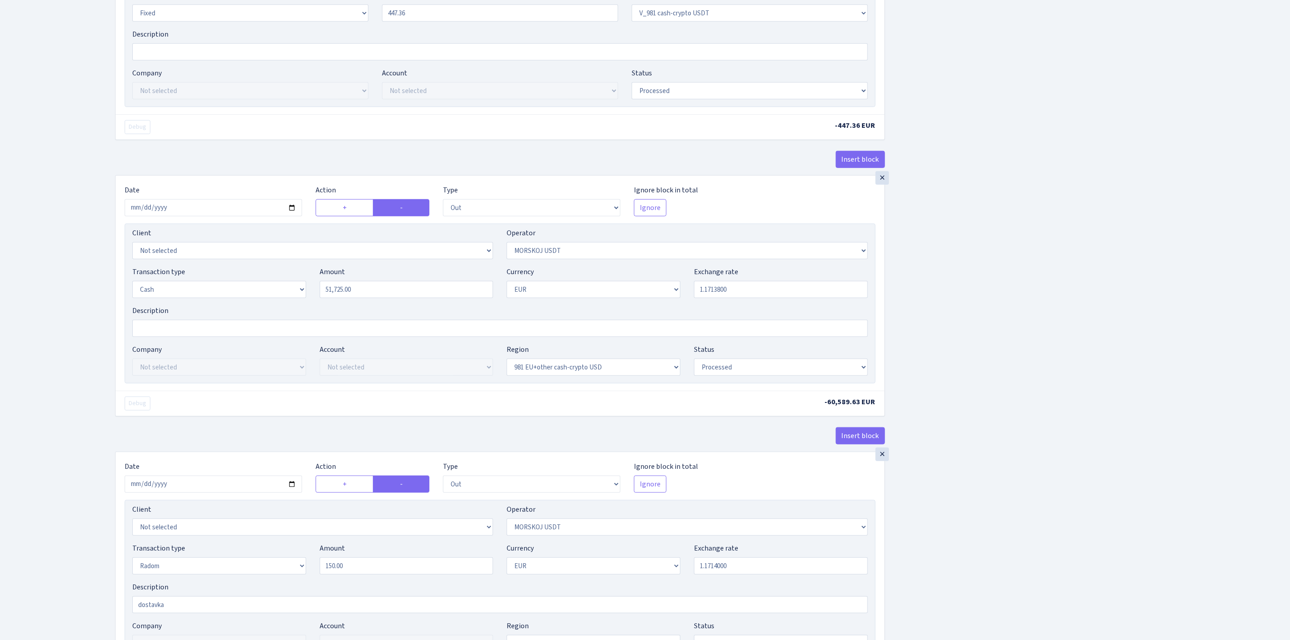
scroll to position [591, 0]
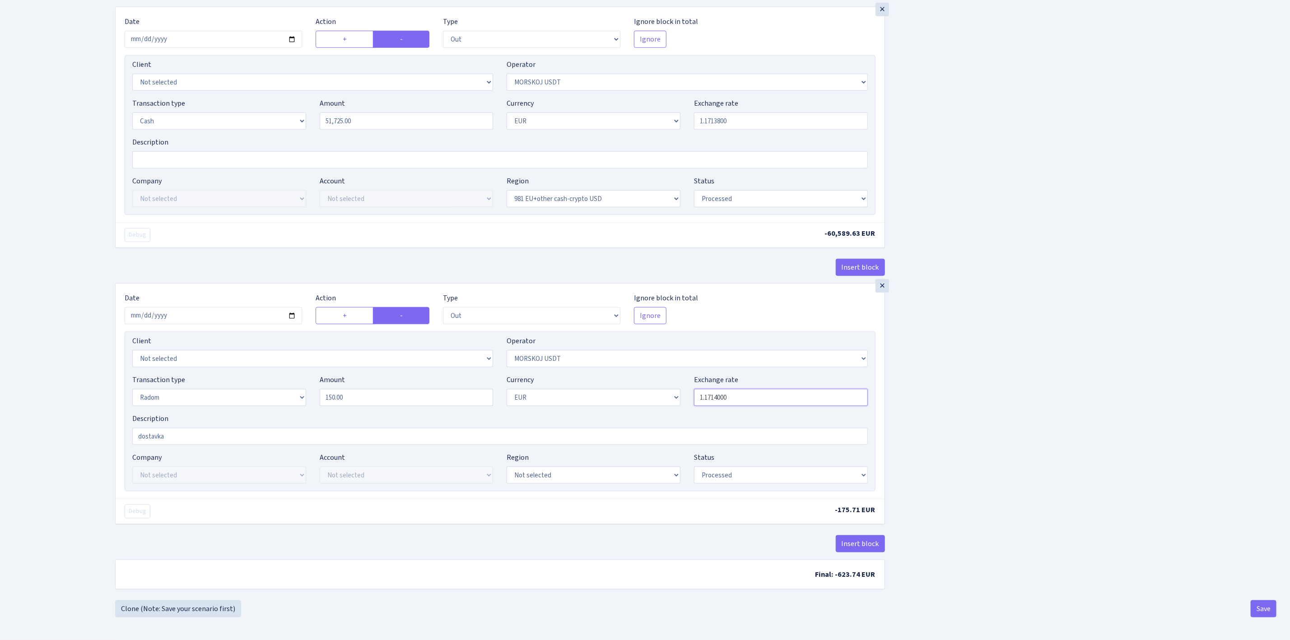
drag, startPoint x: 715, startPoint y: 393, endPoint x: 844, endPoint y: 414, distance: 130.3
click at [844, 414] on div "Client Not selected 1 KOC GEMICILIK VE TASIMACILIK 1/BALDERE-SILDEDZE SIGNE 1/S…" at bounding box center [500, 411] width 751 height 160
click at [1082, 376] on div "Insert block × Date 2025-06-27 Action + - Type --- In Out Commission Field requ…" at bounding box center [695, 35] width 1175 height 1132
type input "1.1713800"
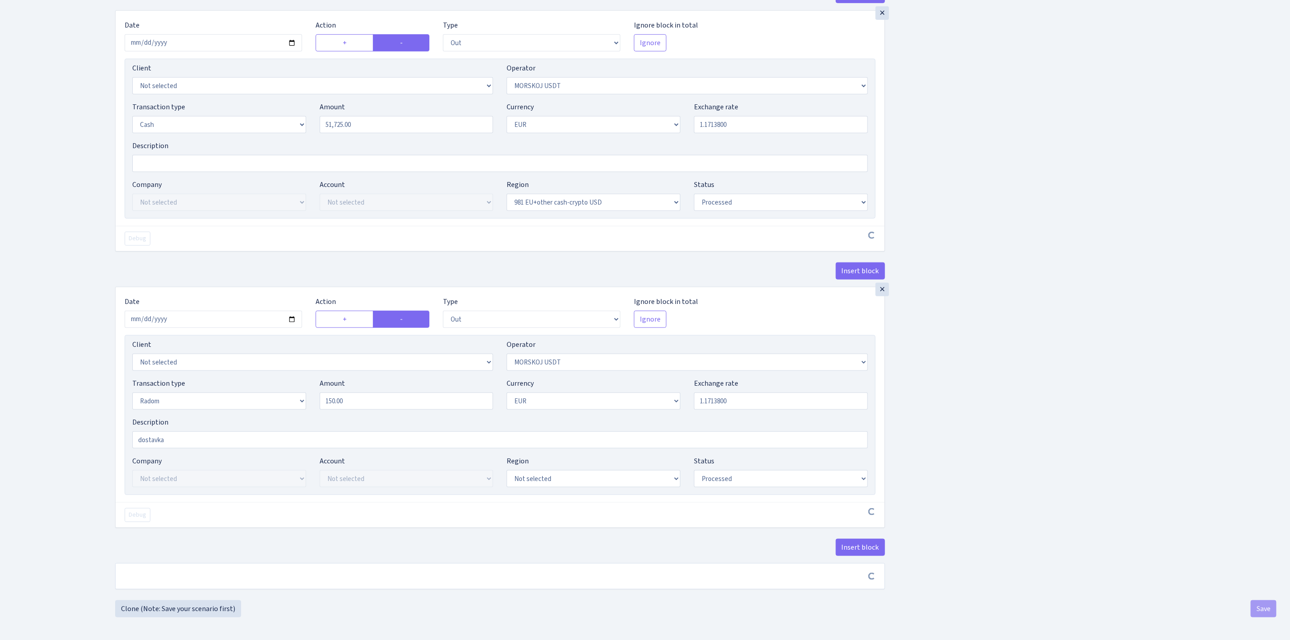
scroll to position [588, 0]
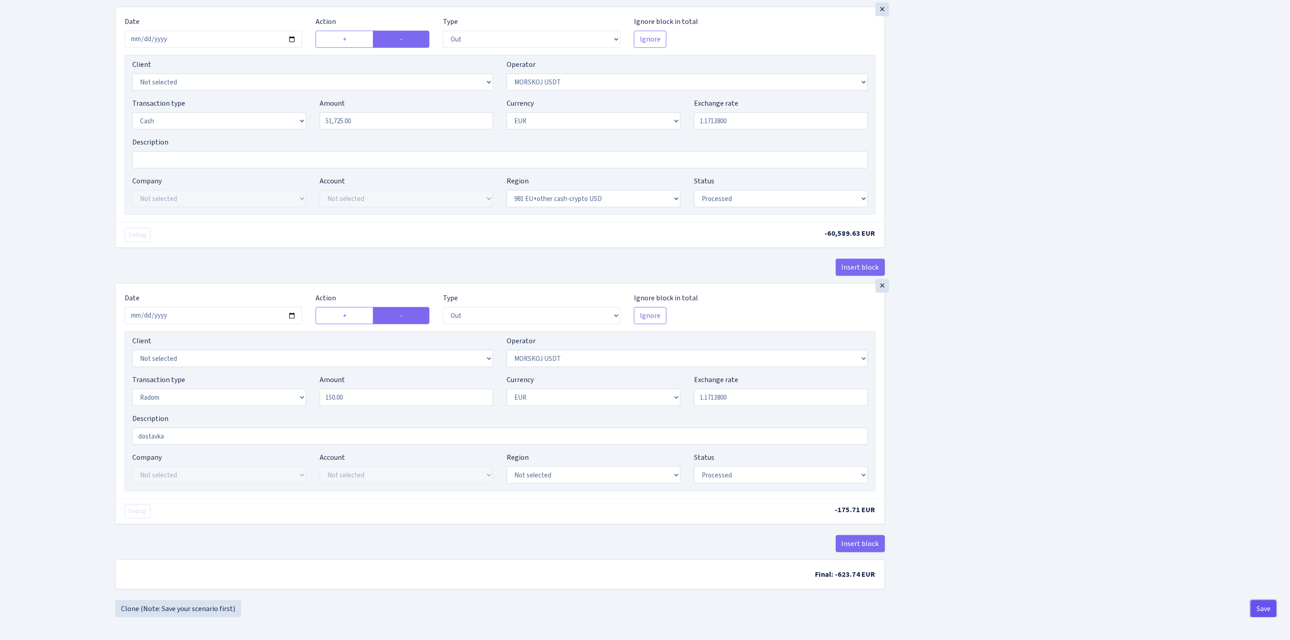
click at [1262, 607] on button "Save" at bounding box center [1264, 608] width 26 height 17
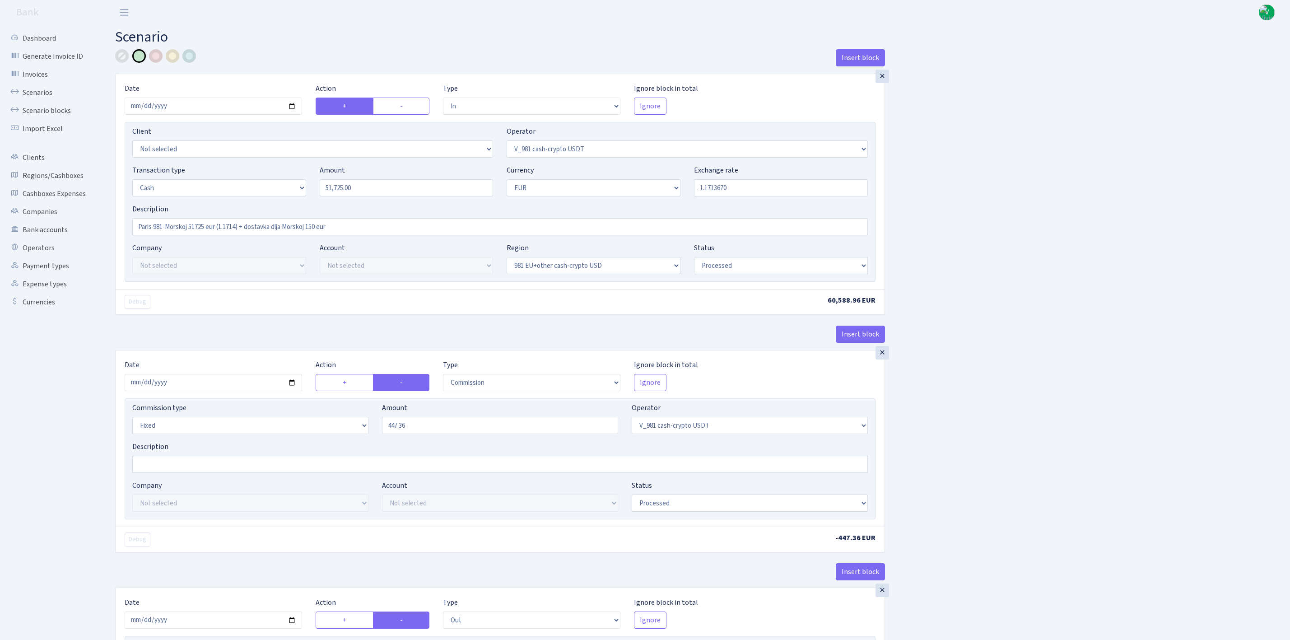
select select "in"
select select "435"
select select "1"
select select "23"
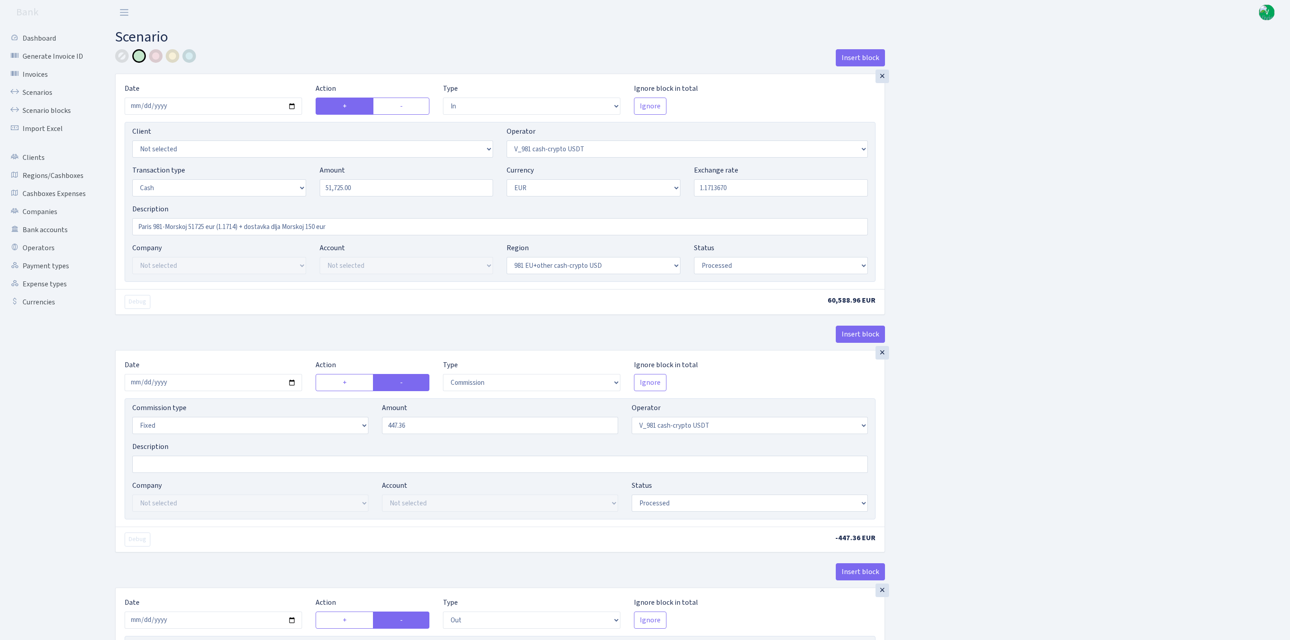
select select "processed"
select select "commission"
select select "fixed"
select select "435"
select select "processed"
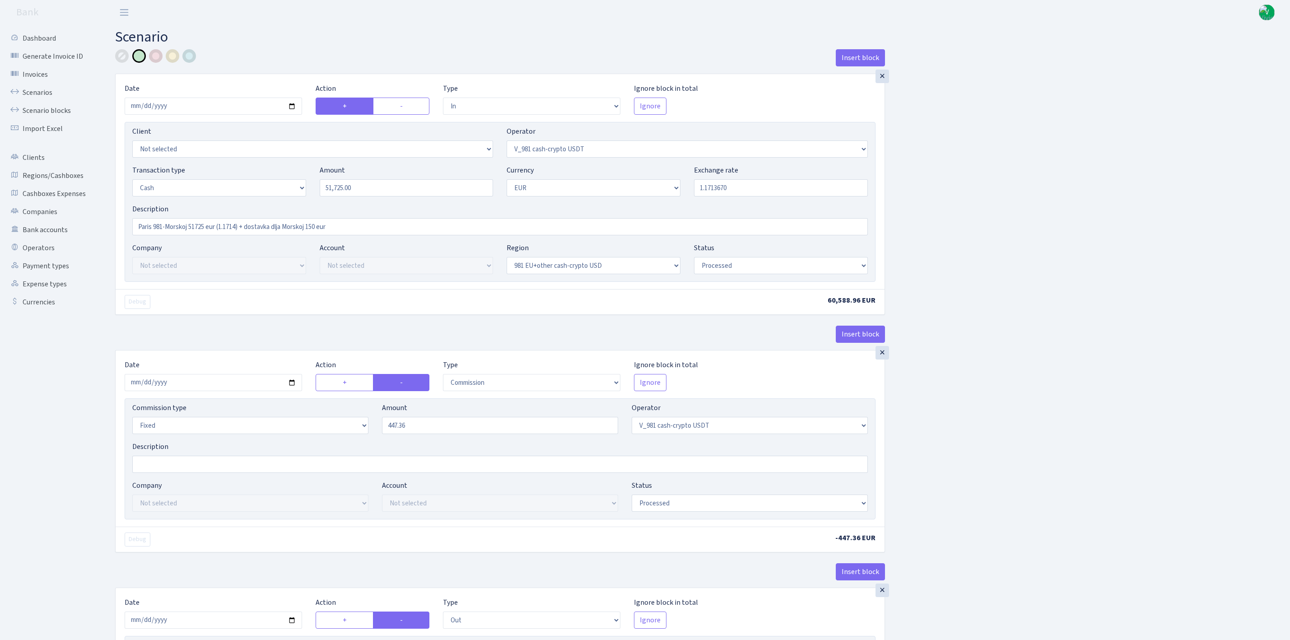
select select "out"
select select "324"
select select "1"
select select "23"
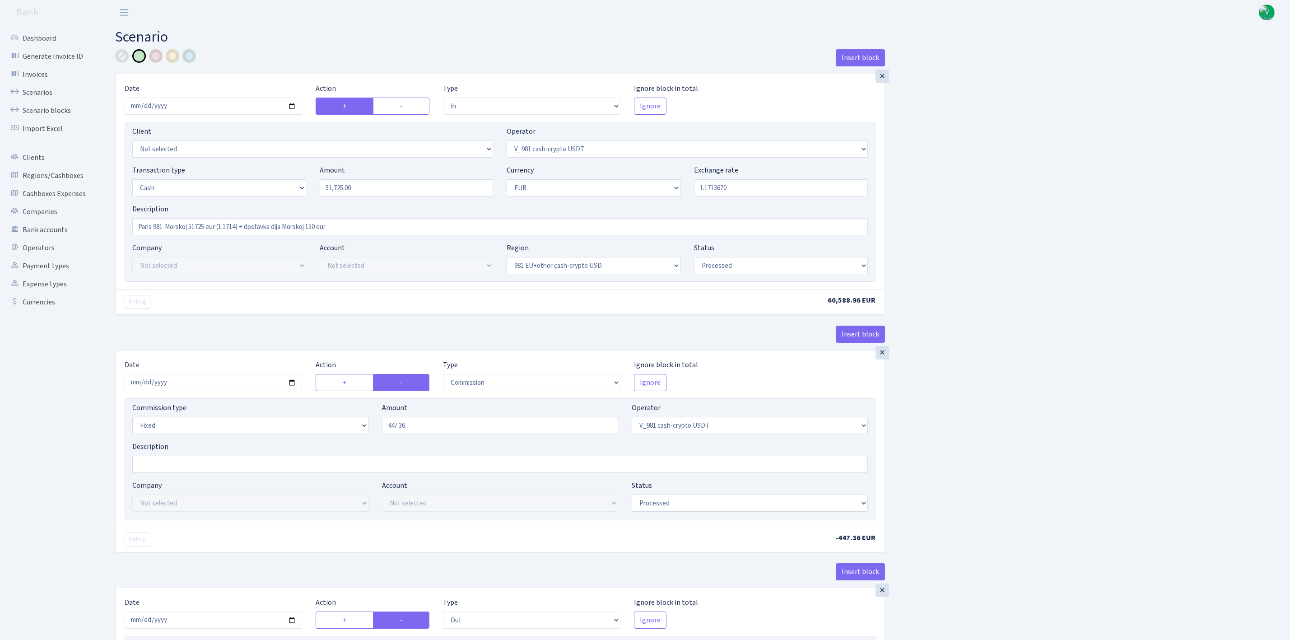
select select "processed"
select select "out"
select select "324"
select select "11"
select select "1"
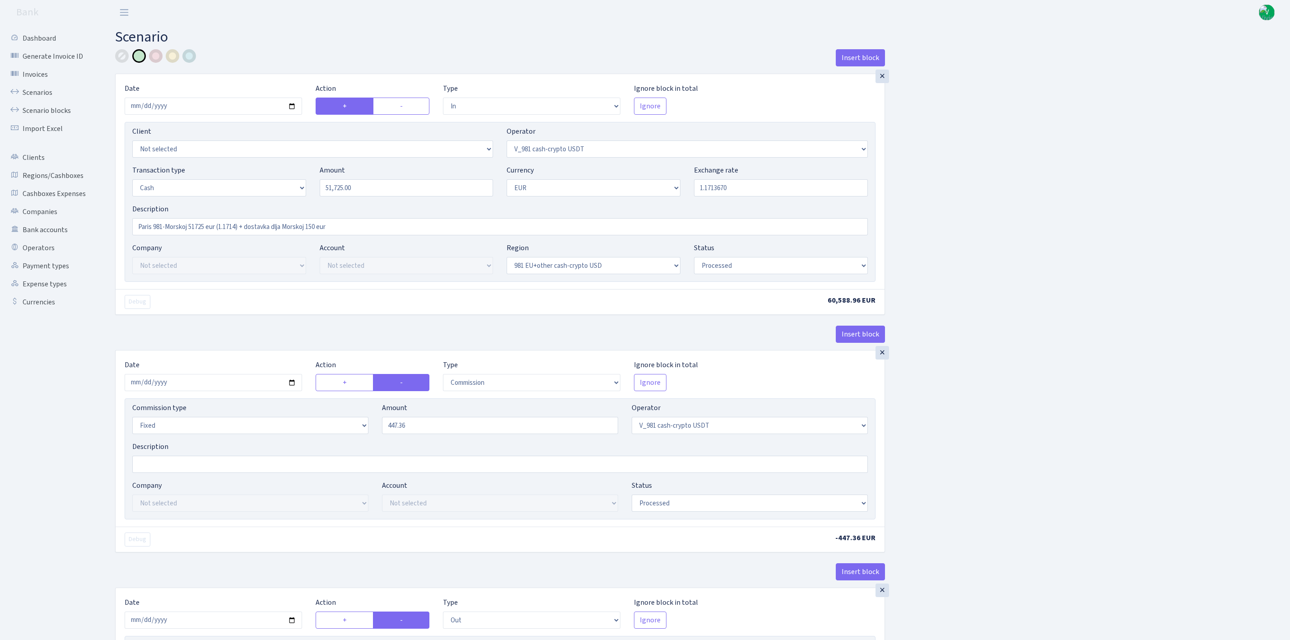
select select "processed"
click at [37, 93] on link "Scenarios" at bounding box center [50, 93] width 90 height 18
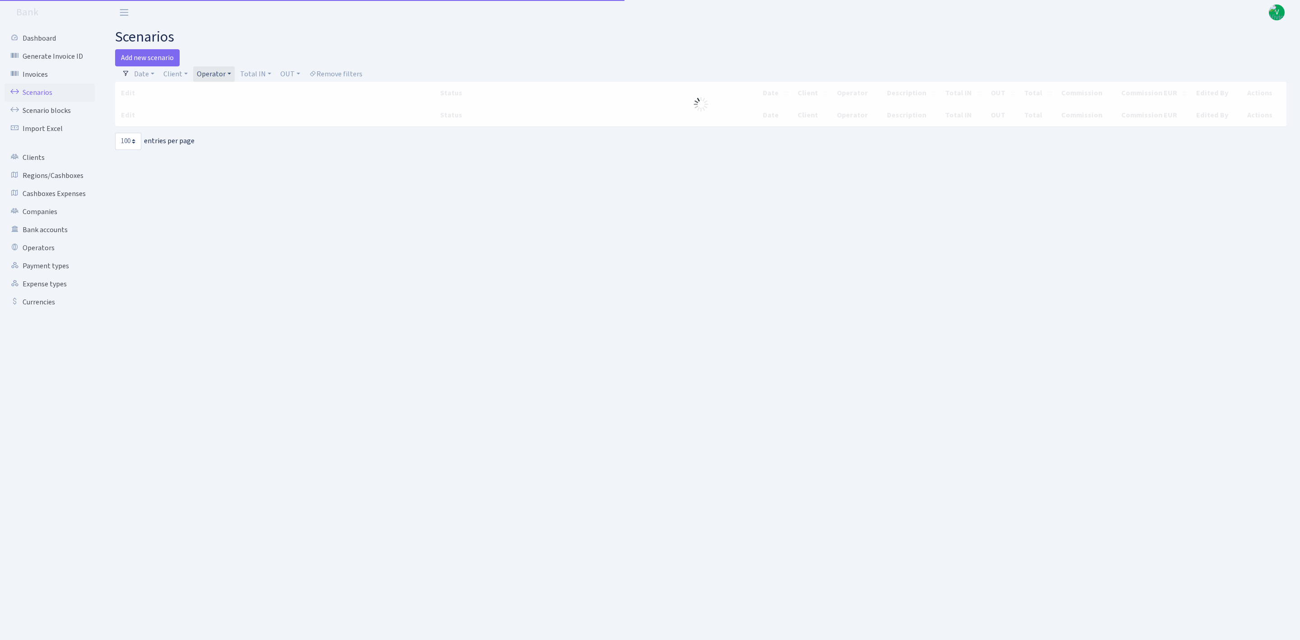
select select "100"
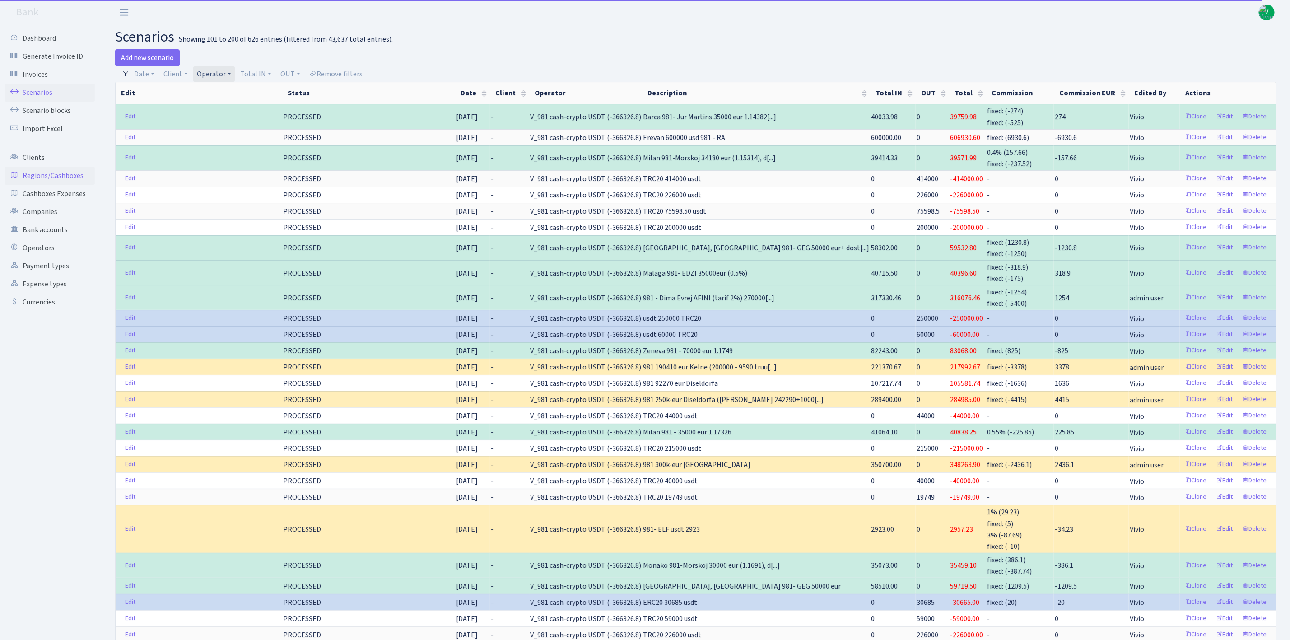
click at [62, 174] on link "Regions/Cashboxes" at bounding box center [50, 176] width 90 height 18
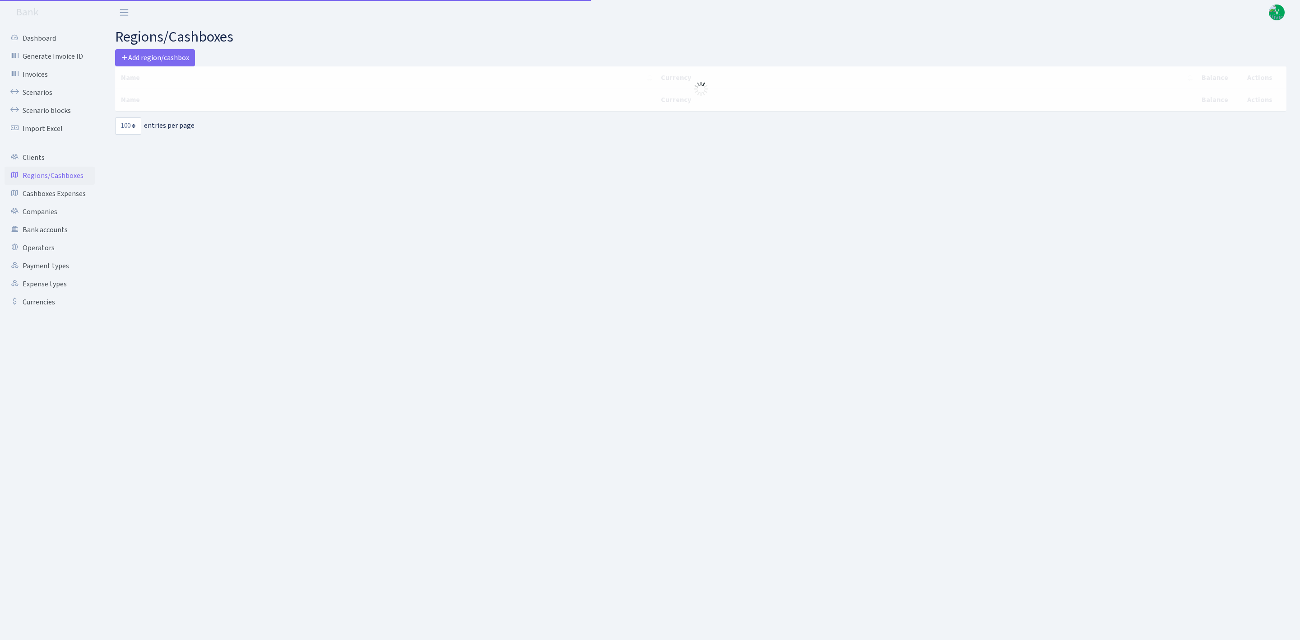
select select "100"
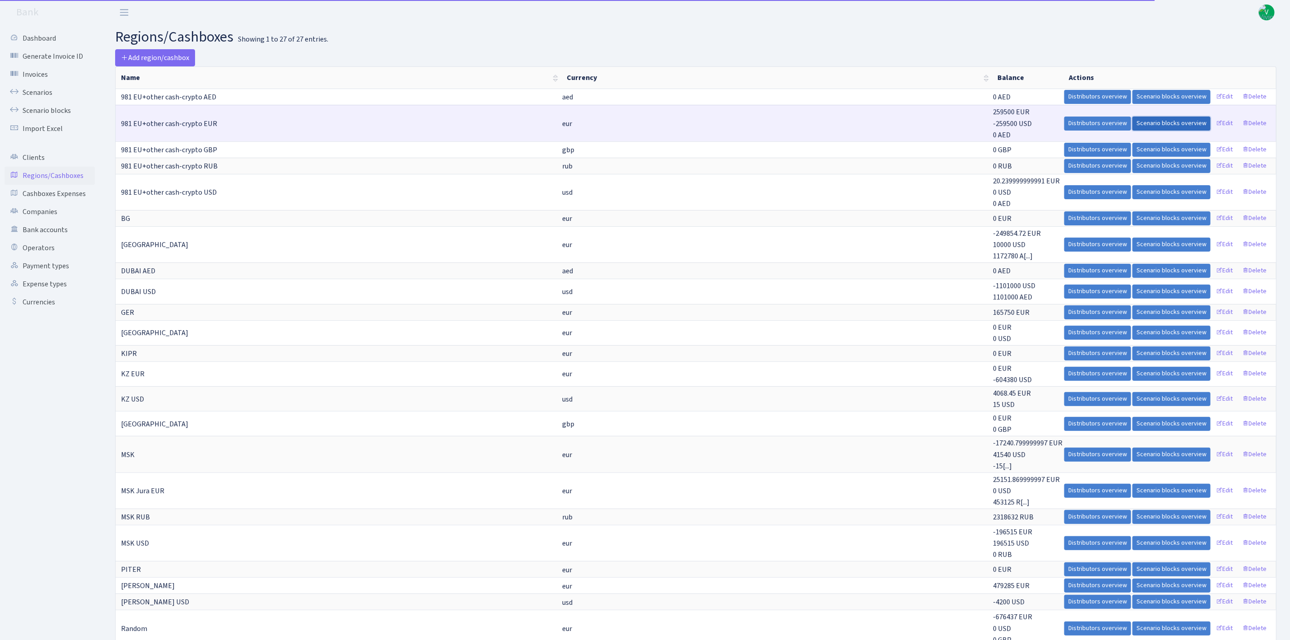
click at [1169, 122] on link "Scenario blocks overview" at bounding box center [1171, 123] width 78 height 14
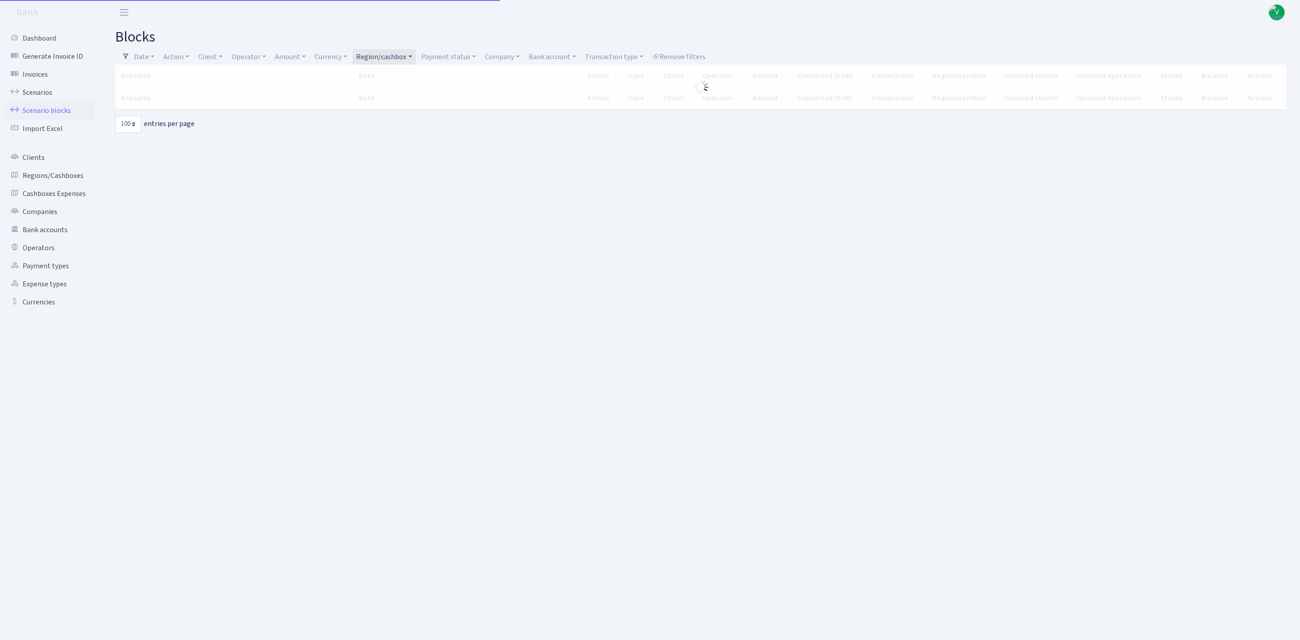
select select "100"
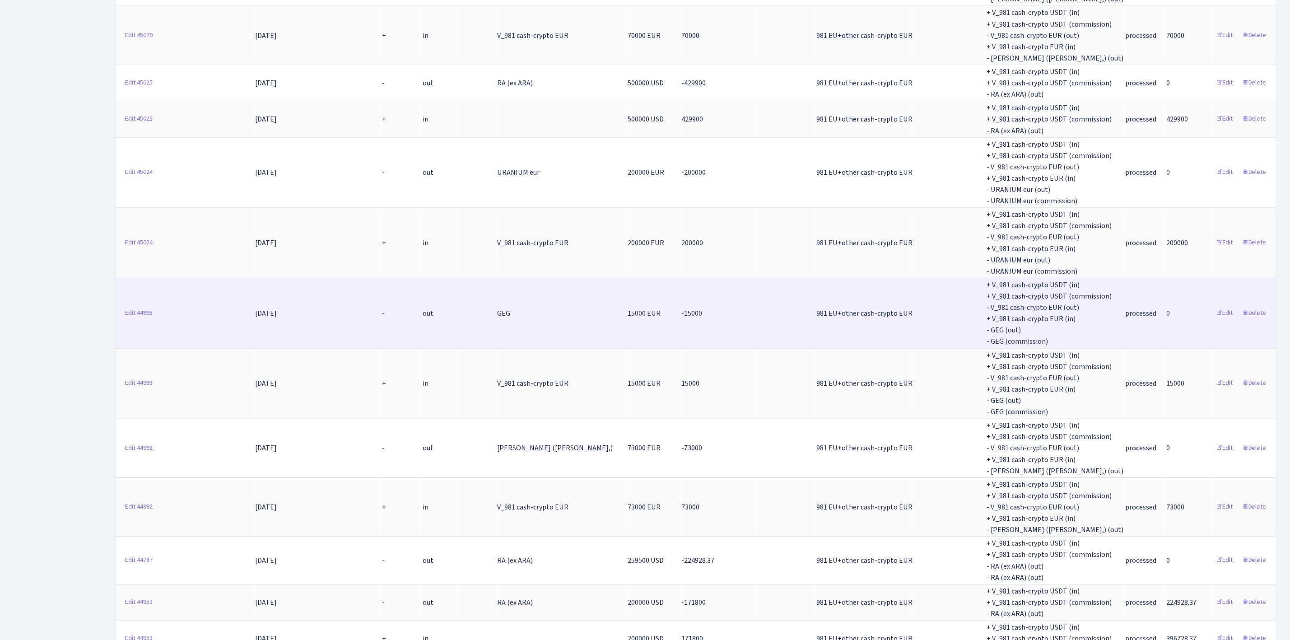
scroll to position [2303, 0]
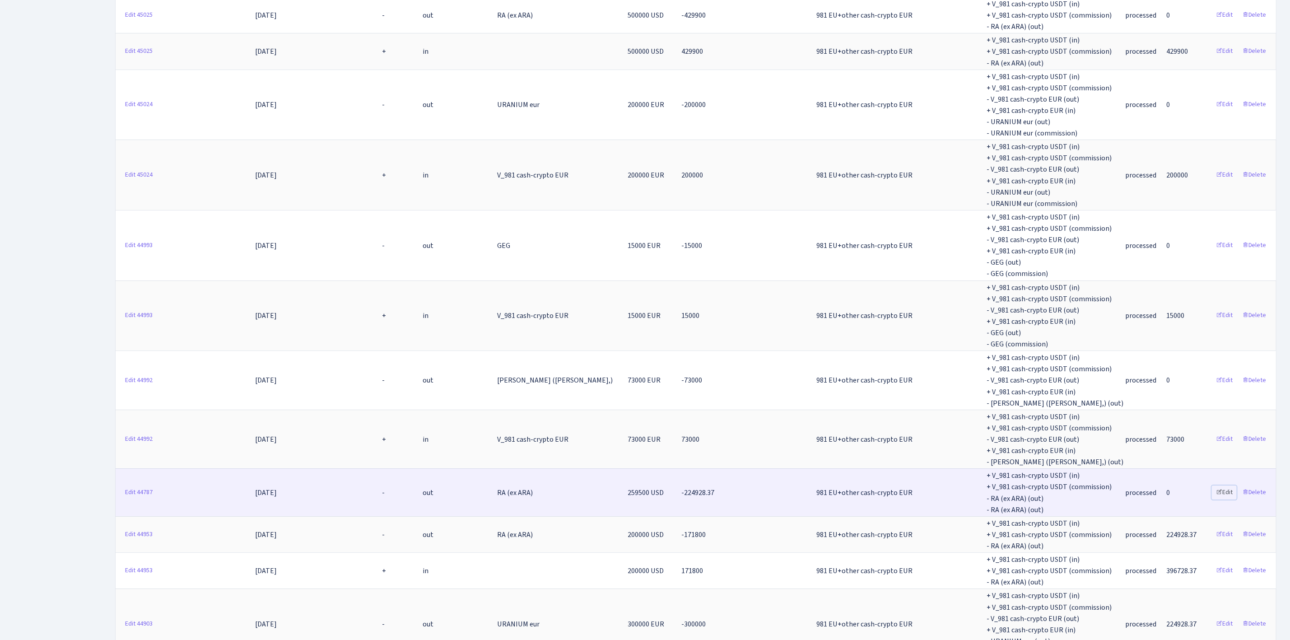
click at [1225, 485] on link "Edit" at bounding box center [1224, 492] width 25 height 14
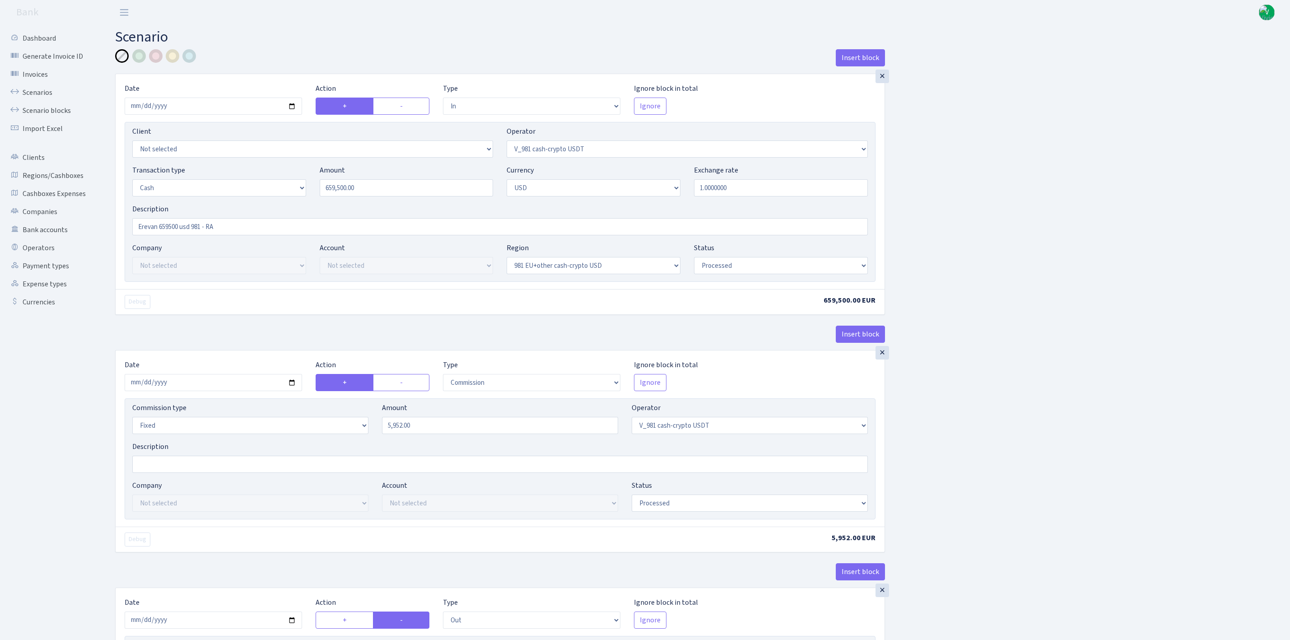
select select "in"
select select "435"
select select "1"
select select "2"
select select "23"
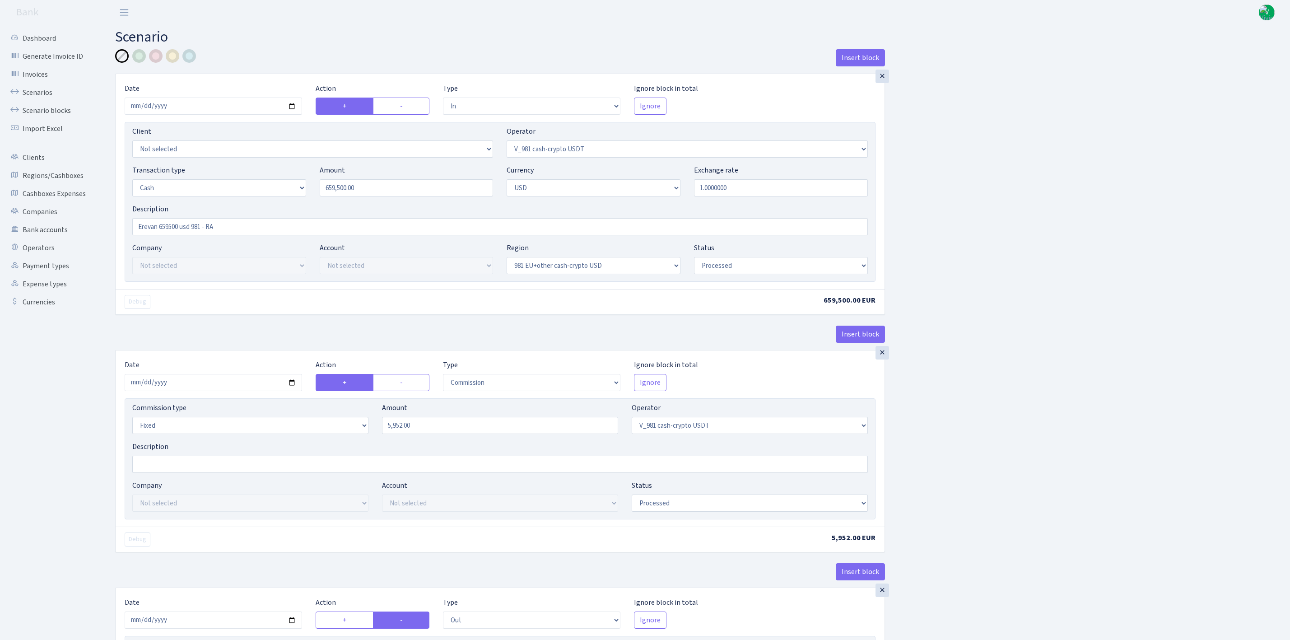
select select "processed"
select select "commission"
select select "fixed"
select select "435"
select select "processed"
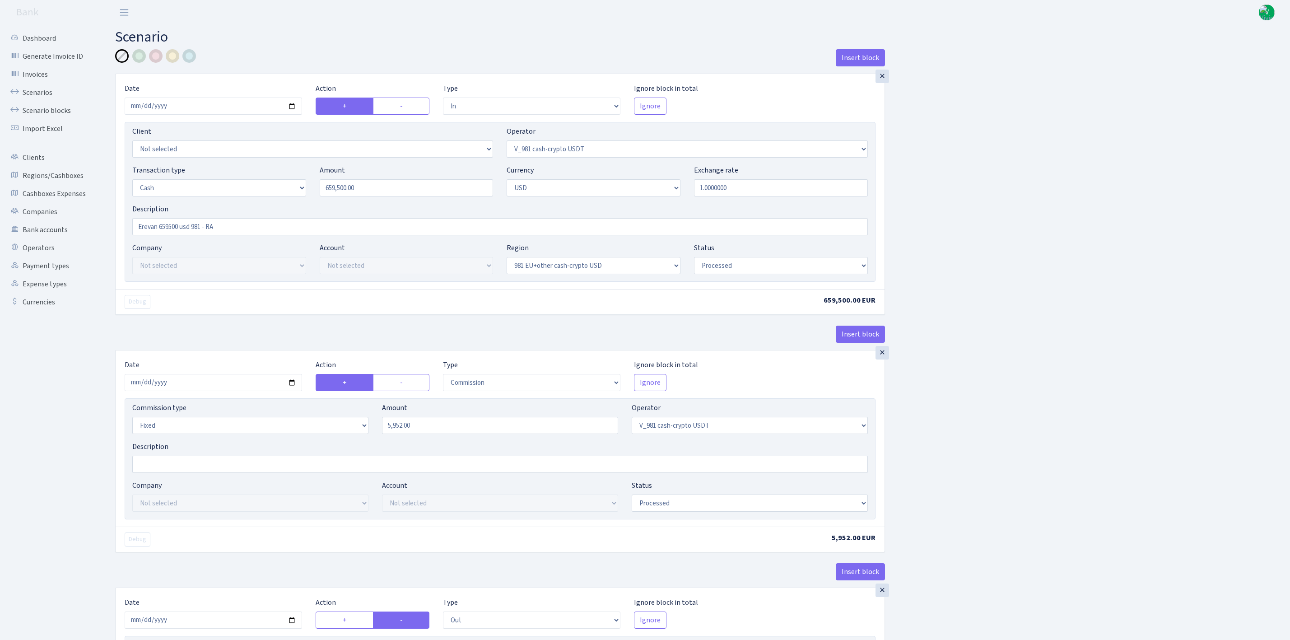
select select "out"
select select "15"
select select "2"
select select "23"
select select "processed"
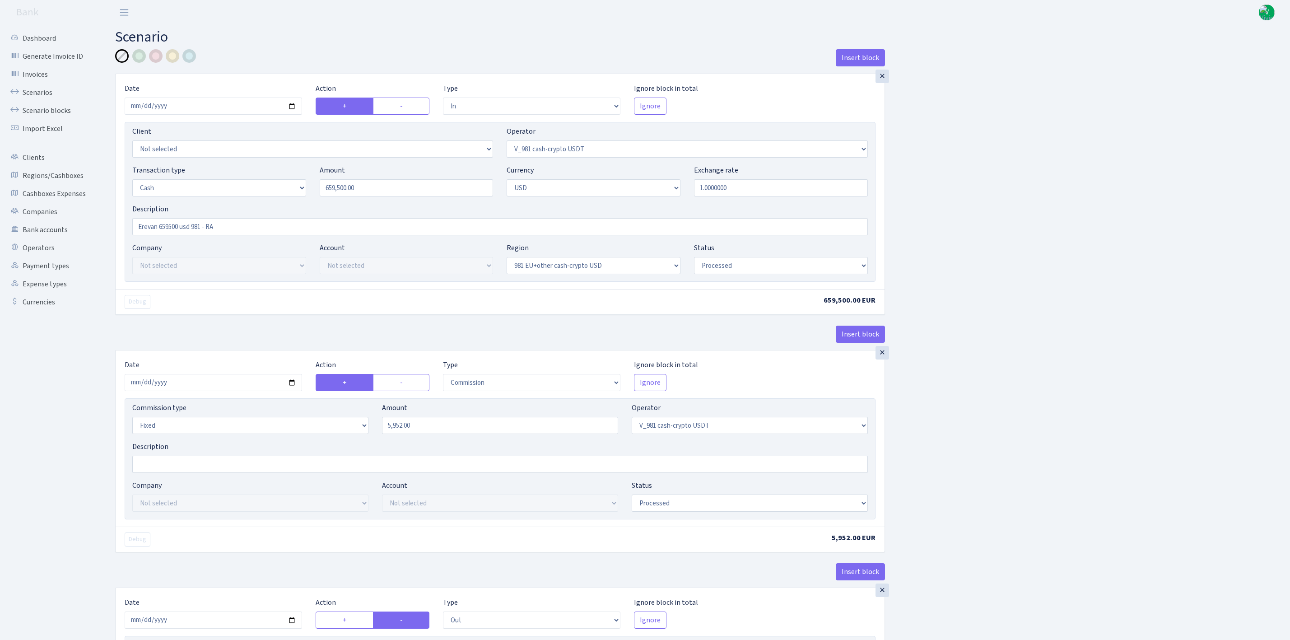
select select "in"
select select "15"
select select "2"
select select "22"
select select "processed"
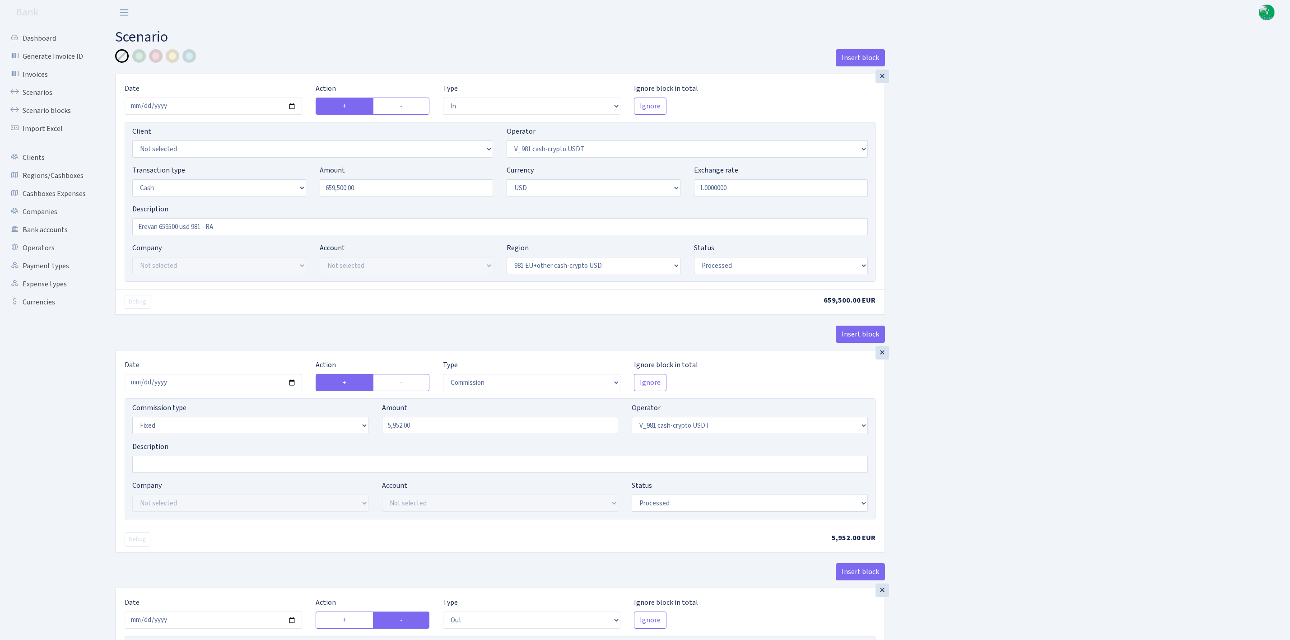
select select "out"
select select "45"
select select "1"
select select "2"
select select "22"
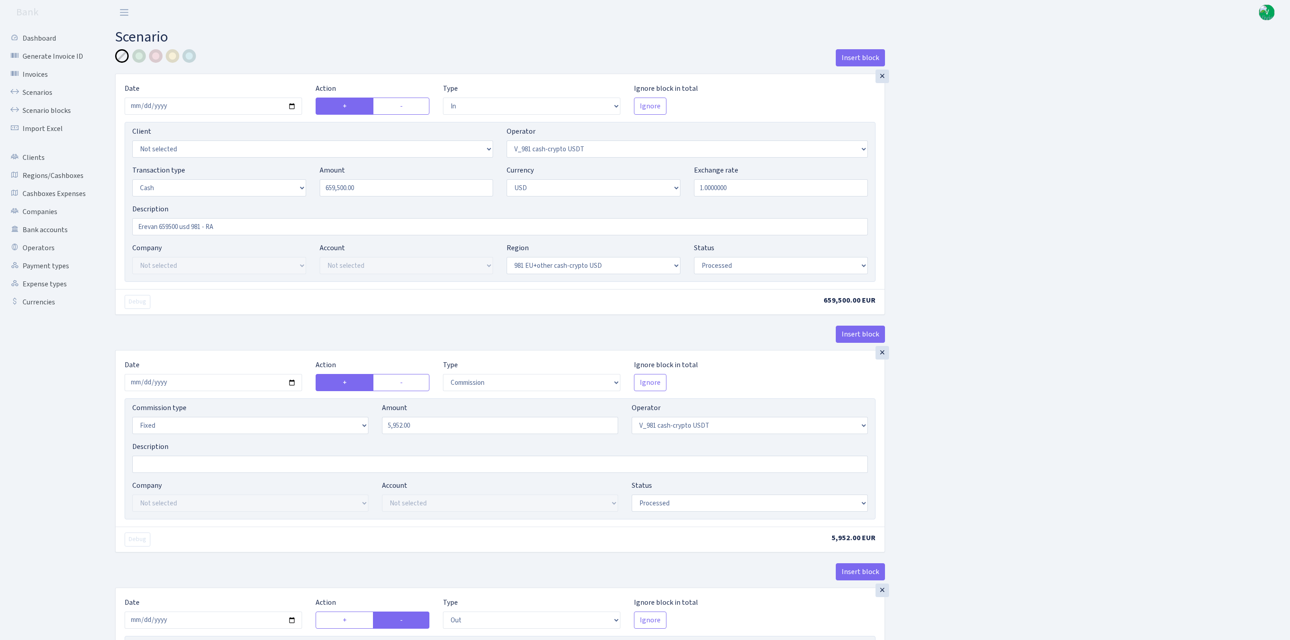
select select "processed"
select select "in"
select select "15"
select select "1"
select select "22"
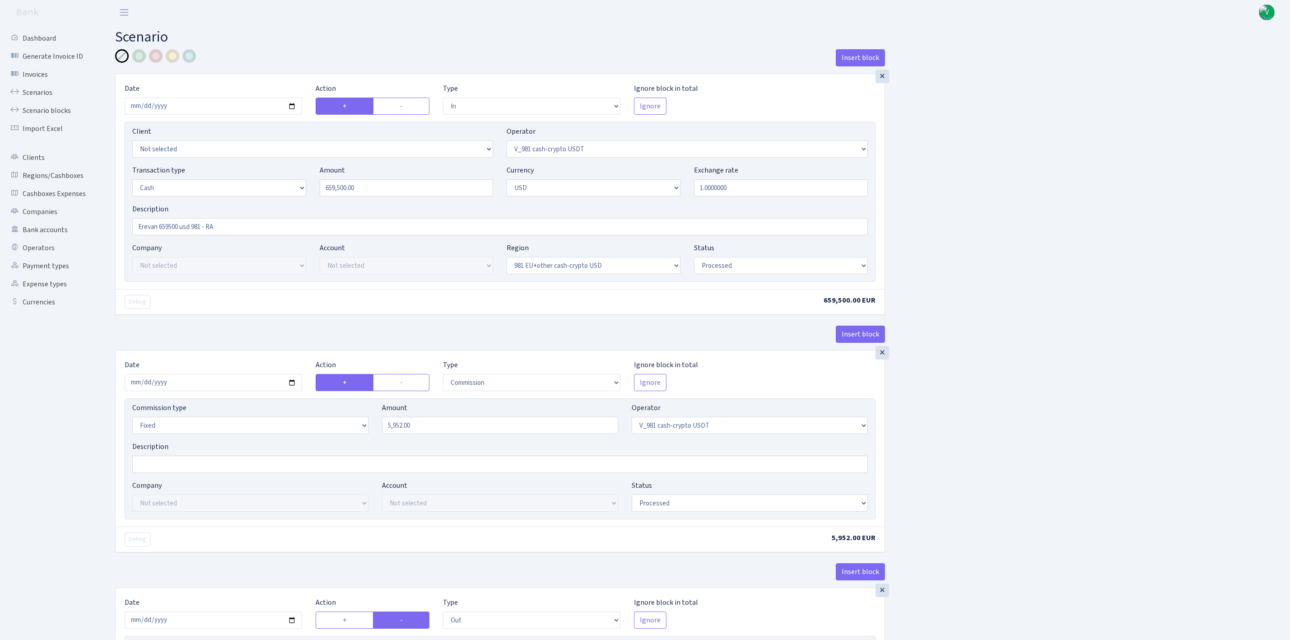
select select "processed"
select select "out"
select select "45"
select select "2"
select select "22"
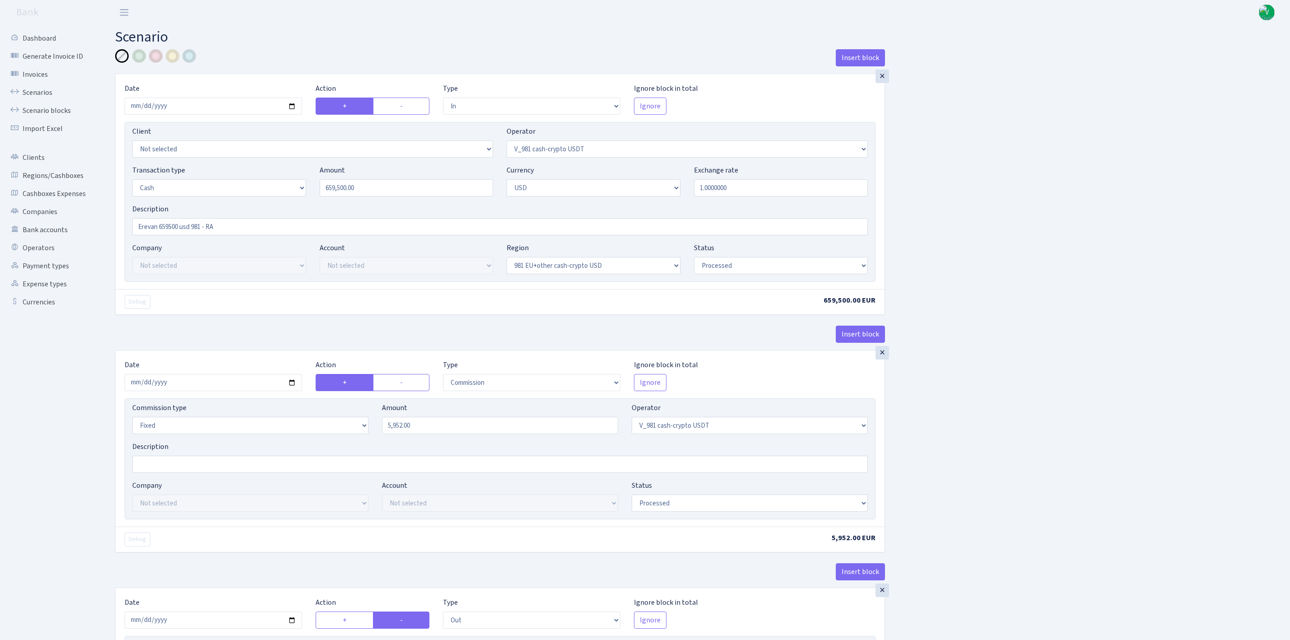
select select "processed"
click at [556, 268] on select "Not selected 981 EU+other cash-crypto AED 981 EU+other cash-crypto EUR 981 EU+o…" at bounding box center [594, 265] width 174 height 17
select select
click at [507, 258] on select "Not selected 981 EU+other cash-crypto AED 981 EU+other cash-crypto EUR 981 EU+o…" at bounding box center [594, 265] width 174 height 17
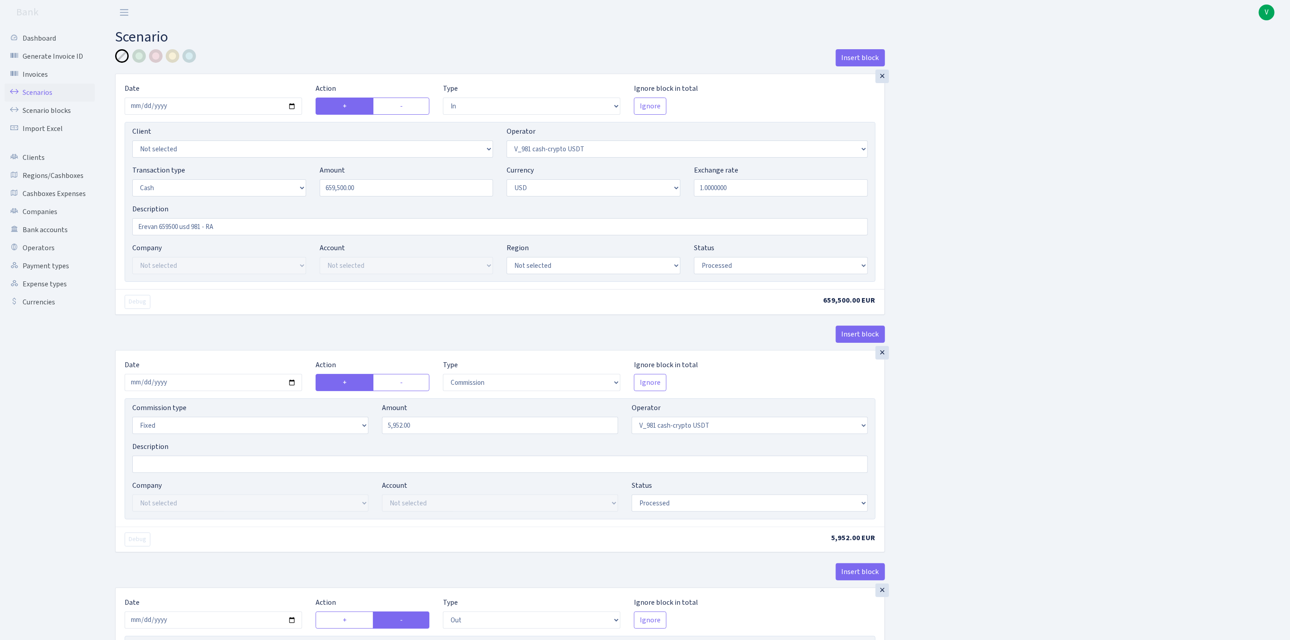
click at [32, 92] on link "Scenarios" at bounding box center [50, 93] width 90 height 18
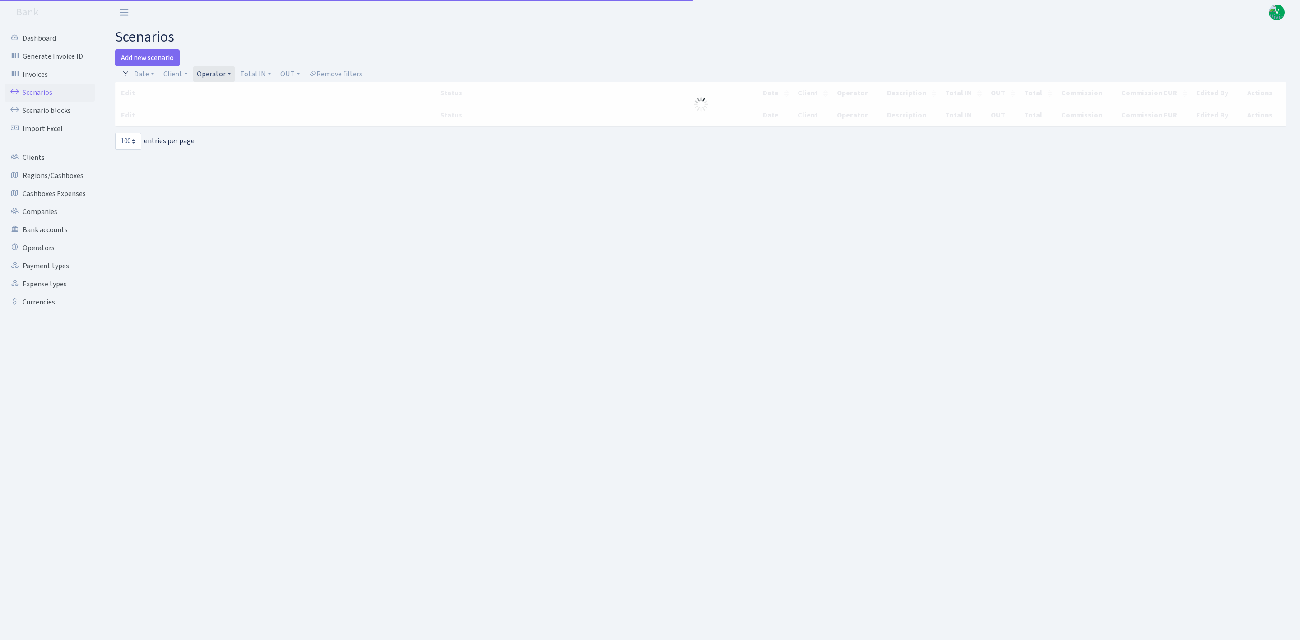
select select "100"
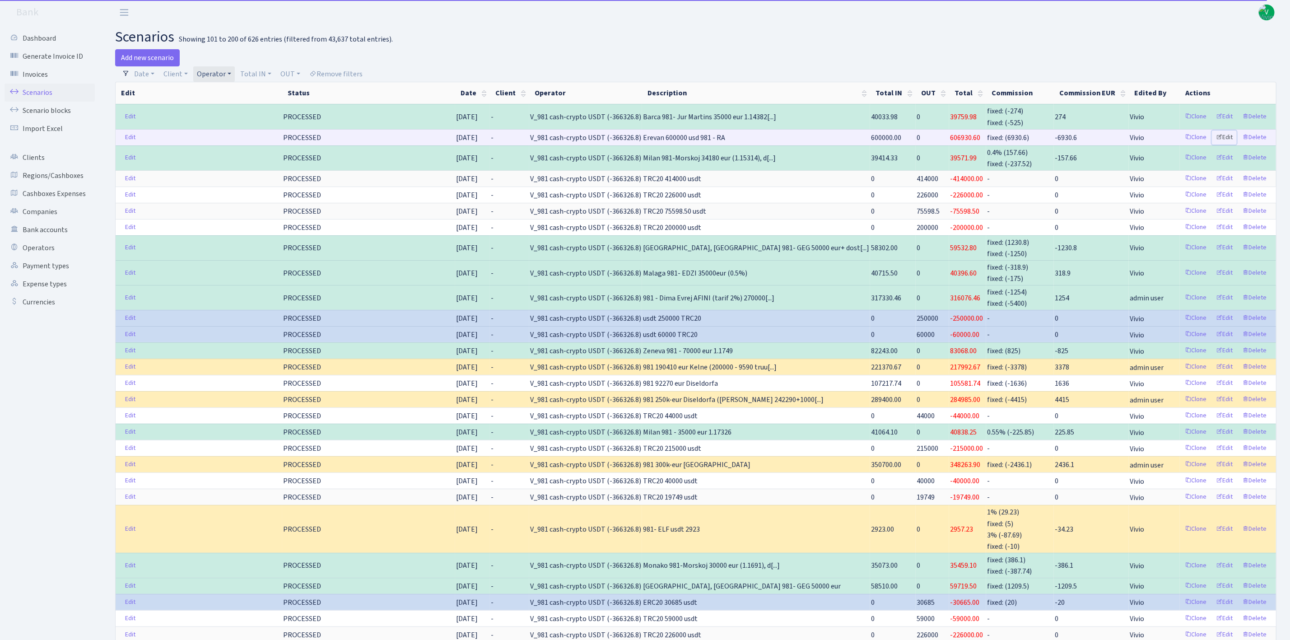
click at [1226, 136] on link "Edit" at bounding box center [1224, 137] width 25 height 14
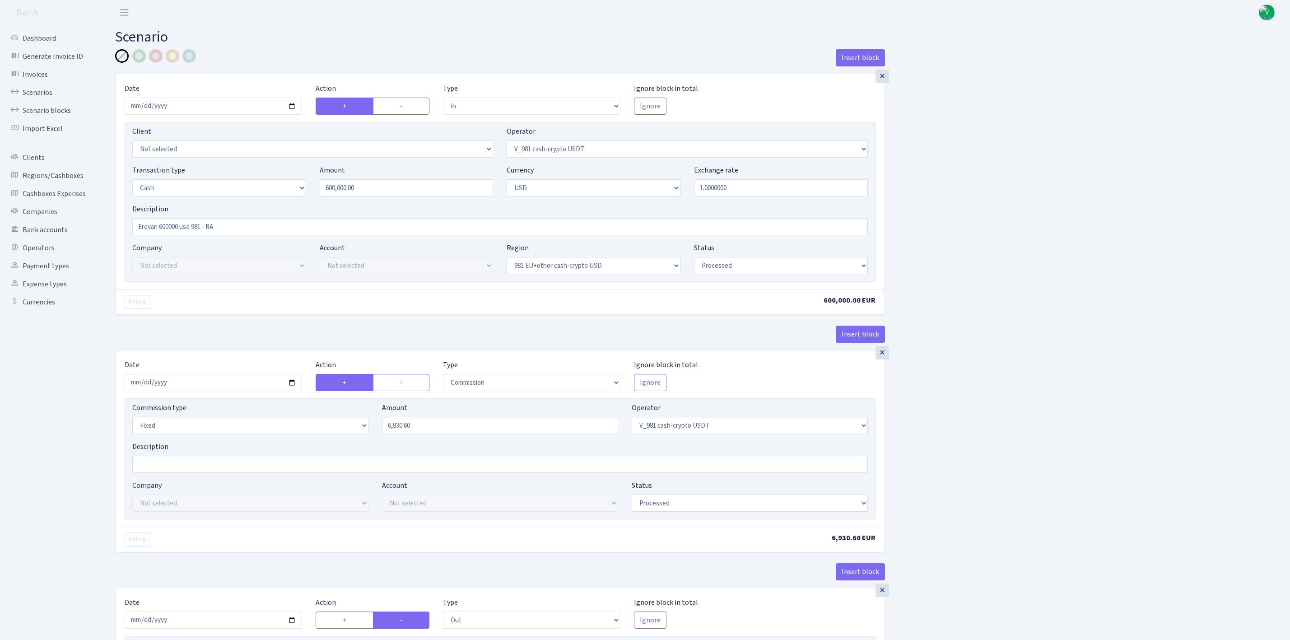
select select "in"
select select "435"
select select "1"
select select "2"
select select "23"
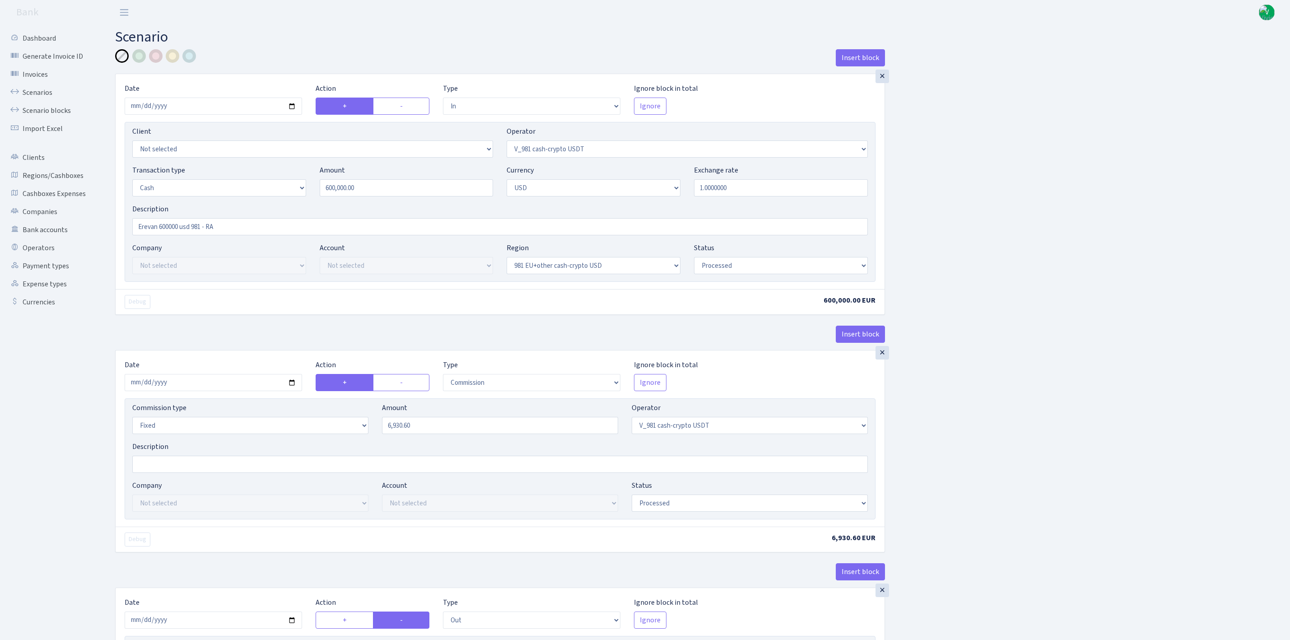
select select "processed"
select select "commission"
select select "fixed"
select select "435"
select select "processed"
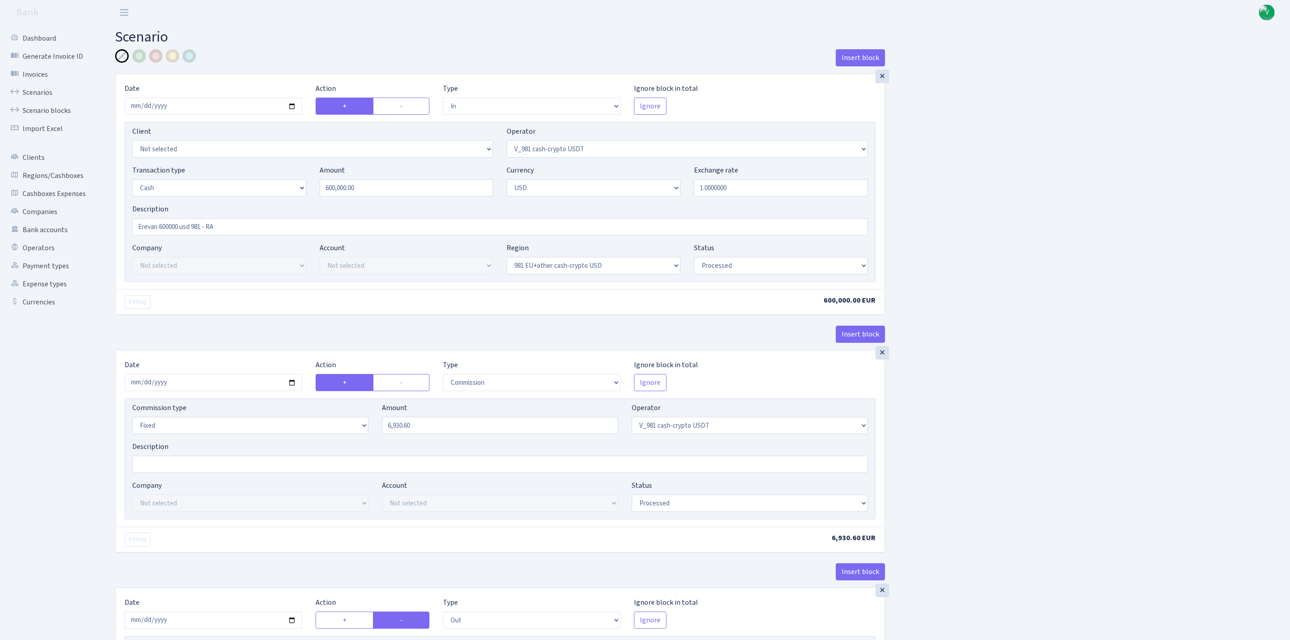
select select "out"
select select "15"
select select "2"
select select "23"
select select "processed"
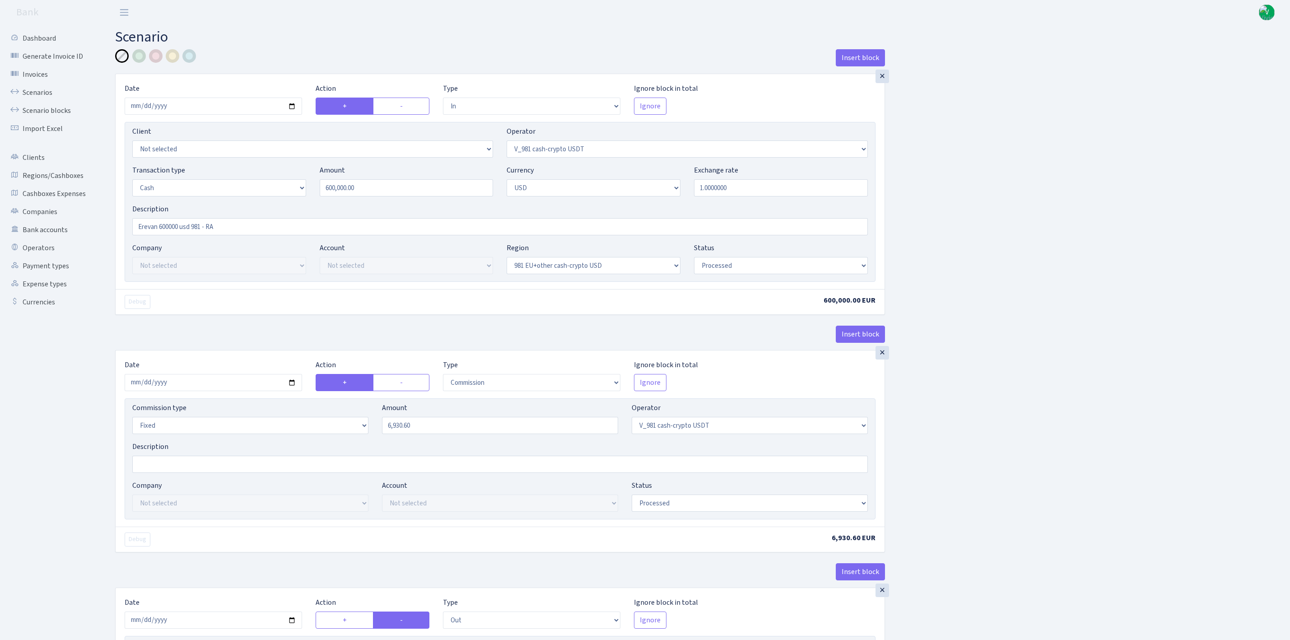
select select "in"
select select "15"
select select "2"
select select "22"
select select "processed"
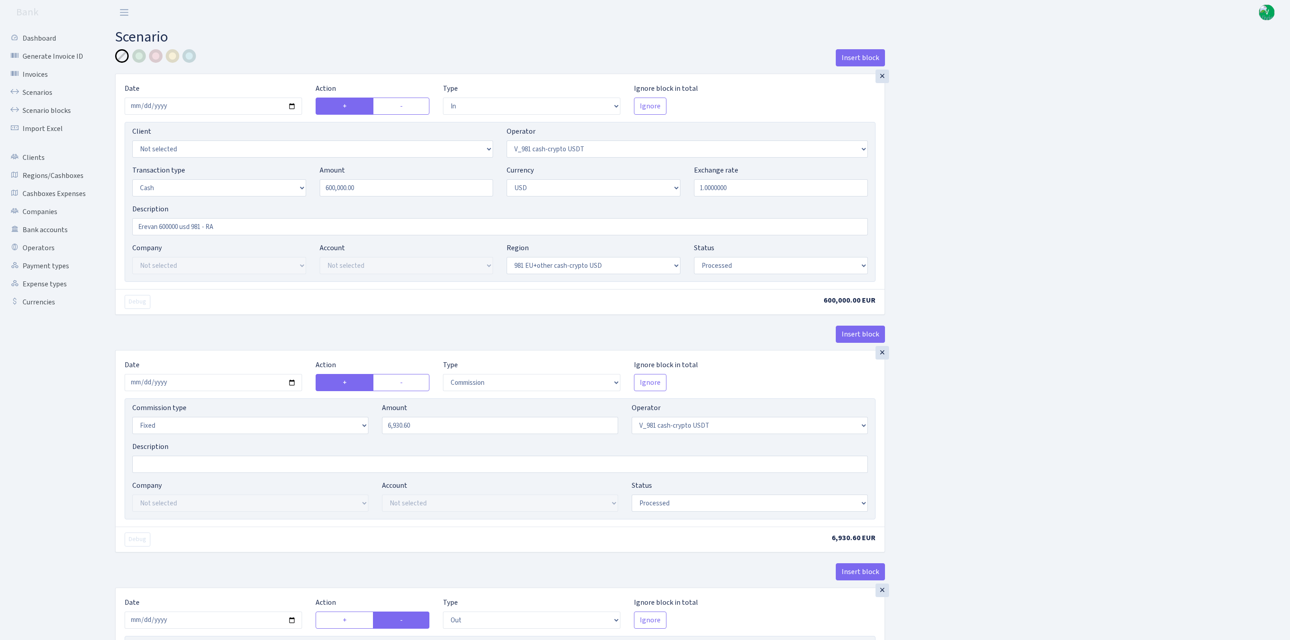
select select "out"
select select "45"
select select "1"
select select "2"
select select "22"
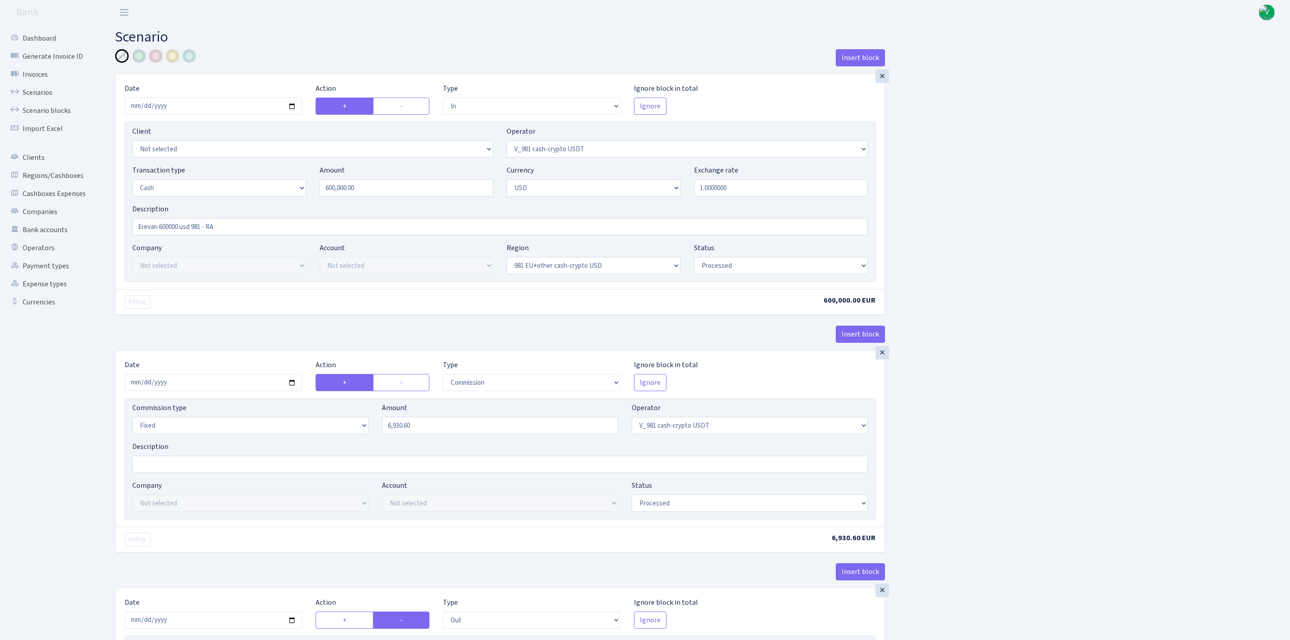
select select "processed"
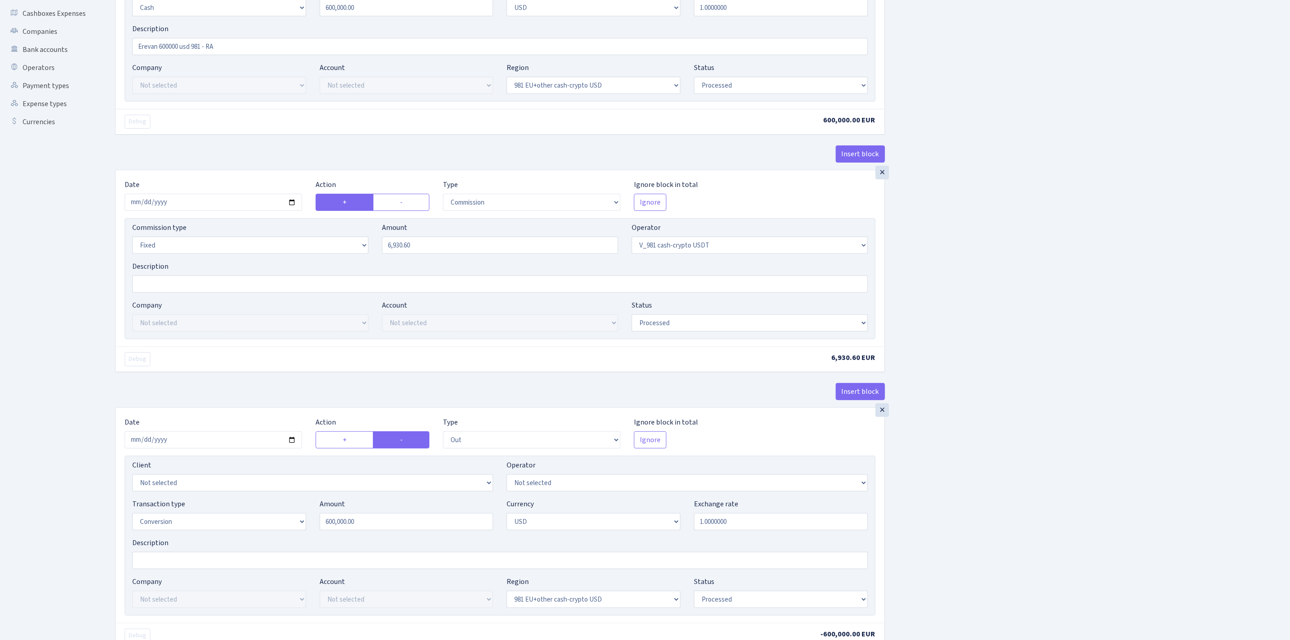
scroll to position [57, 0]
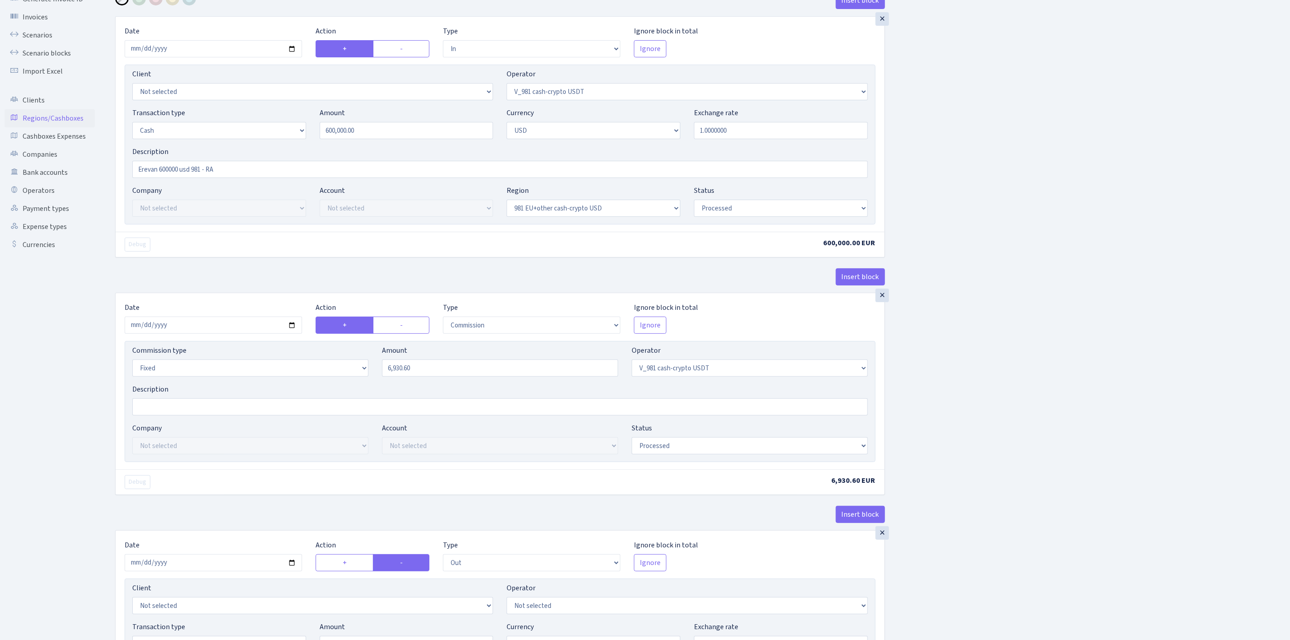
click at [49, 114] on link "Regions/Cashboxes" at bounding box center [50, 118] width 90 height 18
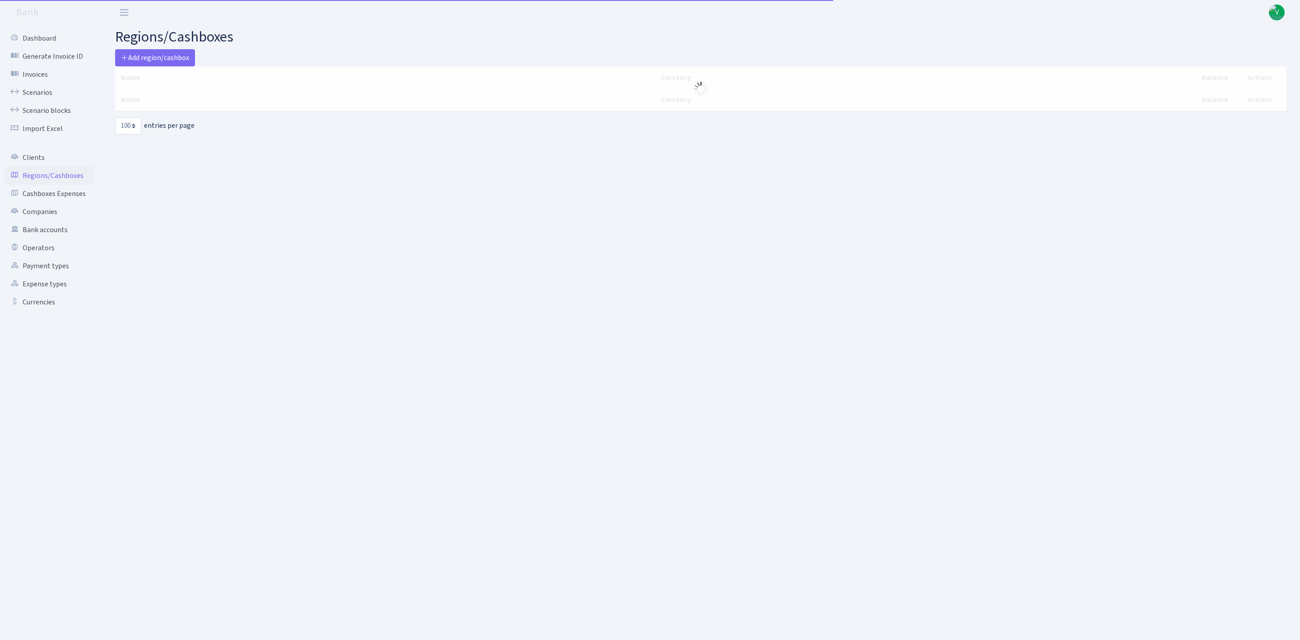
select select "100"
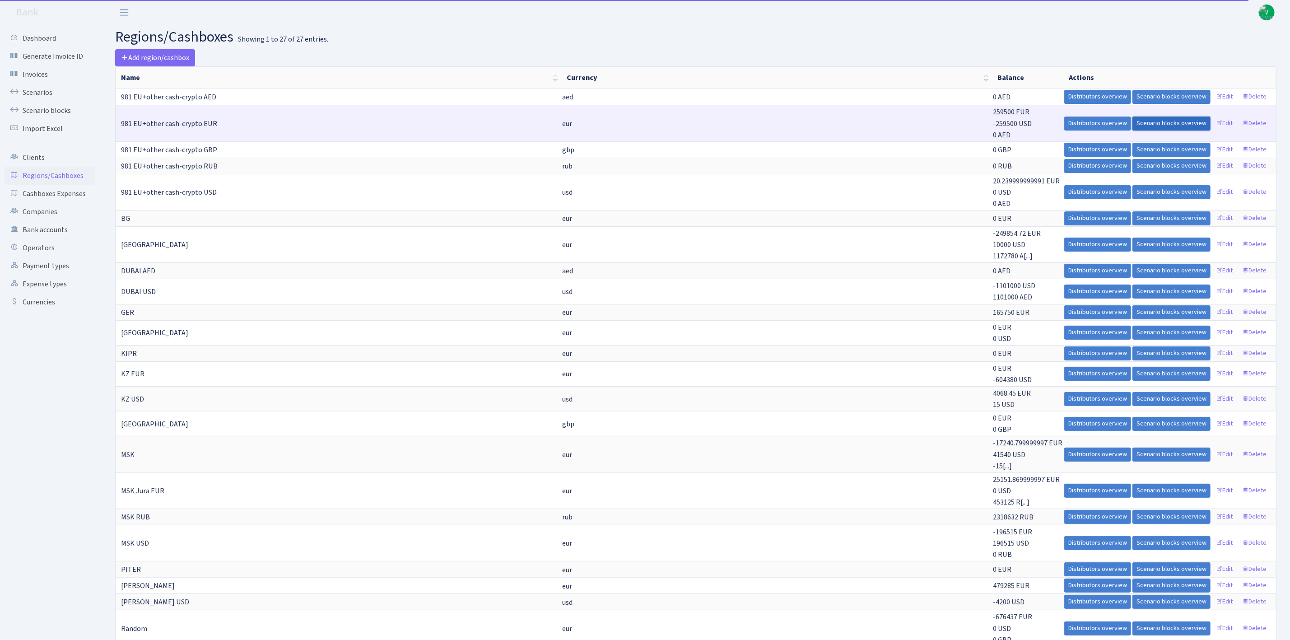
click at [1169, 126] on link "Scenario blocks overview" at bounding box center [1171, 123] width 78 height 14
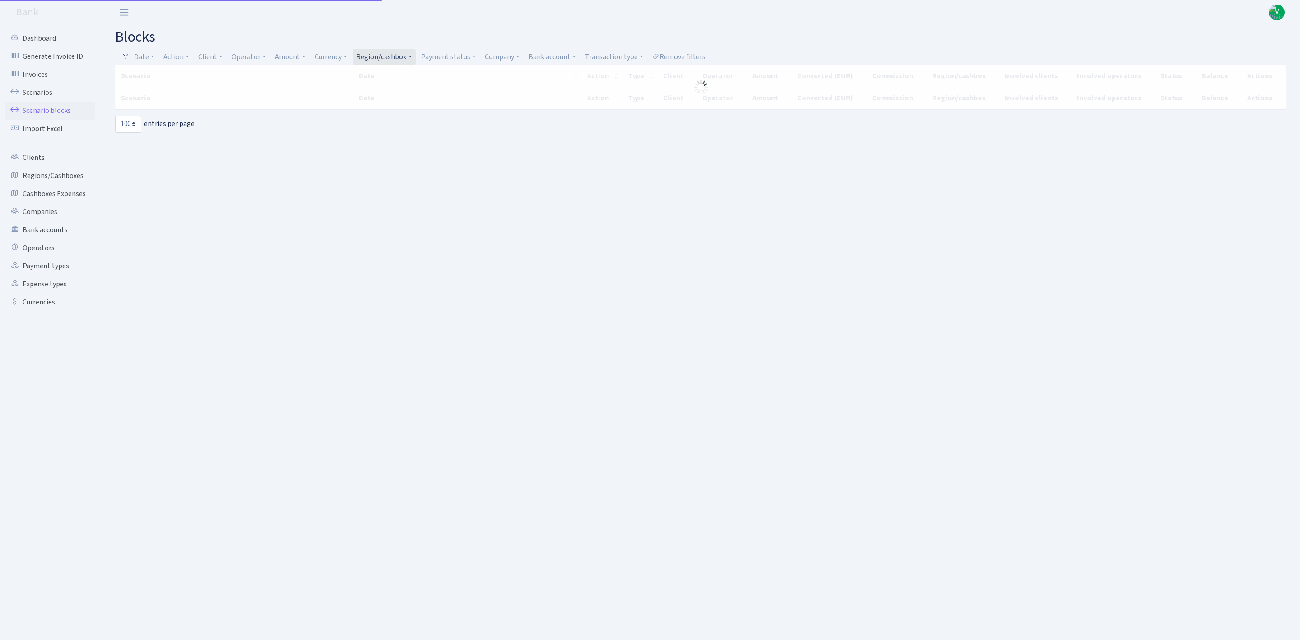
select select "100"
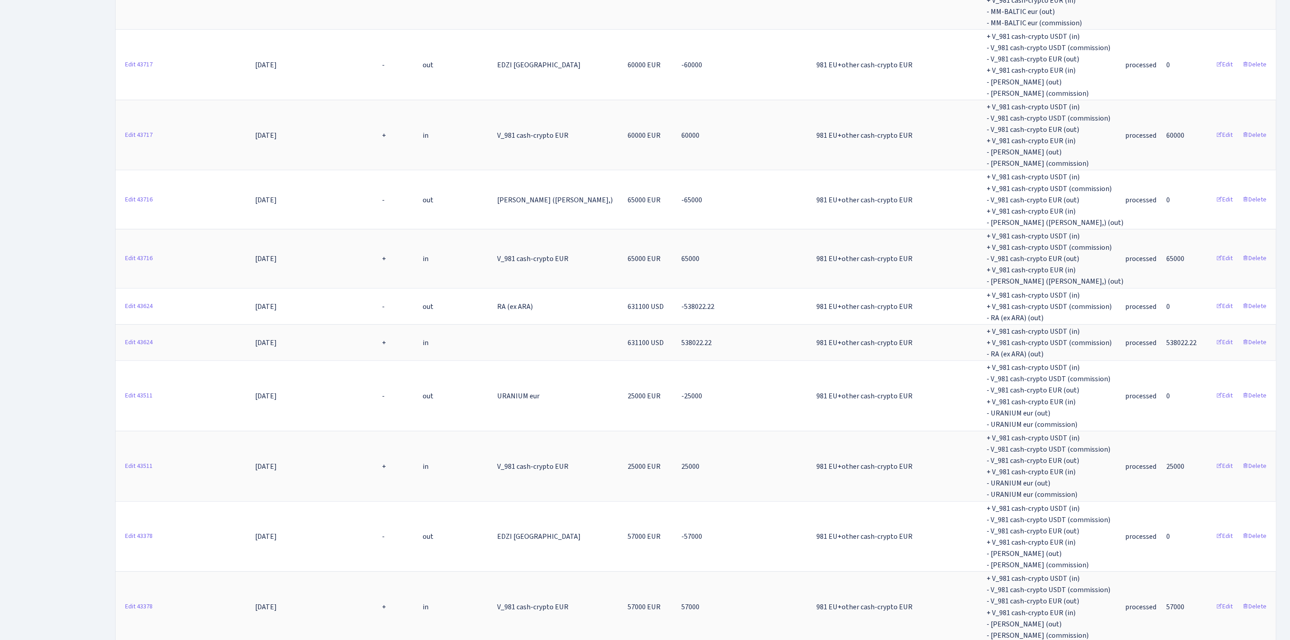
scroll to position [5522, 0]
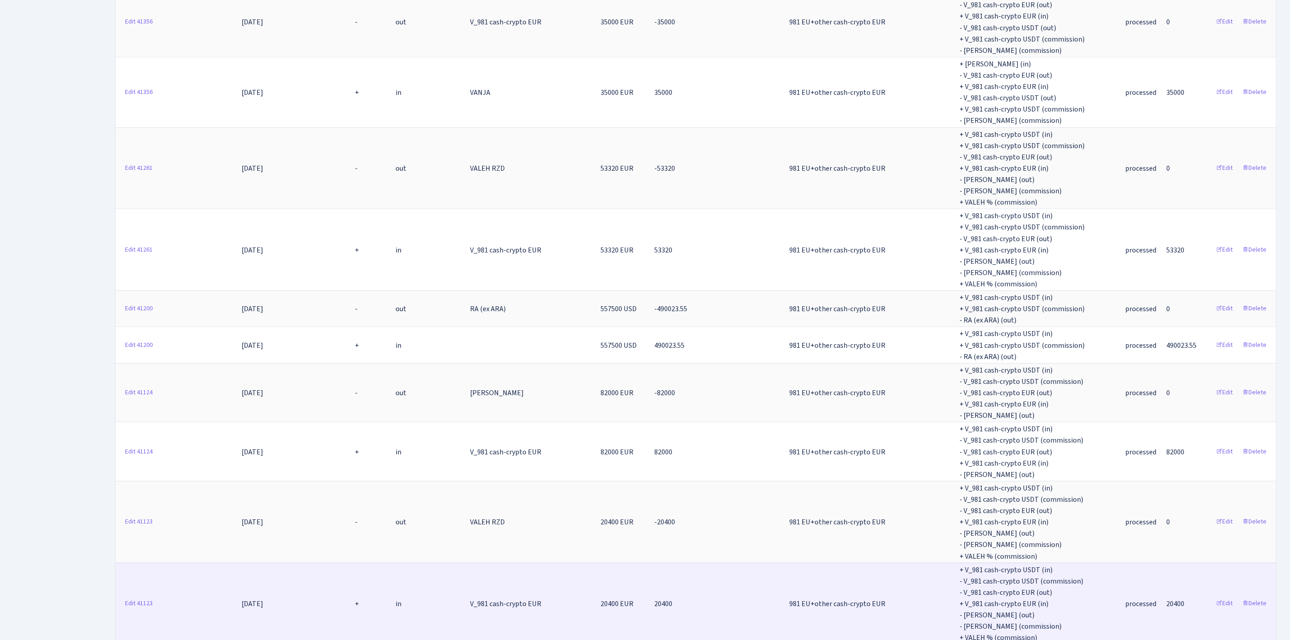
scroll to position [5644, 0]
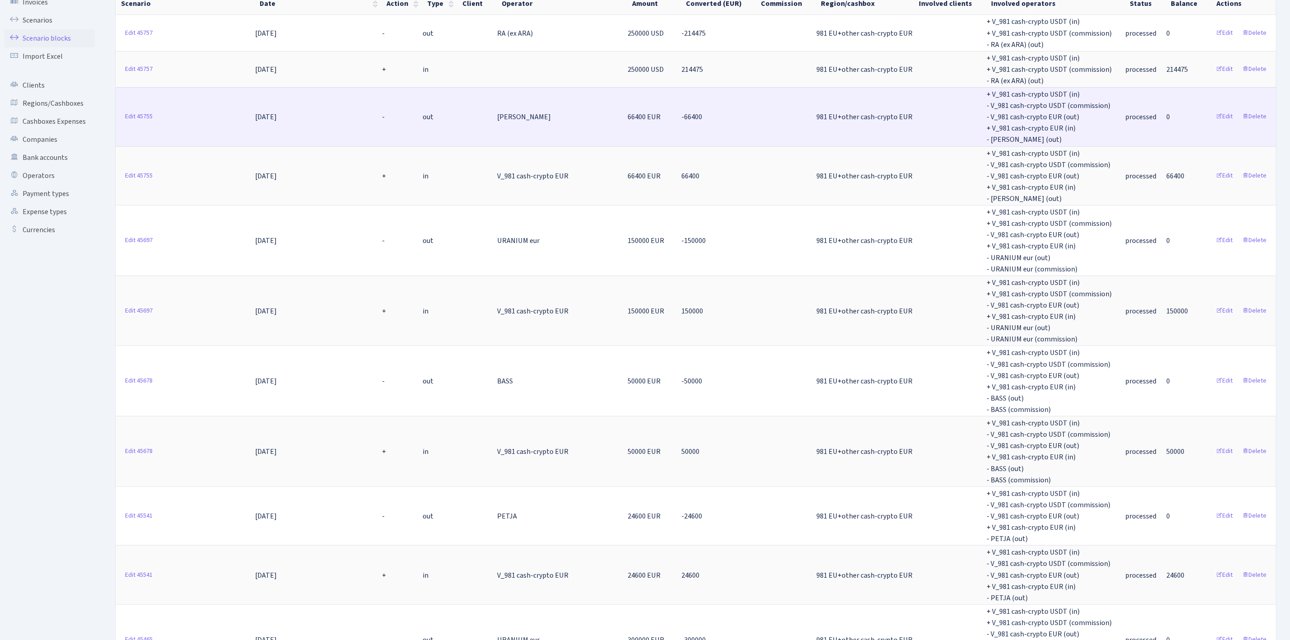
scroll to position [0, 0]
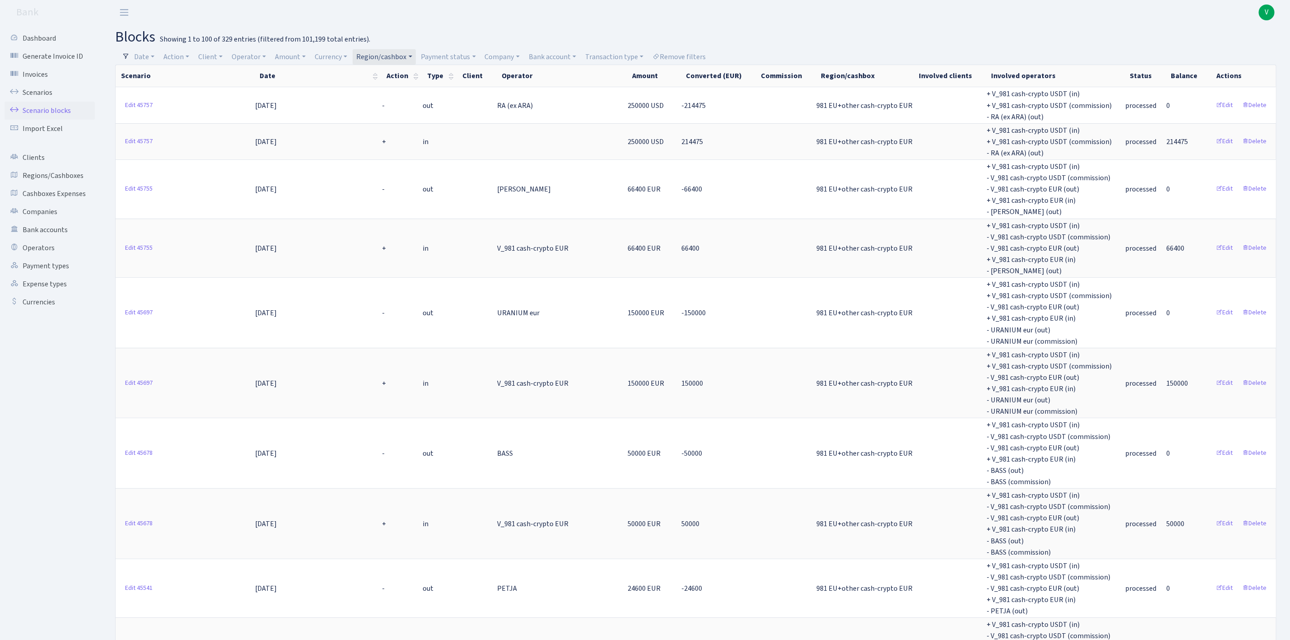
click at [57, 110] on link "Scenario blocks" at bounding box center [50, 111] width 90 height 18
click at [64, 182] on link "Regions/Cashboxes" at bounding box center [50, 176] width 90 height 18
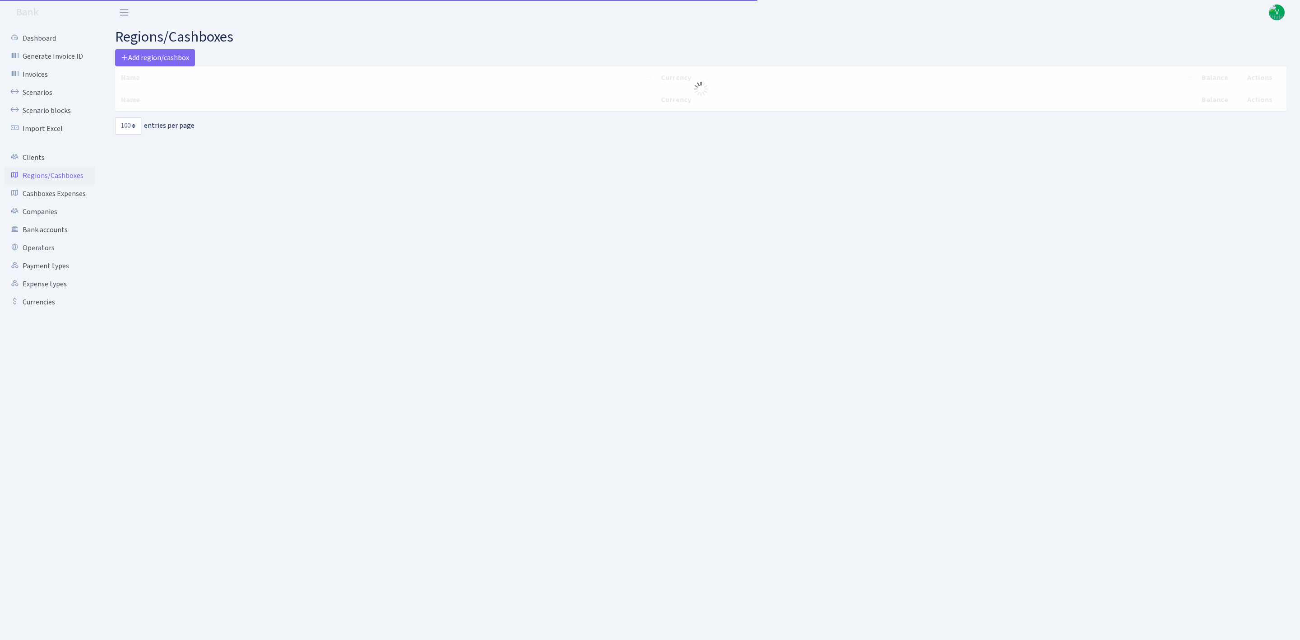
select select "100"
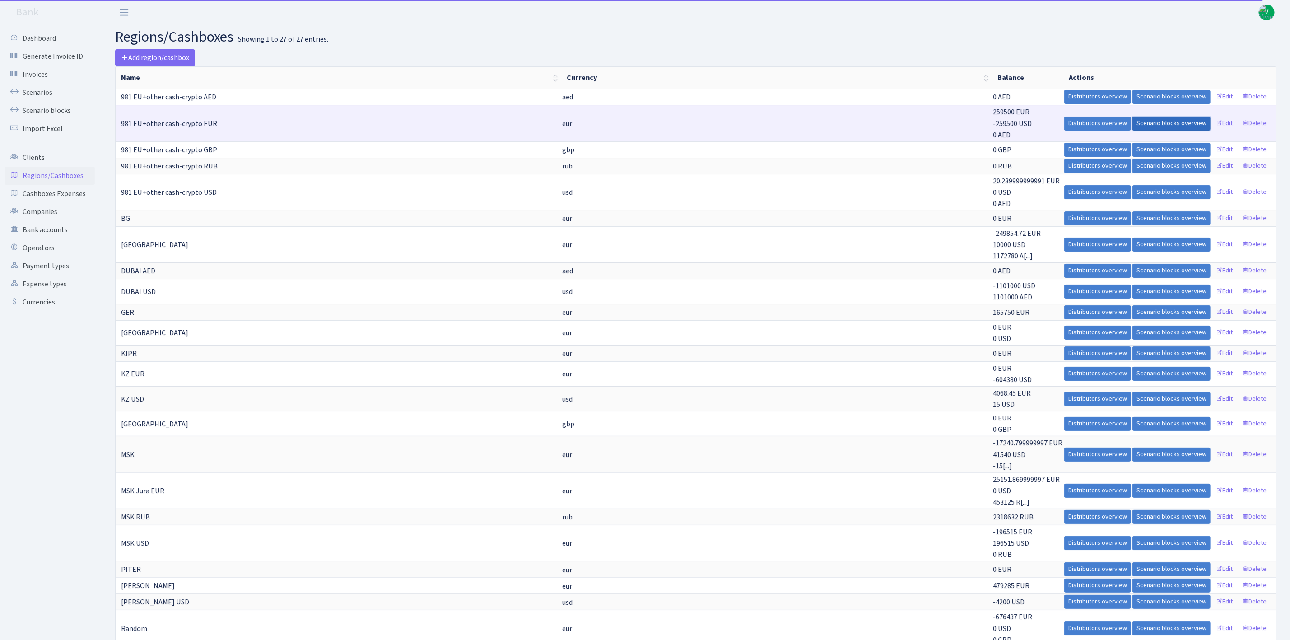
click at [1164, 118] on link "Scenario blocks overview" at bounding box center [1171, 123] width 78 height 14
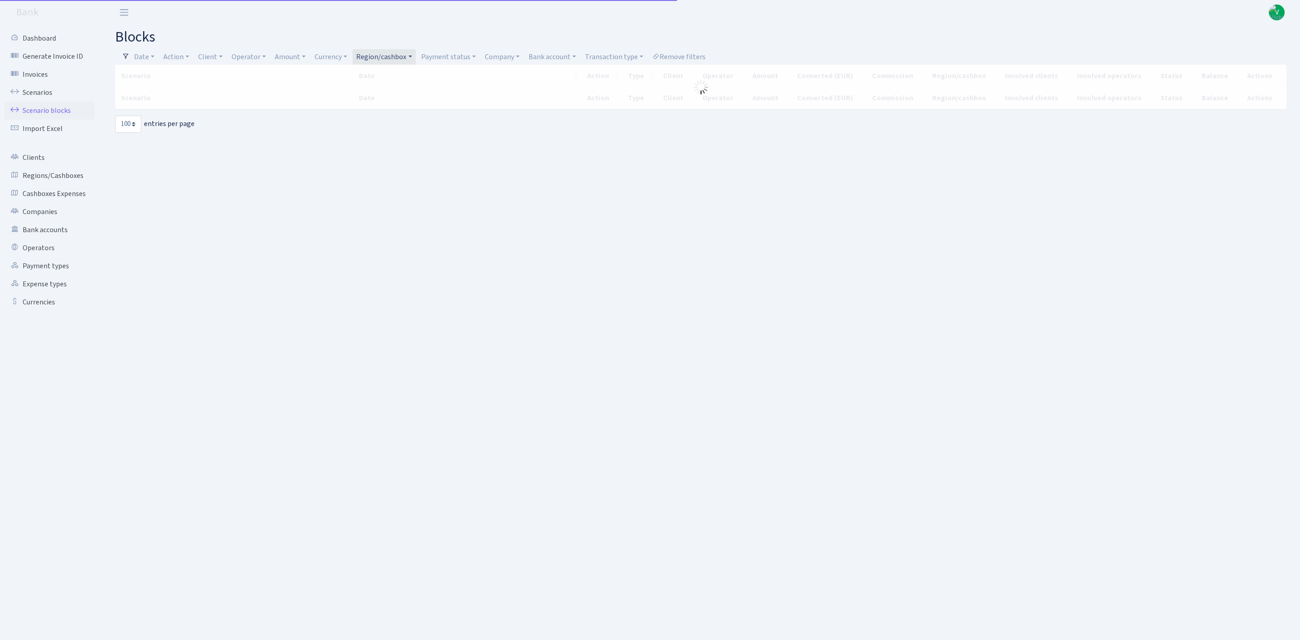
select select "100"
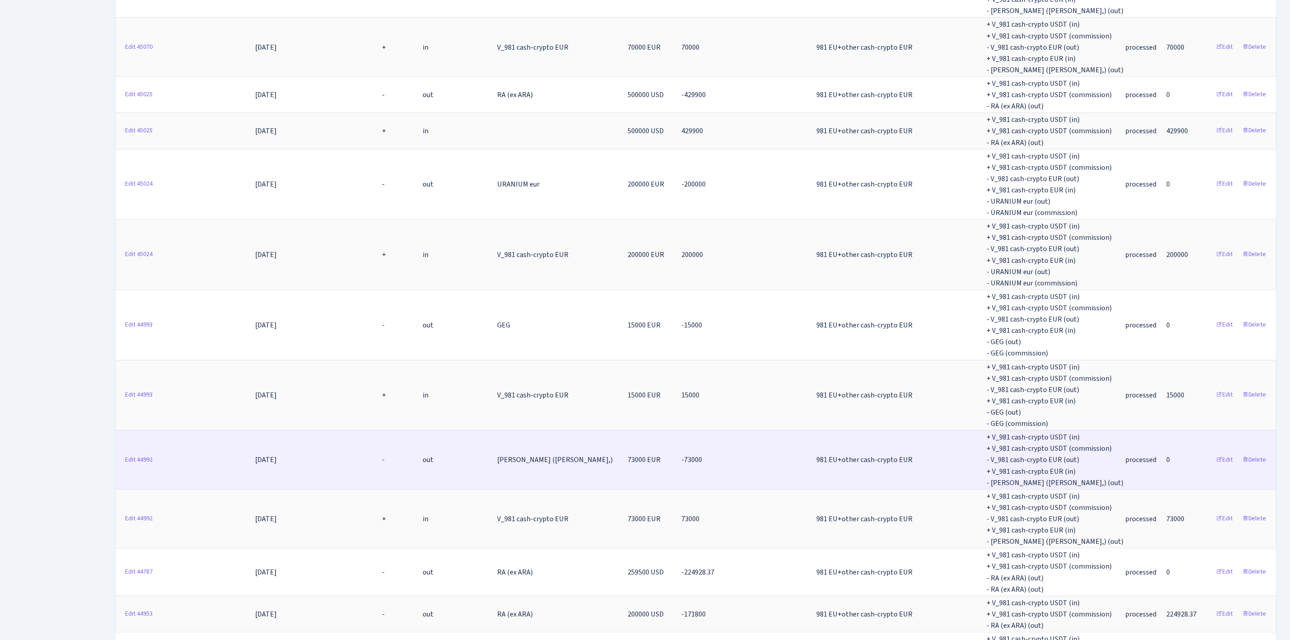
scroll to position [2370, 0]
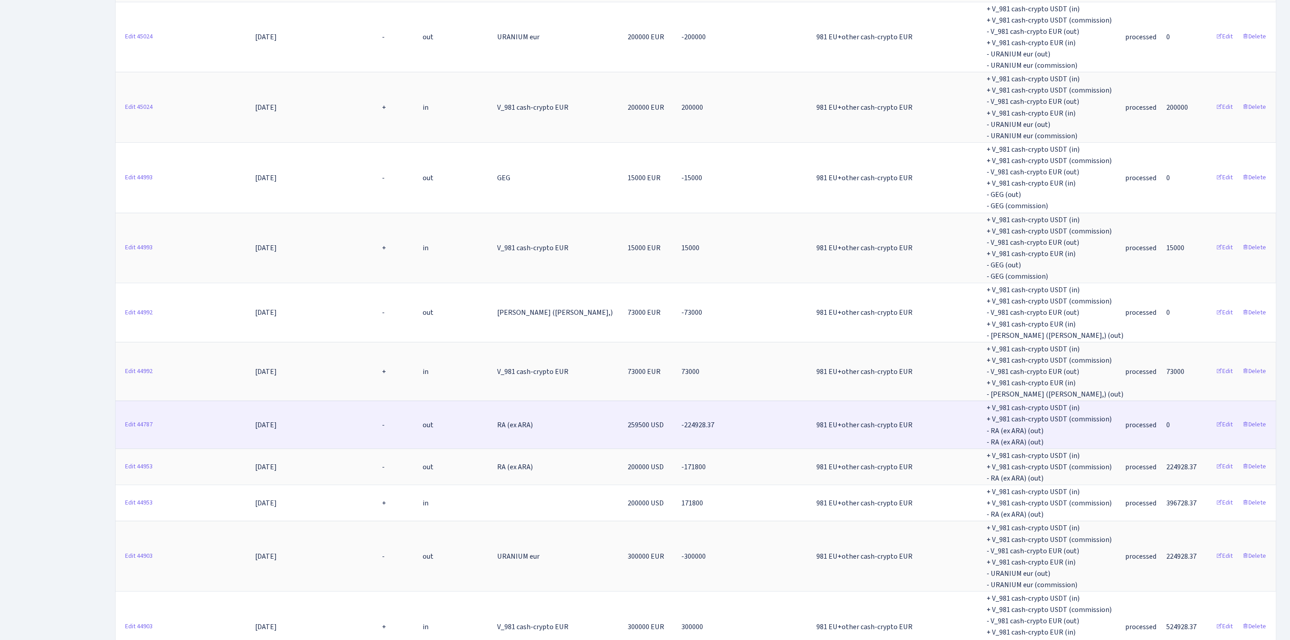
drag, startPoint x: 467, startPoint y: 376, endPoint x: 767, endPoint y: 404, distance: 301.1
click at [767, 404] on tr "Edit 44787 08.08.2025 - out RA (ex ARA) 259500 USD -224928.37 981 EU+other cash…" at bounding box center [696, 424] width 1160 height 47
click at [1227, 418] on link "Edit" at bounding box center [1224, 425] width 25 height 14
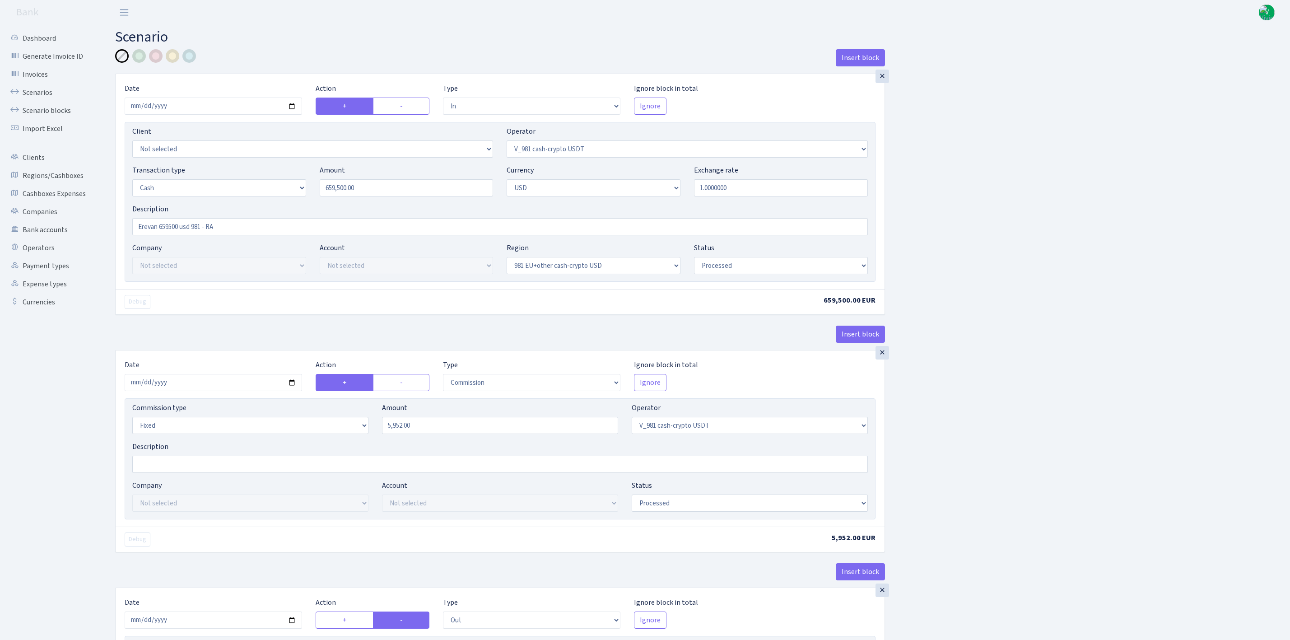
select select "in"
select select "435"
select select "1"
select select "2"
select select "23"
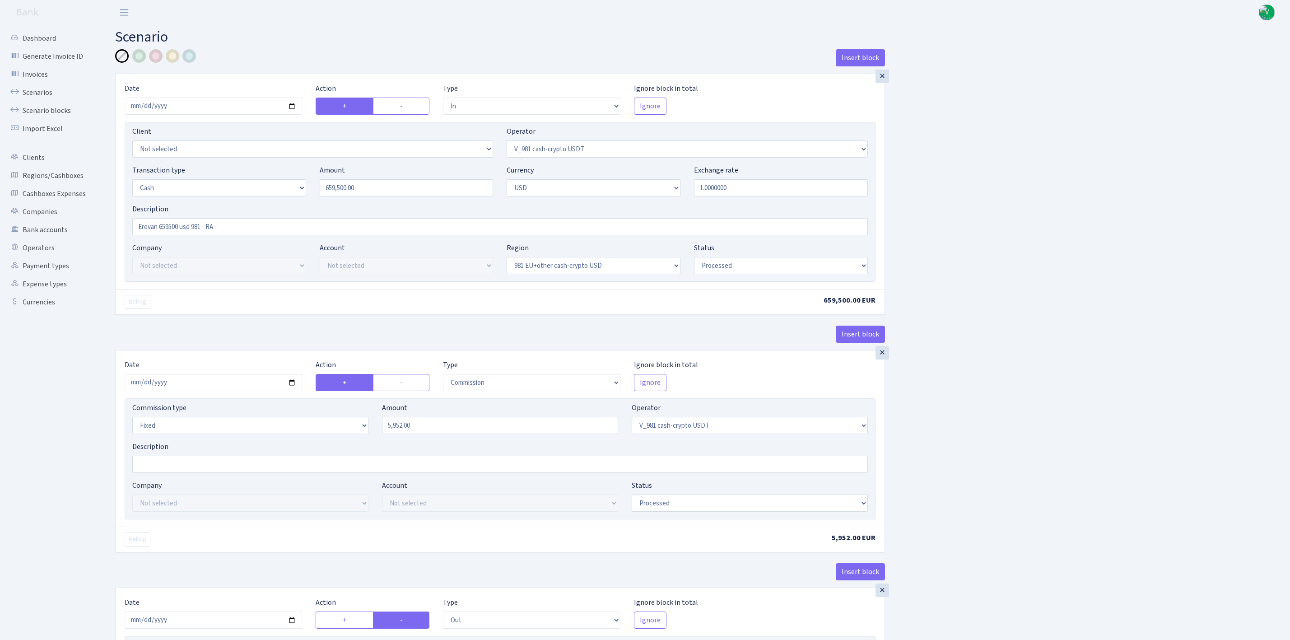
select select "processed"
select select "commission"
select select "fixed"
select select "435"
select select "processed"
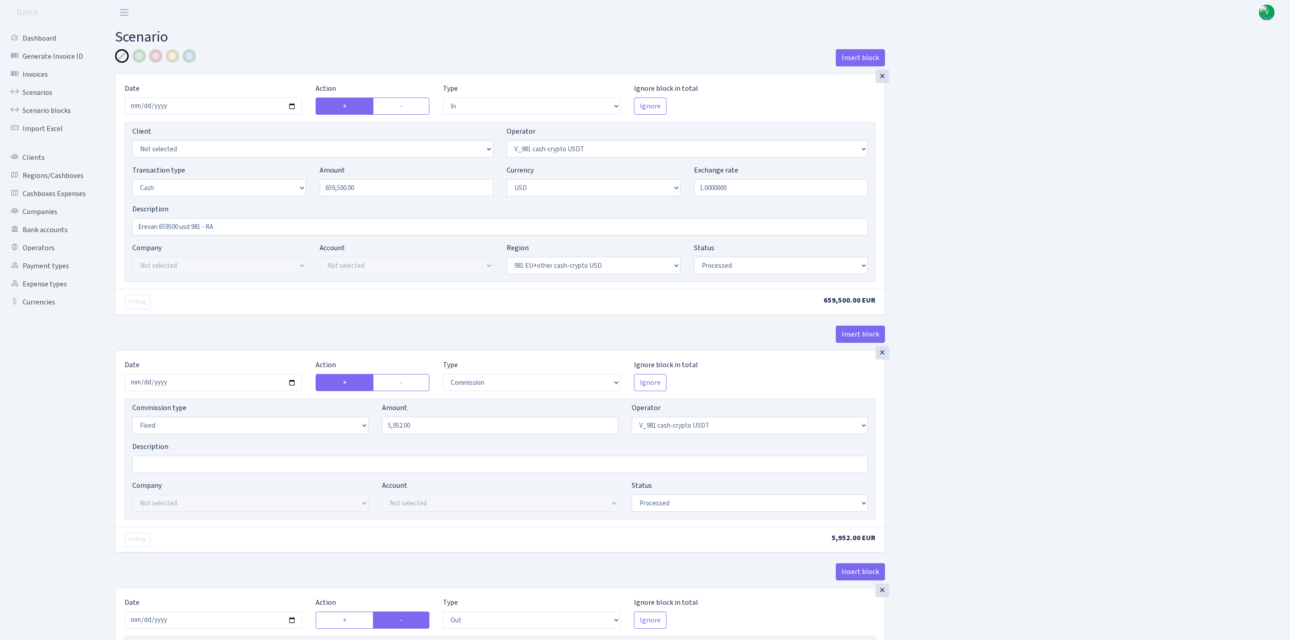
select select "out"
select select "15"
select select "2"
select select "23"
select select "processed"
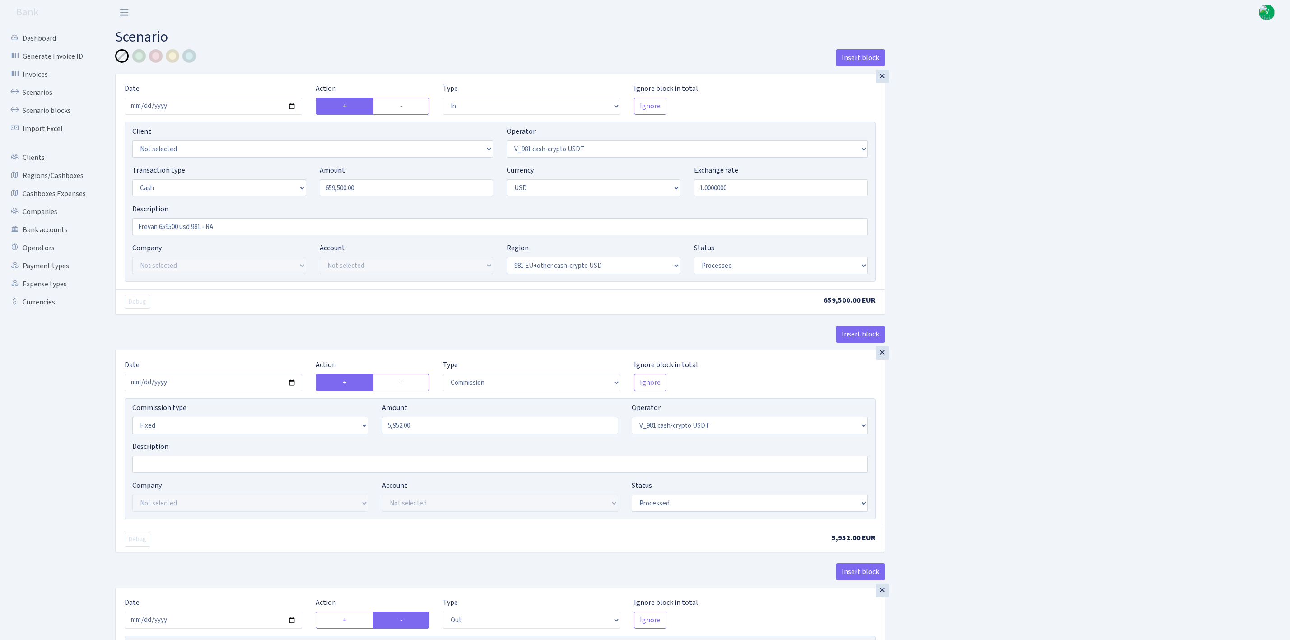
select select "in"
select select "15"
select select "2"
select select "22"
select select "processed"
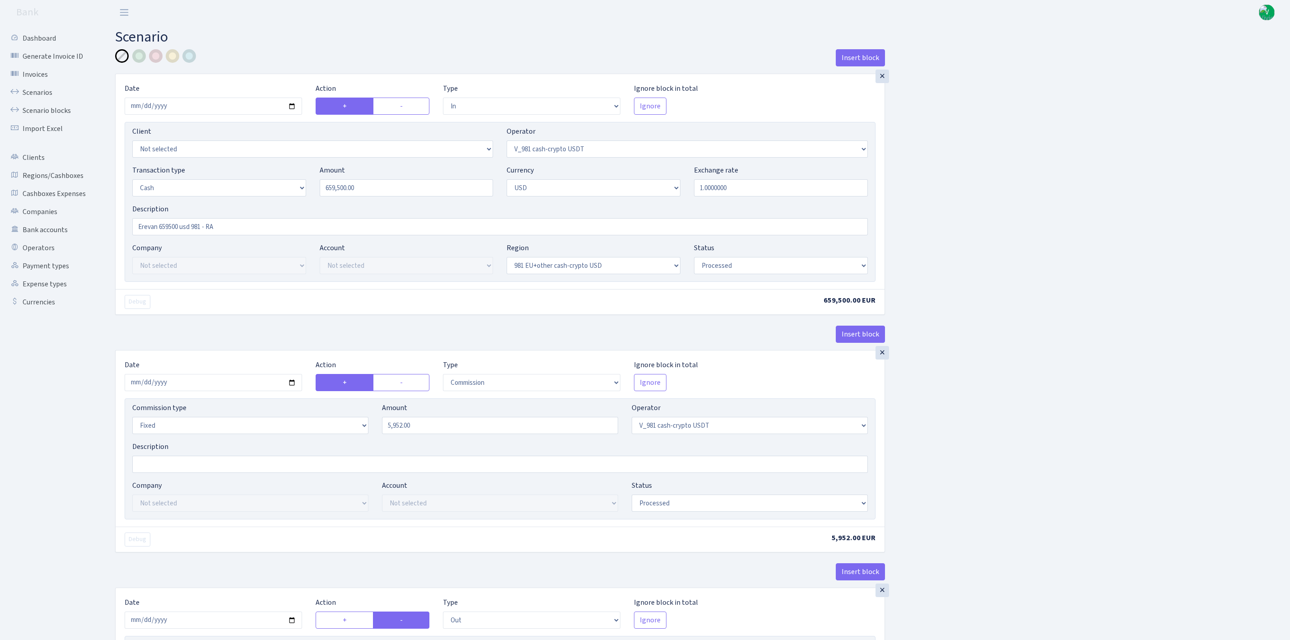
select select "out"
select select "45"
select select "1"
select select "2"
select select "22"
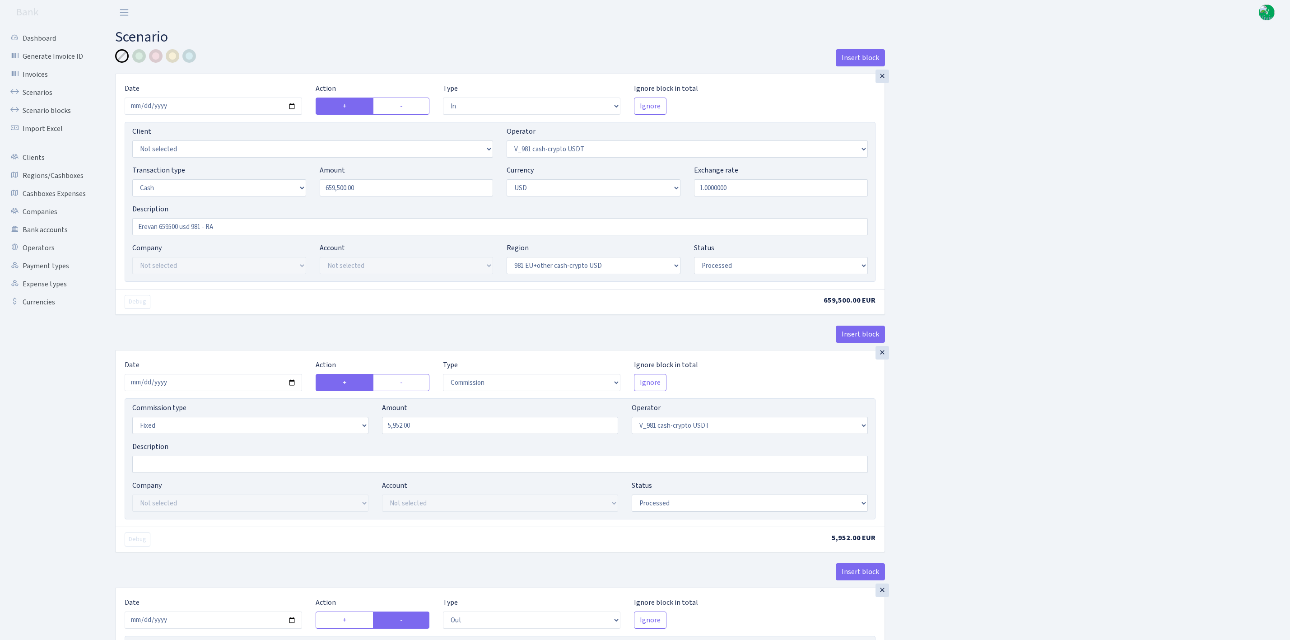
select select "processed"
select select "in"
select select "15"
select select "1"
select select "22"
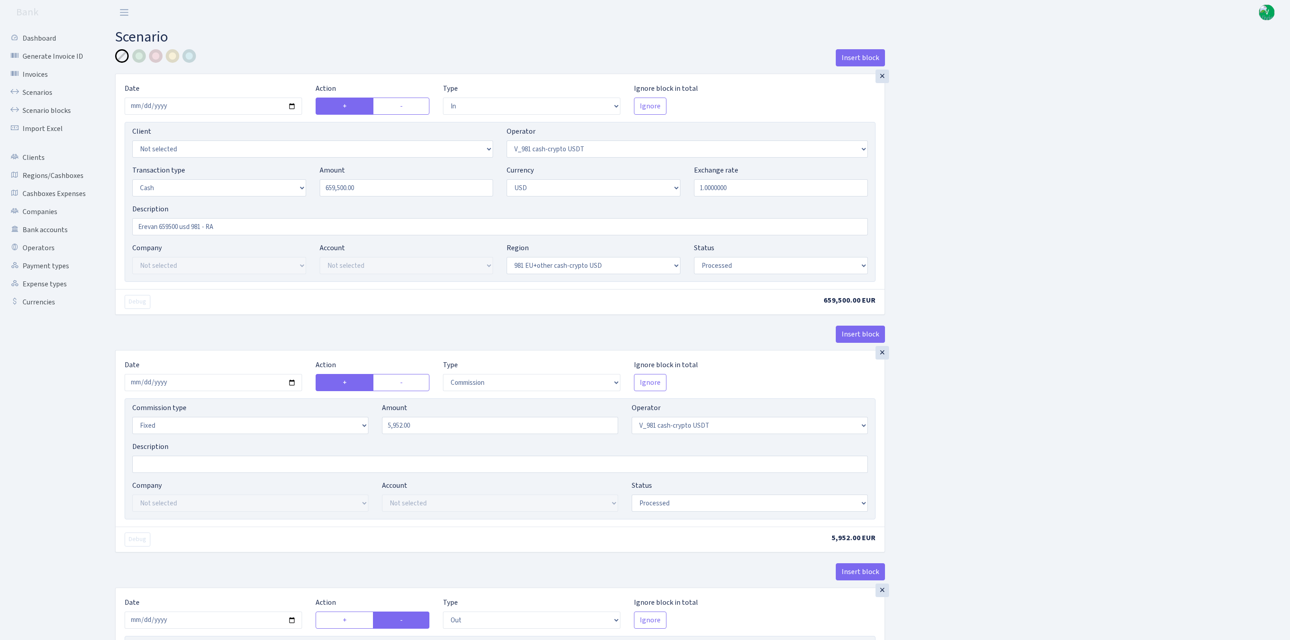
select select "processed"
select select "out"
select select "45"
select select "2"
select select "22"
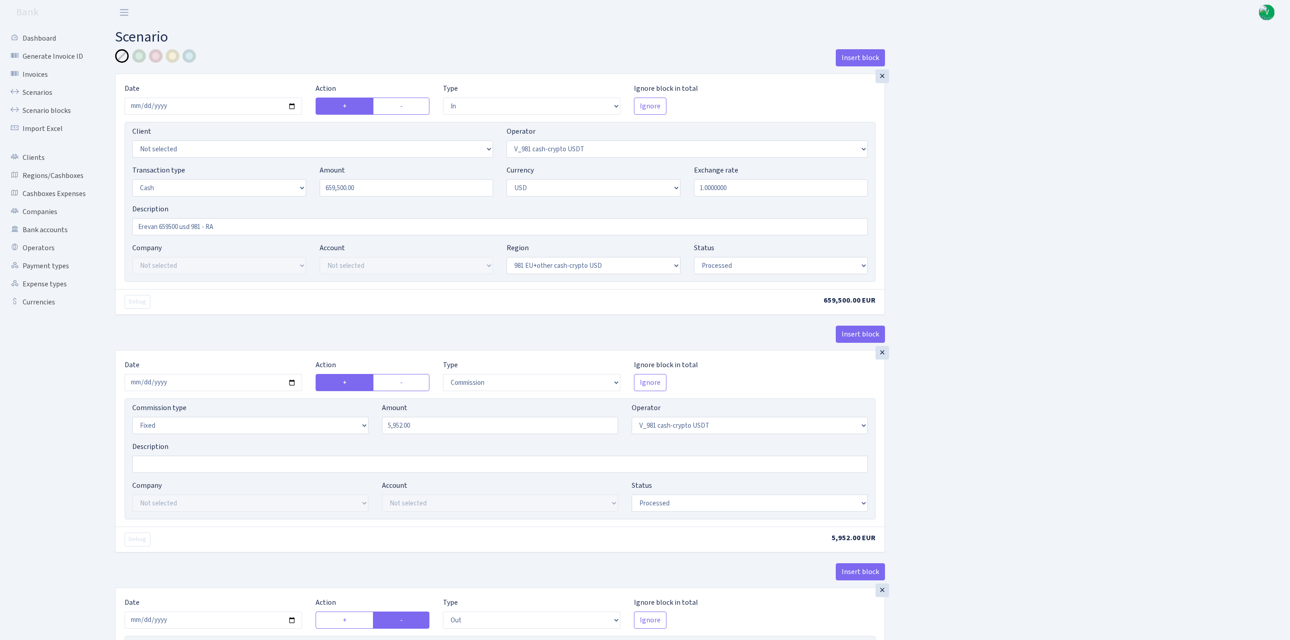
select select "processed"
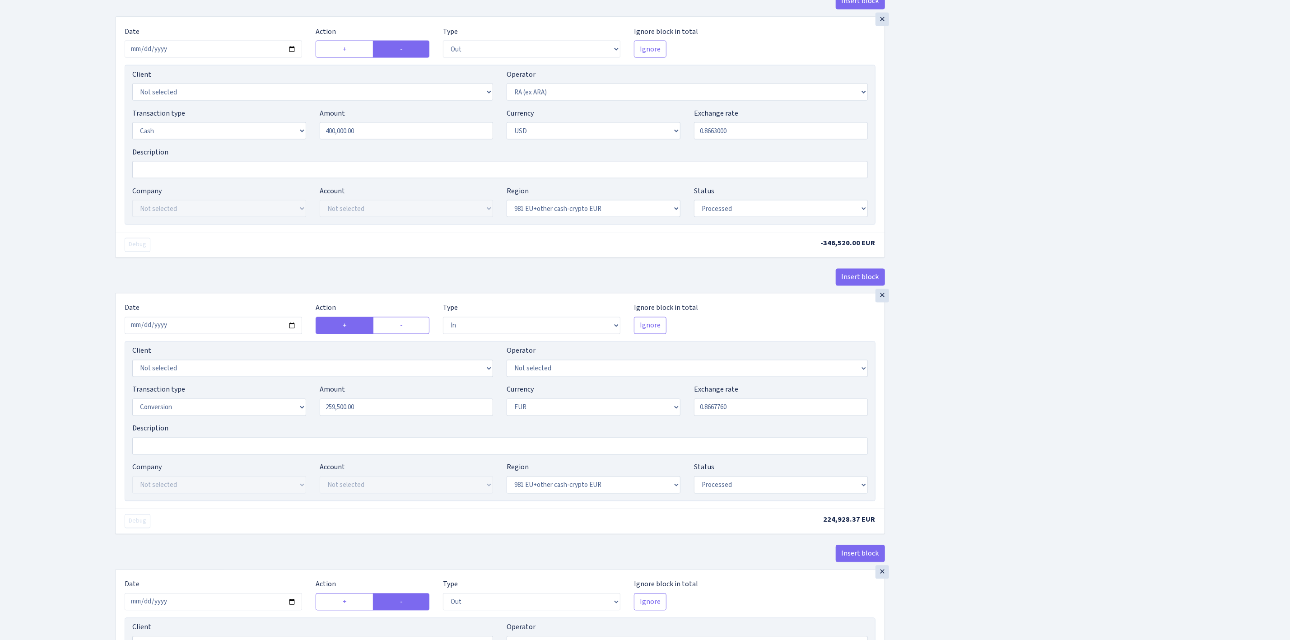
scroll to position [1157, 0]
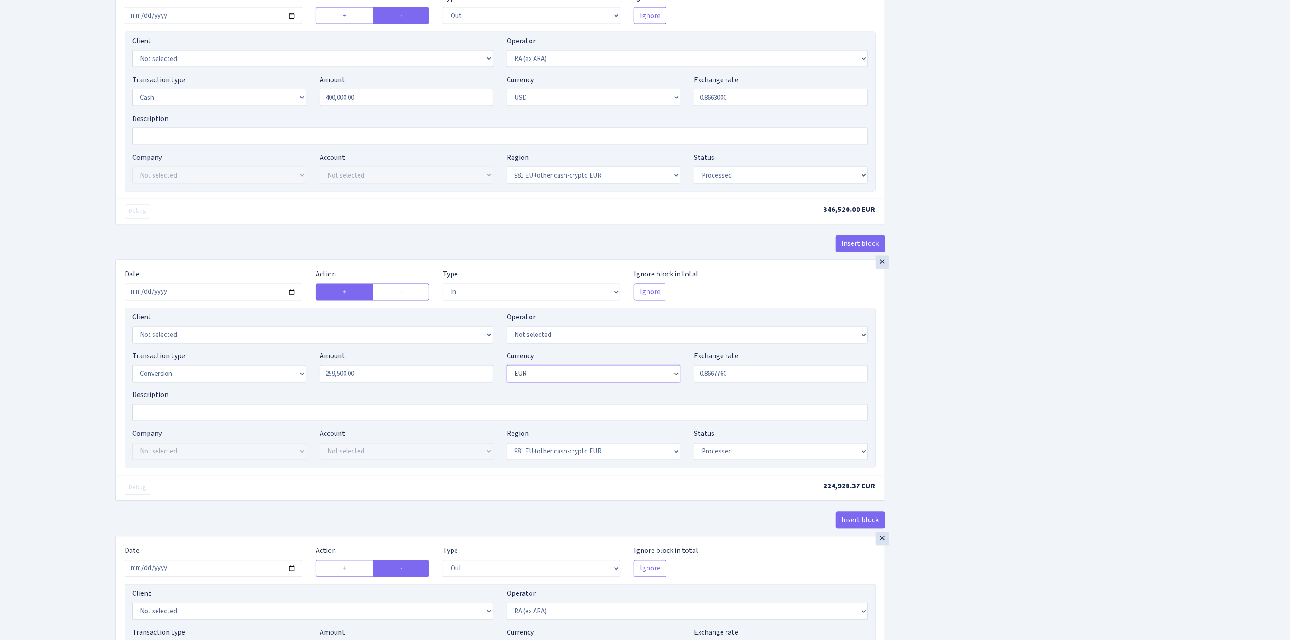
click at [577, 382] on select "Not selected AED BGN BTC ETH EUR GBP JPN RUB TRX UAH" at bounding box center [594, 373] width 174 height 17
select select "2"
click at [507, 378] on select "Not selected AED BGN BTC ETH EUR GBP JPN RUB TRX UAH" at bounding box center [594, 373] width 174 height 17
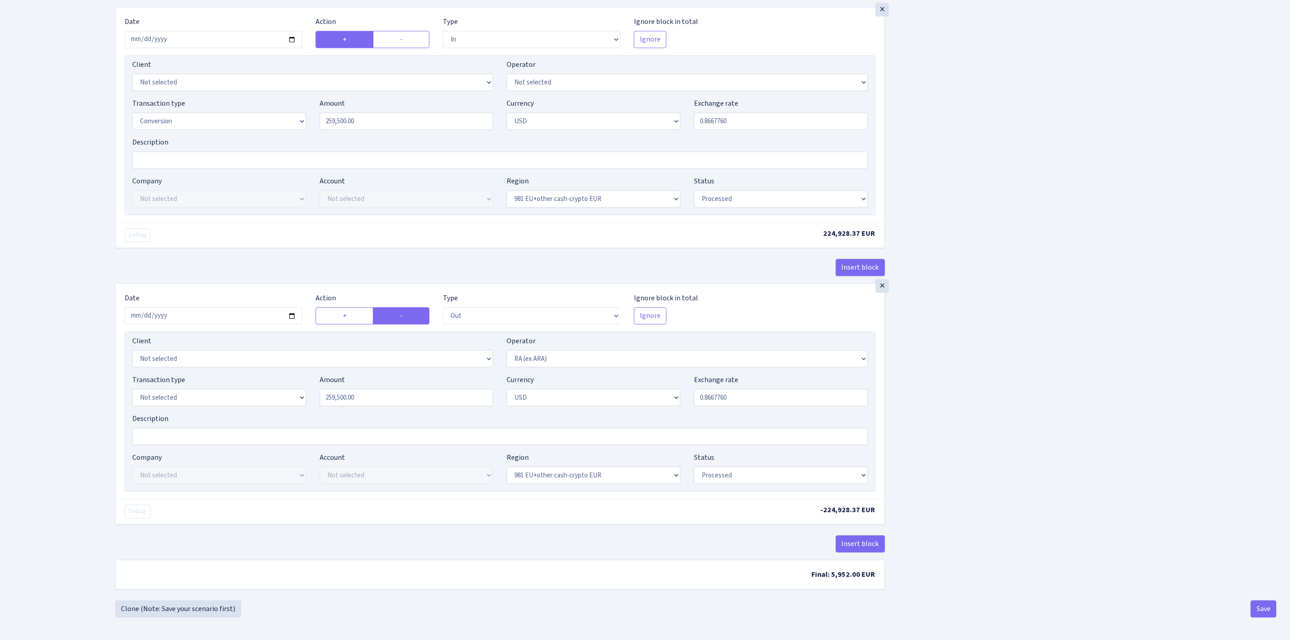
scroll to position [1428, 0]
click at [1267, 605] on button "Save" at bounding box center [1264, 608] width 26 height 17
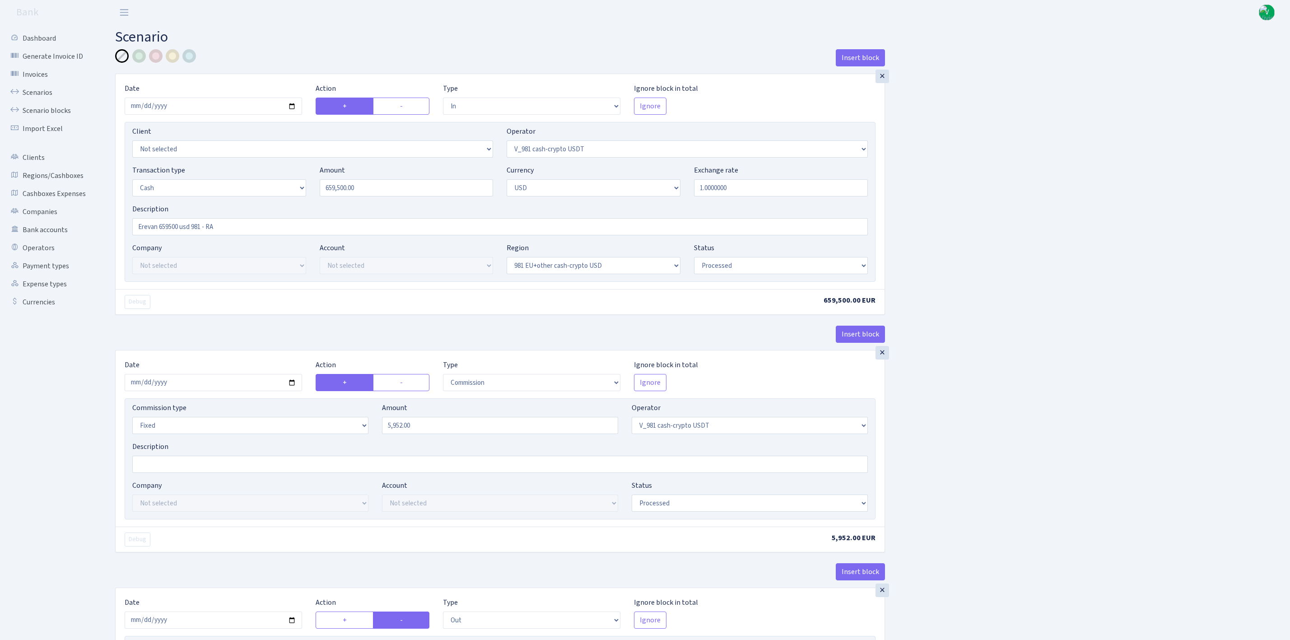
select select "in"
select select "435"
select select "1"
select select "2"
select select "23"
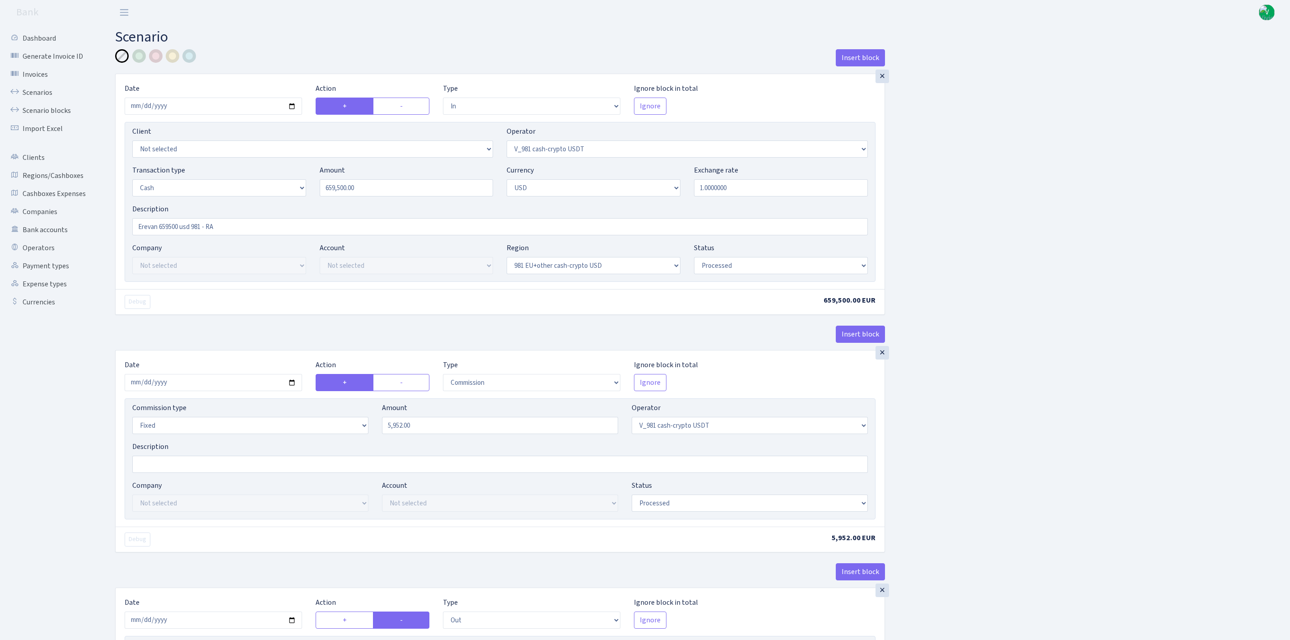
select select "processed"
select select "commission"
select select "fixed"
select select "435"
select select "processed"
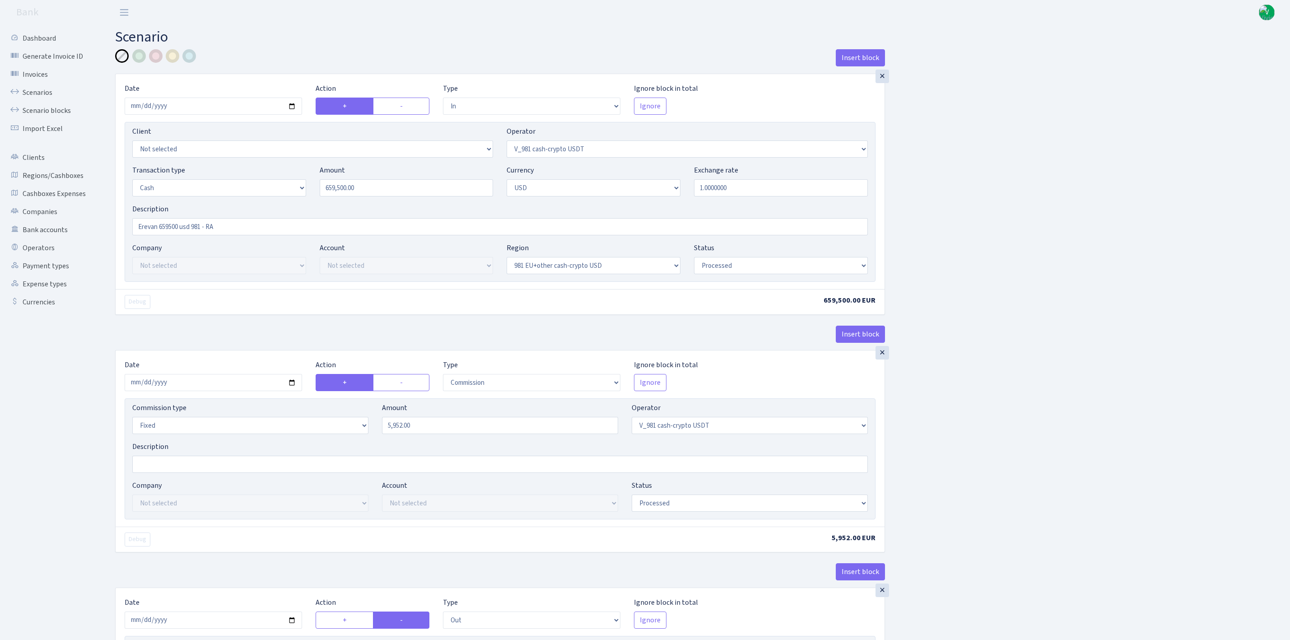
select select "out"
select select "15"
select select "2"
select select "23"
select select "processed"
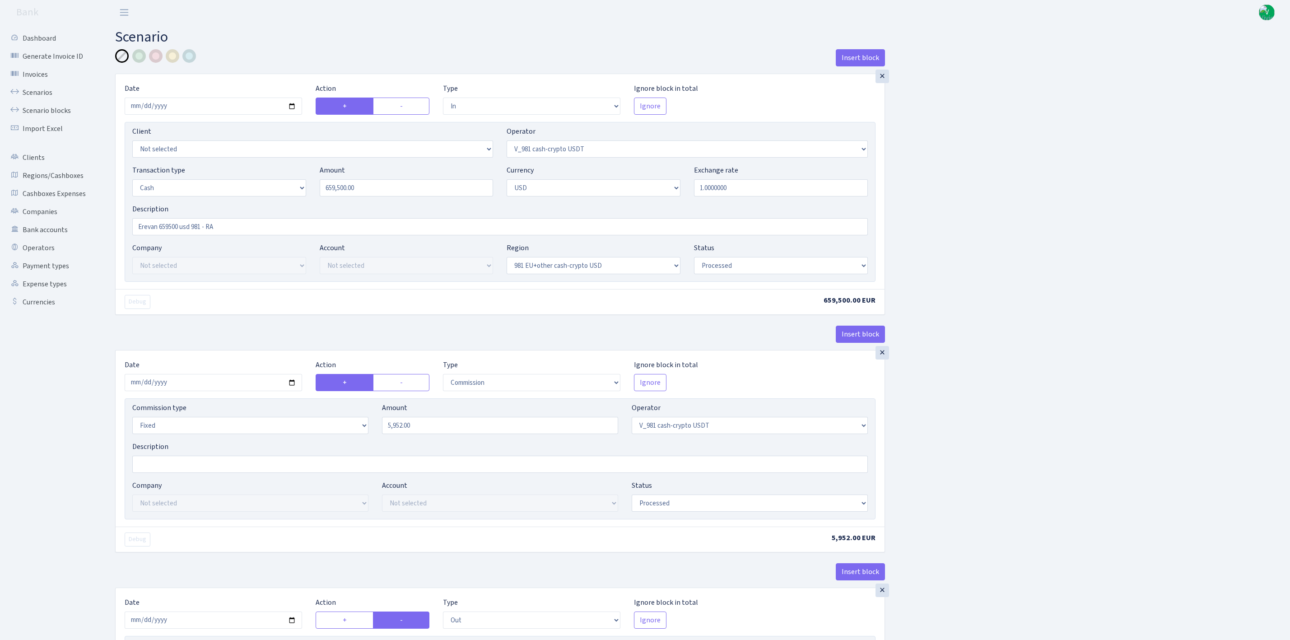
select select "in"
select select "15"
select select "2"
select select "22"
select select "processed"
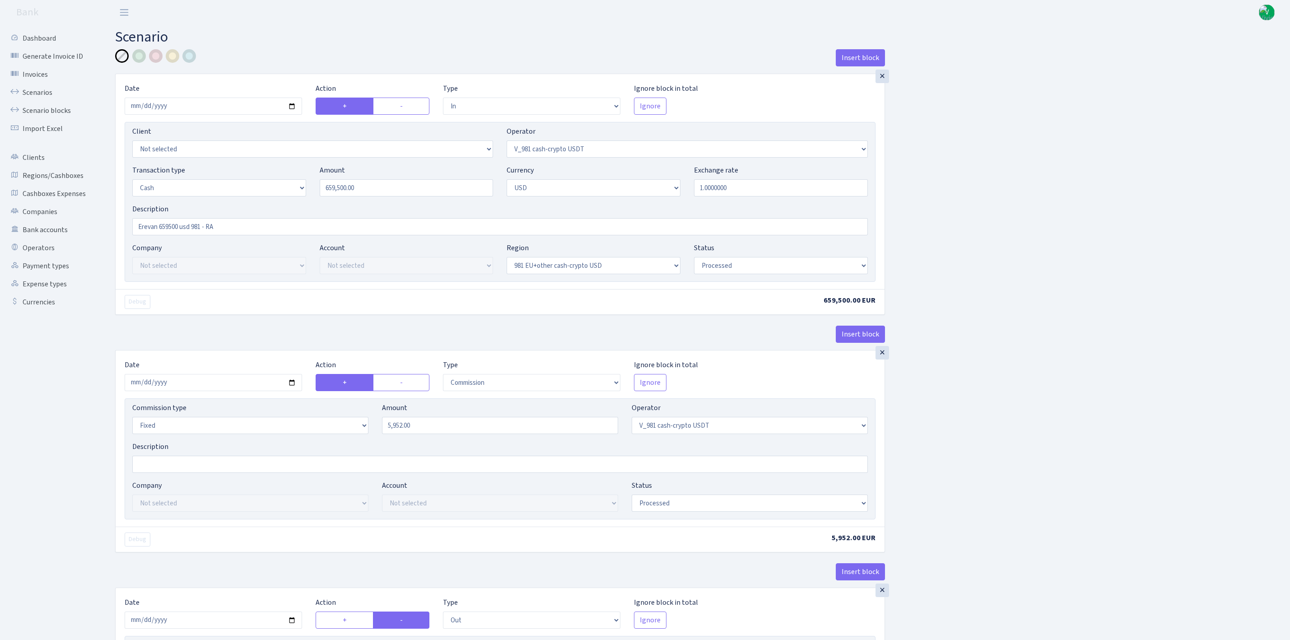
select select "out"
select select "45"
select select "1"
select select "2"
select select "22"
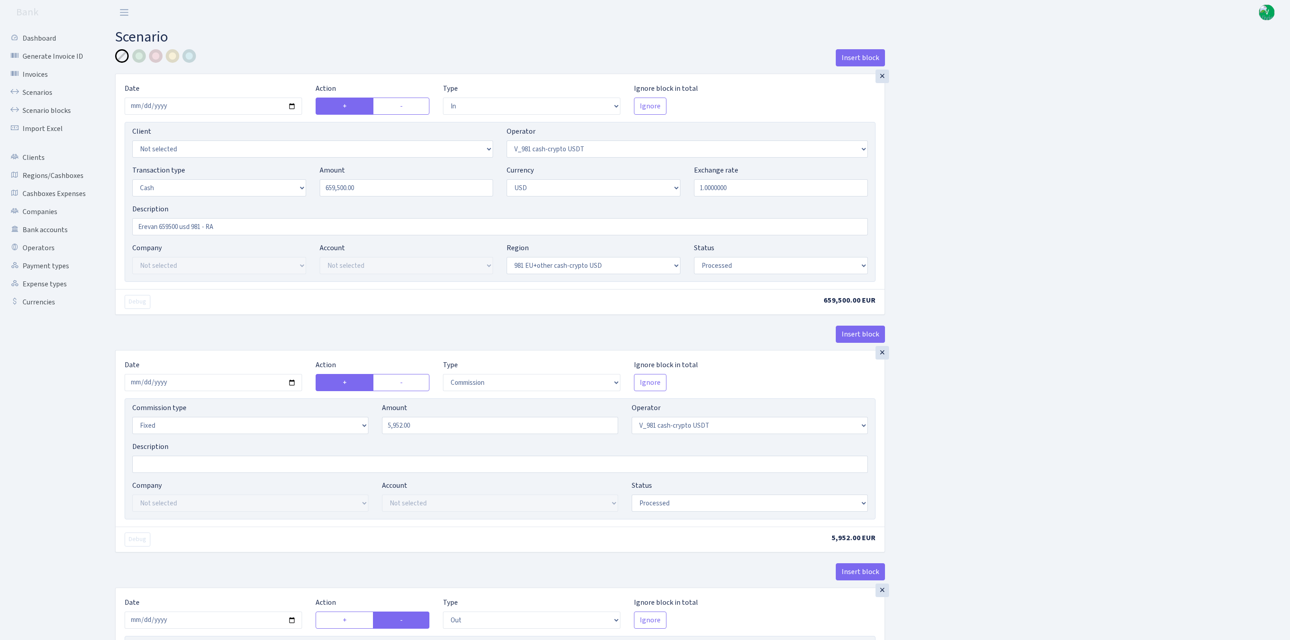
select select "processed"
select select "in"
select select "15"
select select "2"
select select "22"
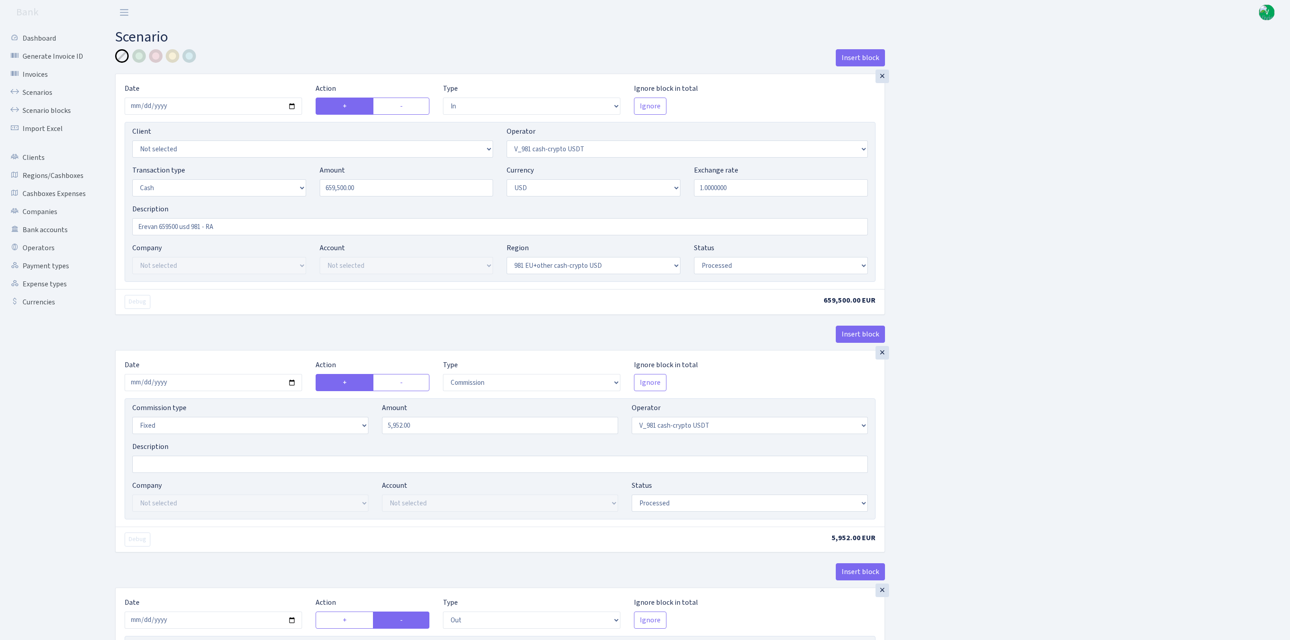
select select "processed"
select select "out"
select select "45"
select select "2"
select select "22"
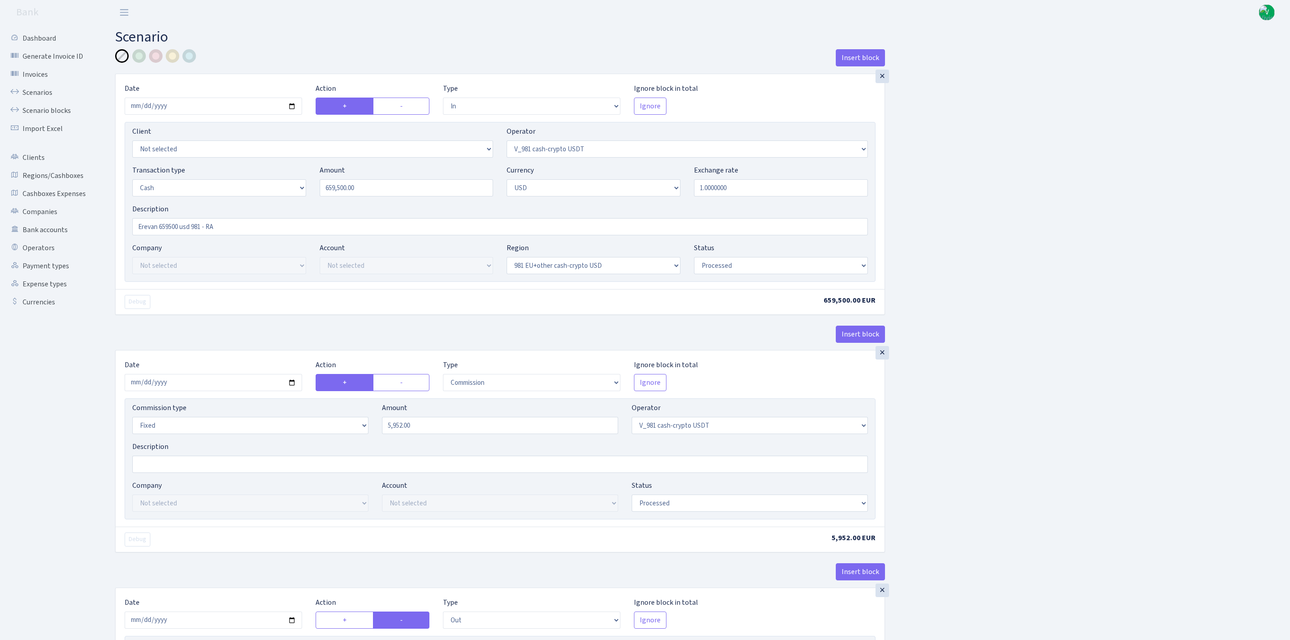
select select "processed"
click at [63, 171] on link "Regions/Cashboxes" at bounding box center [50, 176] width 90 height 18
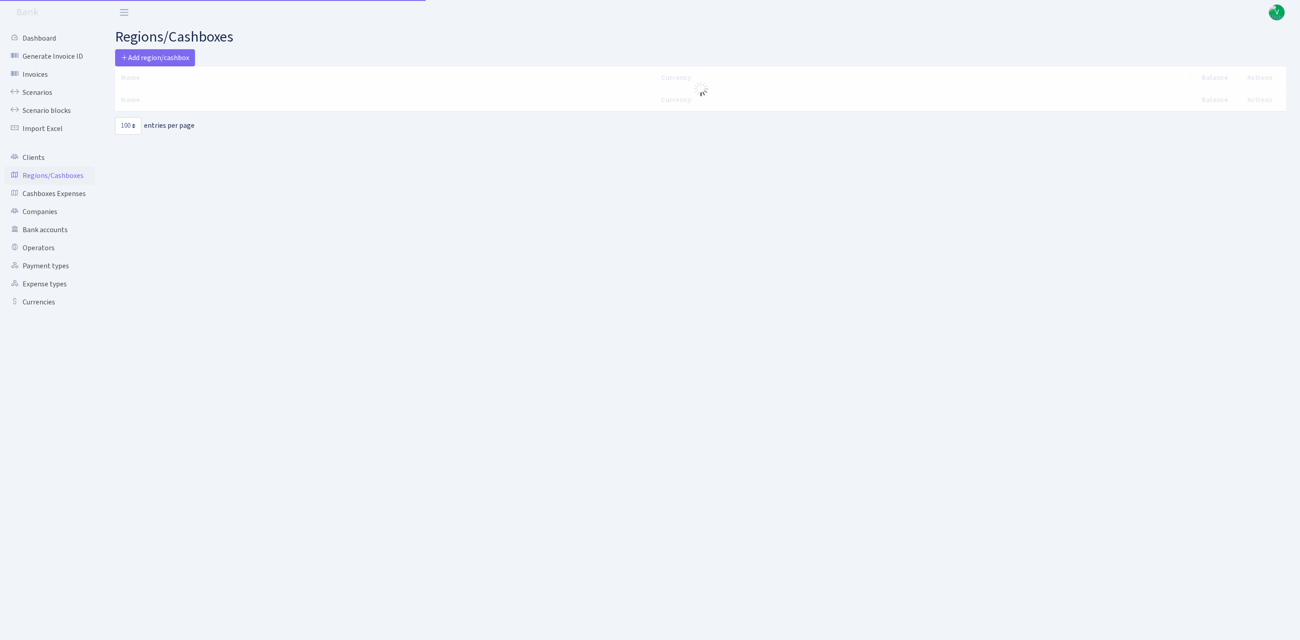
select select "100"
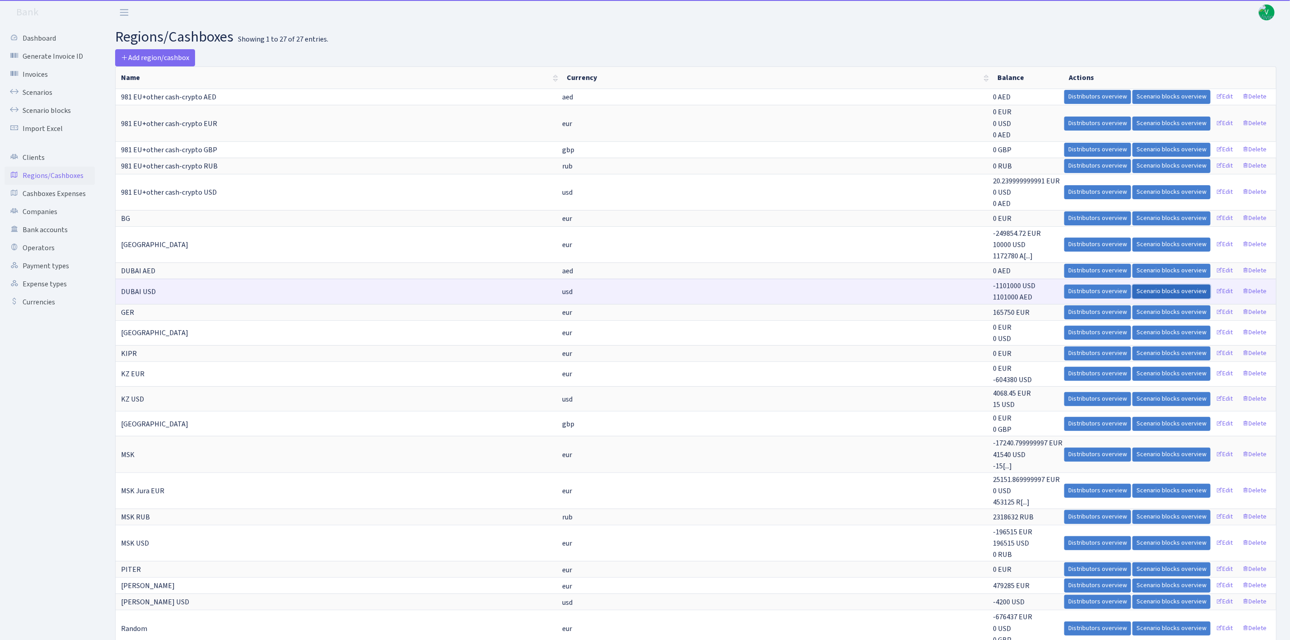
click at [1166, 291] on link "Scenario blocks overview" at bounding box center [1171, 291] width 78 height 14
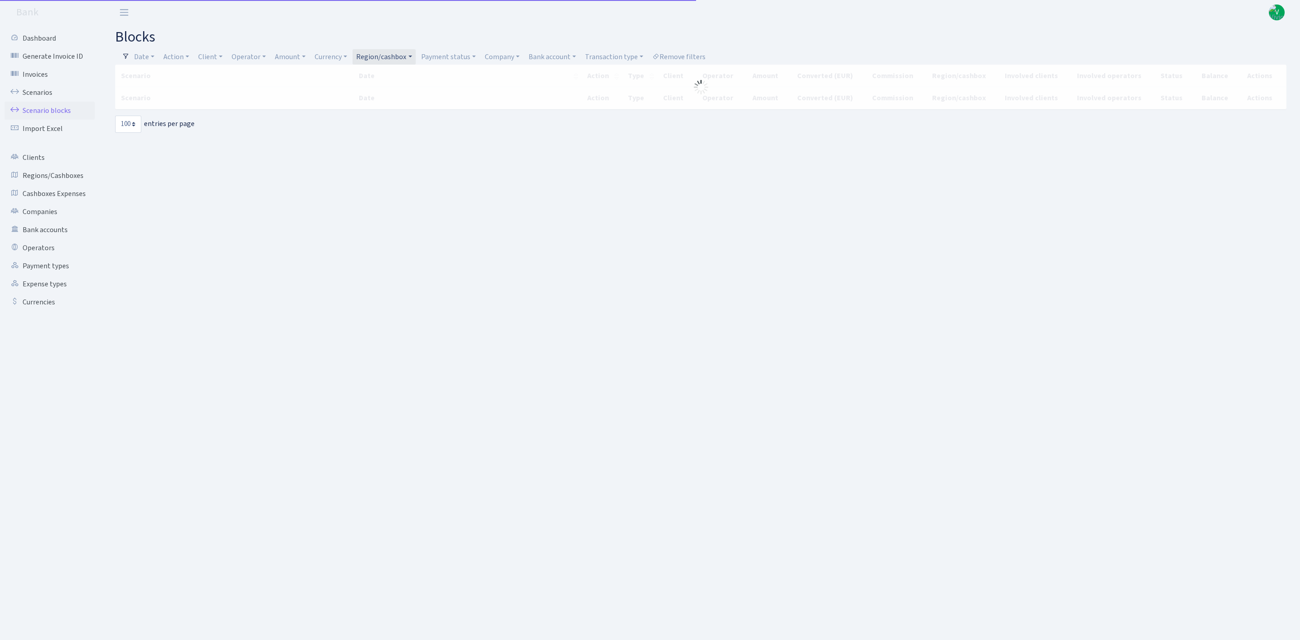
select select "100"
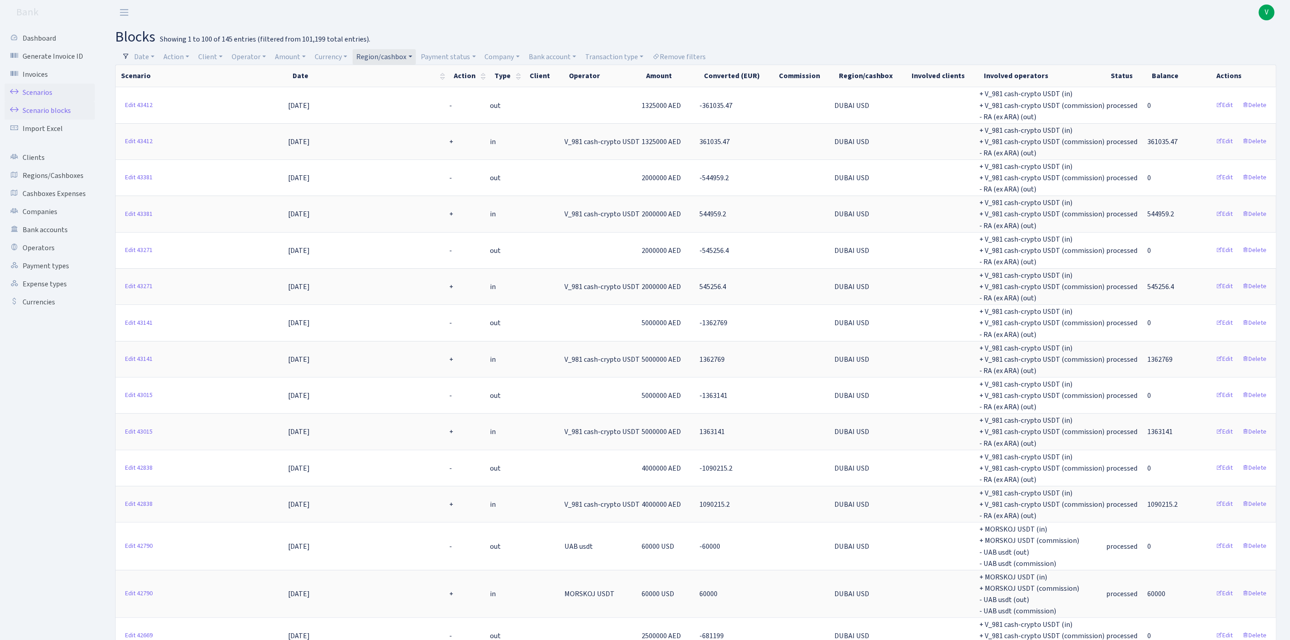
click at [45, 88] on link "Scenarios" at bounding box center [50, 93] width 90 height 18
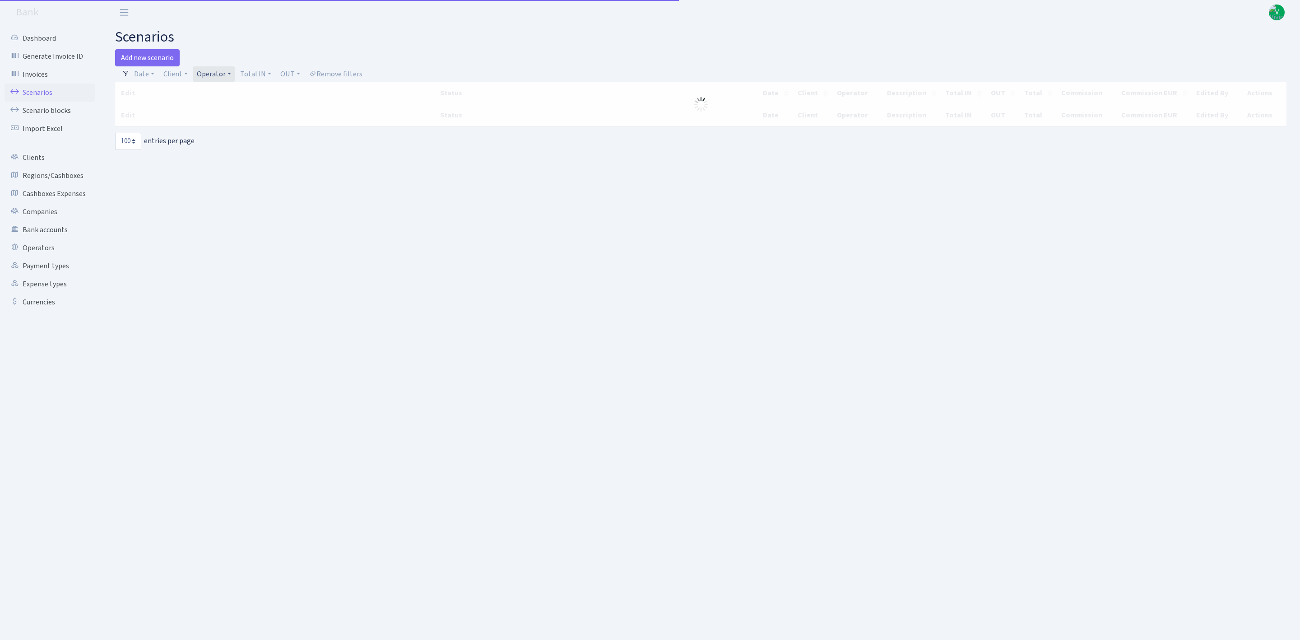
select select "100"
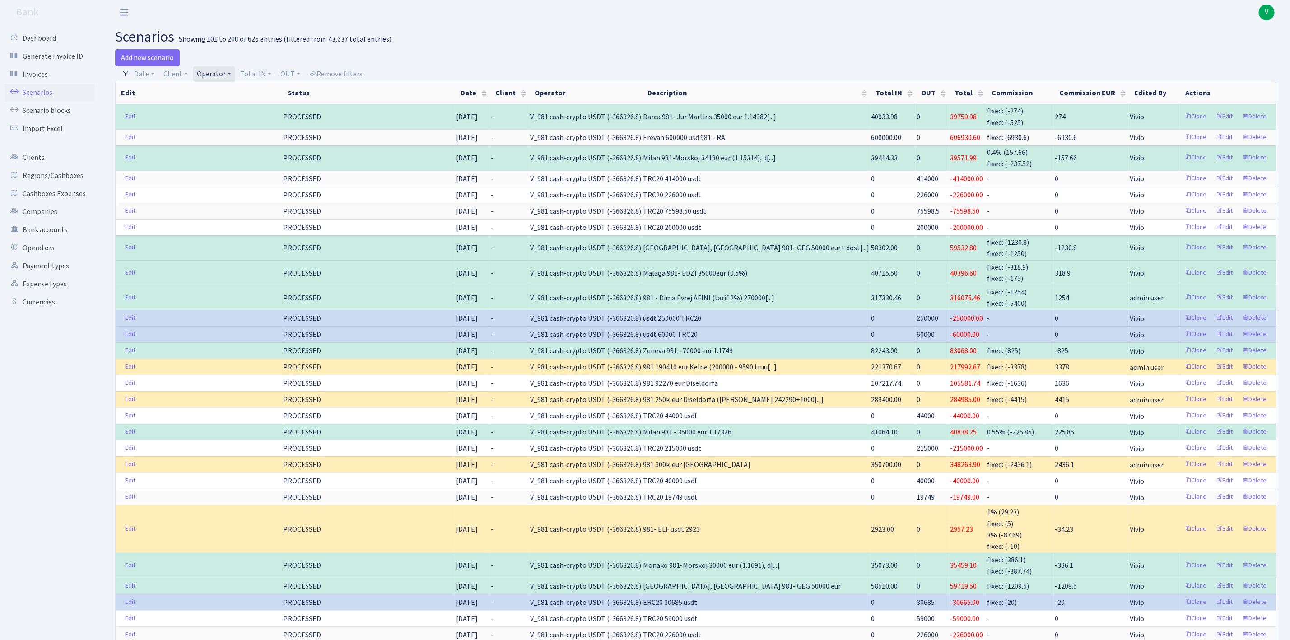
click at [224, 71] on link "Operator" at bounding box center [214, 73] width 42 height 15
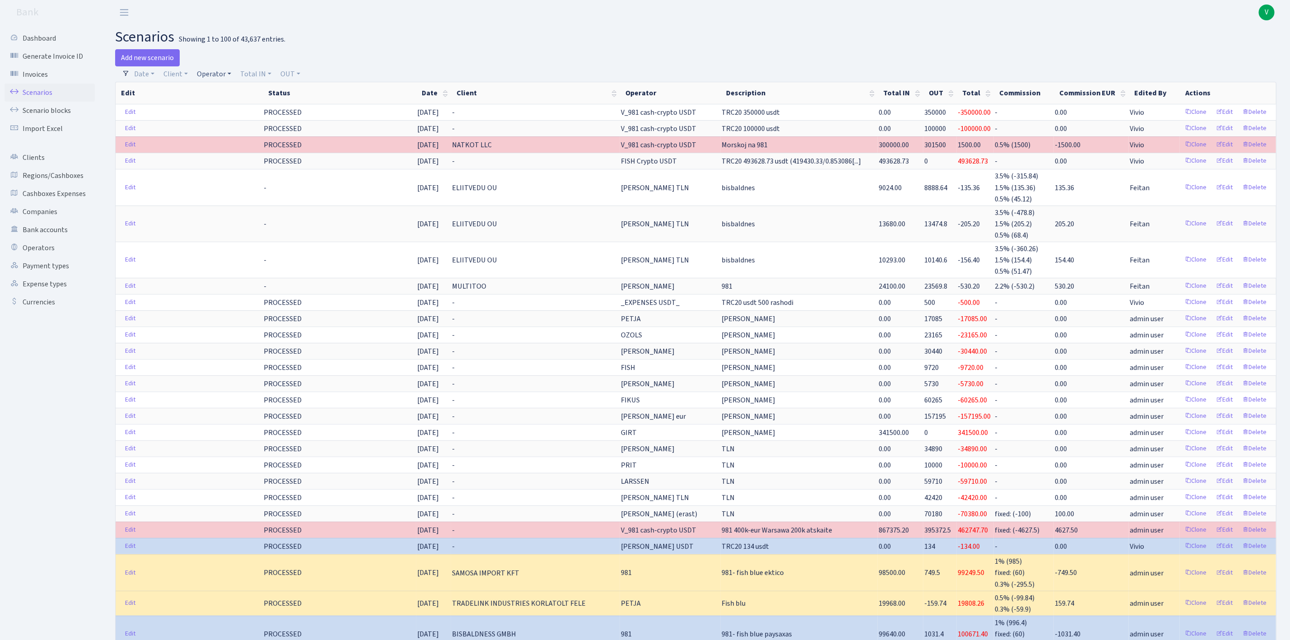
click at [210, 69] on link "Operator" at bounding box center [214, 73] width 42 height 15
click at [229, 102] on input "search" at bounding box center [229, 106] width 66 height 14
type input "mors"
click at [240, 191] on li "MORSKOJ USDT" at bounding box center [230, 190] width 68 height 16
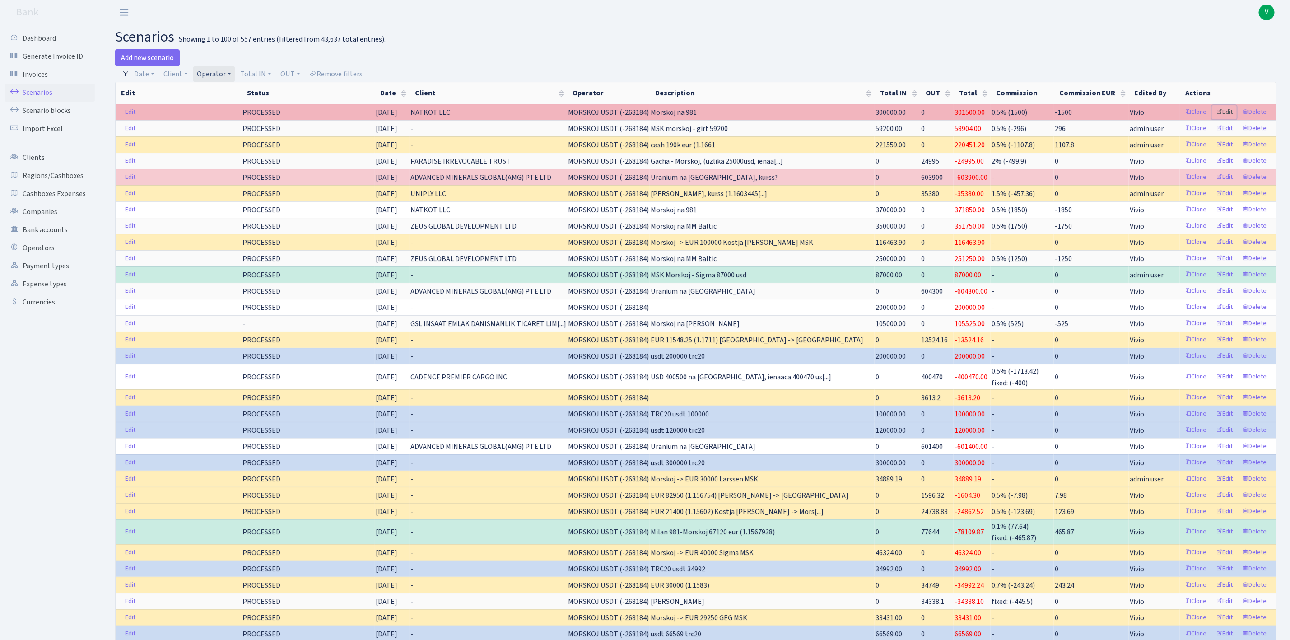
click at [1226, 113] on link "Edit" at bounding box center [1224, 112] width 25 height 14
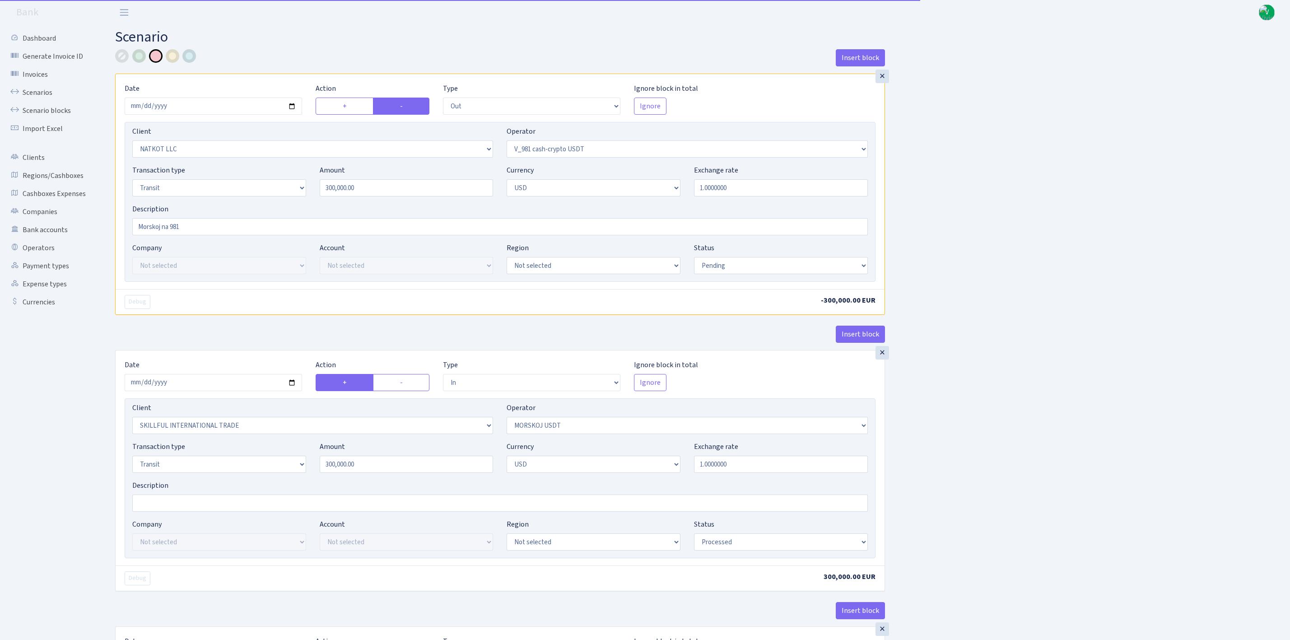
select select "out"
select select "3321"
select select "435"
select select "5"
select select "2"
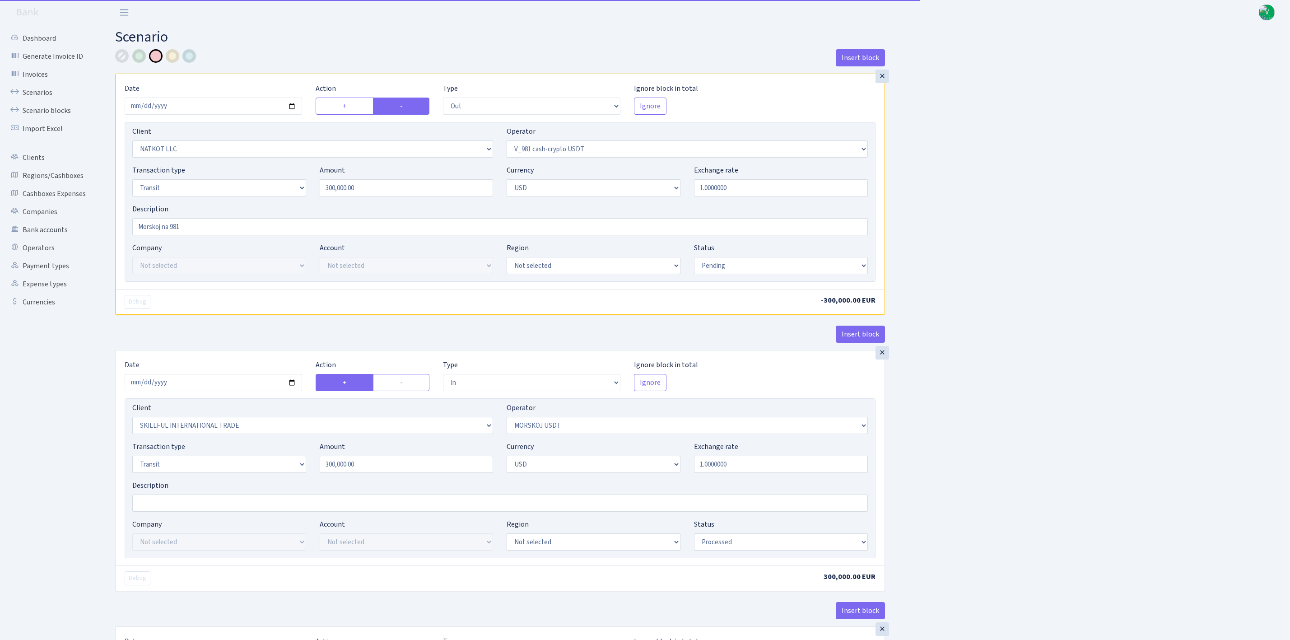
select select "pending"
select select "in"
select select "2655"
select select "324"
select select "5"
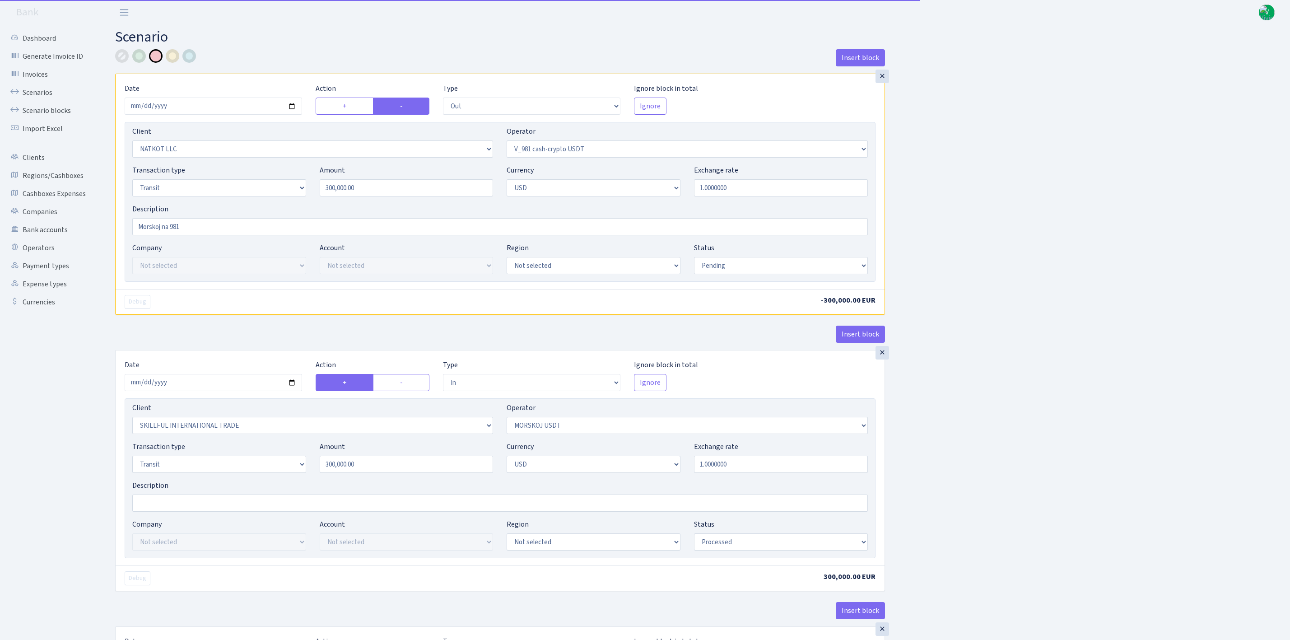
select select "2"
select select "processed"
select select "commission"
select select "324"
select select "processed"
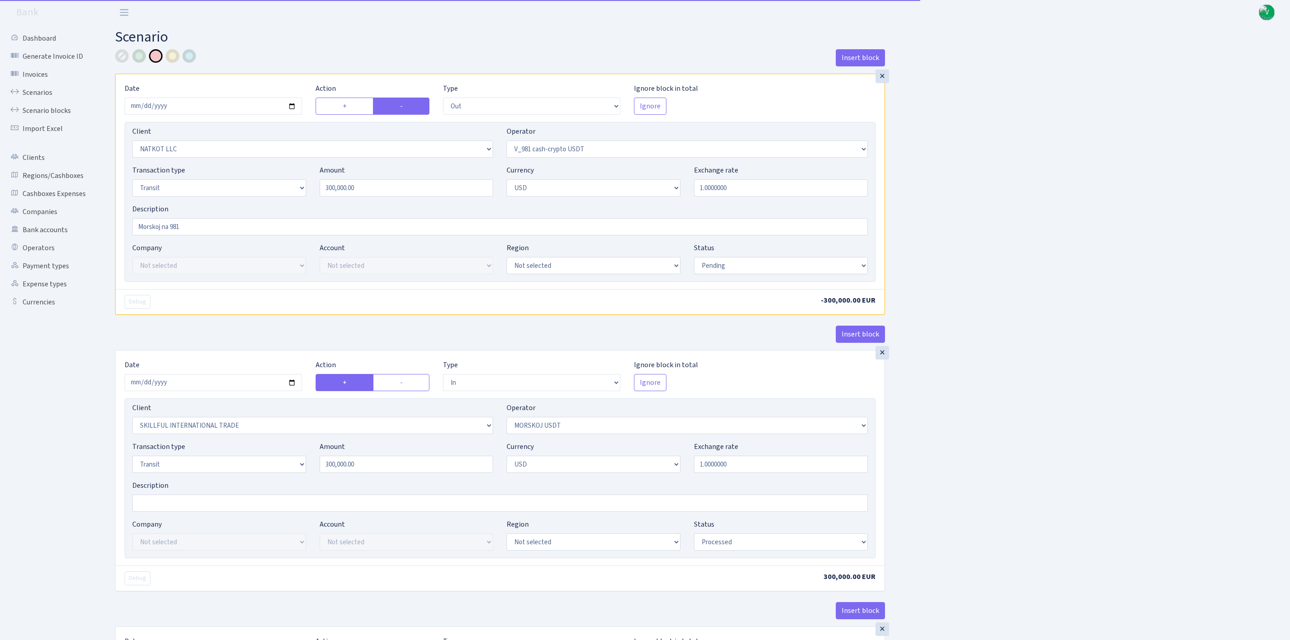
click at [736, 548] on select "Draft Pending Later Never Processed" at bounding box center [781, 541] width 174 height 17
select select "pending"
click at [694, 537] on select "Draft Pending Later Never Processed" at bounding box center [781, 541] width 174 height 17
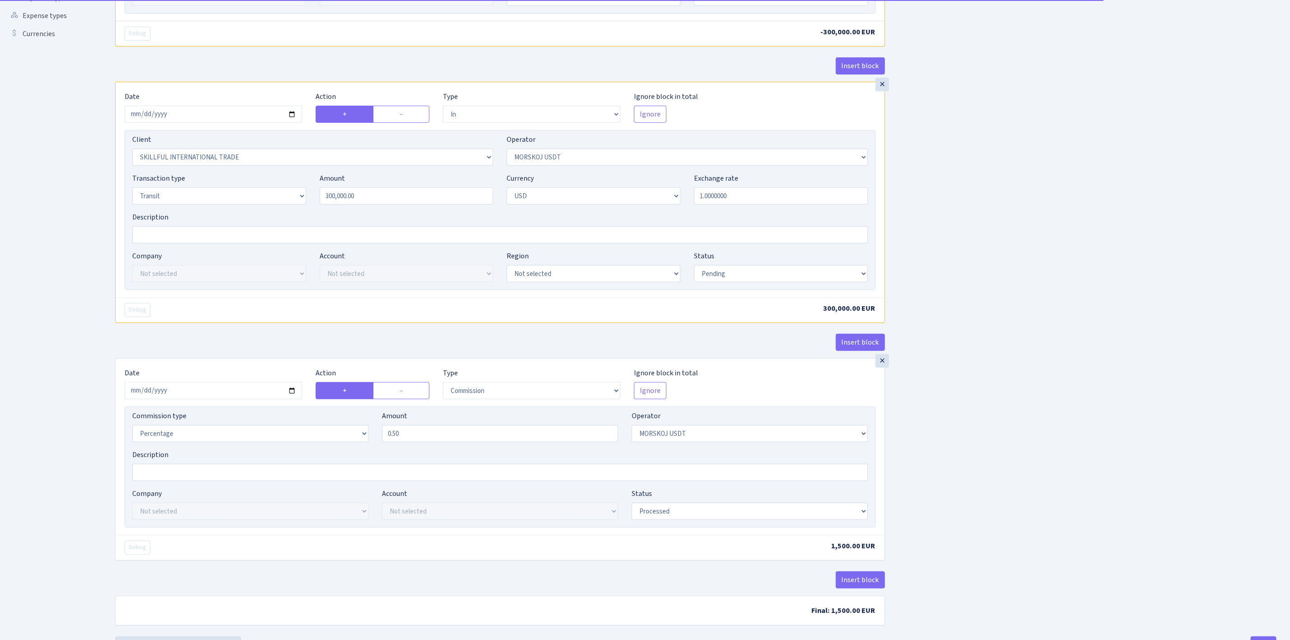
scroll to position [313, 0]
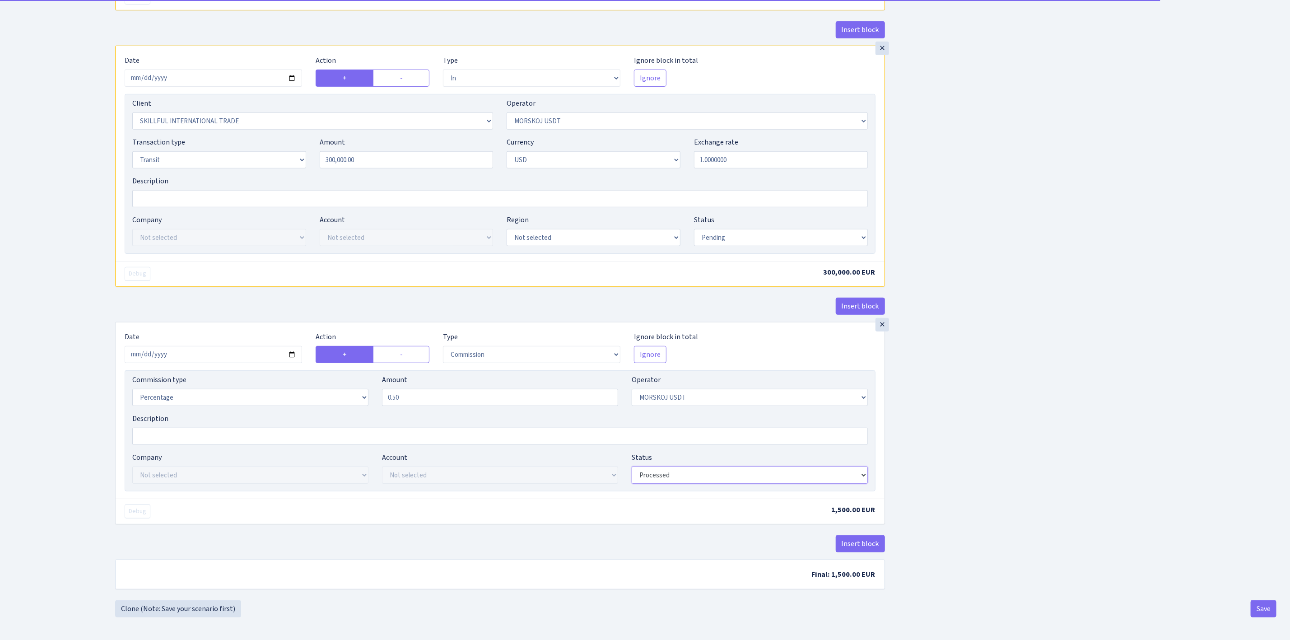
click at [730, 478] on select "Draft Pending Later Never Processed" at bounding box center [750, 474] width 236 height 17
select select "pending"
click at [632, 466] on select "Draft Pending Later Never Processed" at bounding box center [750, 474] width 236 height 17
click at [1012, 546] on div "Insert block × Date [DATE] Action + - Type --- In Out Commission Field required…" at bounding box center [695, 172] width 1175 height 855
click at [1266, 608] on button "Save" at bounding box center [1264, 608] width 26 height 17
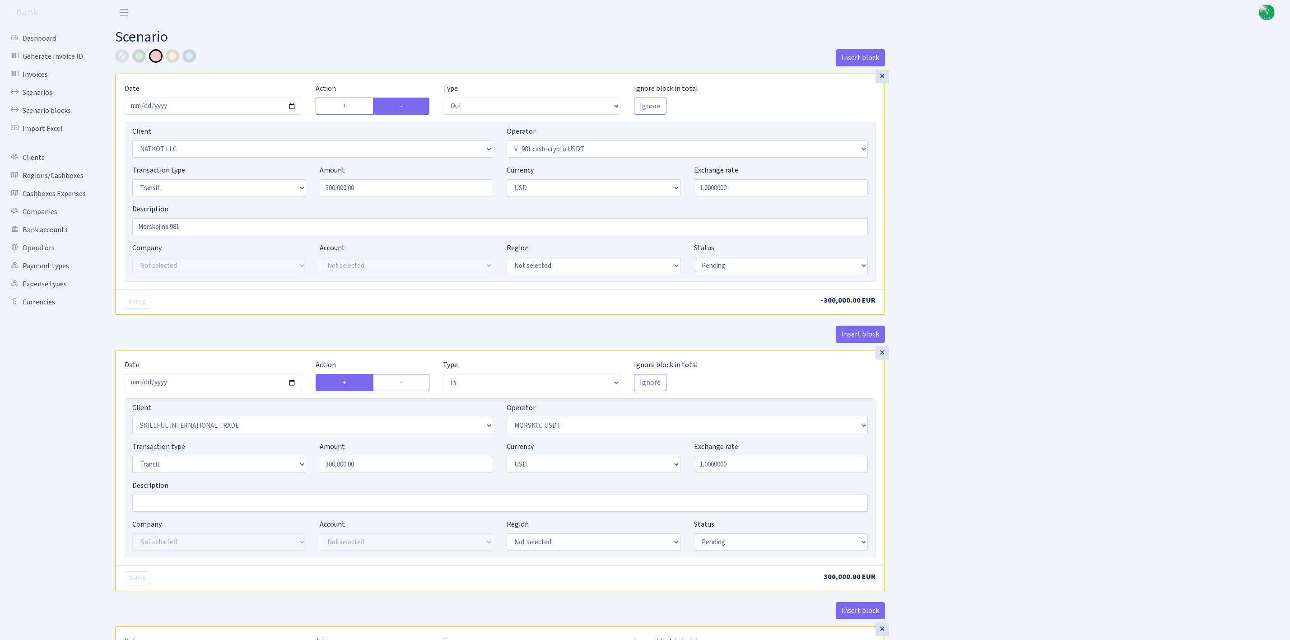
select select "out"
select select "3321"
select select "435"
select select "5"
select select "2"
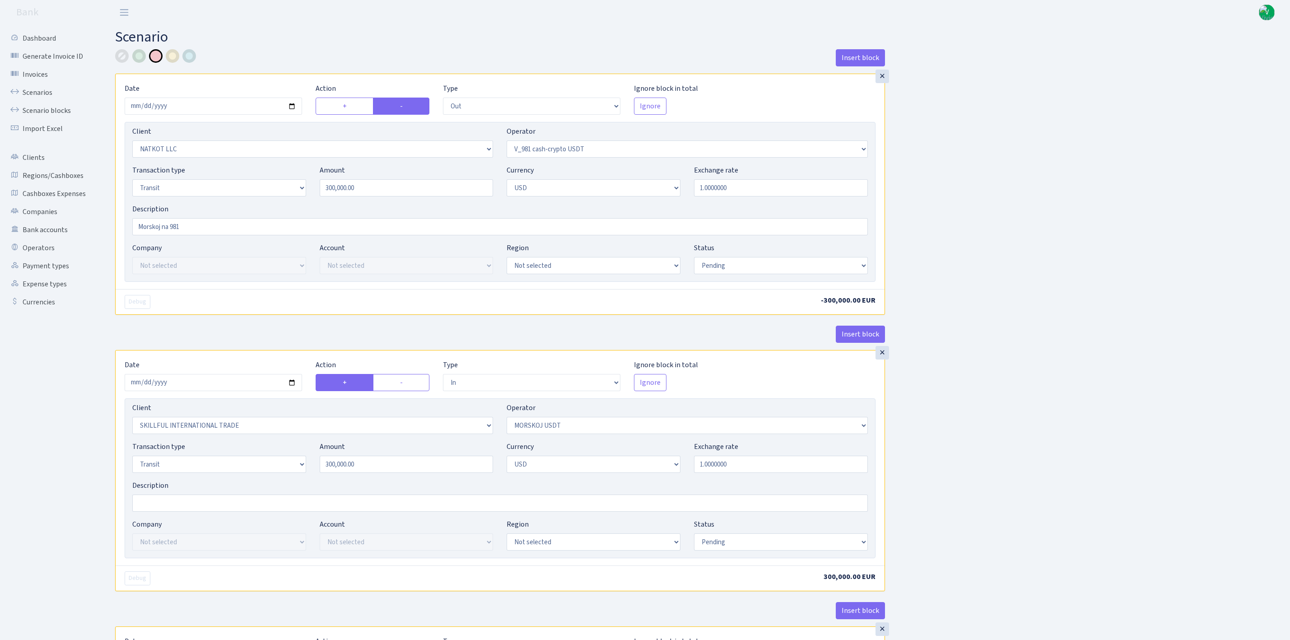
select select "pending"
select select "in"
select select "2655"
select select "324"
select select "5"
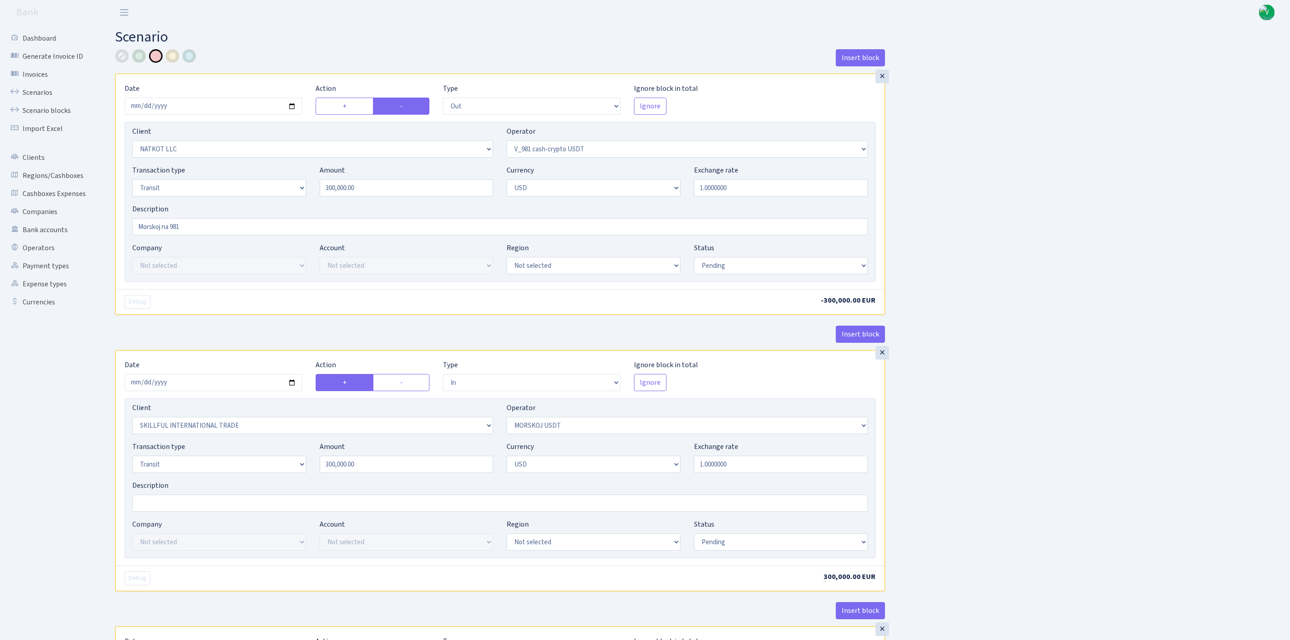
select select "2"
select select "pending"
select select "commission"
select select "324"
select select "pending"
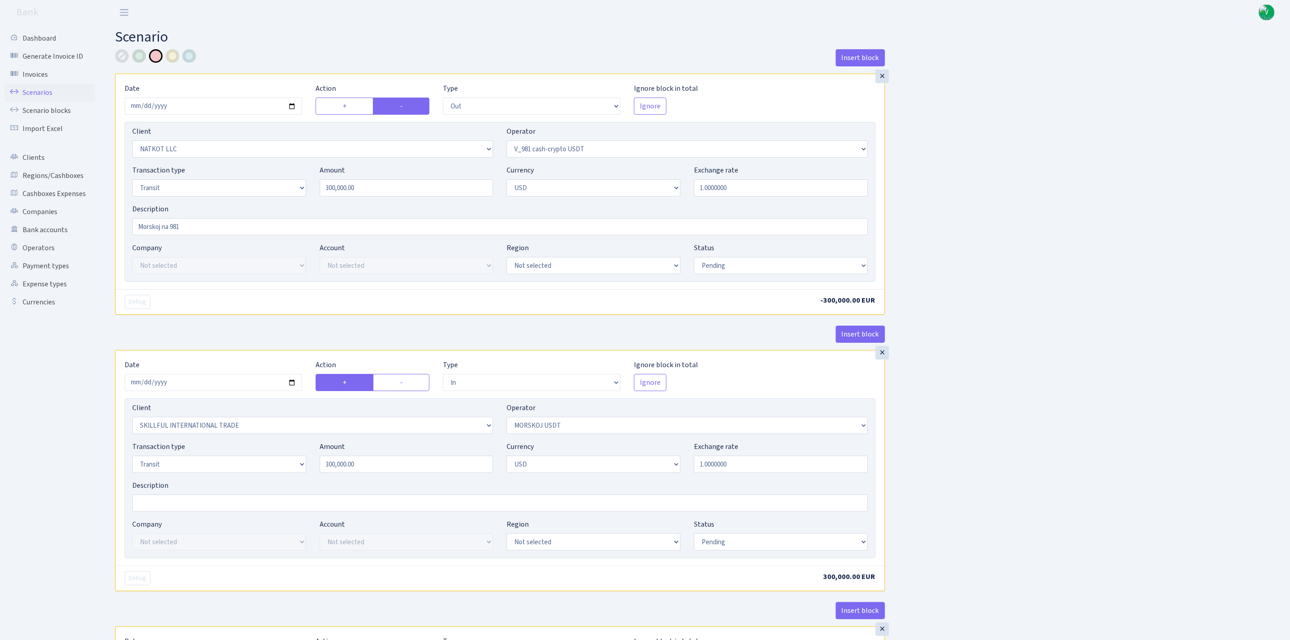
click at [31, 88] on link "Scenarios" at bounding box center [50, 93] width 90 height 18
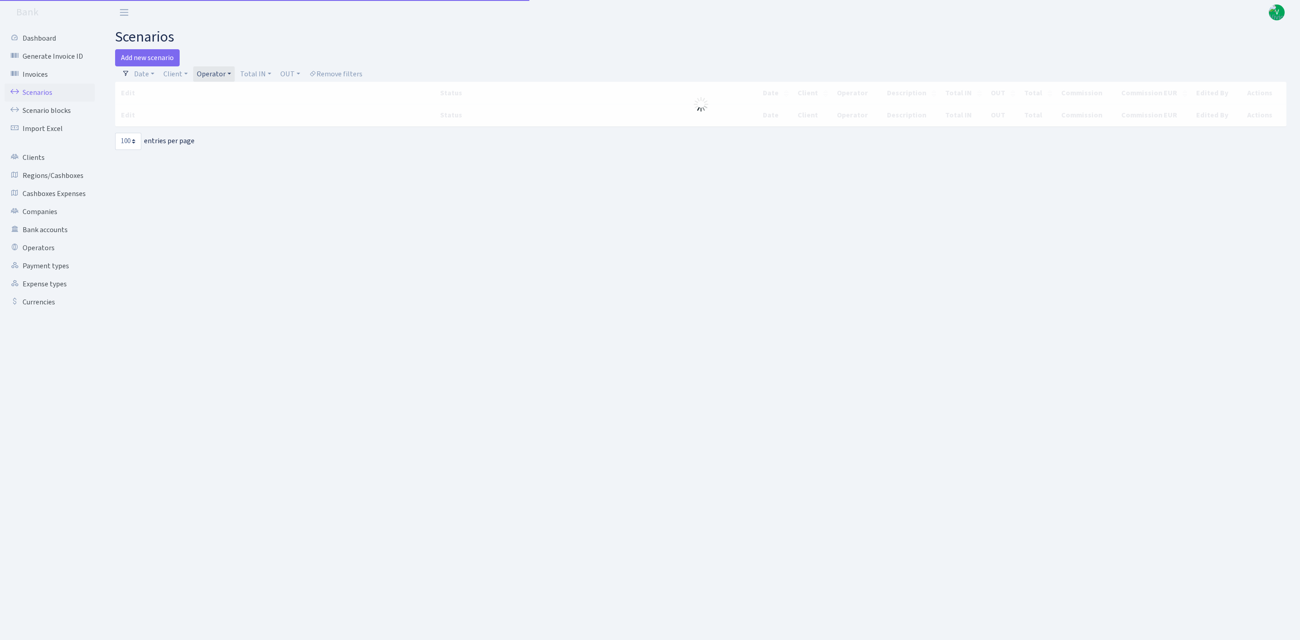
select select "100"
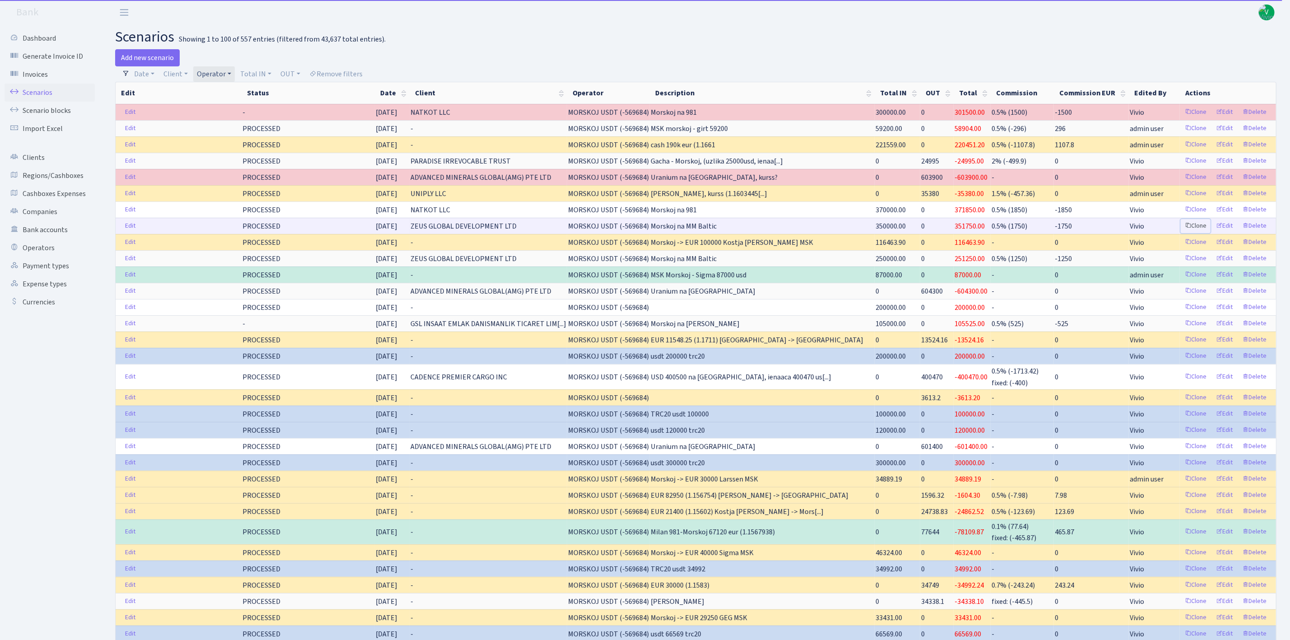
click at [1192, 228] on link "Clone" at bounding box center [1196, 226] width 30 height 14
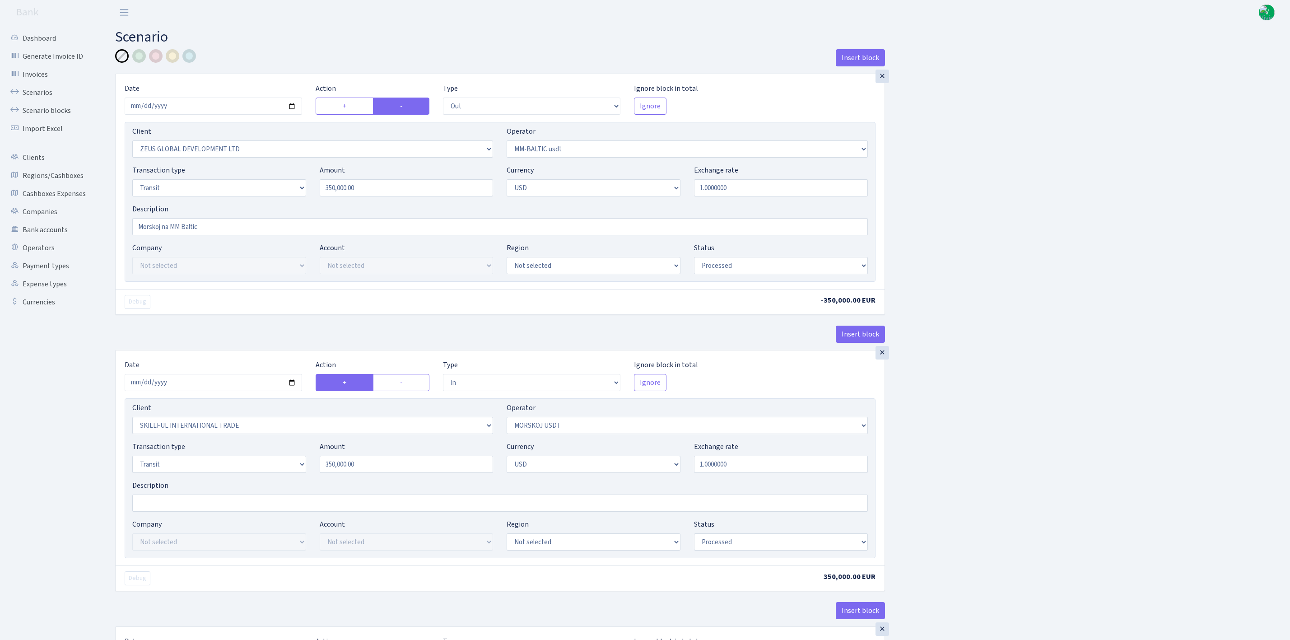
select select "out"
select select "1276"
select select "459"
select select "5"
select select "2"
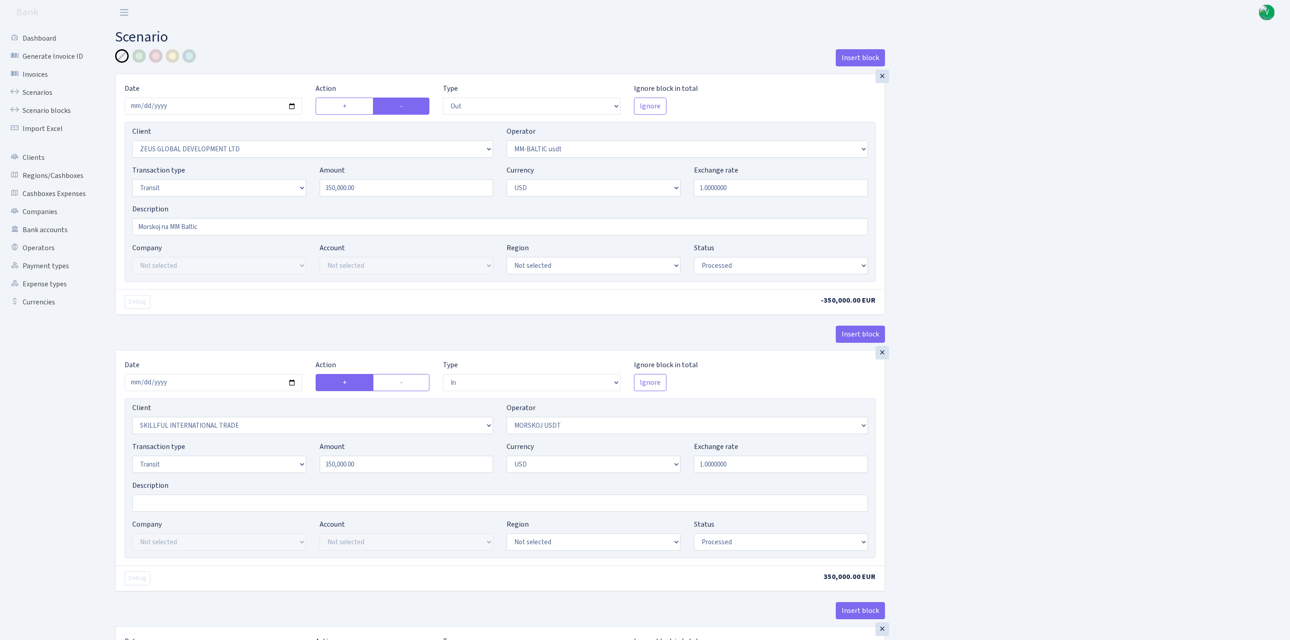
select select "processed"
select select "in"
select select "2655"
select select "324"
select select "5"
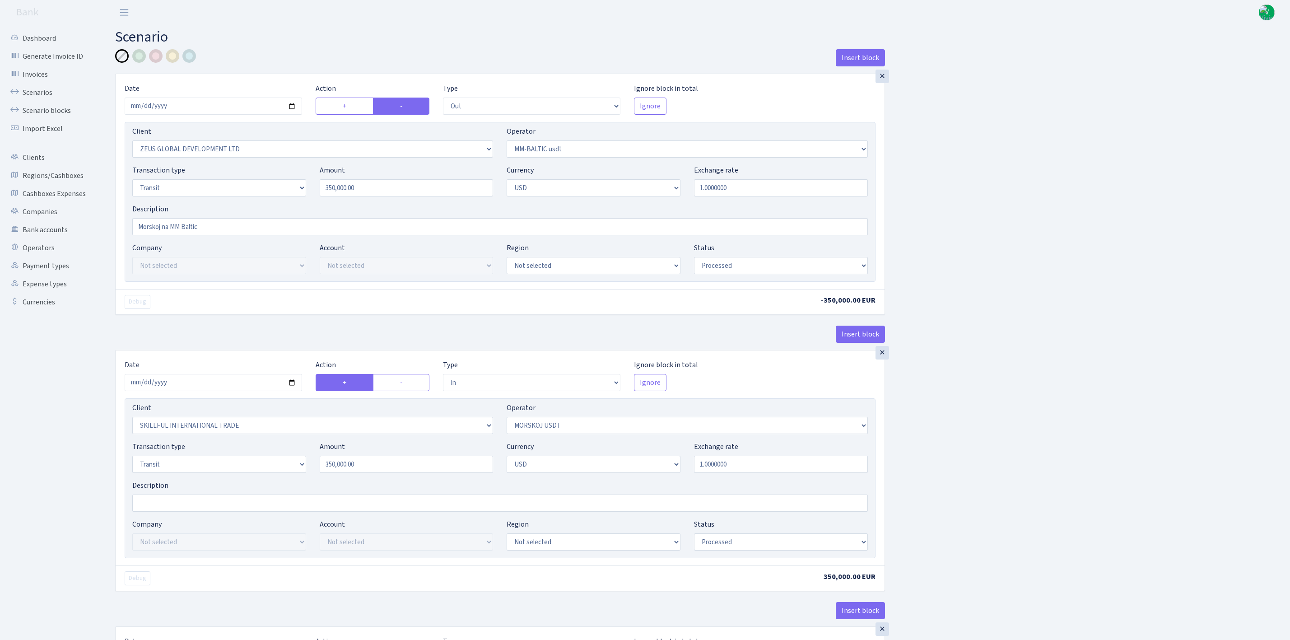
select select "2"
select select "processed"
select select "commission"
select select "324"
select select "processed"
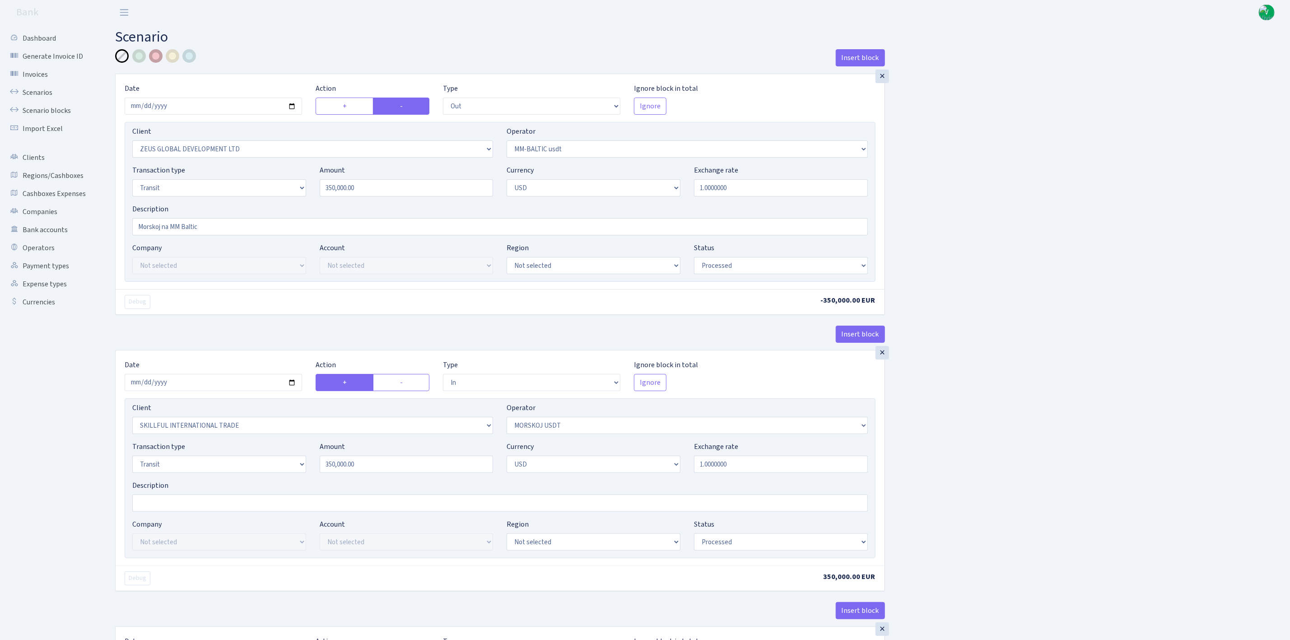
click at [157, 53] on div at bounding box center [156, 56] width 14 height 14
click at [294, 108] on input "2025-08-28" at bounding box center [213, 106] width 177 height 17
type input "2025-09-01"
drag, startPoint x: 433, startPoint y: 194, endPoint x: 166, endPoint y: 129, distance: 275.5
click at [187, 139] on div "Client Not selected 1 KOC GEMICILIK VE TASIMACILIK 1/BALDERE-SILDEDZE SIGNE 1/S…" at bounding box center [500, 202] width 751 height 160
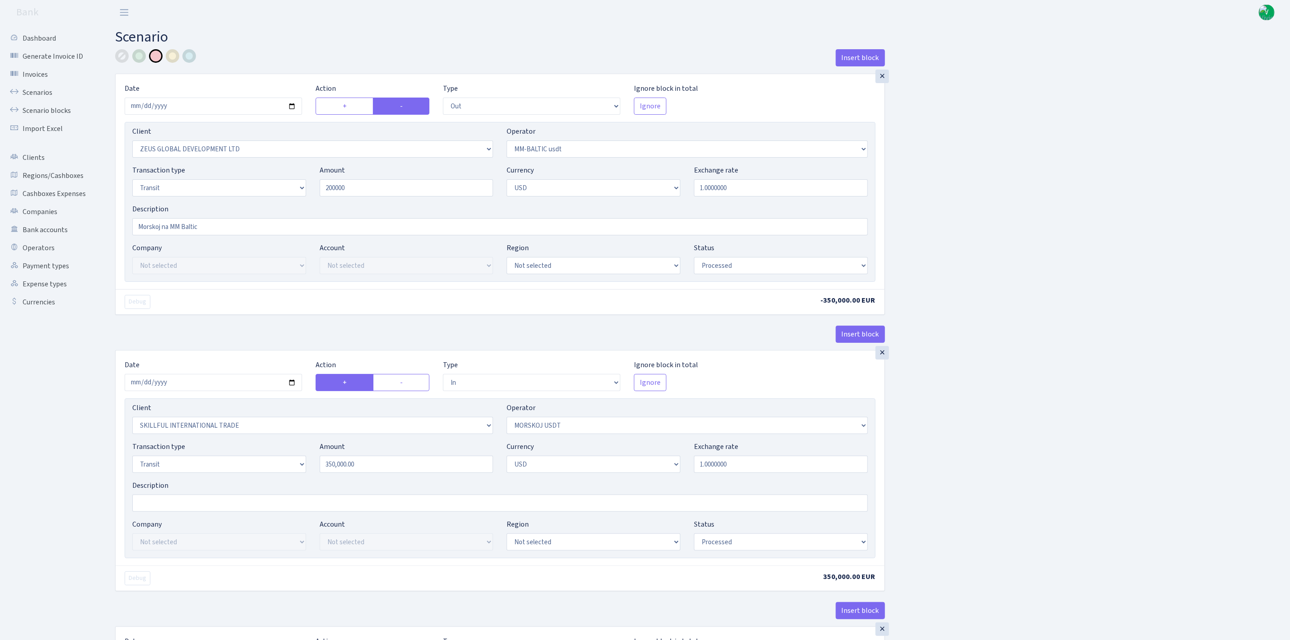
type input "200,000.00"
click at [1012, 221] on div "Insert block × Date 2025-09-01 Action + - Type --- In Out Commission Field requ…" at bounding box center [695, 475] width 1175 height 852
click at [290, 385] on input "2025-08-26" at bounding box center [213, 382] width 177 height 17
type input "2025-09-01"
drag, startPoint x: 394, startPoint y: 471, endPoint x: 160, endPoint y: 391, distance: 247.6
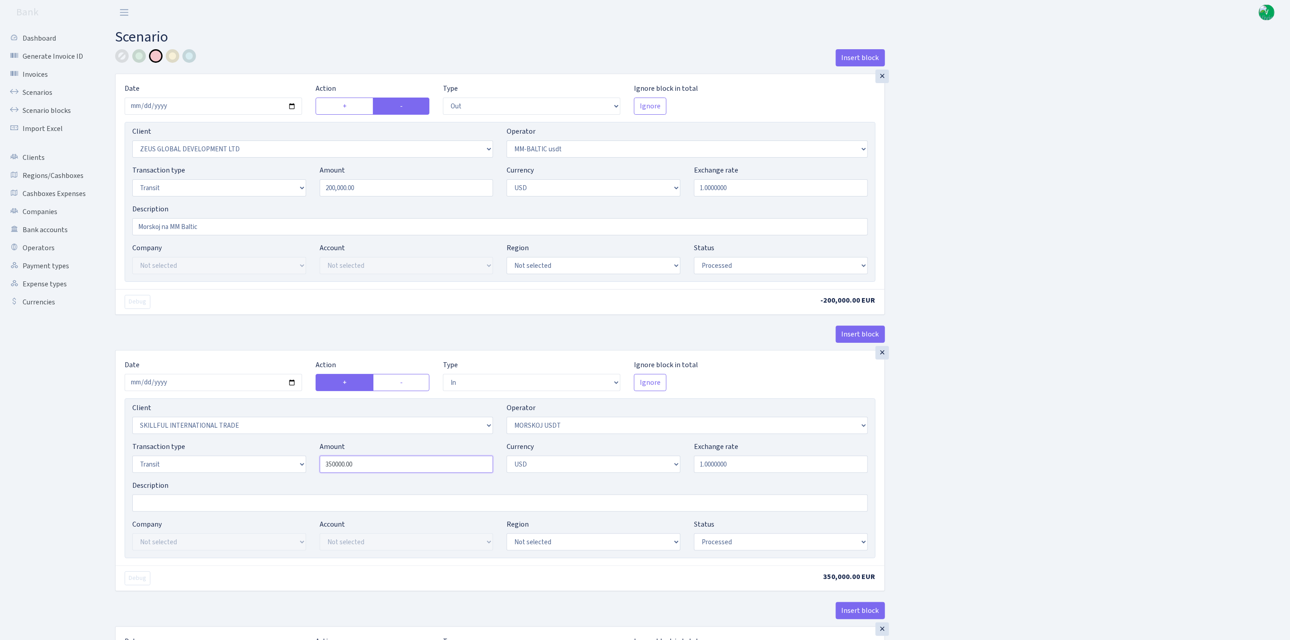
click at [201, 437] on div "Client Not selected 1 KOC GEMICILIK VE TASIMACILIK 1/BALDERE-SILDEDZE SIGNE 1/S…" at bounding box center [500, 478] width 751 height 160
click at [996, 446] on div "Insert block × Date 2025-09-01 Action + - Type --- In Out Commission Field requ…" at bounding box center [695, 476] width 1175 height 855
type input "200,000.00"
click at [975, 462] on div "Insert block × Date 2025-09-01 Action + - Type --- In Out Commission Field requ…" at bounding box center [695, 476] width 1175 height 855
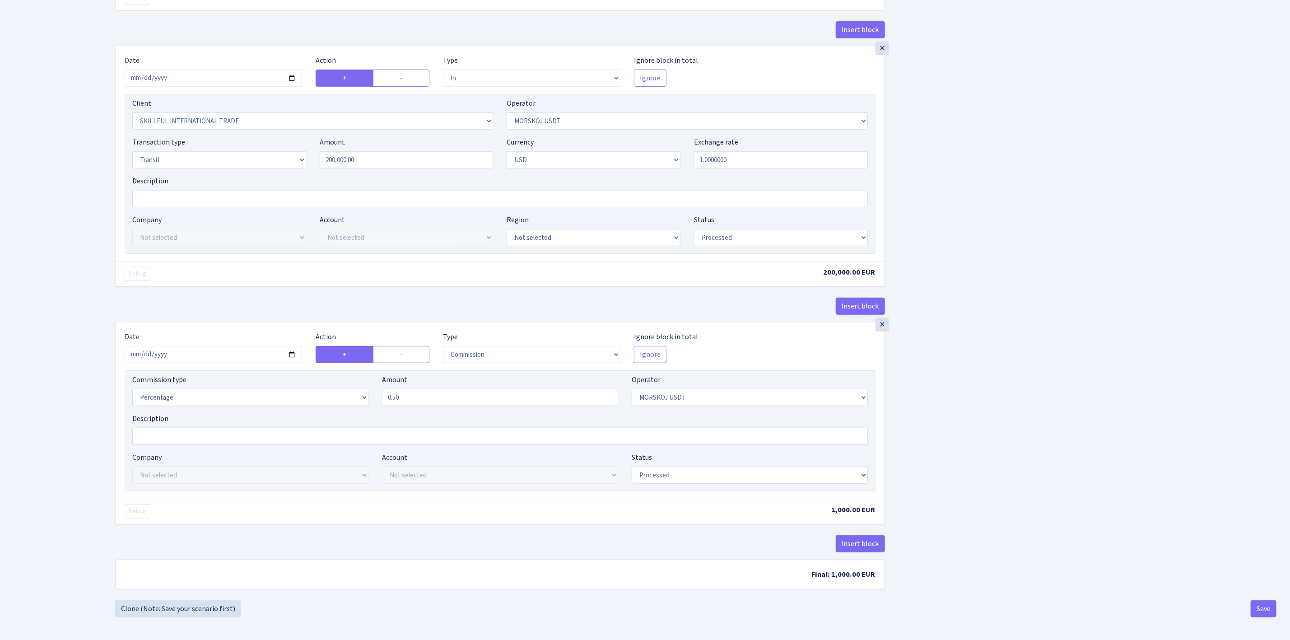
scroll to position [313, 0]
click at [289, 352] on input "2025-08-26" at bounding box center [213, 354] width 177 height 17
type input "2025-09-01"
click at [1084, 473] on div "Insert block × Date 2025-09-01 Action + - Type --- In Out Commission Field requ…" at bounding box center [695, 172] width 1175 height 855
click at [1066, 503] on div "Insert block × Date 2025-09-01 Action + - Type --- In Out Commission Field requ…" at bounding box center [695, 172] width 1175 height 855
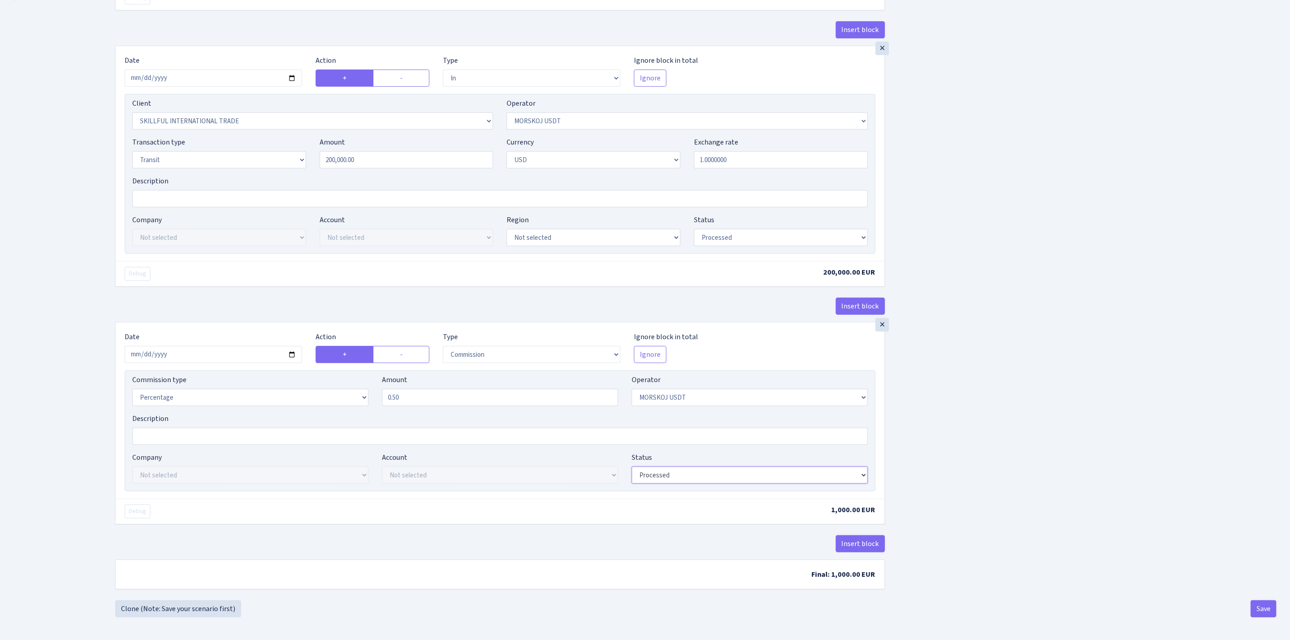
click at [658, 473] on select "Draft Pending Later Never Processed" at bounding box center [750, 474] width 236 height 17
select select "pending"
click at [632, 466] on select "Draft Pending Later Never Processed" at bounding box center [750, 474] width 236 height 17
click at [733, 238] on select "Draft Pending Later Never Processed" at bounding box center [781, 237] width 174 height 17
select select "pending"
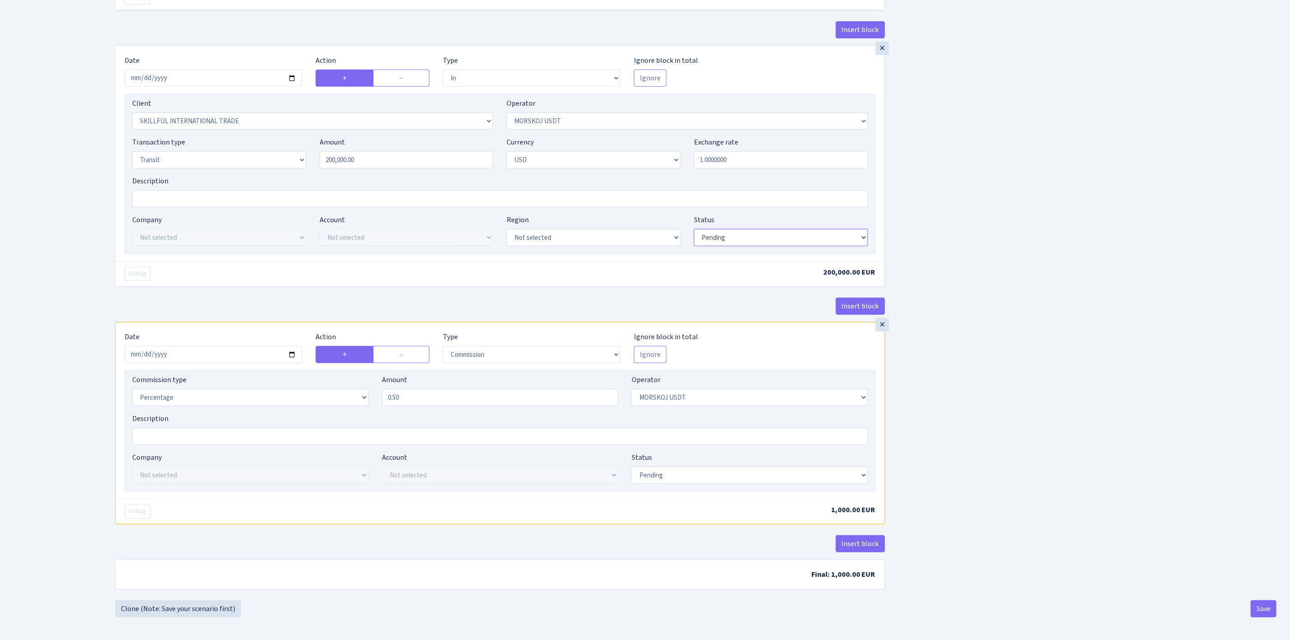
click at [694, 229] on select "Draft Pending Later Never Processed" at bounding box center [781, 237] width 174 height 17
click at [946, 271] on div "Insert block × Date 2025-09-01 Action + - Type --- In Out Commission Field requ…" at bounding box center [695, 172] width 1175 height 855
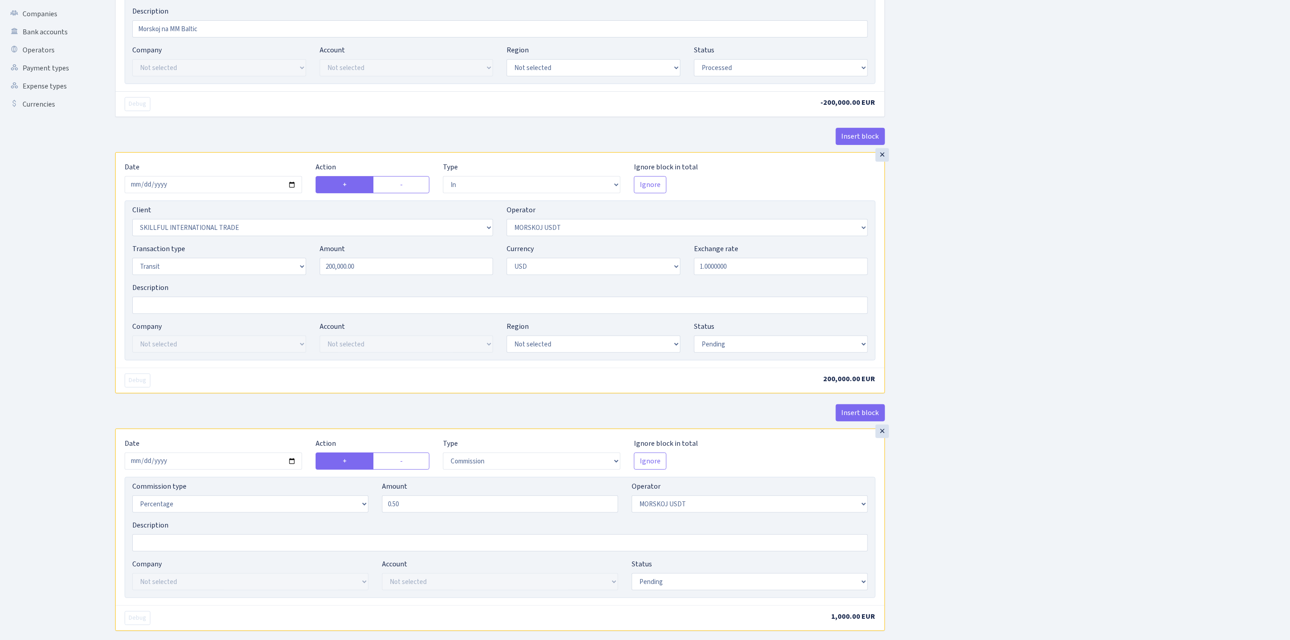
scroll to position [0, 0]
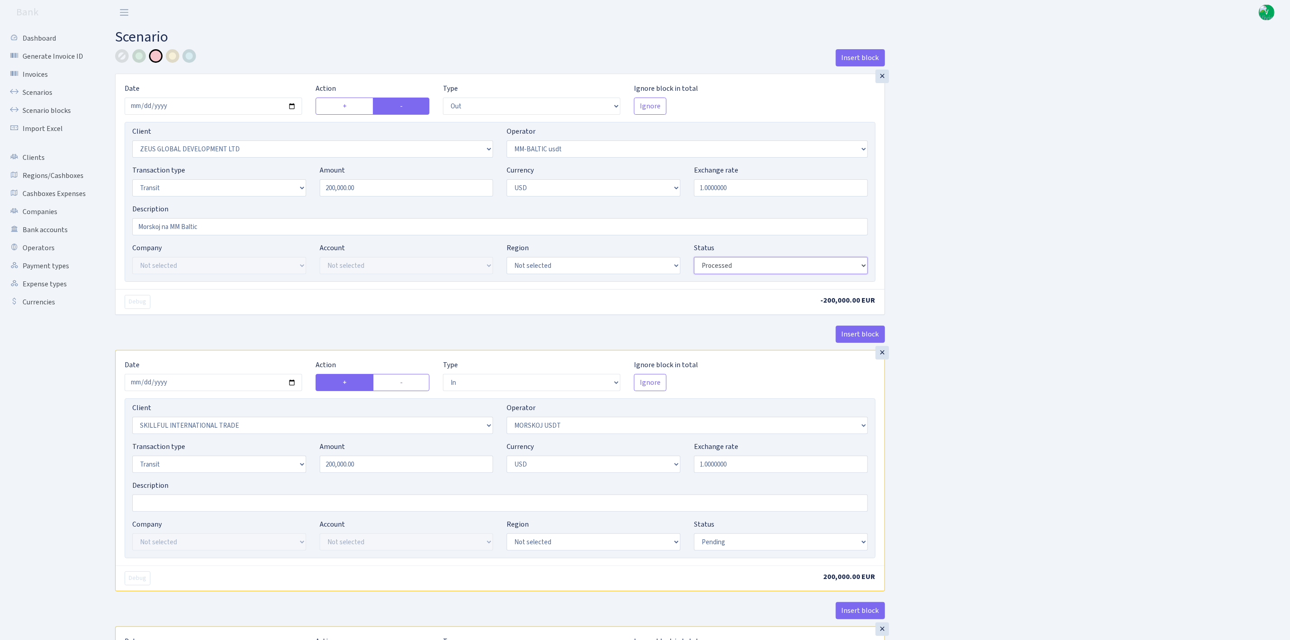
click at [741, 264] on select "Draft Pending Later Never Processed" at bounding box center [781, 265] width 174 height 17
select select "pending"
click at [694, 258] on select "Draft Pending Later Never Processed" at bounding box center [781, 265] width 174 height 17
click at [1062, 377] on div "Insert block × Date 2025-09-01 Action + - Type --- In Out Commission Field requ…" at bounding box center [695, 476] width 1175 height 855
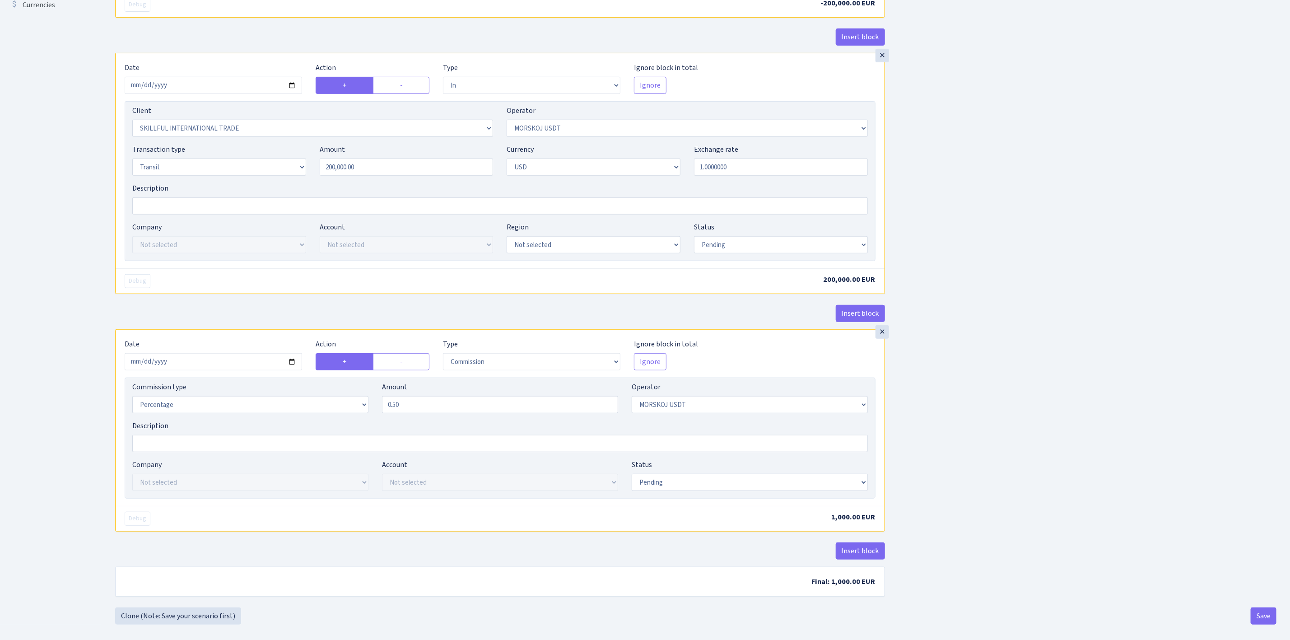
scroll to position [313, 0]
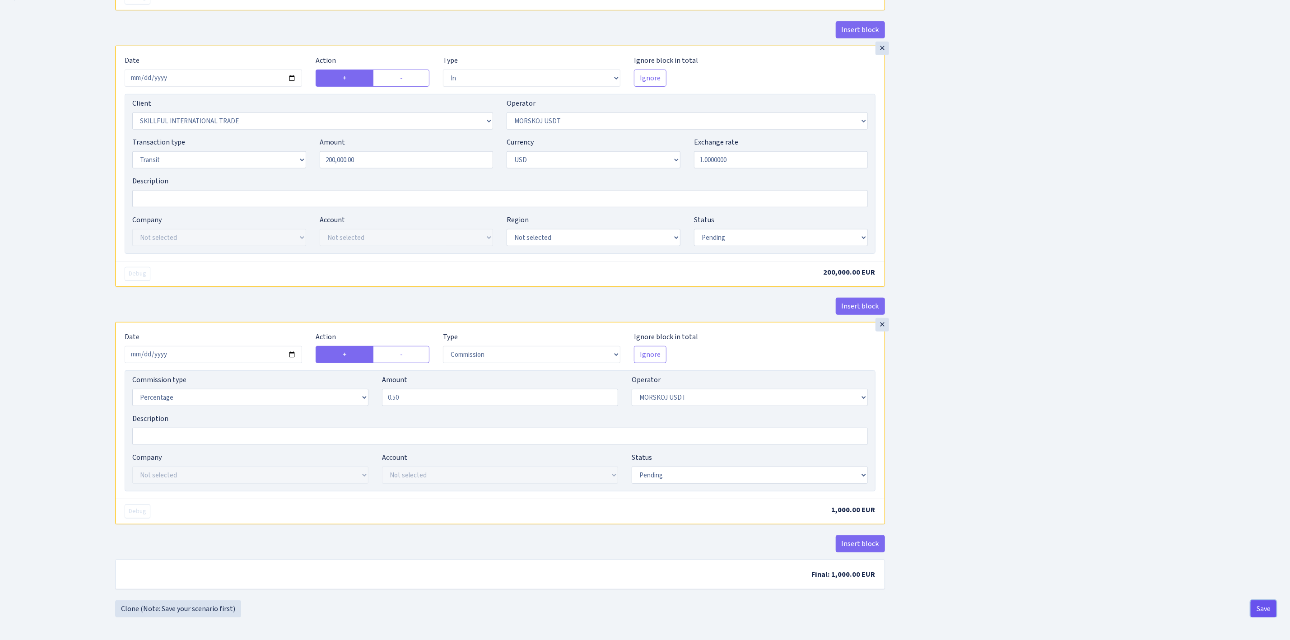
click at [1272, 606] on button "Save" at bounding box center [1264, 608] width 26 height 17
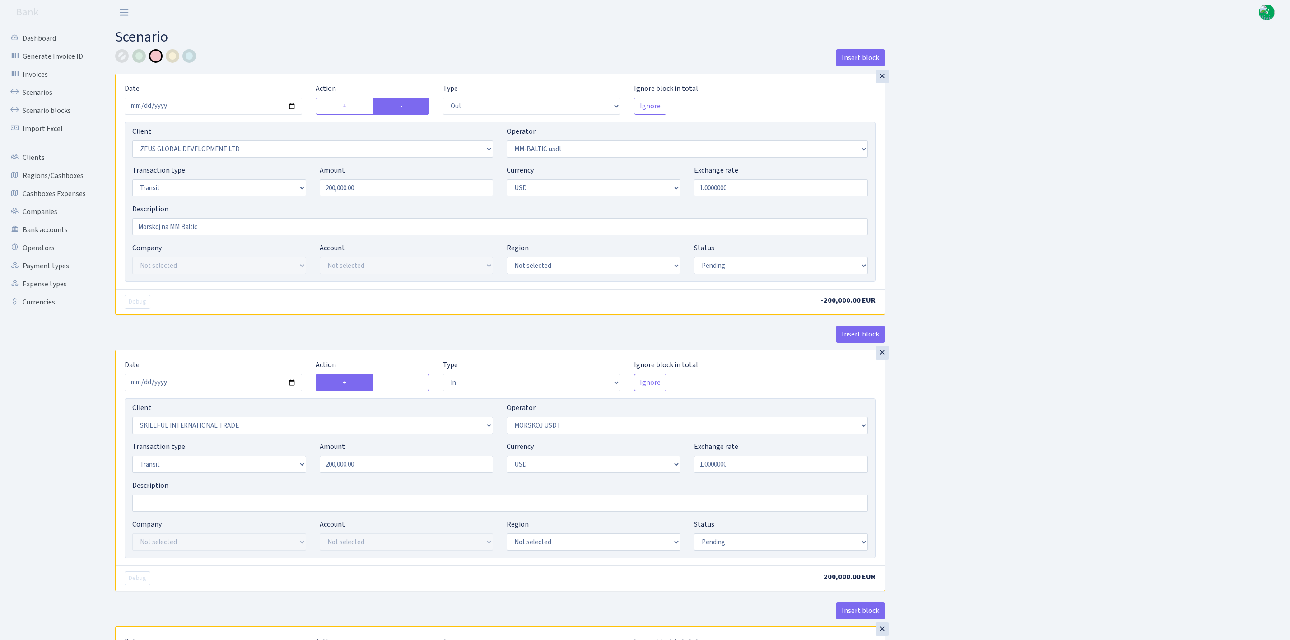
select select "out"
select select "1276"
select select "459"
select select "5"
select select "2"
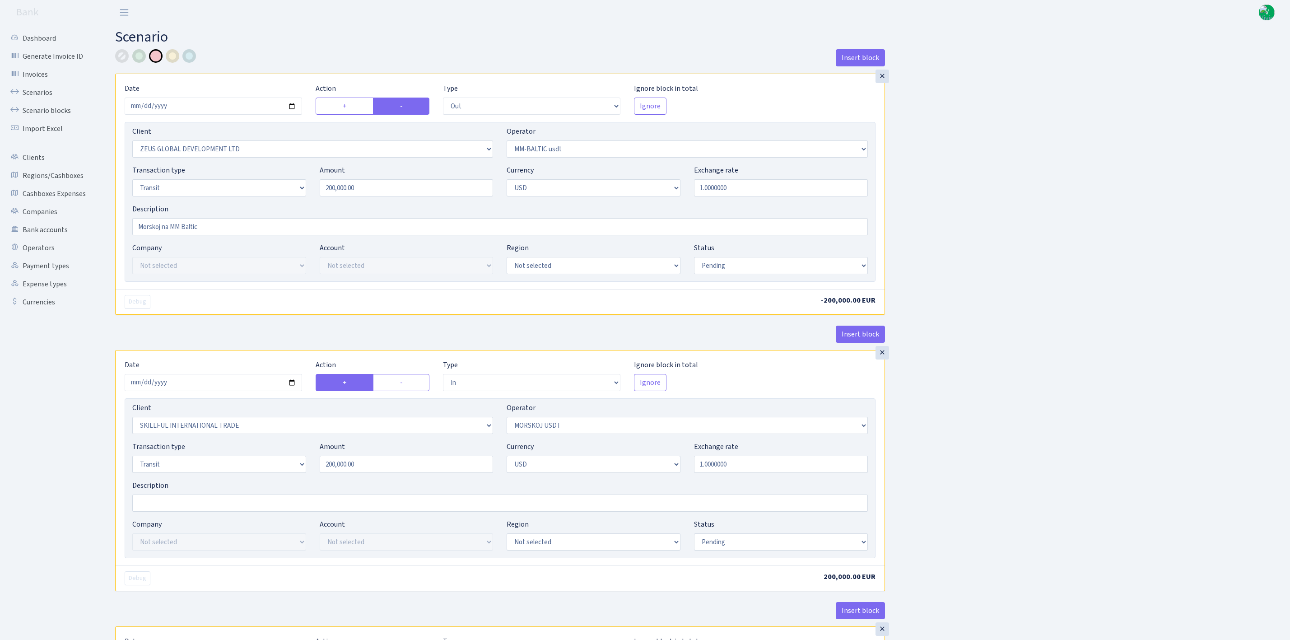
select select "pending"
select select "in"
select select "2655"
select select "324"
select select "5"
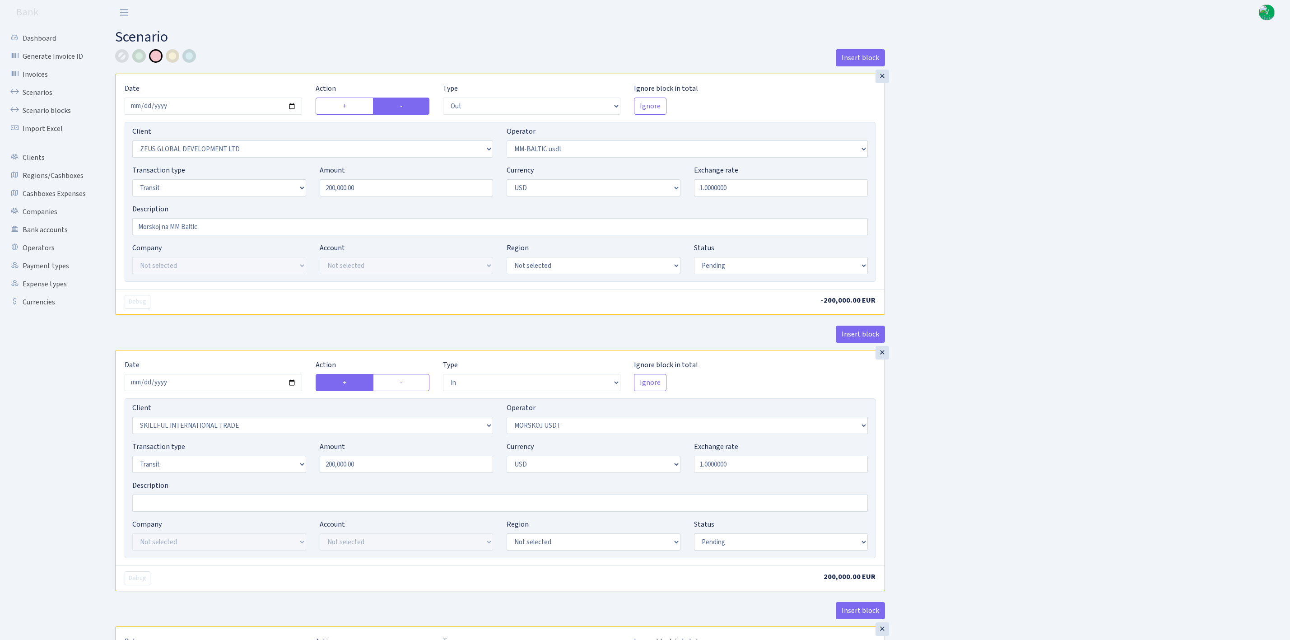
select select "2"
select select "pending"
select select "commission"
select select "324"
select select "pending"
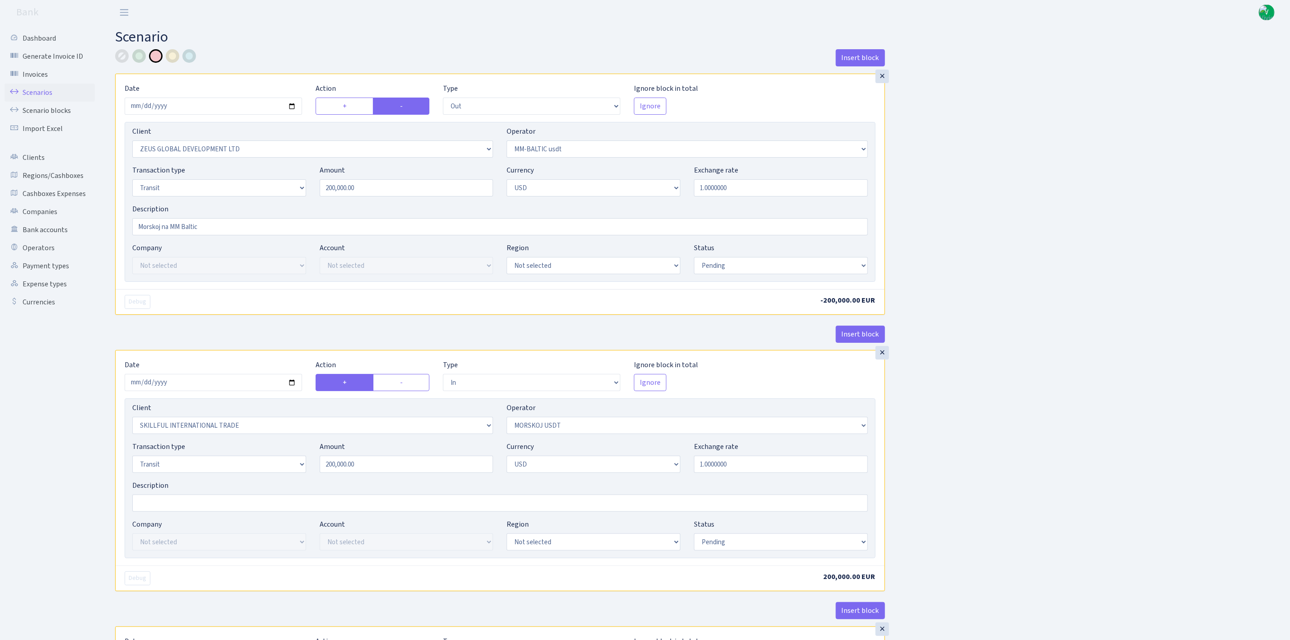
click at [33, 93] on link "Scenarios" at bounding box center [50, 93] width 90 height 18
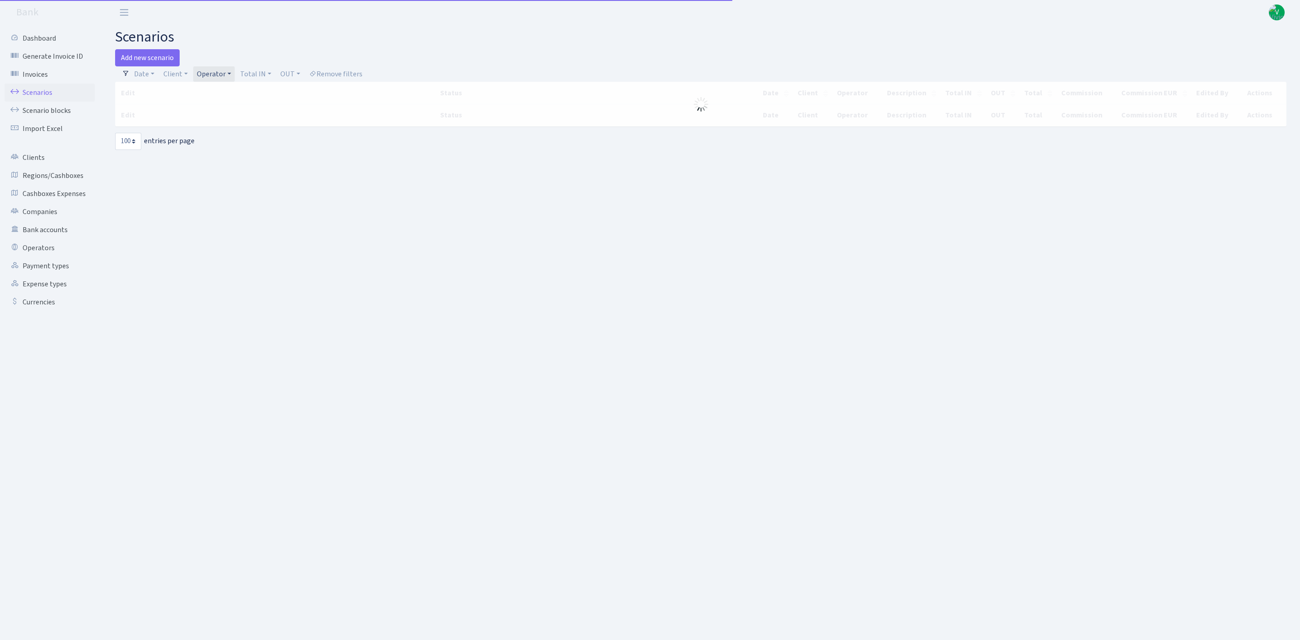
select select "100"
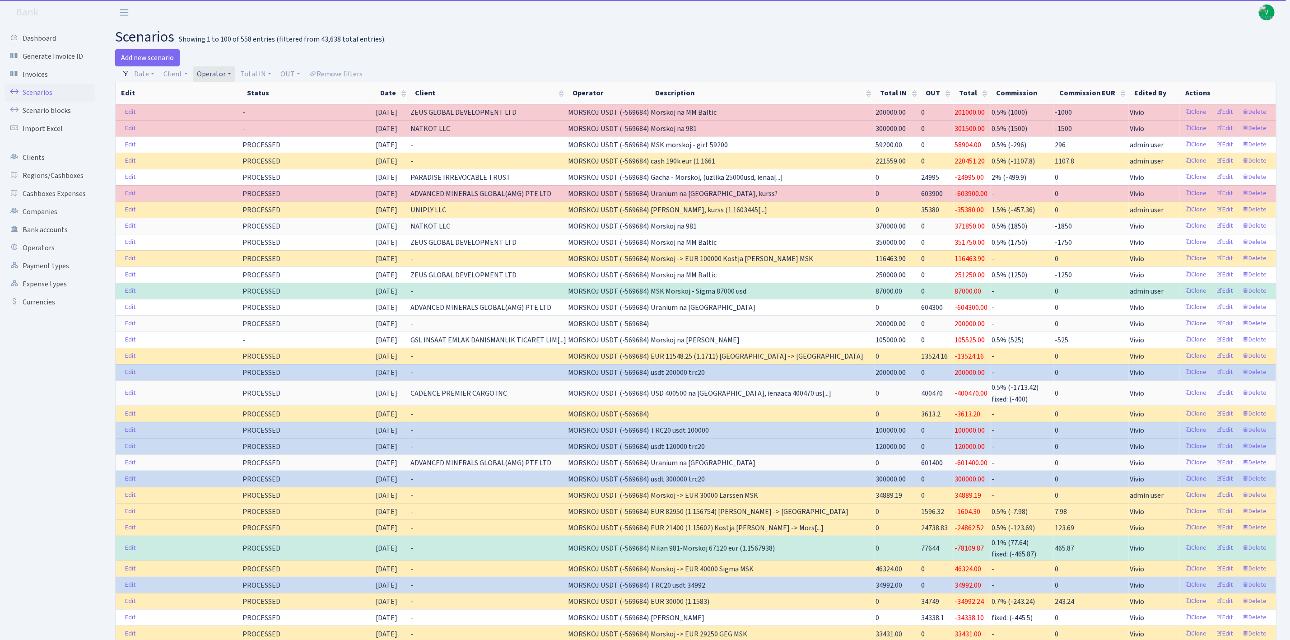
click at [219, 69] on link "Operator" at bounding box center [214, 73] width 42 height 15
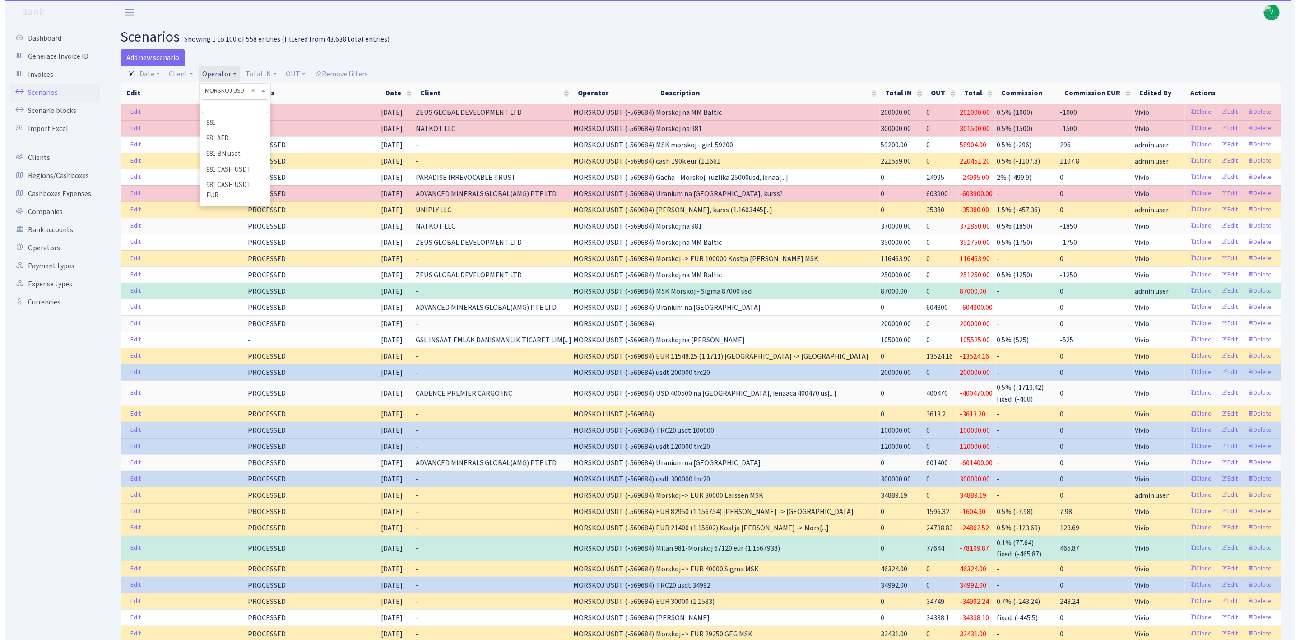
scroll to position [3894, 0]
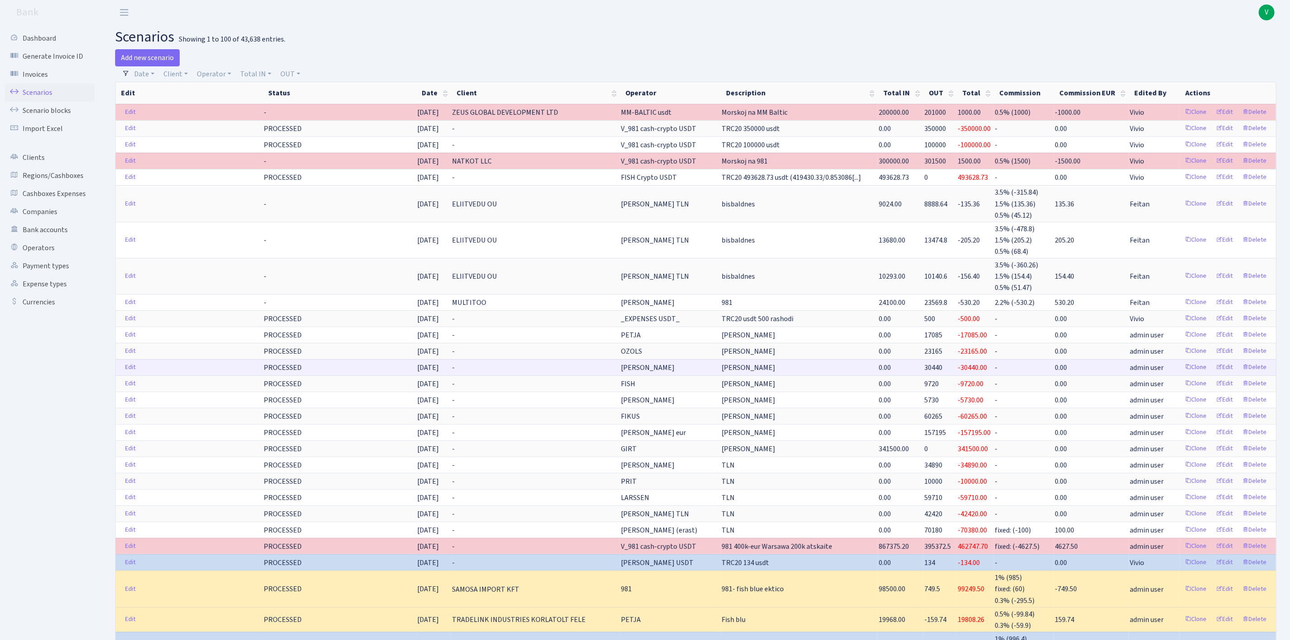
click at [816, 371] on td "[PERSON_NAME]" at bounding box center [799, 367] width 157 height 16
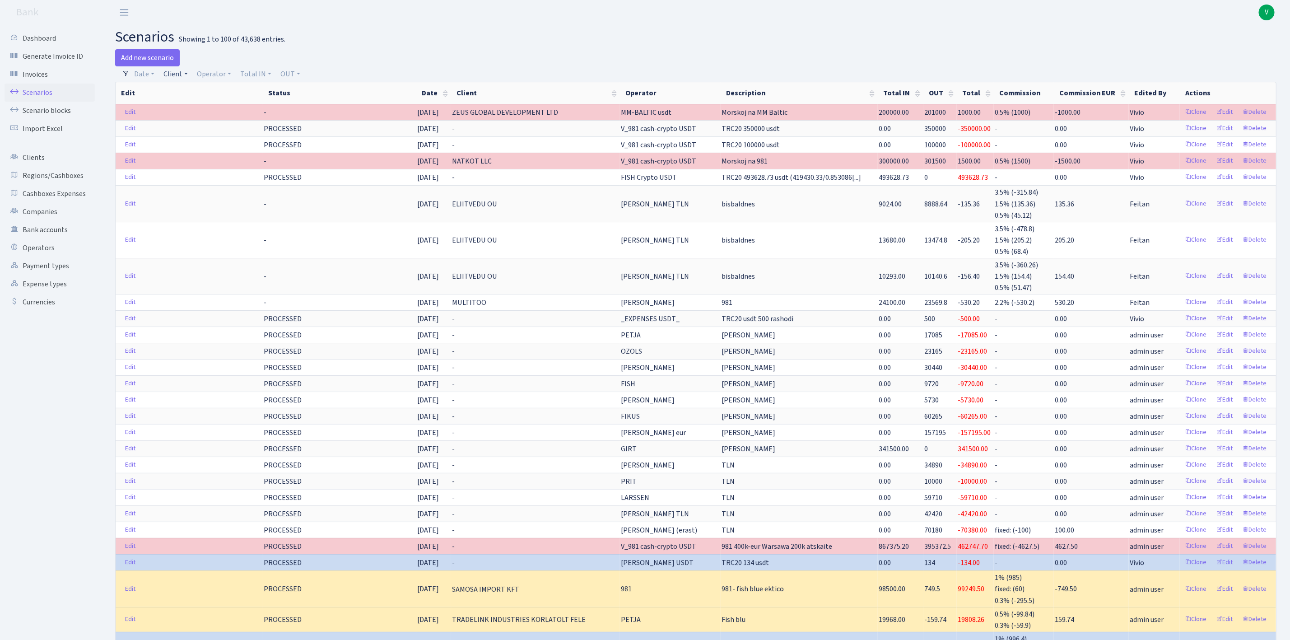
click at [172, 75] on link "Client" at bounding box center [176, 73] width 32 height 15
click at [190, 107] on input "search" at bounding box center [196, 106] width 66 height 14
type input "aqua"
click at [191, 145] on li "AQUA4 SIA" at bounding box center [196, 149] width 68 height 16
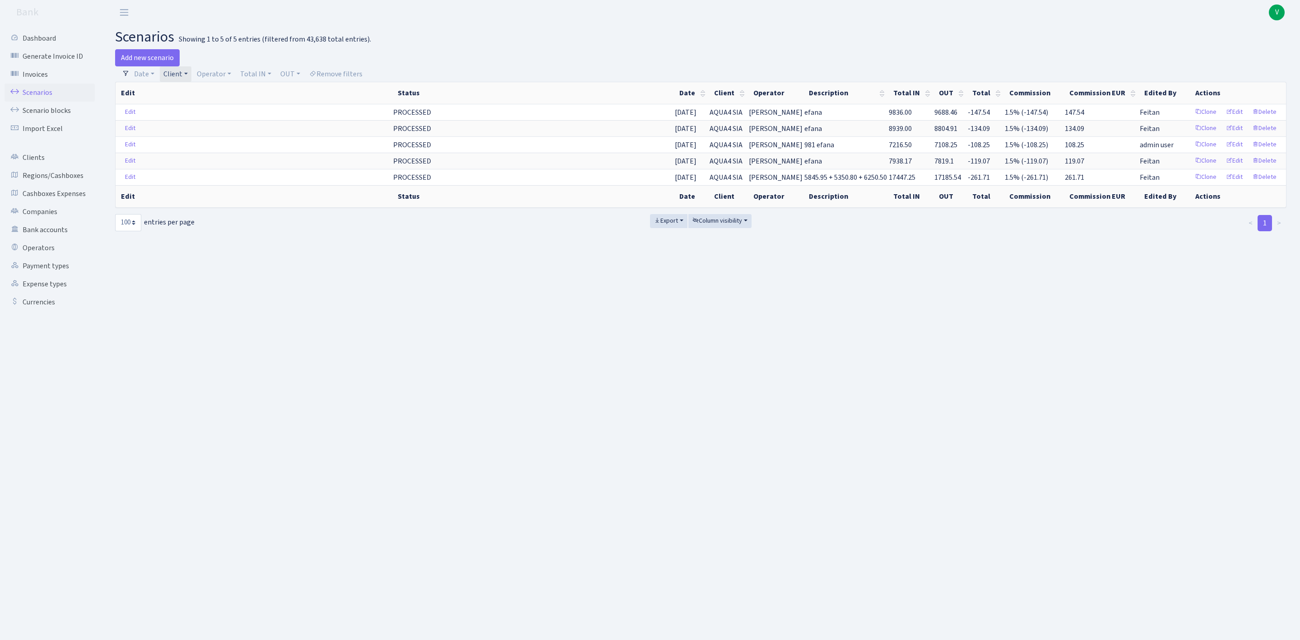
click at [170, 78] on link "Client" at bounding box center [176, 73] width 32 height 15
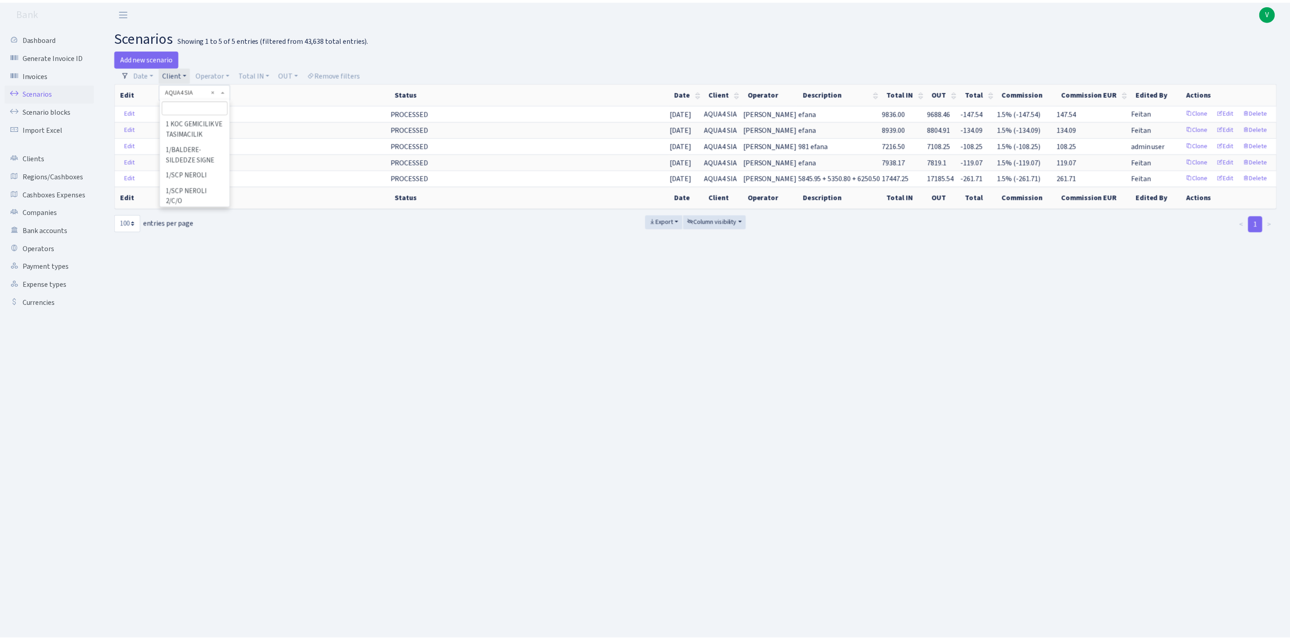
scroll to position [5468, 0]
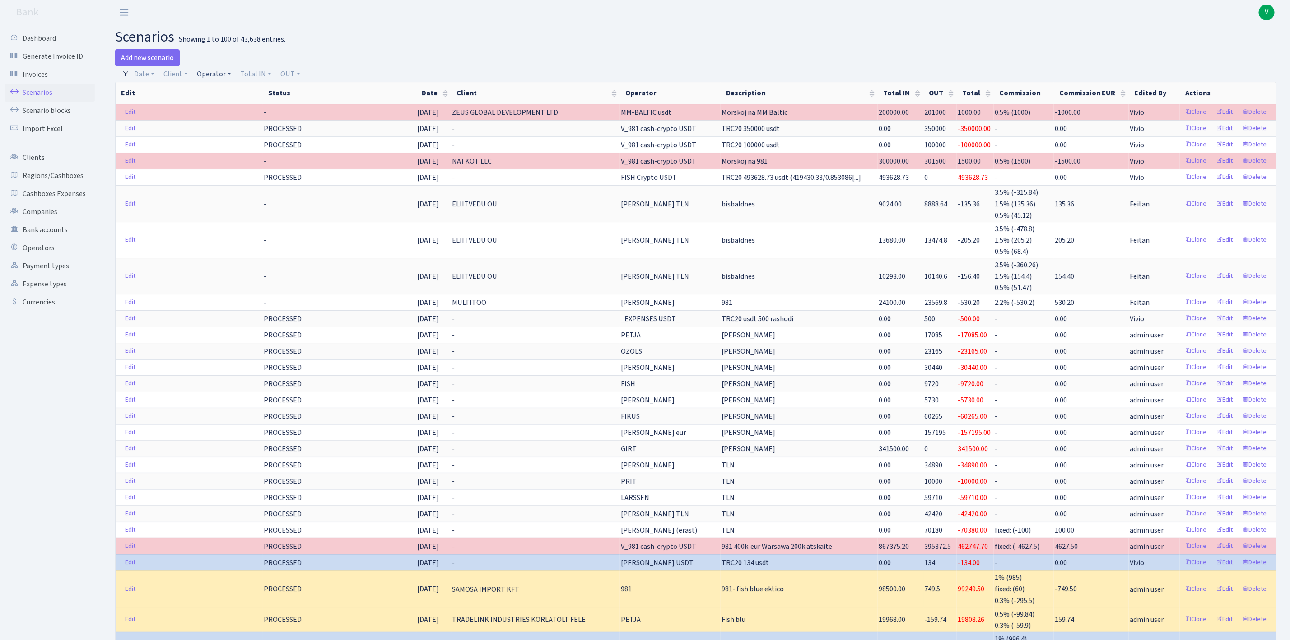
click at [205, 77] on link "Operator" at bounding box center [214, 73] width 42 height 15
click at [521, 53] on div "Add new scenario" at bounding box center [402, 57] width 574 height 17
click at [211, 75] on link "Operator" at bounding box center [214, 73] width 42 height 15
click at [387, 40] on h2 "scenarios Showing 1 to 100 of 43,638 entries." at bounding box center [695, 36] width 1161 height 17
